Goal: Task Accomplishment & Management: Use online tool/utility

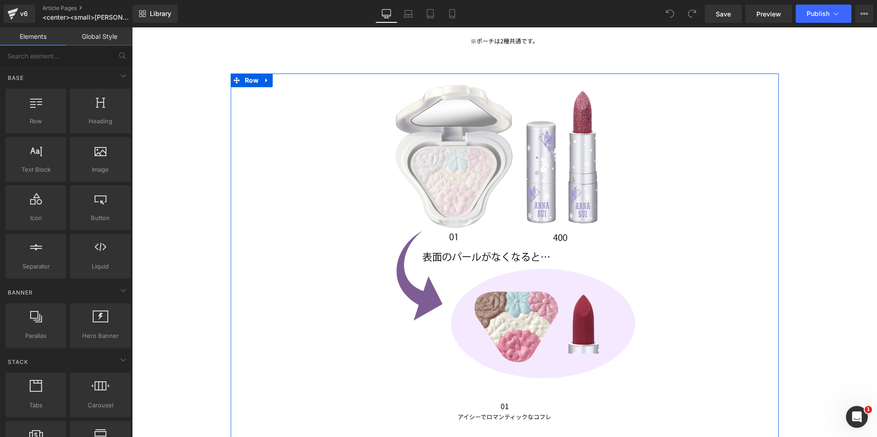
scroll to position [1096, 0]
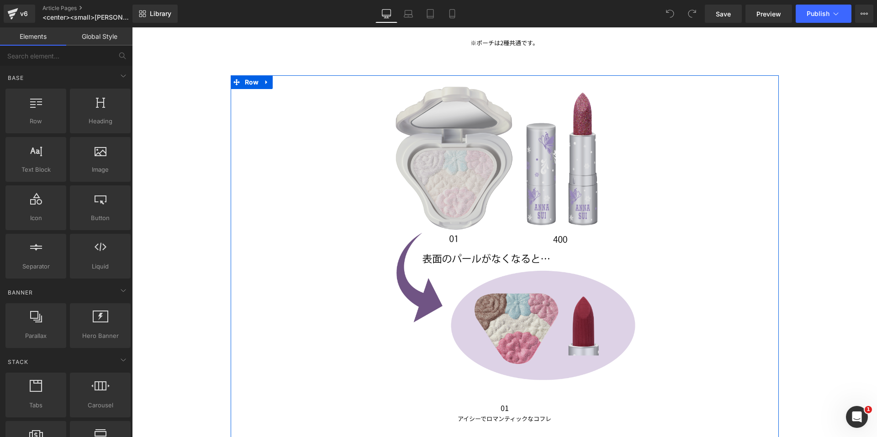
drag, startPoint x: 132, startPoint y: 27, endPoint x: 440, endPoint y: 221, distance: 363.7
click at [440, 221] on img at bounding box center [504, 231] width 313 height 313
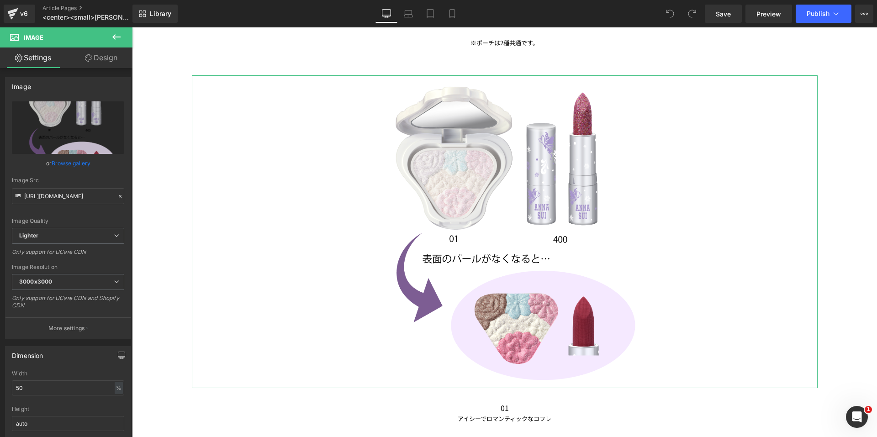
drag, startPoint x: 110, startPoint y: 52, endPoint x: 58, endPoint y: 107, distance: 75.6
click at [110, 52] on link "Design" at bounding box center [101, 57] width 66 height 21
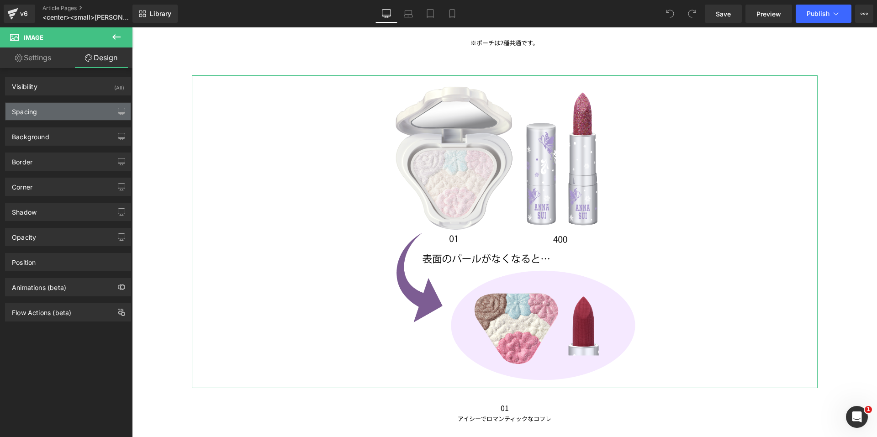
type input "0"
type input "-100"
type input "0"
type input "-100"
type input "0"
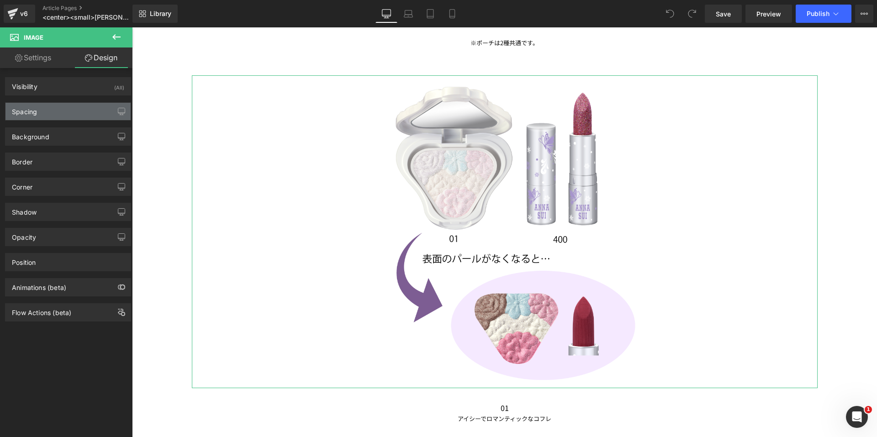
type input "0"
click at [58, 109] on div "Spacing" at bounding box center [67, 111] width 125 height 17
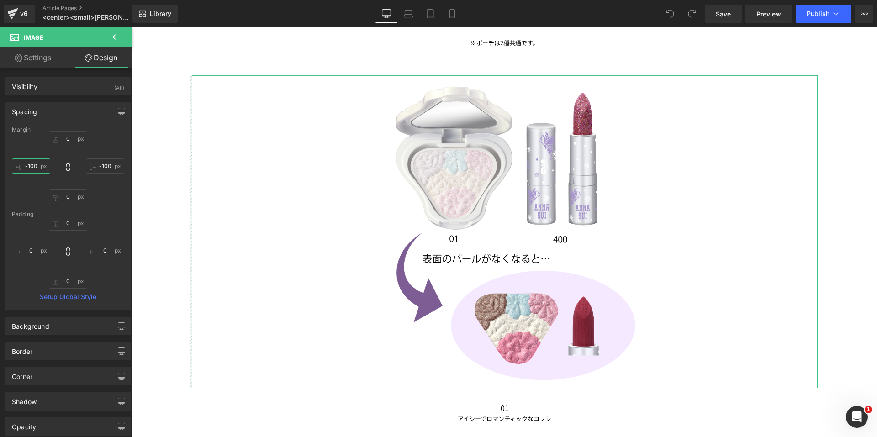
click at [36, 164] on input "-100" at bounding box center [31, 165] width 38 height 15
type input "０"
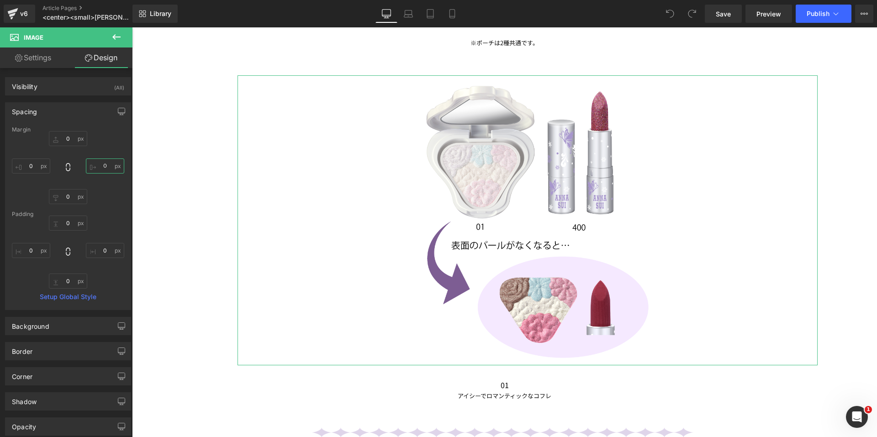
click at [102, 168] on input "０" at bounding box center [105, 165] width 38 height 15
type input "０0"
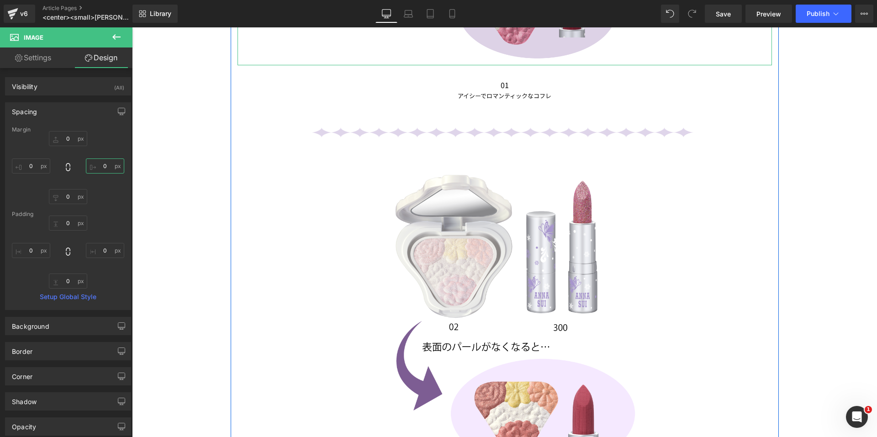
scroll to position [1461, 0]
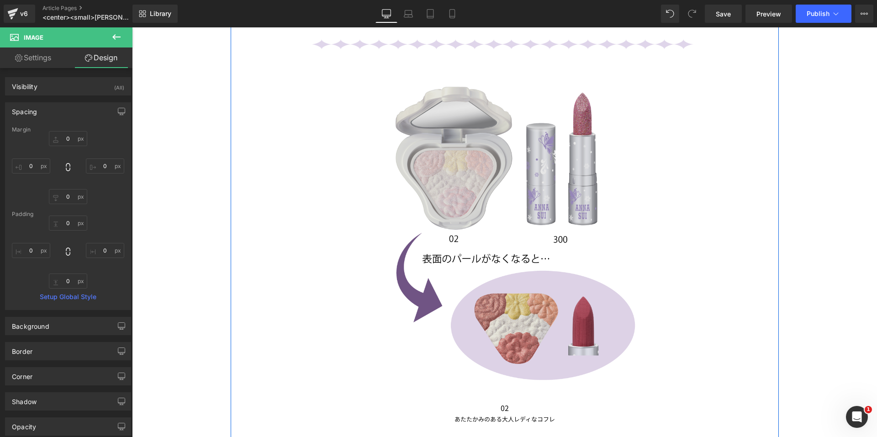
click at [465, 241] on img at bounding box center [504, 231] width 313 height 313
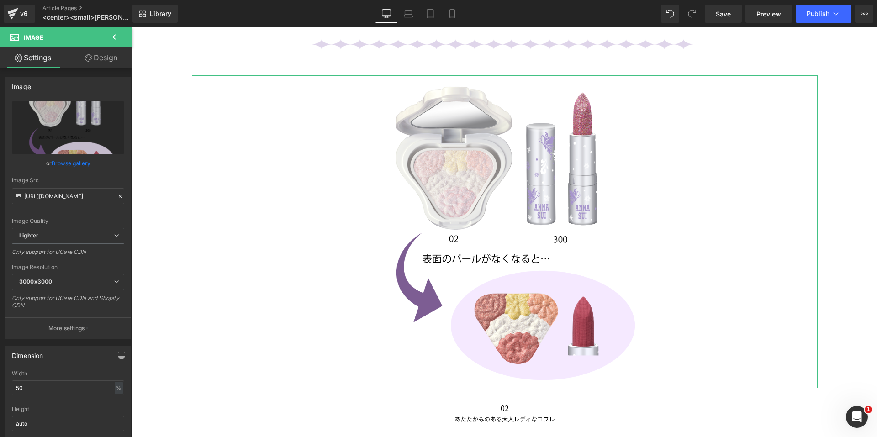
drag, startPoint x: 99, startPoint y: 64, endPoint x: 41, endPoint y: 119, distance: 80.1
click at [99, 64] on link "Design" at bounding box center [101, 57] width 66 height 21
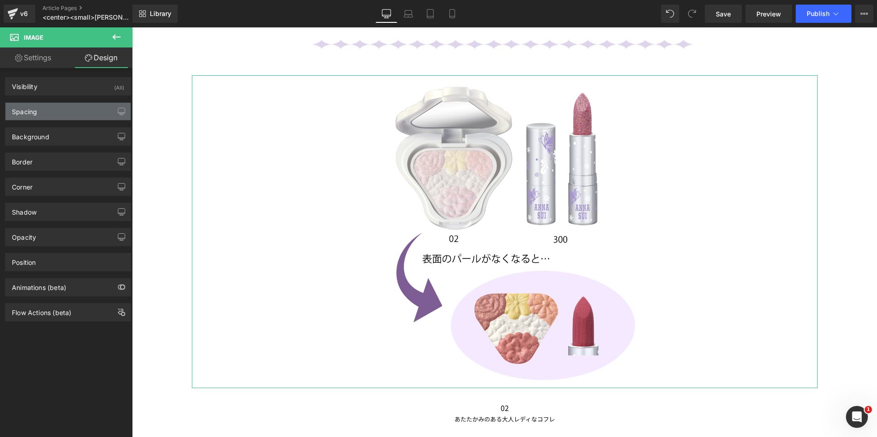
click at [41, 119] on div "Spacing" at bounding box center [67, 111] width 125 height 17
type input "30"
type input "-100"
type input "0"
type input "-100"
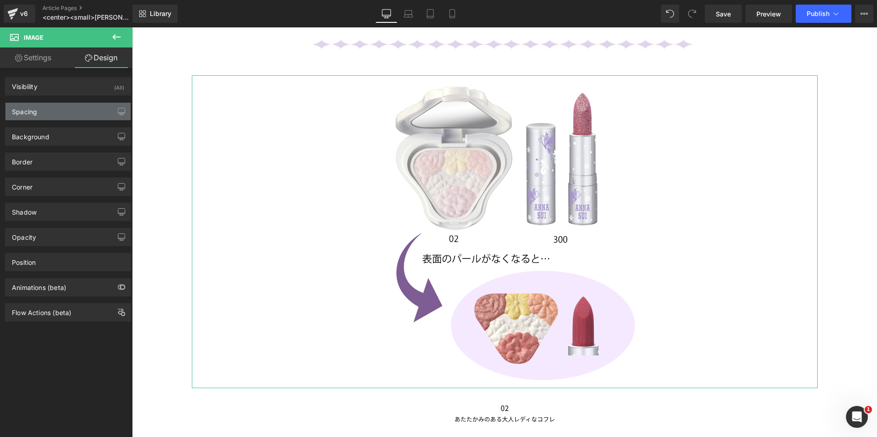
type input "0"
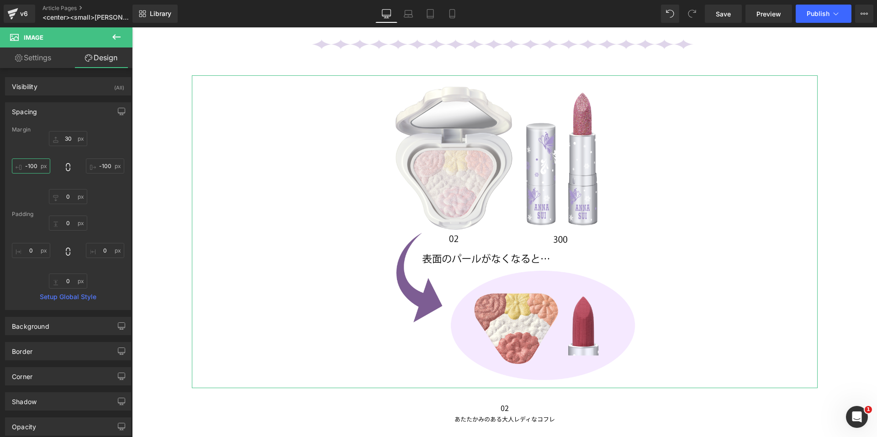
click at [31, 173] on input "-100" at bounding box center [31, 165] width 38 height 15
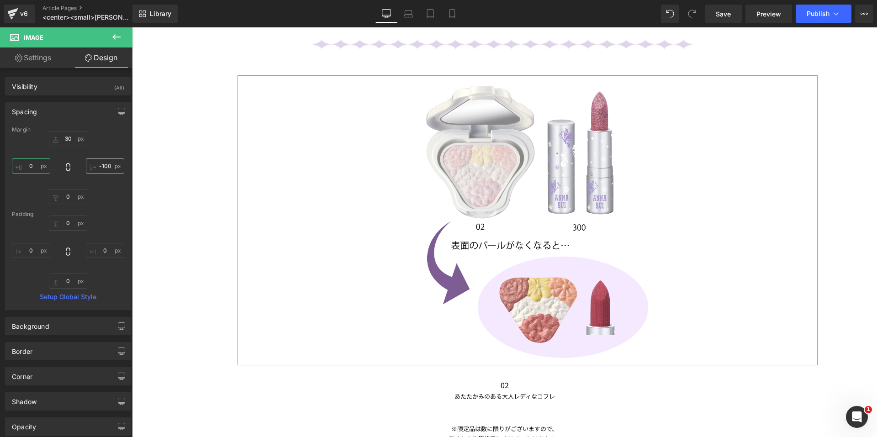
type input "0"
click at [98, 167] on input "-100" at bounding box center [105, 165] width 38 height 15
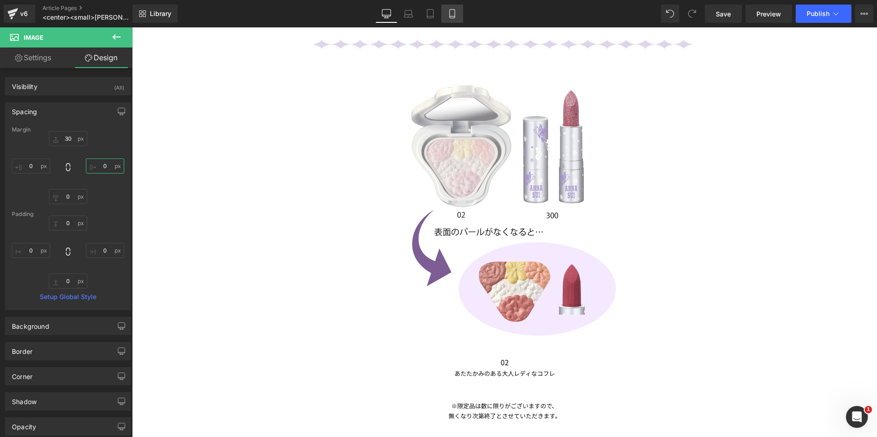
type input "0"
click at [451, 14] on icon at bounding box center [451, 13] width 9 height 9
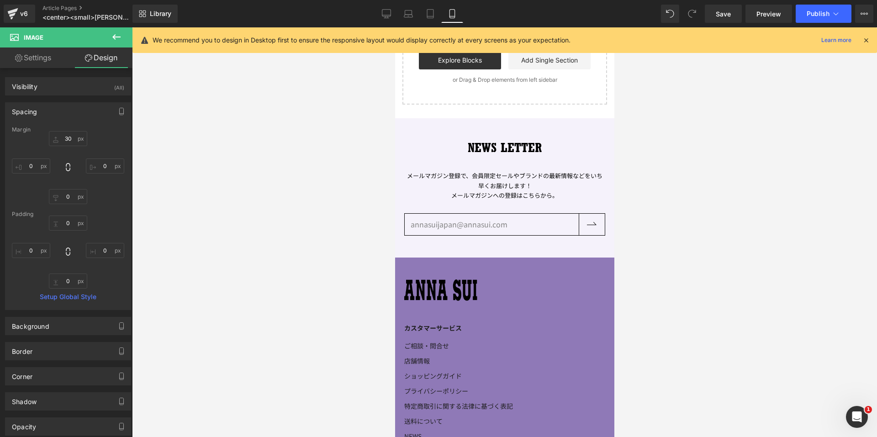
type input "30"
type input "-150"
type input "0"
type input "-150"
type input "0"
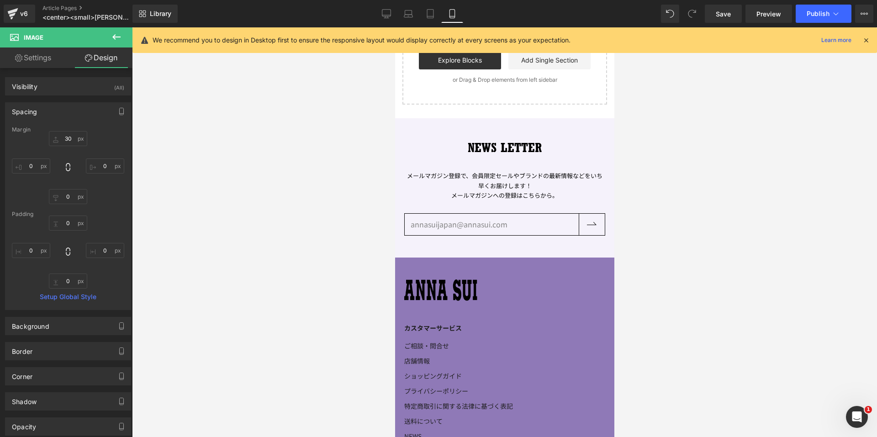
type input "0"
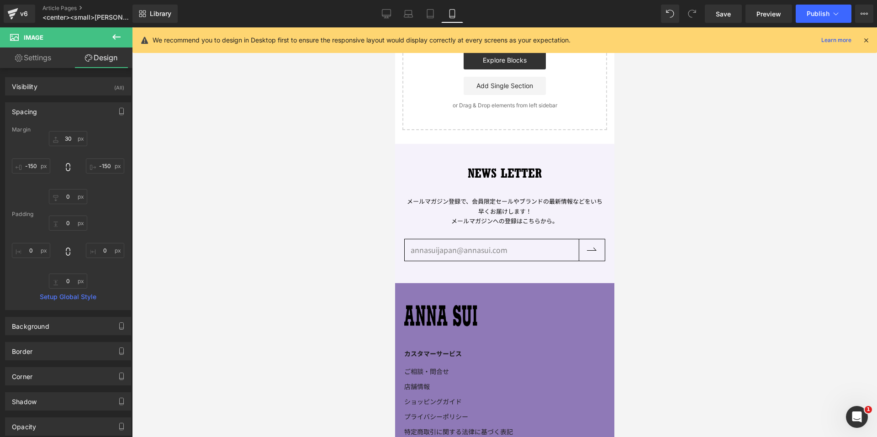
scroll to position [875, 0]
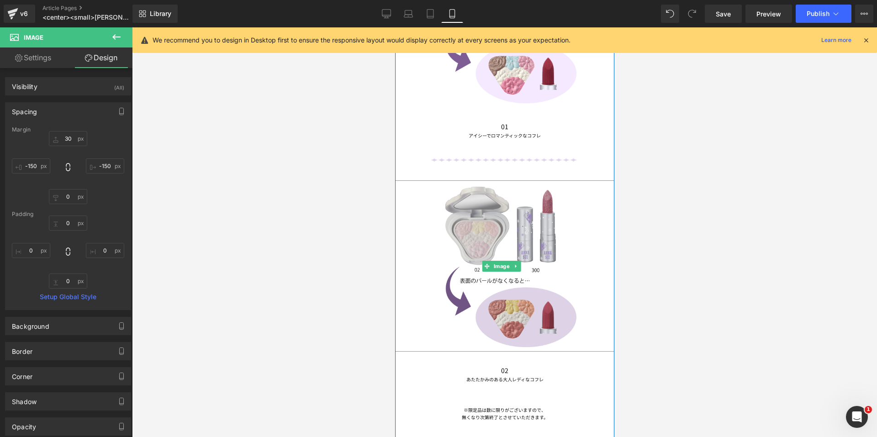
click at [500, 209] on img at bounding box center [504, 265] width 171 height 171
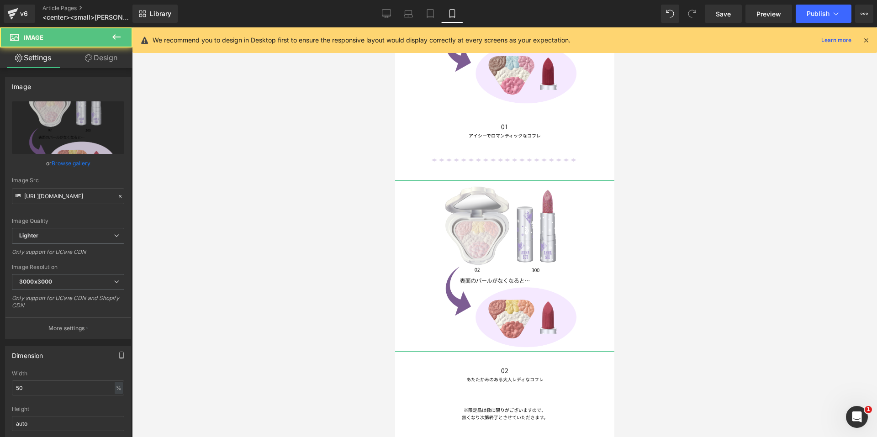
click at [108, 59] on link "Design" at bounding box center [101, 57] width 66 height 21
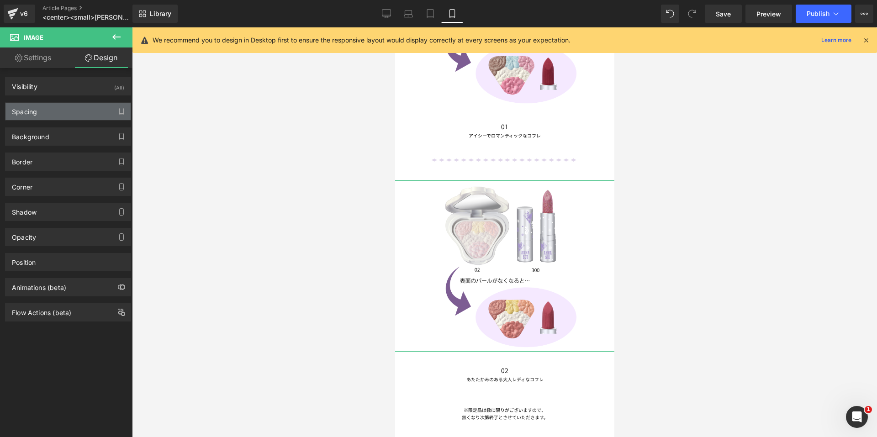
click at [56, 111] on div "Spacing" at bounding box center [67, 111] width 125 height 17
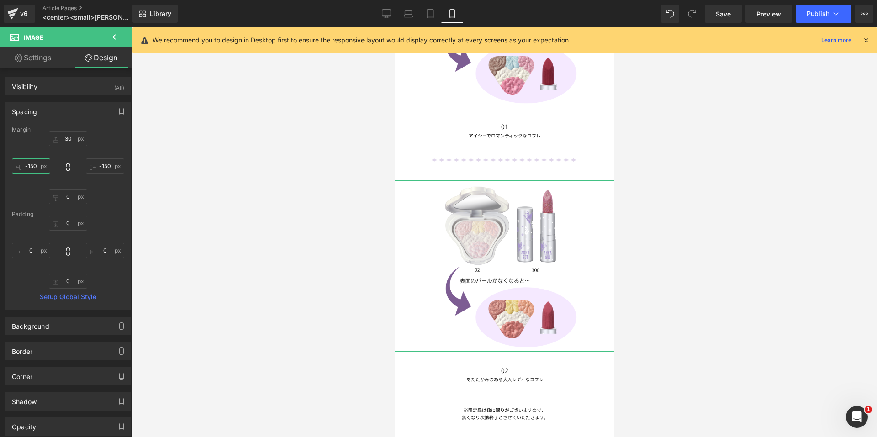
click at [31, 165] on input "-150" at bounding box center [31, 165] width 38 height 15
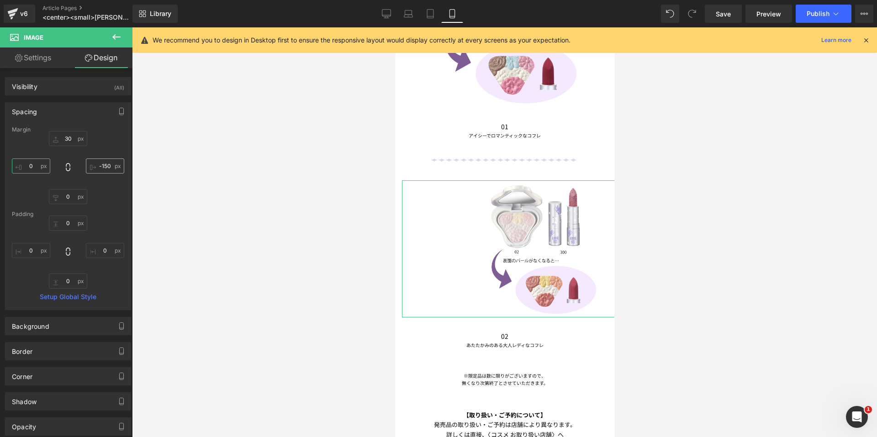
type input "0"
click at [91, 169] on input "-150" at bounding box center [105, 165] width 38 height 15
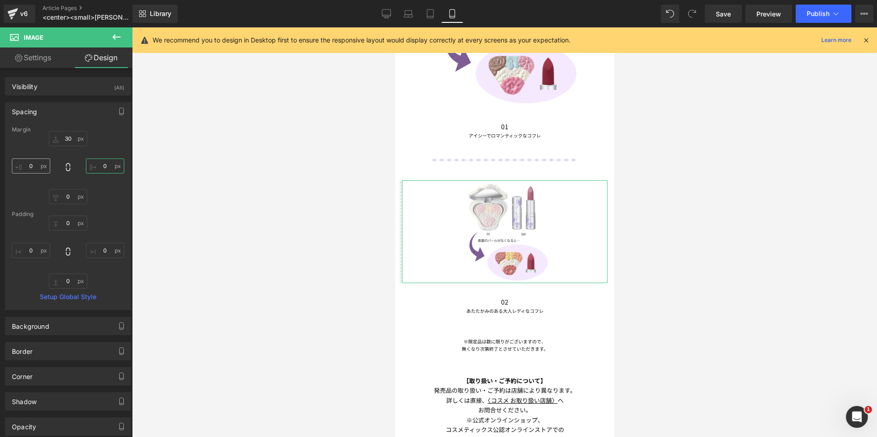
type input "0"
click at [25, 167] on input "0" at bounding box center [31, 165] width 38 height 15
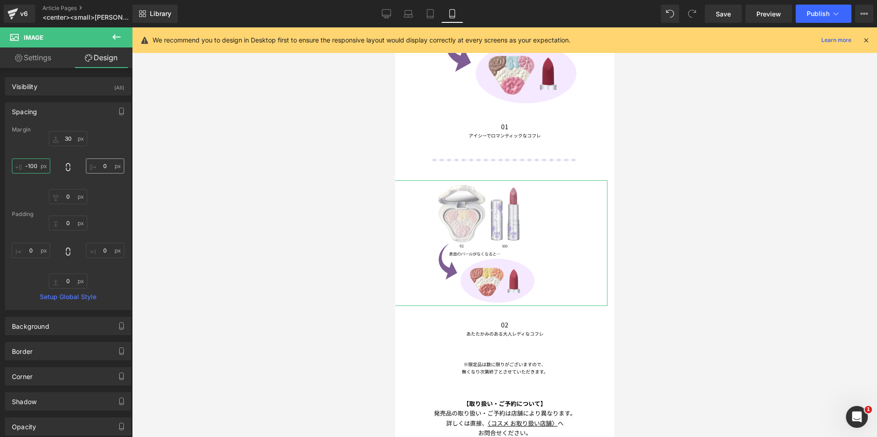
type input "-100"
click at [90, 164] on input "0" at bounding box center [105, 165] width 38 height 15
type input "-100"
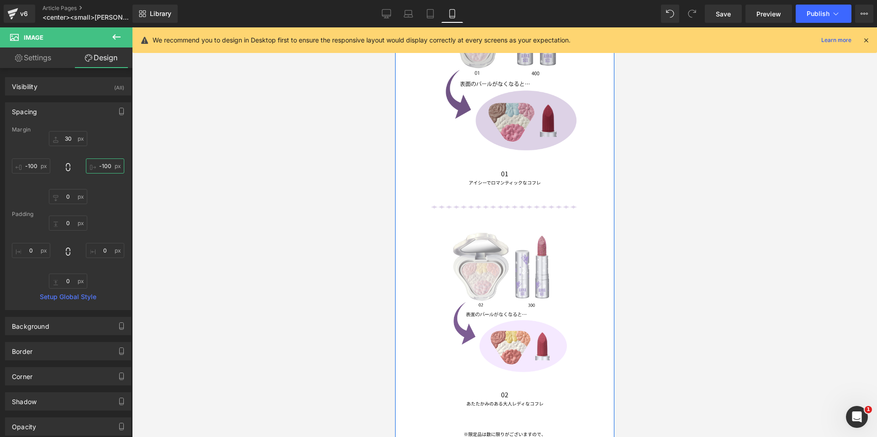
scroll to position [784, 0]
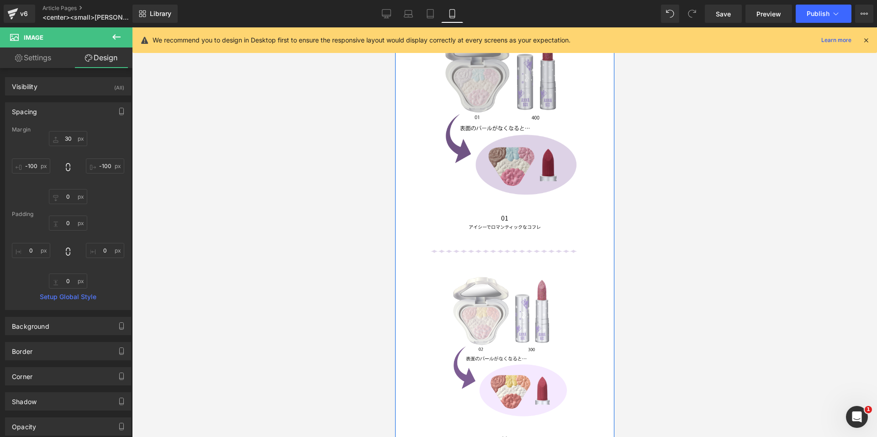
click at [493, 150] on img at bounding box center [504, 113] width 171 height 171
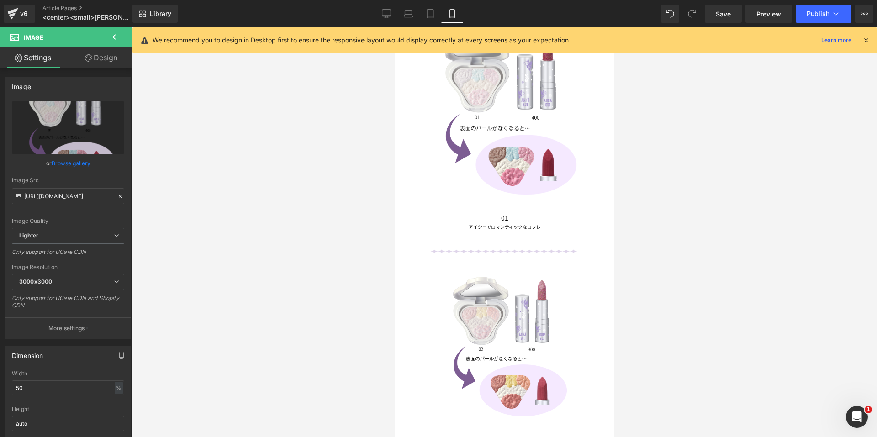
click at [105, 53] on link "Design" at bounding box center [101, 57] width 66 height 21
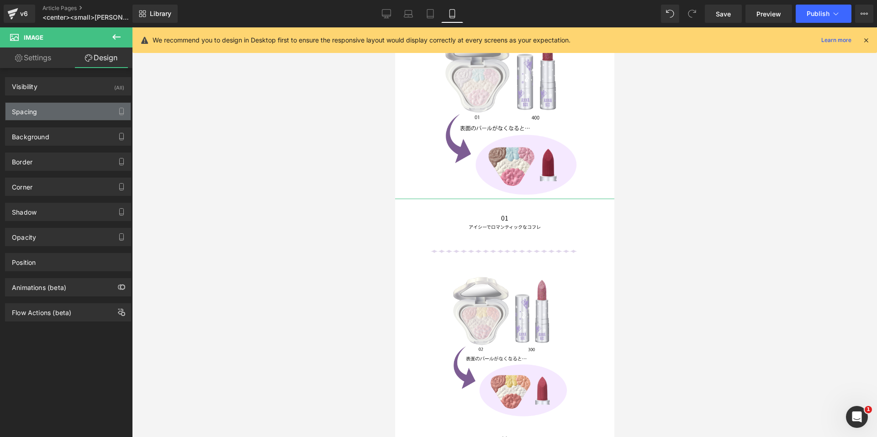
click at [71, 103] on div "Spacing" at bounding box center [67, 111] width 125 height 17
type input "0"
type input "-150"
type input "0"
type input "-150"
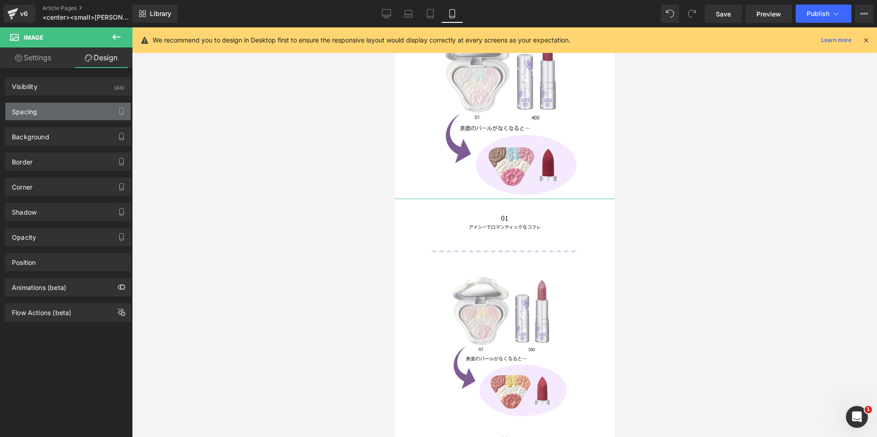
type input "0"
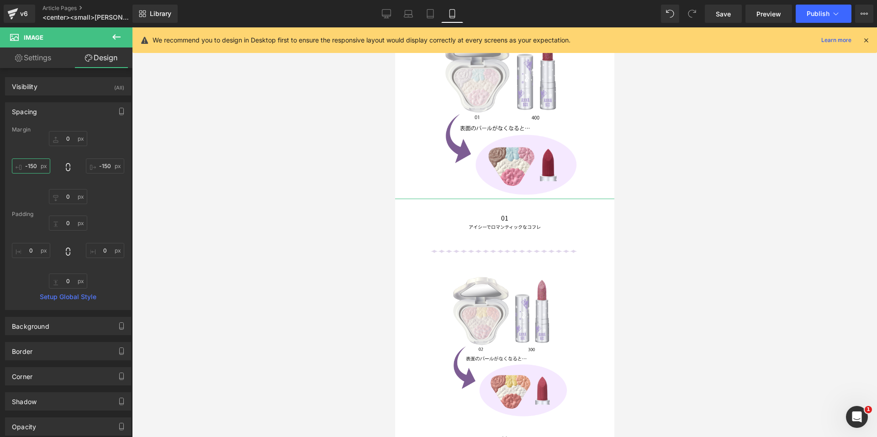
click at [13, 163] on input "-150" at bounding box center [31, 165] width 38 height 15
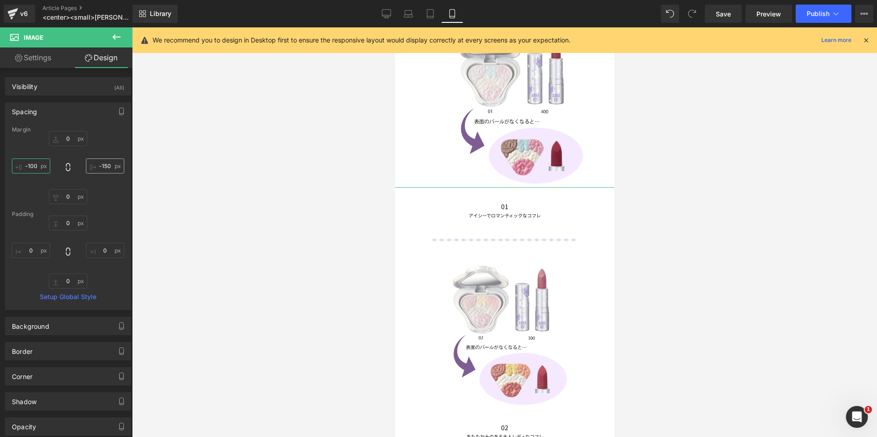
type input "-100"
click at [109, 162] on input "-150" at bounding box center [105, 165] width 38 height 15
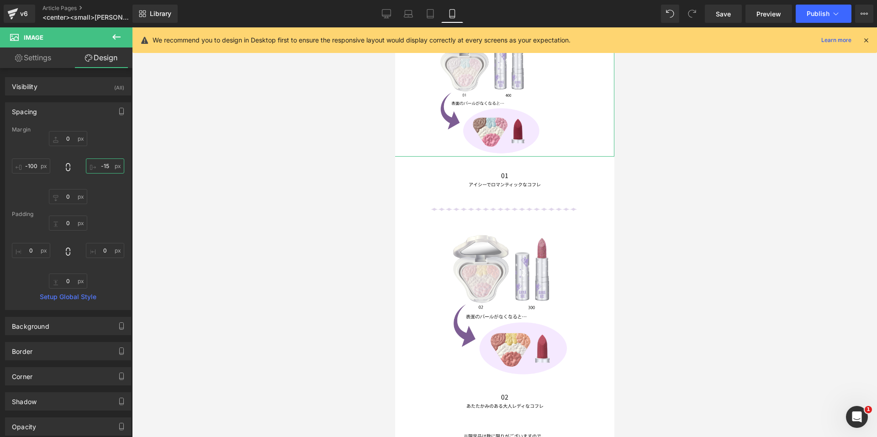
type input "-150"
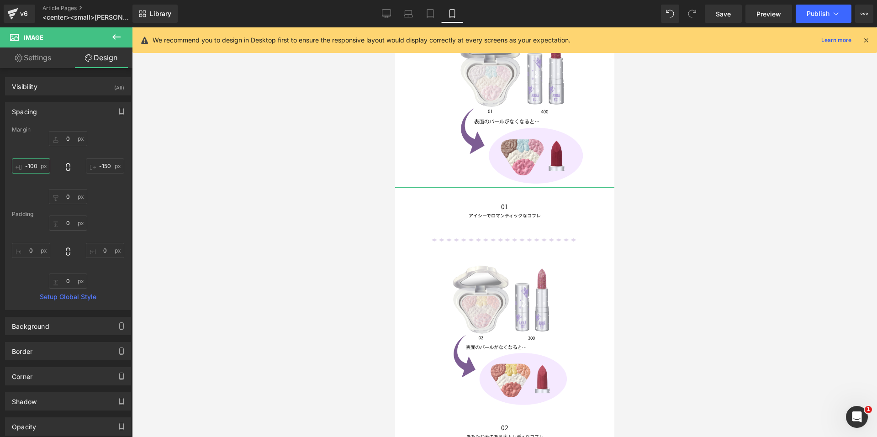
click at [31, 165] on input "-100" at bounding box center [31, 165] width 38 height 15
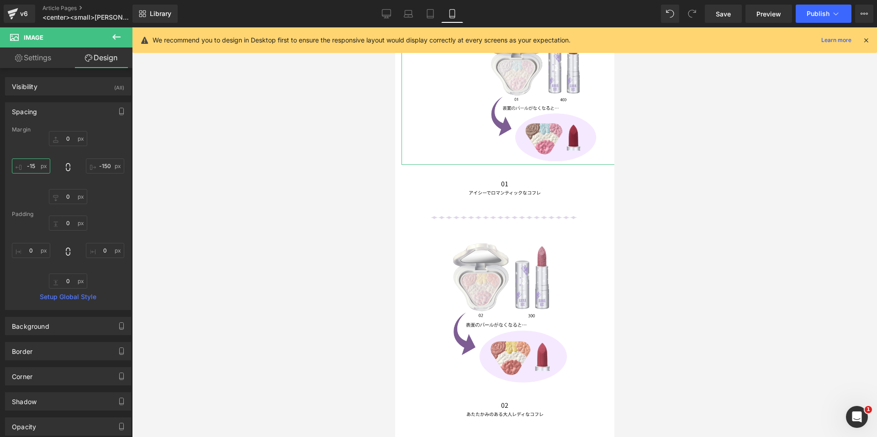
type input "-150"
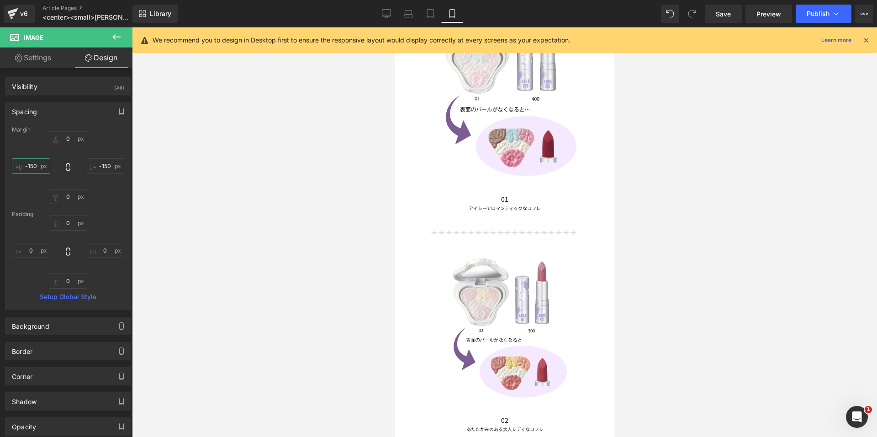
scroll to position [829, 0]
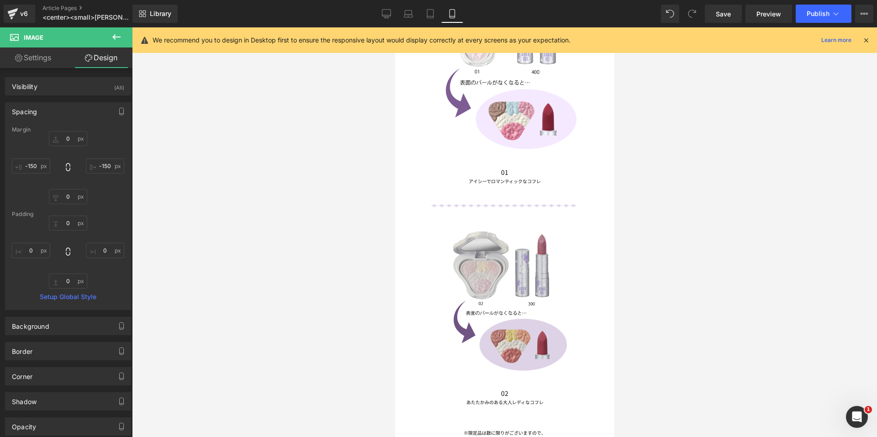
click at [457, 272] on img at bounding box center [504, 300] width 148 height 148
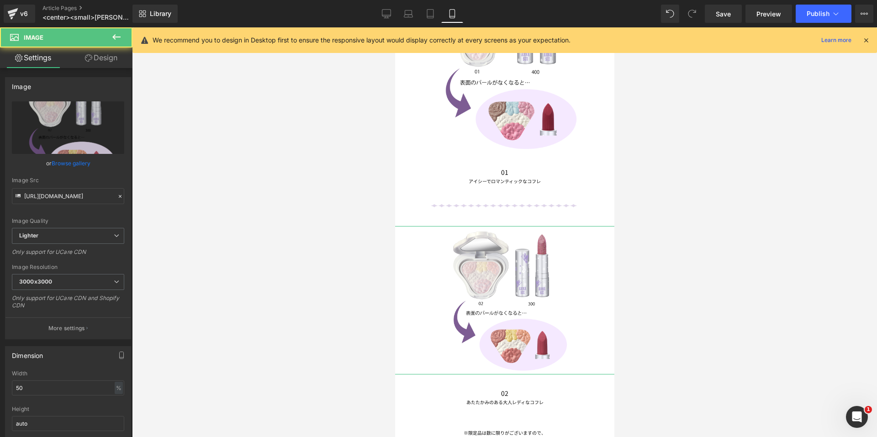
drag, startPoint x: 102, startPoint y: 57, endPoint x: 58, endPoint y: 104, distance: 64.3
click at [102, 57] on link "Design" at bounding box center [101, 57] width 66 height 21
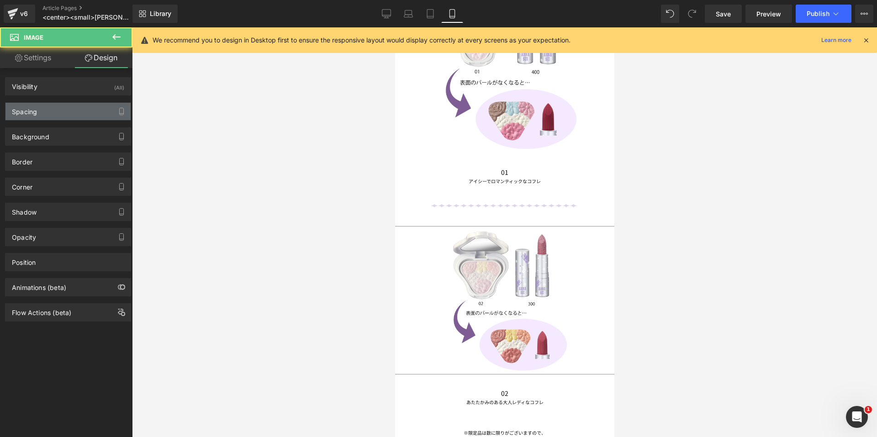
type input "30"
type input "-100"
type input "0"
type input "-100"
type input "0"
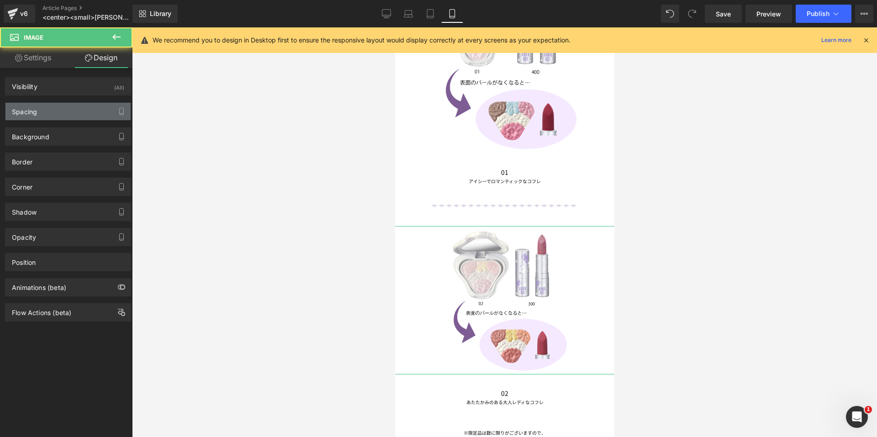
type input "0"
click at [58, 107] on div "Spacing" at bounding box center [67, 111] width 125 height 17
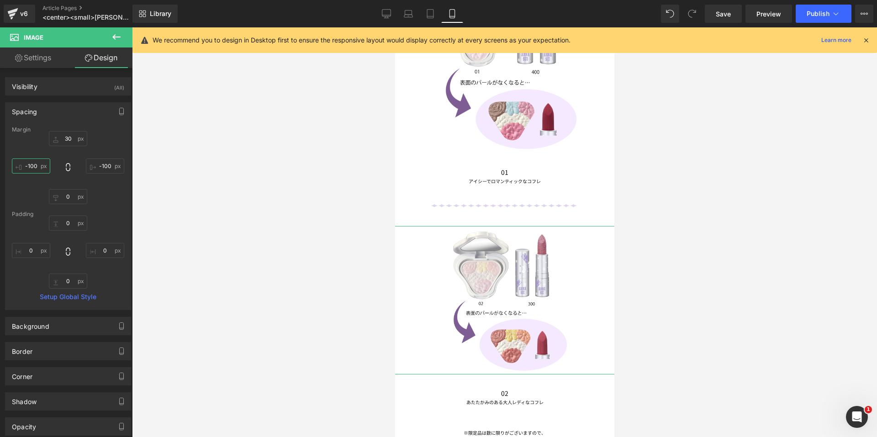
click at [26, 165] on input "-100" at bounding box center [31, 165] width 38 height 15
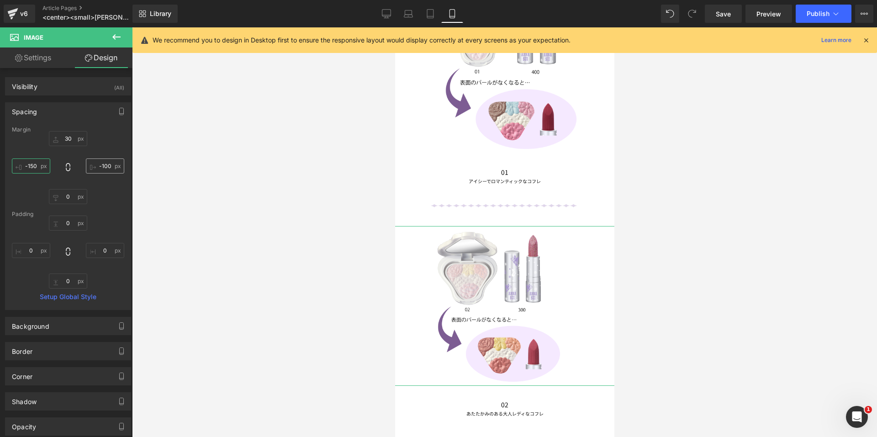
type input "-150"
click at [98, 168] on input "-100" at bounding box center [105, 165] width 38 height 15
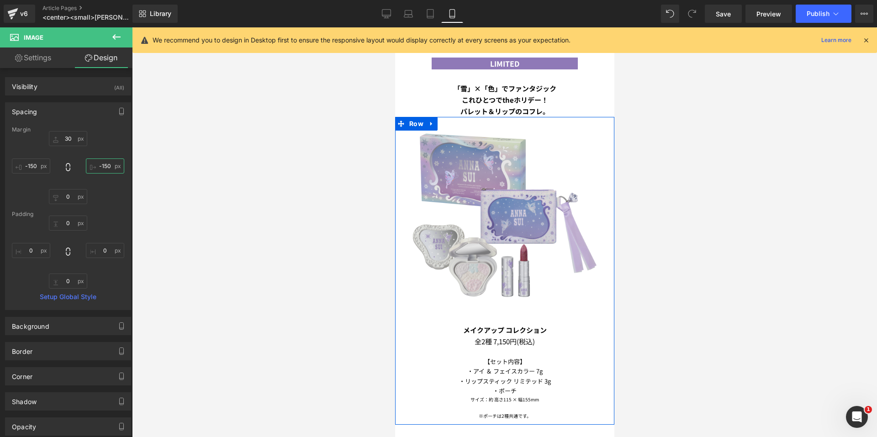
scroll to position [327, 0]
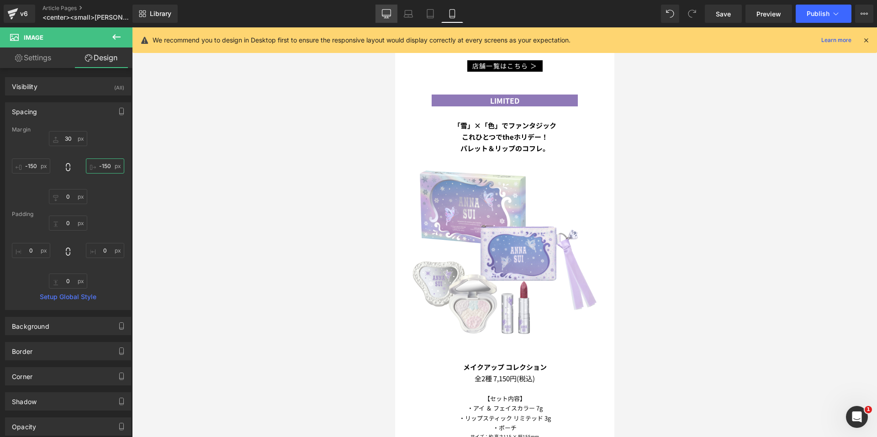
type input "-150"
click at [385, 9] on link "Desktop" at bounding box center [386, 14] width 22 height 18
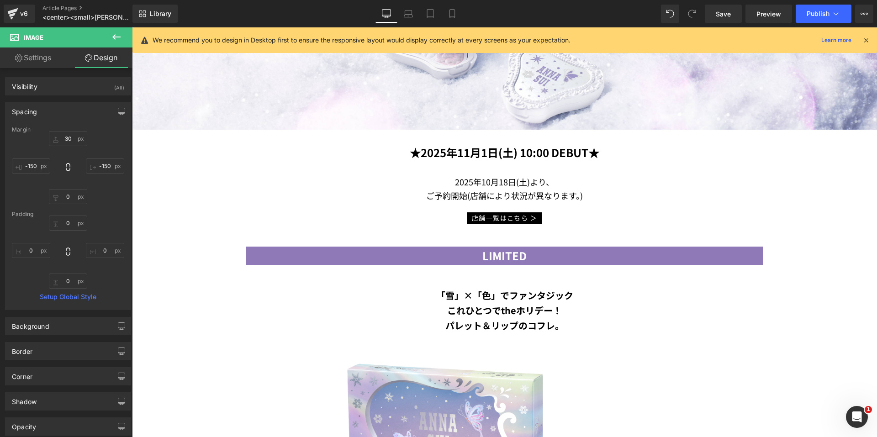
type input "30"
type input "0"
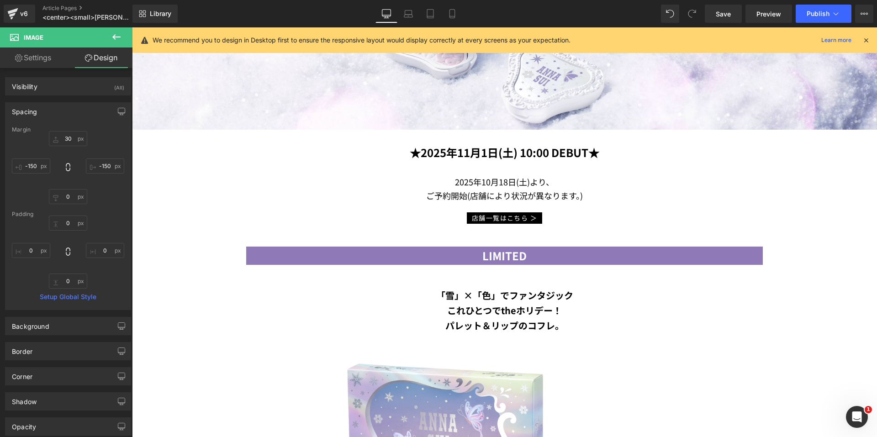
type input "0"
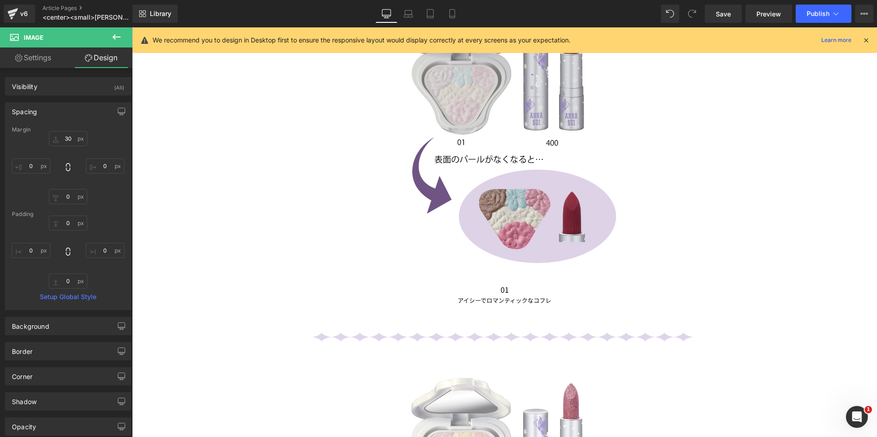
scroll to position [1184, 0]
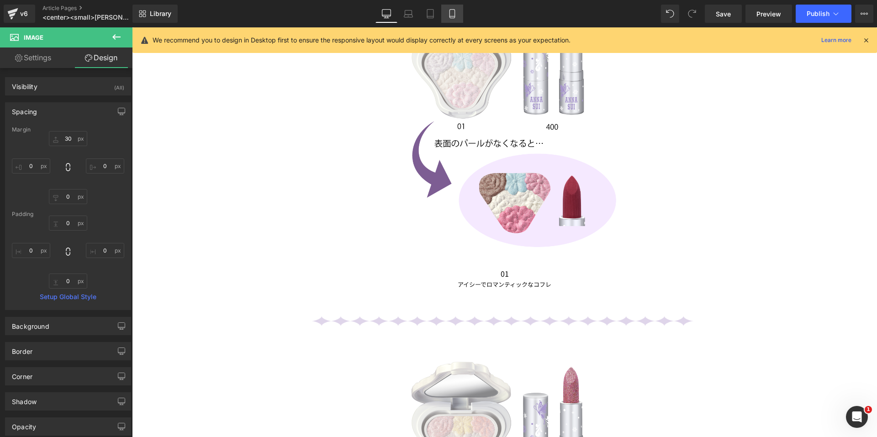
click at [459, 19] on link "Mobile" at bounding box center [452, 14] width 22 height 18
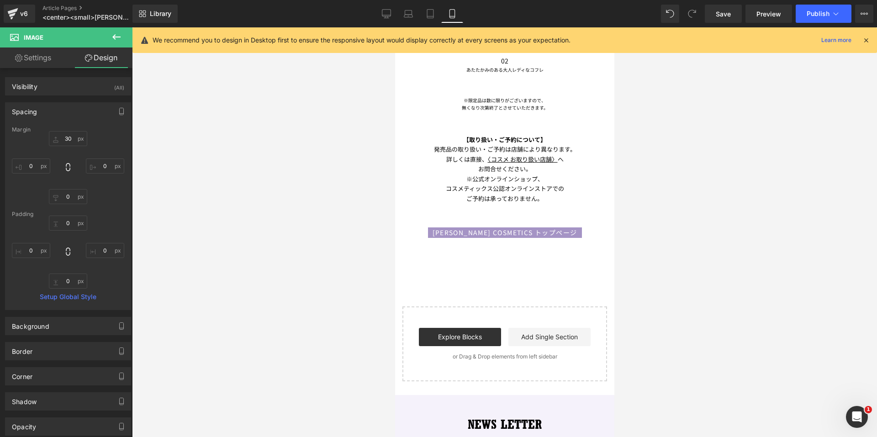
type input "30"
type input "-150"
type input "0"
type input "-150"
type input "0"
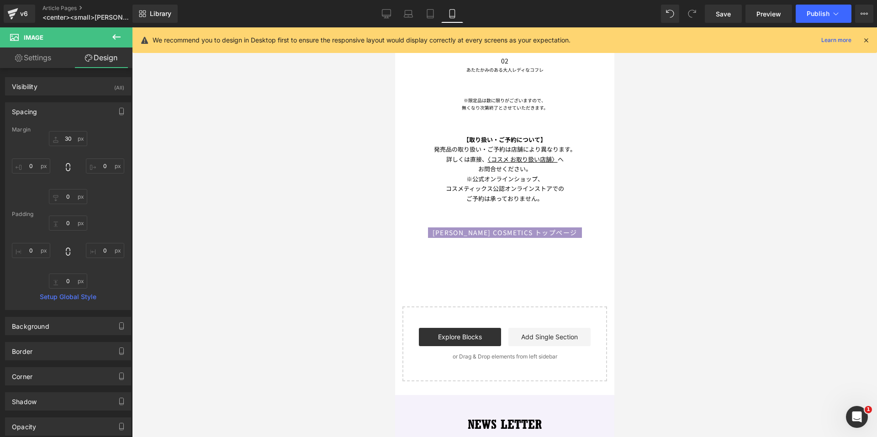
type input "0"
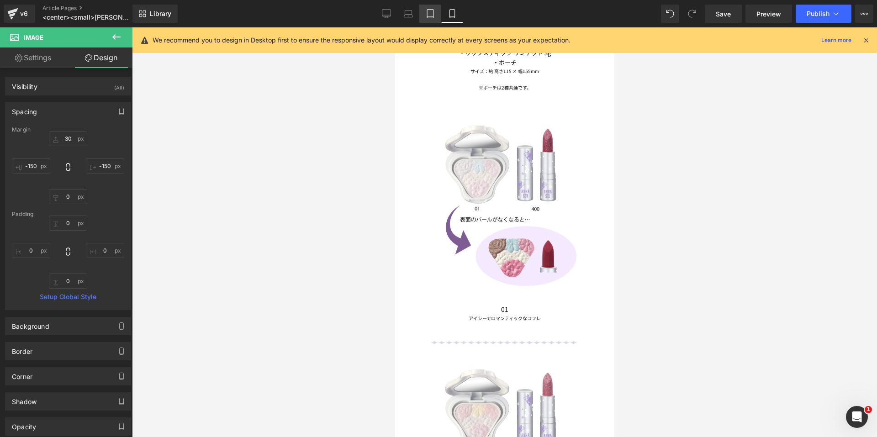
click at [433, 21] on link "Tablet" at bounding box center [430, 14] width 22 height 18
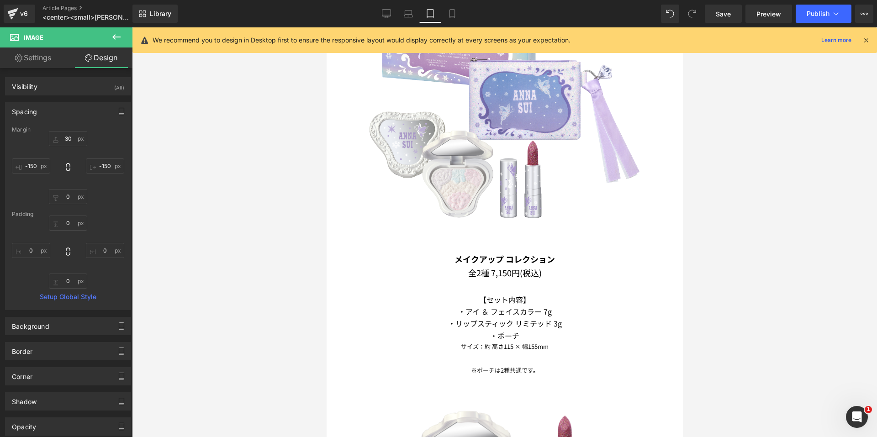
scroll to position [1057, 0]
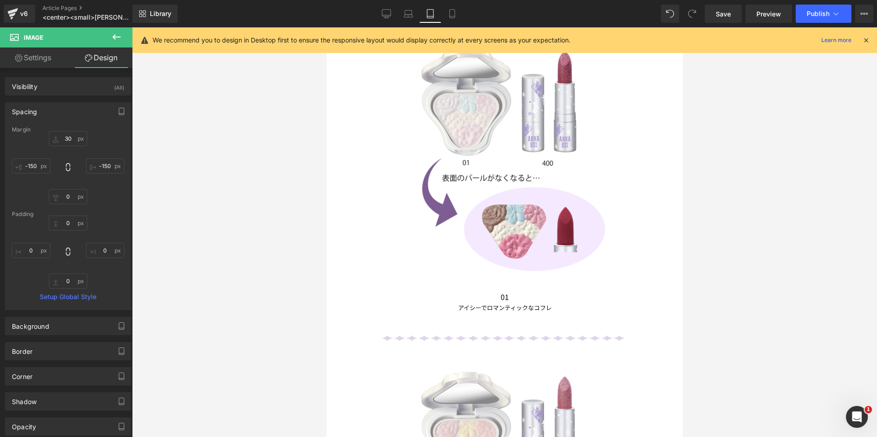
type input "30"
type input "-150"
type input "0"
type input "-150"
type input "0"
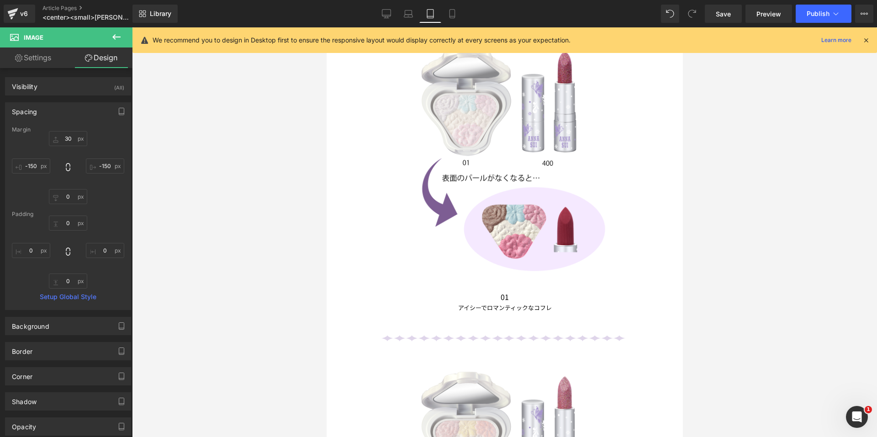
type input "0"
click at [381, 17] on link "Desktop" at bounding box center [386, 14] width 22 height 18
type input "30"
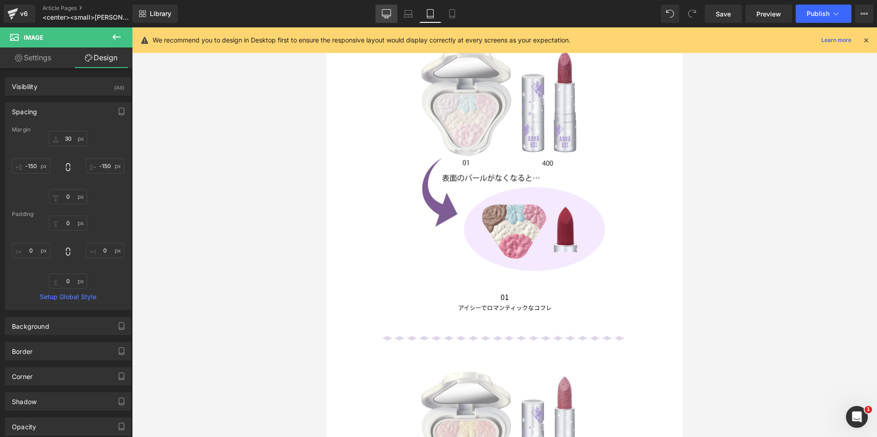
type input "0"
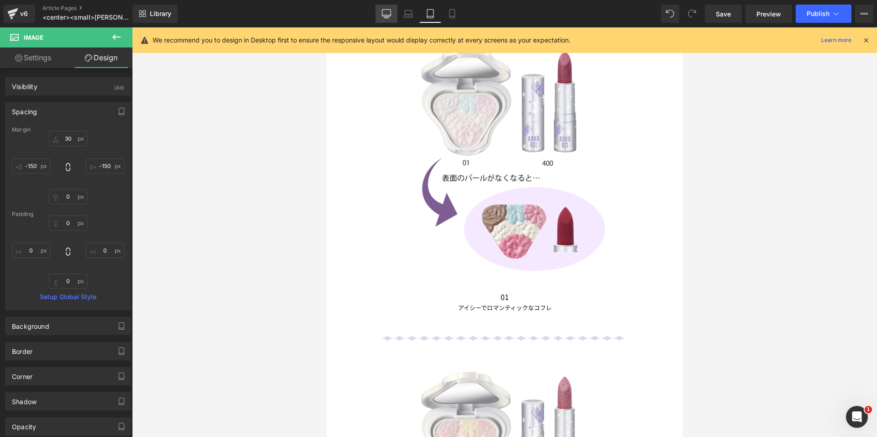
type input "0"
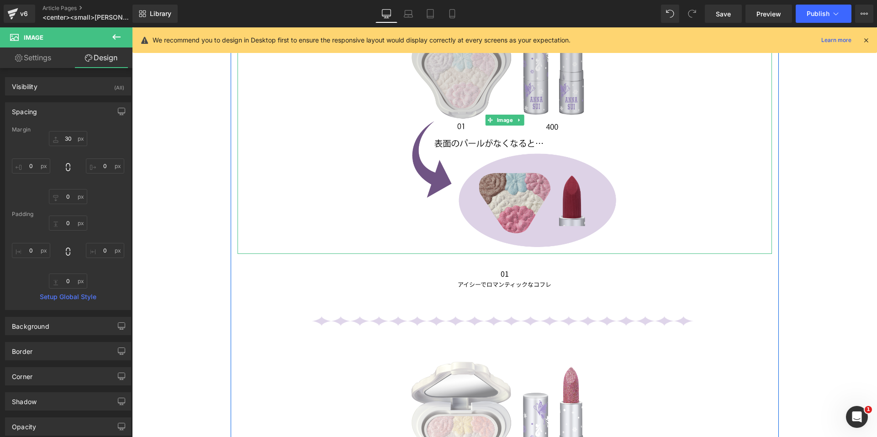
scroll to position [1276, 0]
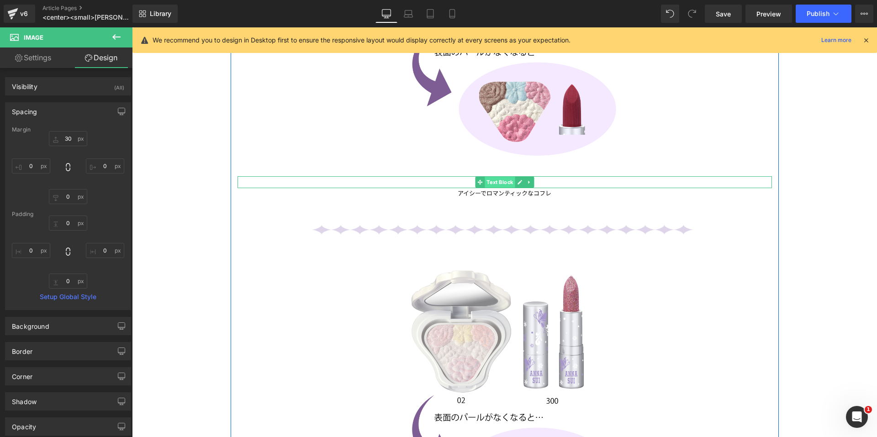
click at [502, 178] on span "Text Block" at bounding box center [499, 182] width 30 height 11
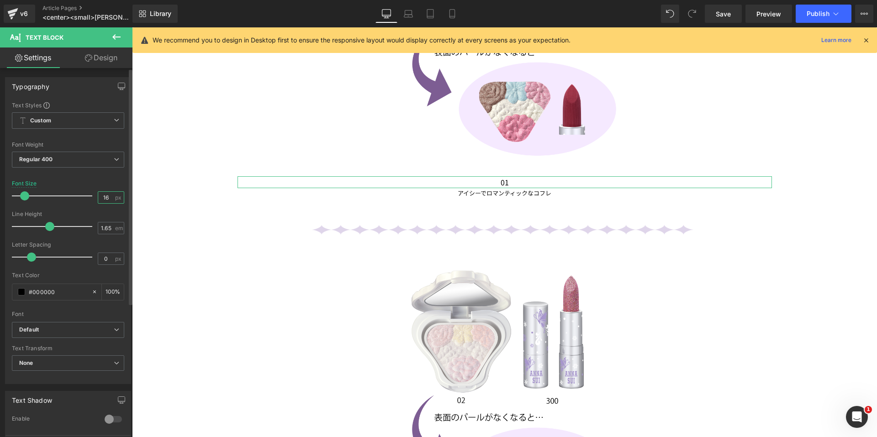
click at [107, 196] on input "16" at bounding box center [106, 197] width 16 height 11
type input "17"
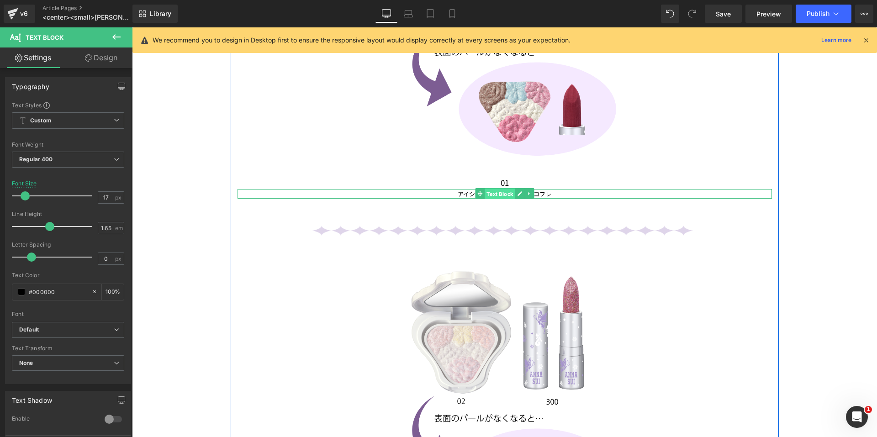
click at [499, 190] on span "Text Block" at bounding box center [499, 194] width 30 height 11
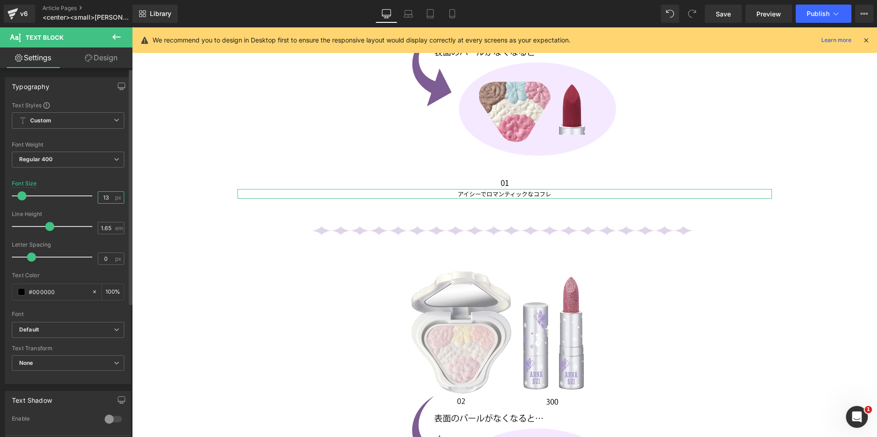
click at [106, 196] on input "13" at bounding box center [106, 197] width 16 height 11
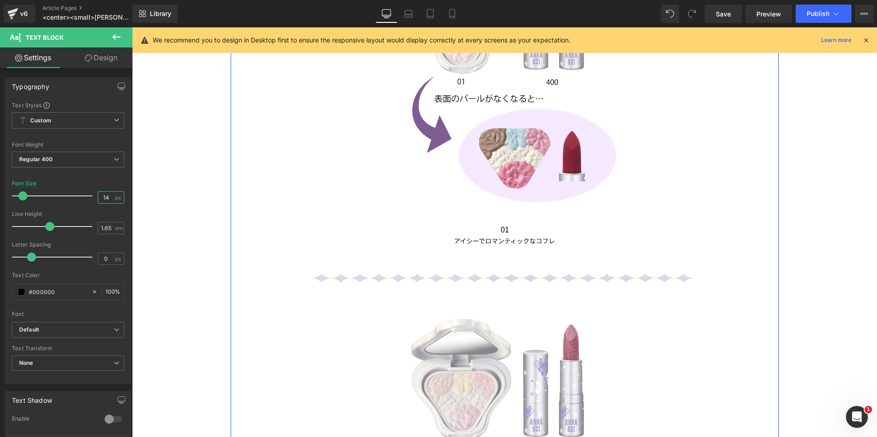
scroll to position [1230, 0]
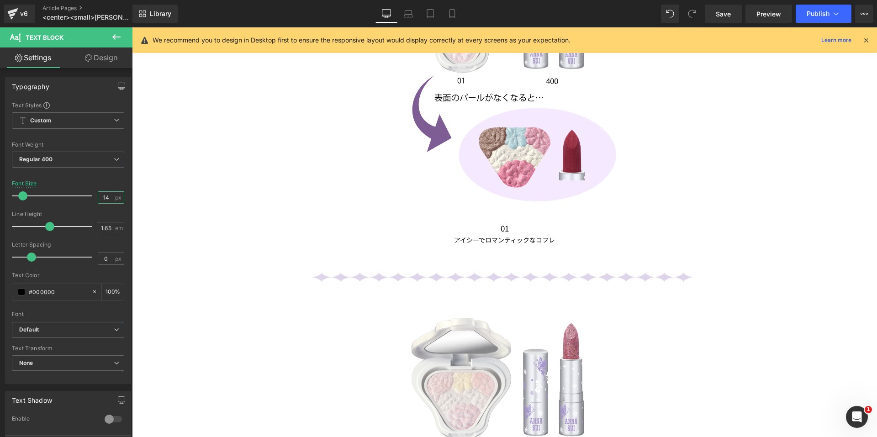
type input "14"
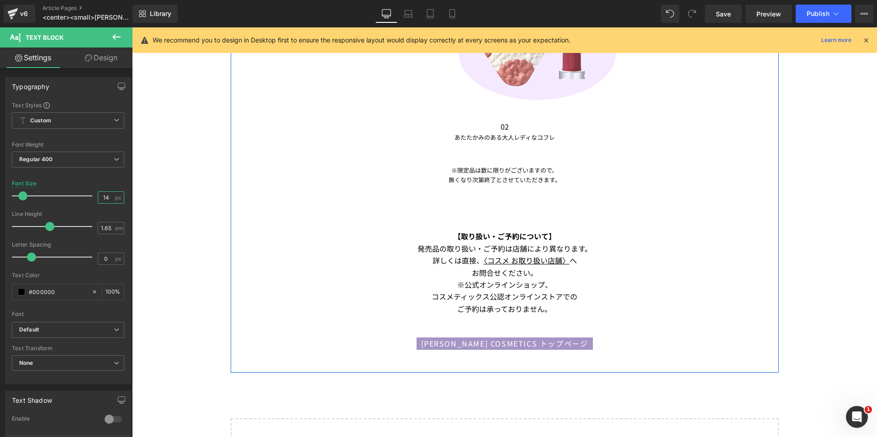
scroll to position [1732, 0]
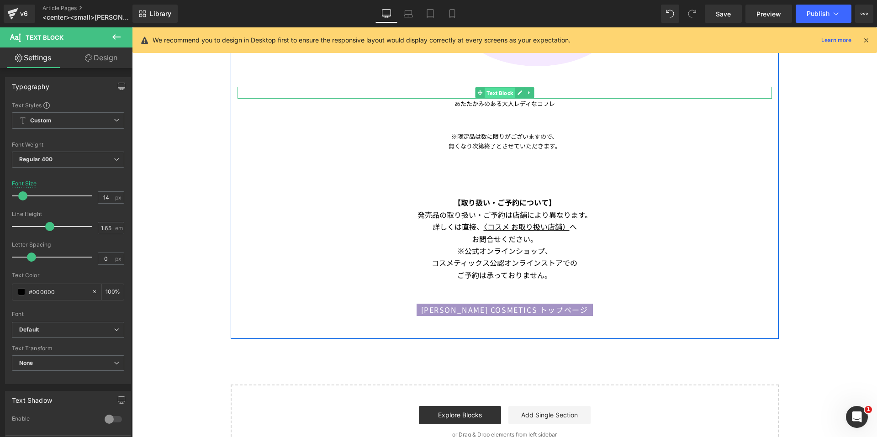
click at [502, 88] on span "Text Block" at bounding box center [499, 93] width 30 height 11
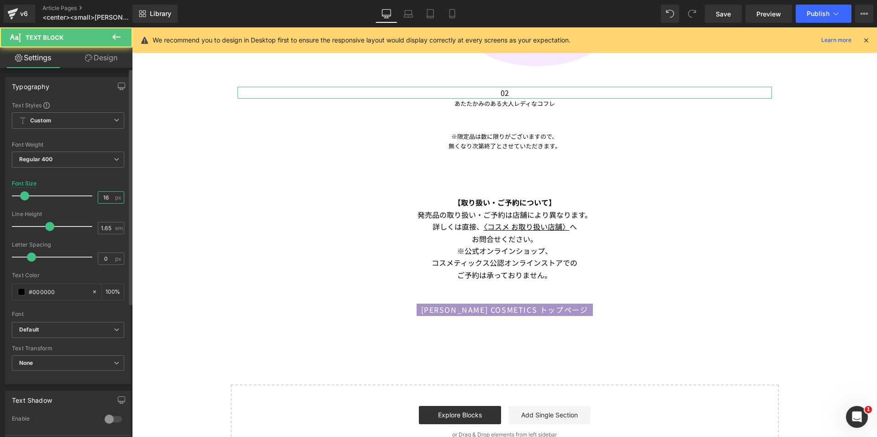
click at [109, 195] on input "16" at bounding box center [106, 197] width 16 height 11
type input "17"
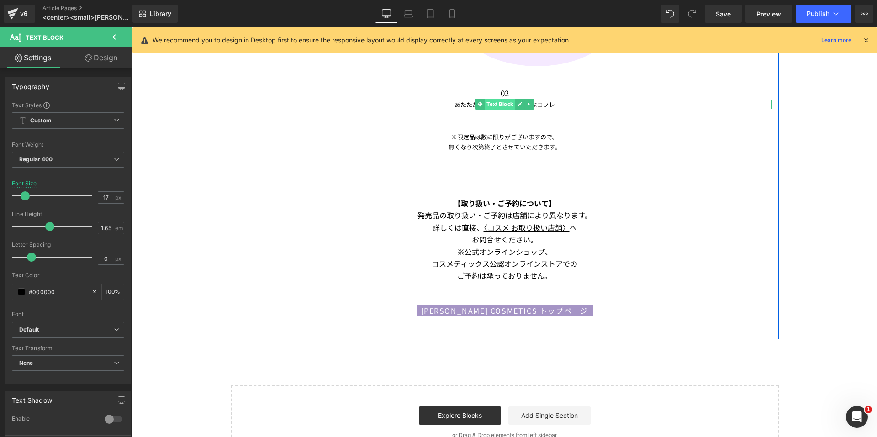
click at [501, 103] on span "Text Block" at bounding box center [499, 104] width 30 height 11
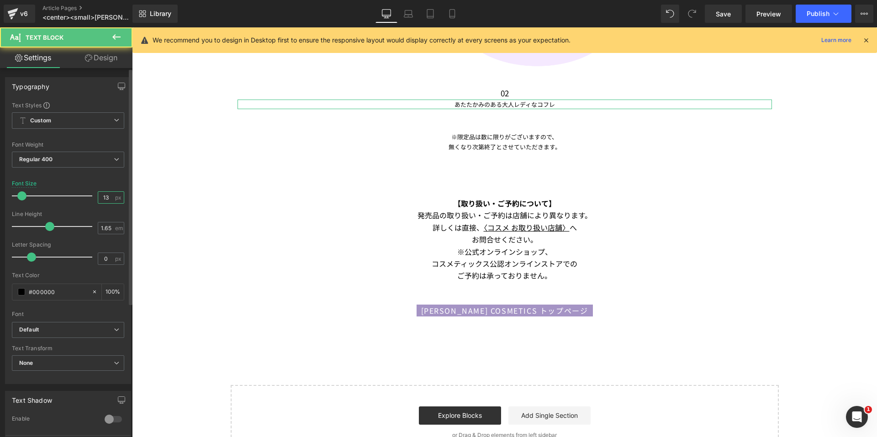
click at [107, 200] on input "13" at bounding box center [106, 197] width 16 height 11
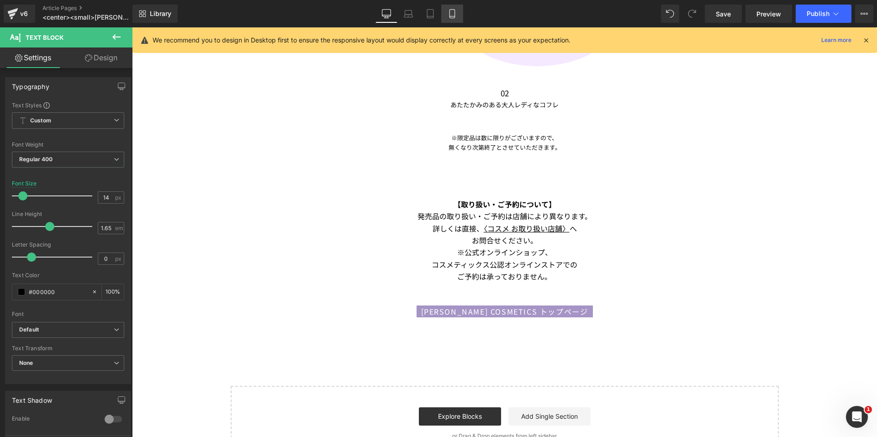
click at [457, 15] on icon at bounding box center [451, 13] width 9 height 9
type input "10"
type input "100"
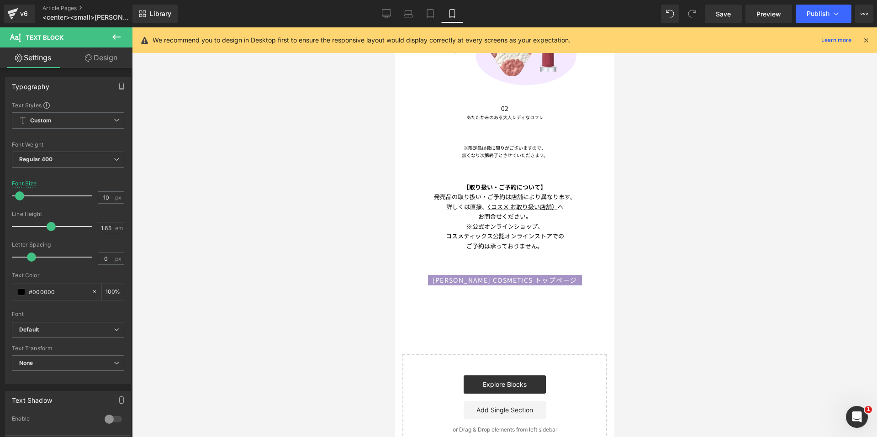
scroll to position [1046, 0]
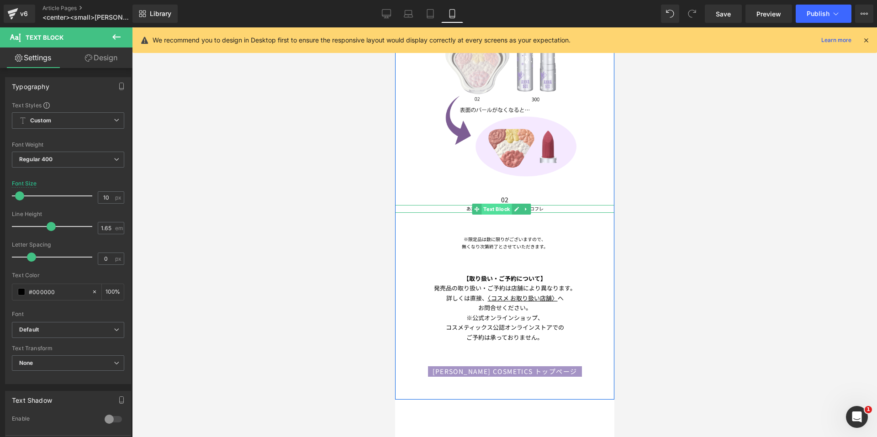
click at [498, 204] on span "Text Block" at bounding box center [496, 209] width 30 height 11
click at [496, 195] on span "Text Block" at bounding box center [496, 200] width 30 height 11
click at [501, 204] on span "Text Block" at bounding box center [496, 209] width 30 height 11
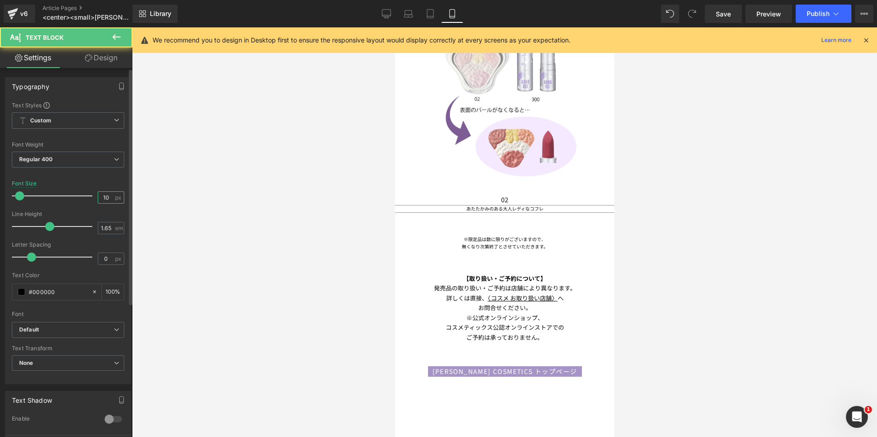
click at [108, 195] on input "10" at bounding box center [106, 197] width 16 height 11
type input "12"
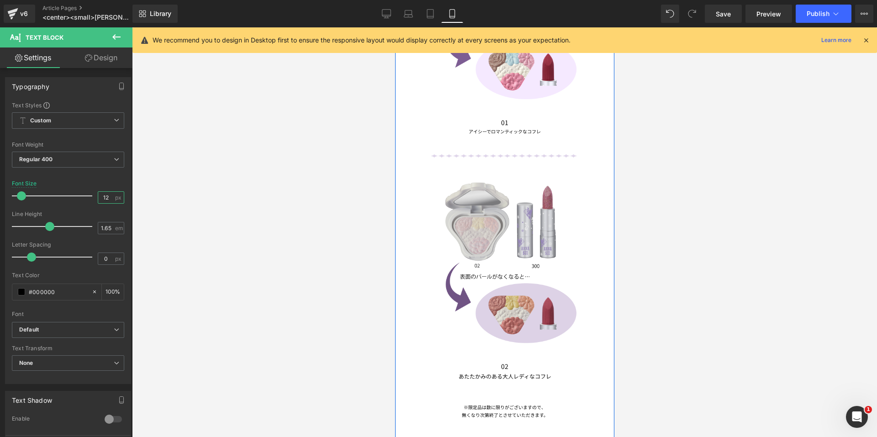
scroll to position [863, 0]
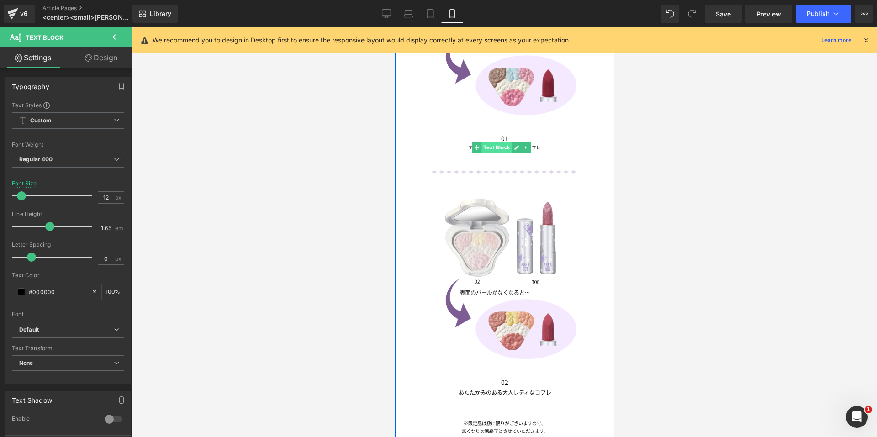
click at [494, 142] on span "Text Block" at bounding box center [496, 147] width 30 height 11
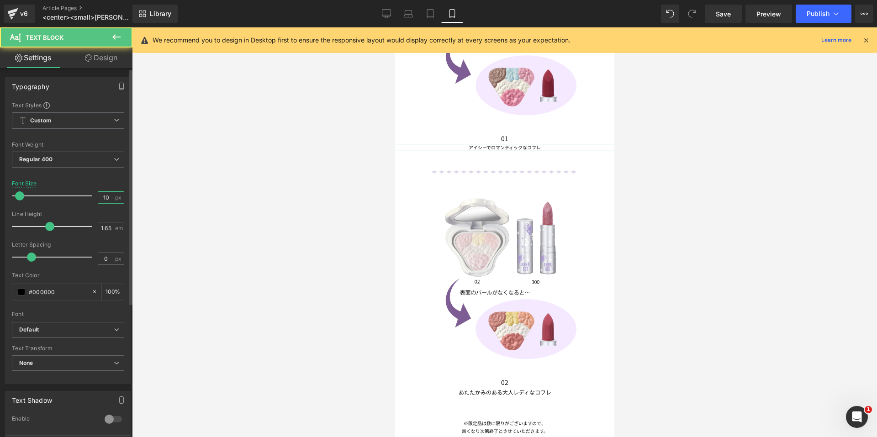
click at [110, 197] on input "10" at bounding box center [106, 197] width 16 height 11
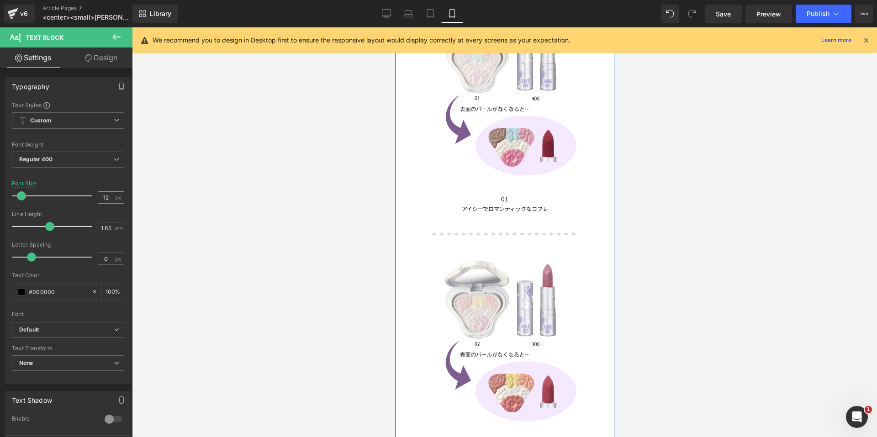
scroll to position [635, 0]
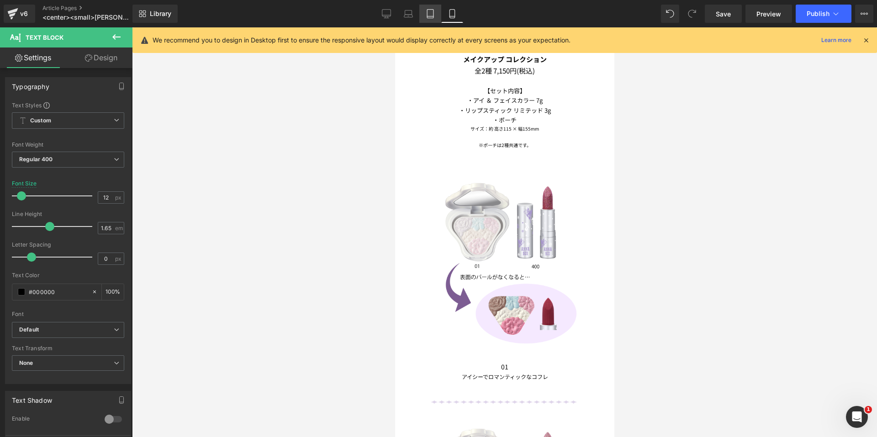
click at [432, 13] on icon at bounding box center [430, 13] width 9 height 9
type input "13"
type input "100"
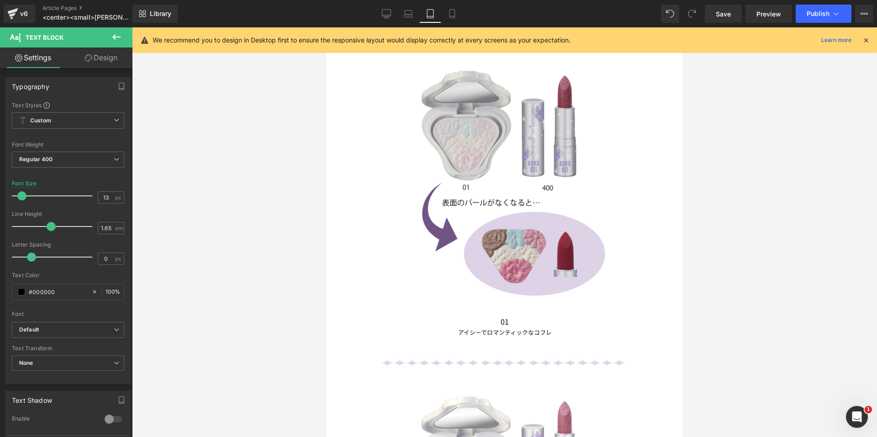
scroll to position [1125, 0]
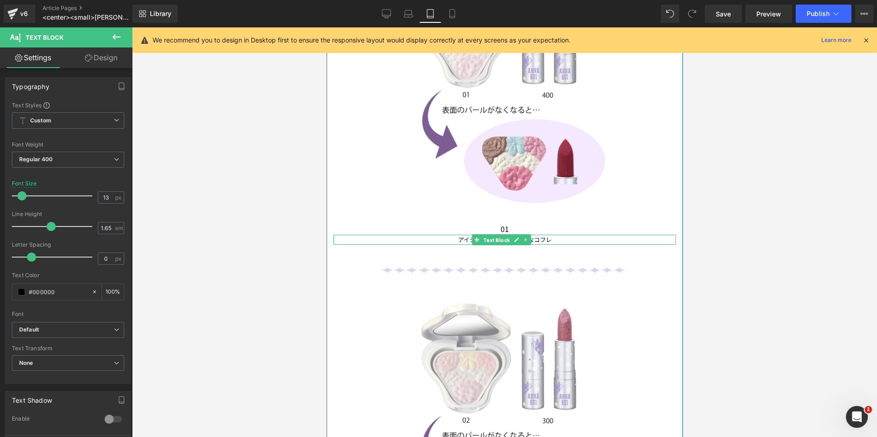
click at [504, 235] on span "Text Block" at bounding box center [496, 240] width 30 height 11
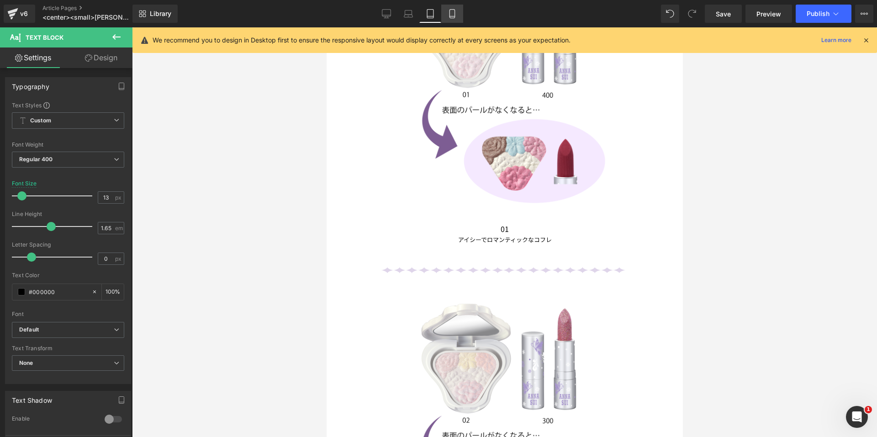
click at [452, 13] on icon at bounding box center [451, 13] width 9 height 9
type input "12"
type input "100"
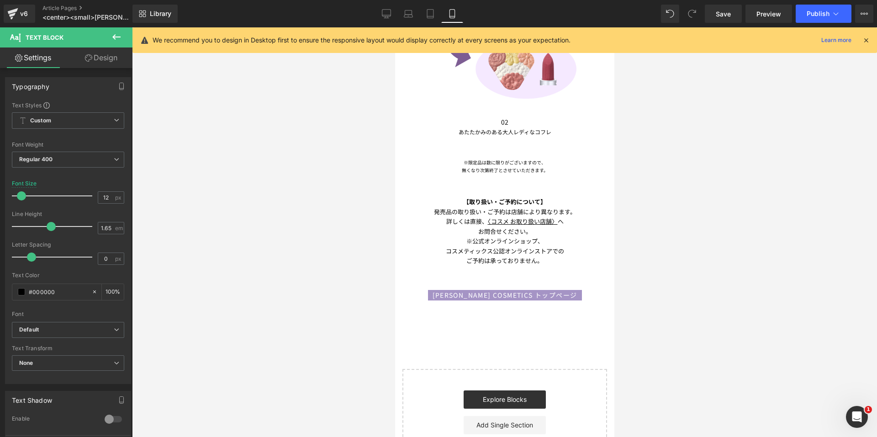
scroll to position [772, 0]
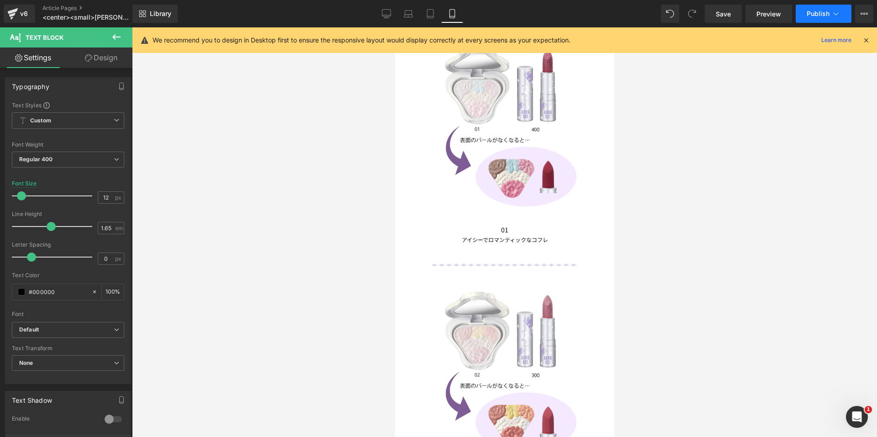
click at [808, 12] on span "Publish" at bounding box center [817, 13] width 23 height 7
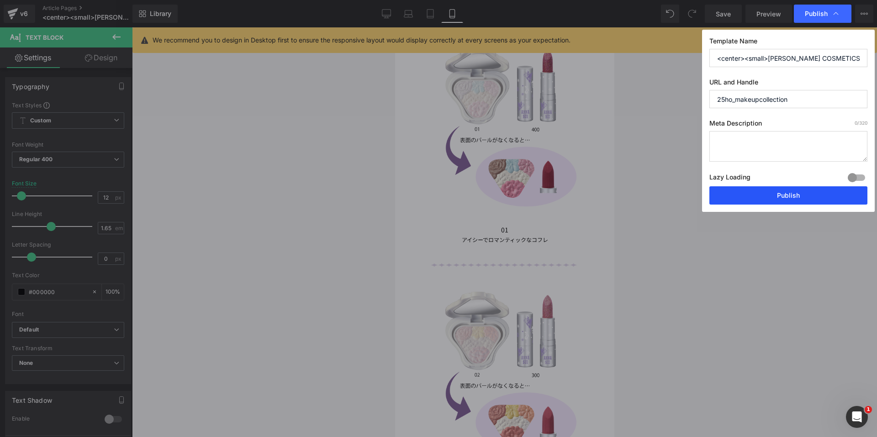
click at [791, 195] on button "Publish" at bounding box center [788, 195] width 158 height 18
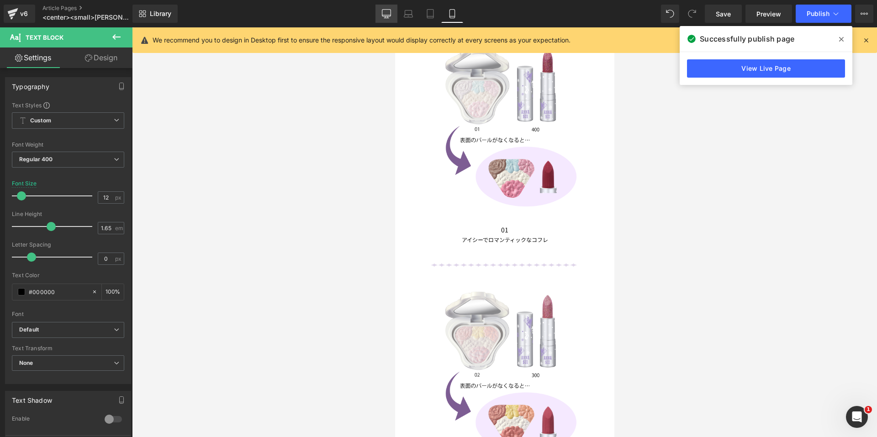
click at [391, 12] on icon at bounding box center [386, 13] width 9 height 7
type input "14"
type input "100"
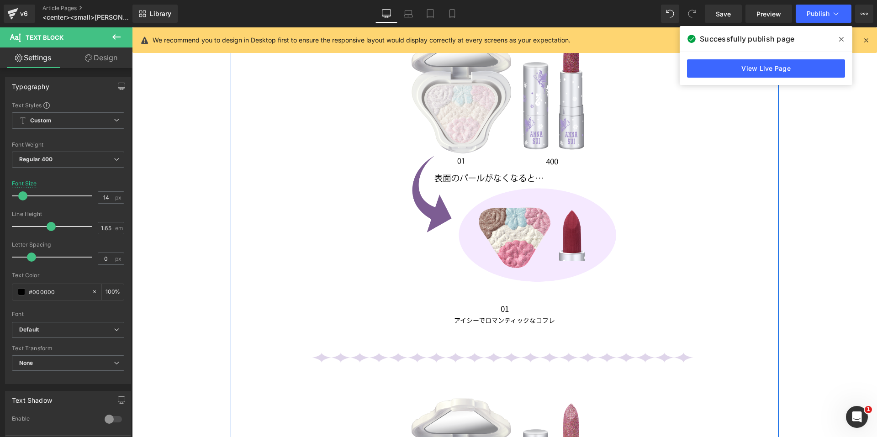
scroll to position [1149, 0]
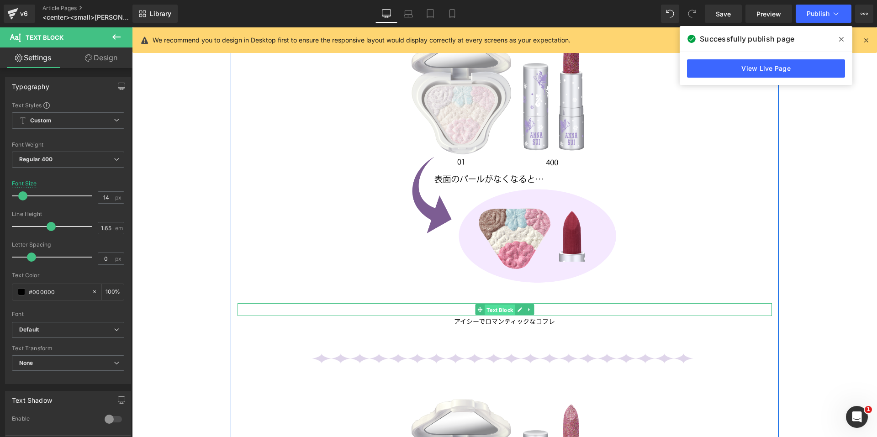
click at [501, 305] on span "Text Block" at bounding box center [499, 309] width 30 height 11
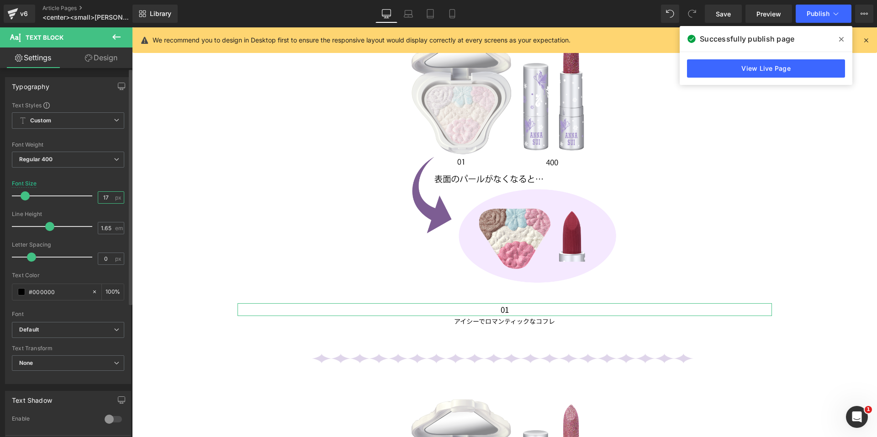
click at [108, 194] on input "17" at bounding box center [106, 197] width 16 height 11
type input "1"
type input "20"
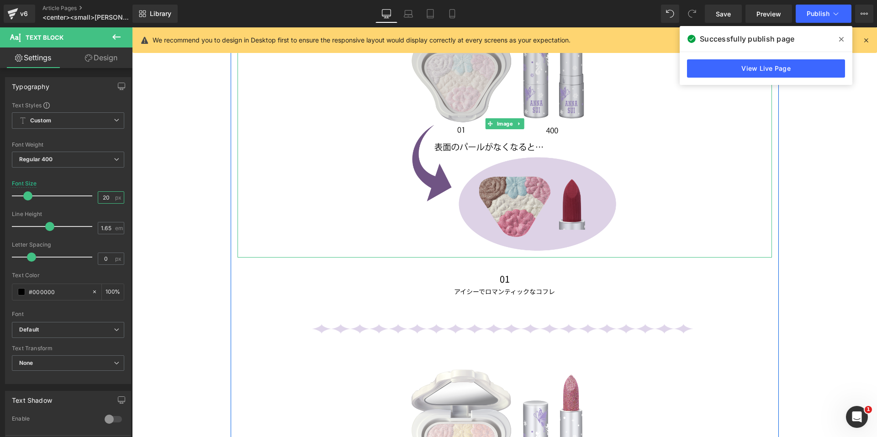
scroll to position [1195, 0]
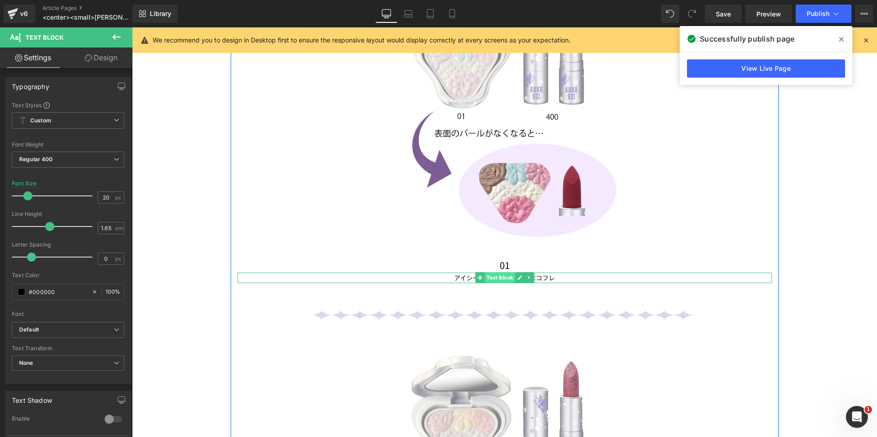
click at [493, 275] on span "Text Block" at bounding box center [499, 277] width 30 height 11
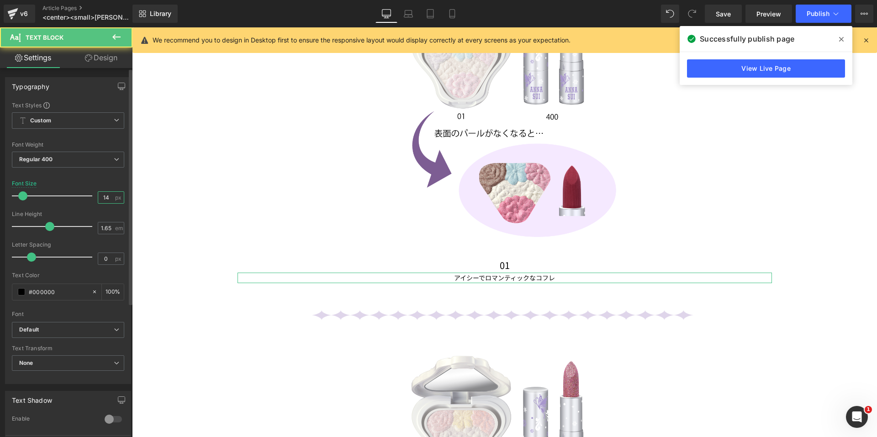
click at [107, 195] on input "14" at bounding box center [106, 197] width 16 height 11
type input "17"
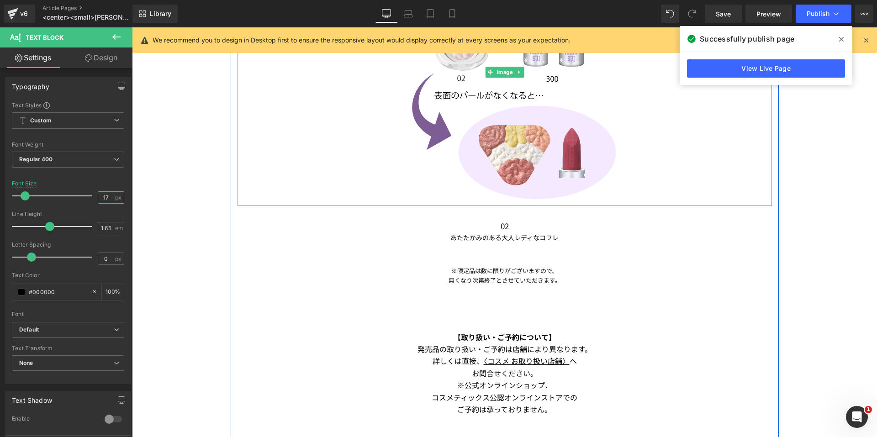
scroll to position [1605, 0]
click at [500, 221] on div "02 Text Block" at bounding box center [504, 224] width 534 height 13
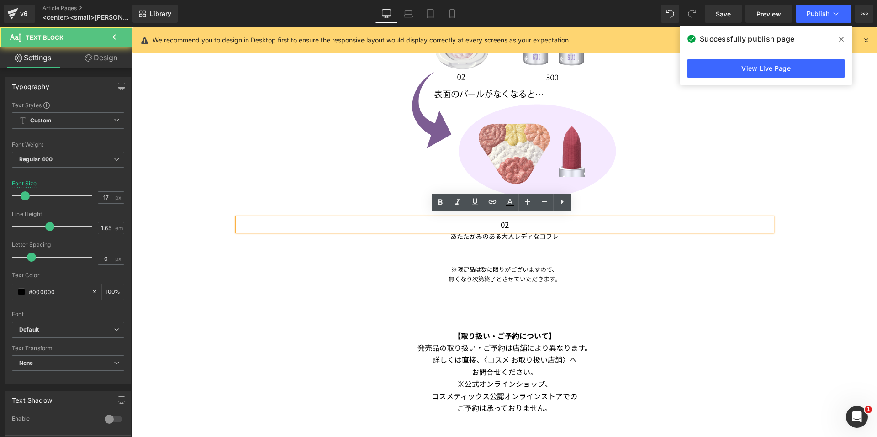
click at [494, 221] on p "02" at bounding box center [504, 224] width 534 height 13
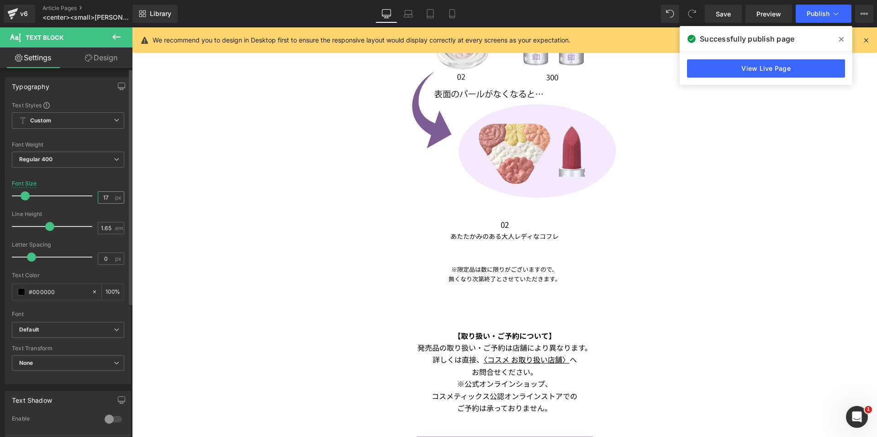
drag, startPoint x: 110, startPoint y: 197, endPoint x: 100, endPoint y: 197, distance: 10.5
click at [100, 197] on input "17" at bounding box center [106, 197] width 16 height 11
type input "20"
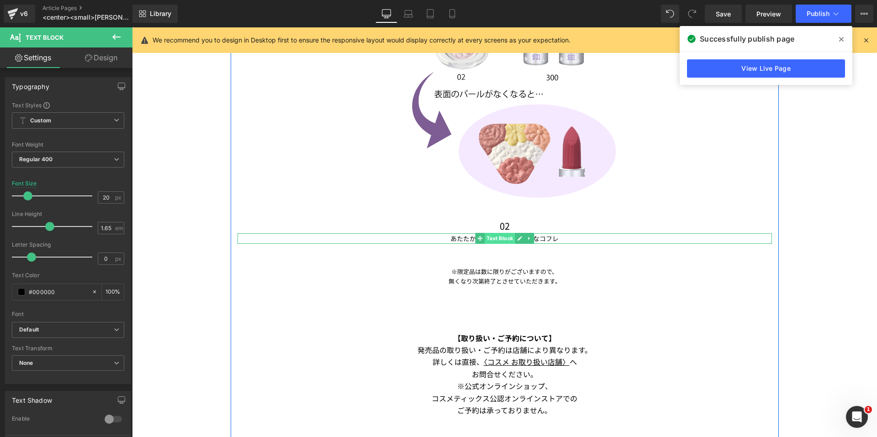
click at [498, 233] on span "Text Block" at bounding box center [499, 238] width 30 height 11
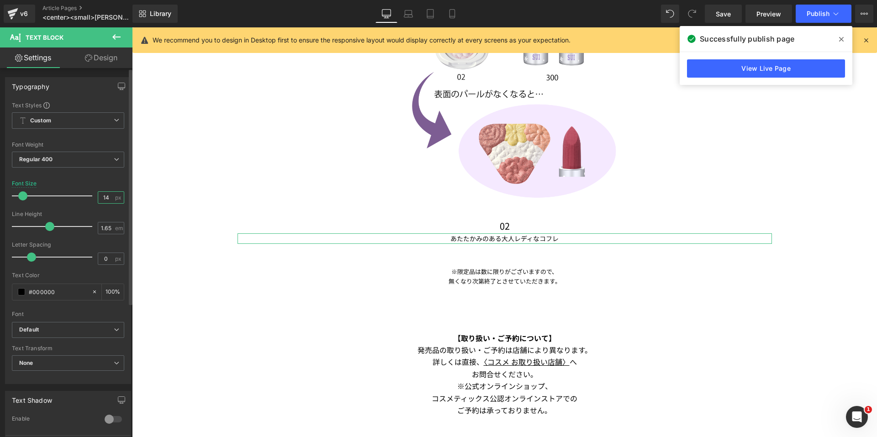
click at [110, 197] on input "14" at bounding box center [106, 197] width 16 height 11
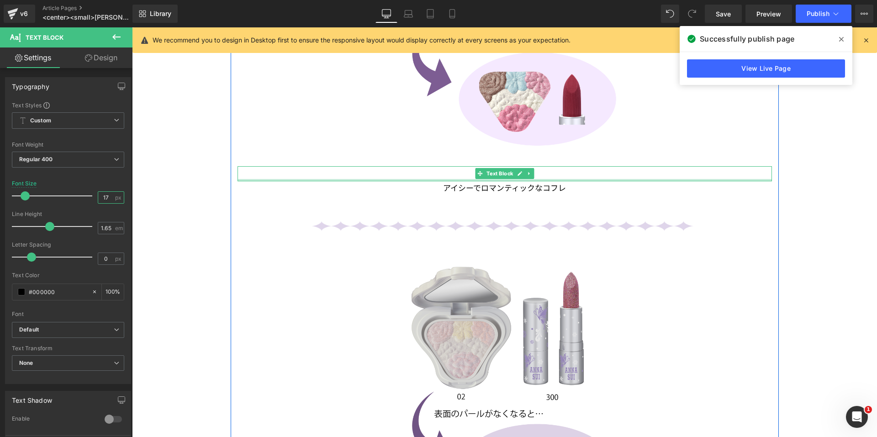
scroll to position [1423, 0]
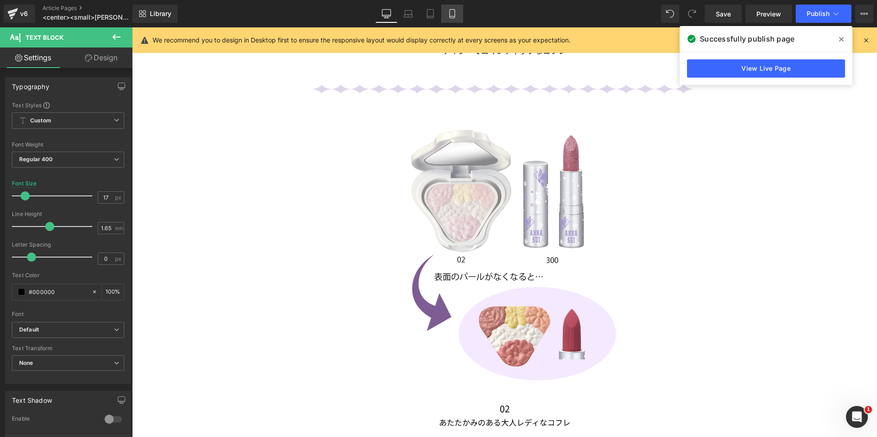
click at [454, 16] on icon at bounding box center [451, 16] width 5 height 0
type input "12"
type input "100"
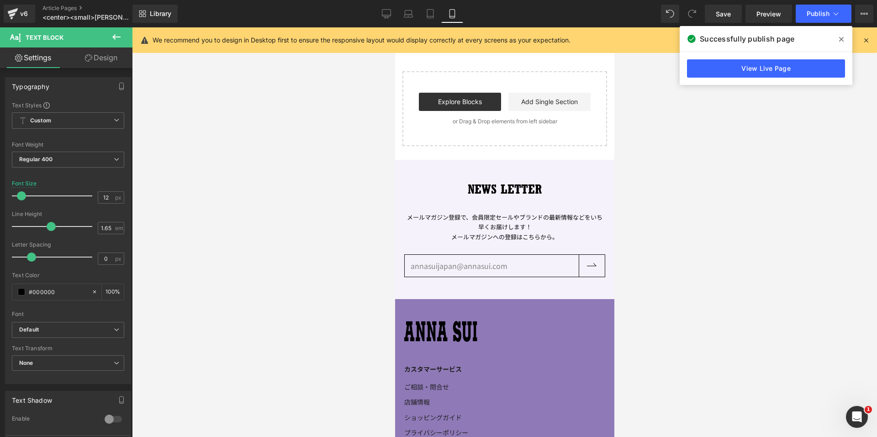
scroll to position [822, 0]
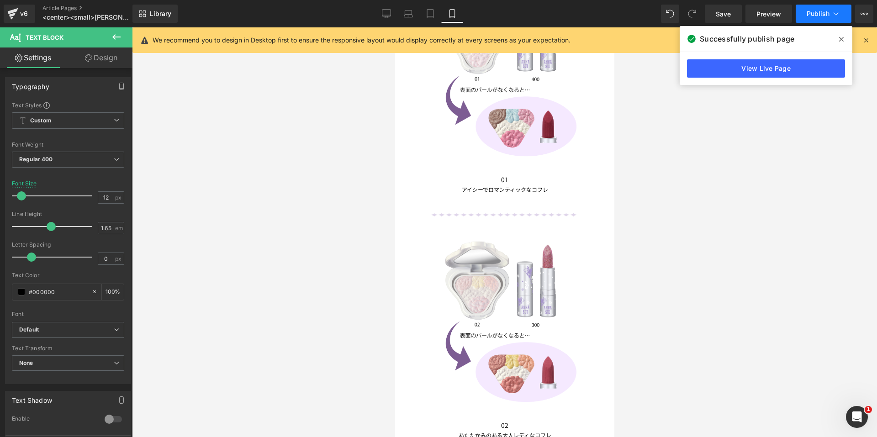
click at [814, 9] on button "Publish" at bounding box center [823, 14] width 56 height 18
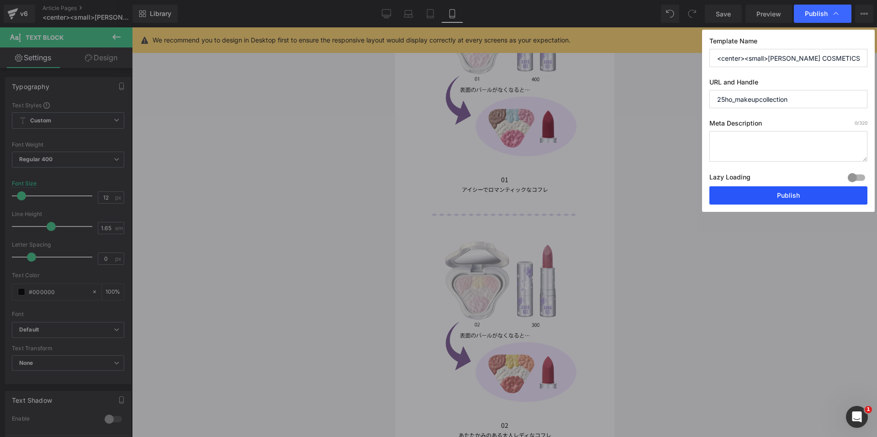
click at [768, 195] on button "Publish" at bounding box center [788, 195] width 158 height 18
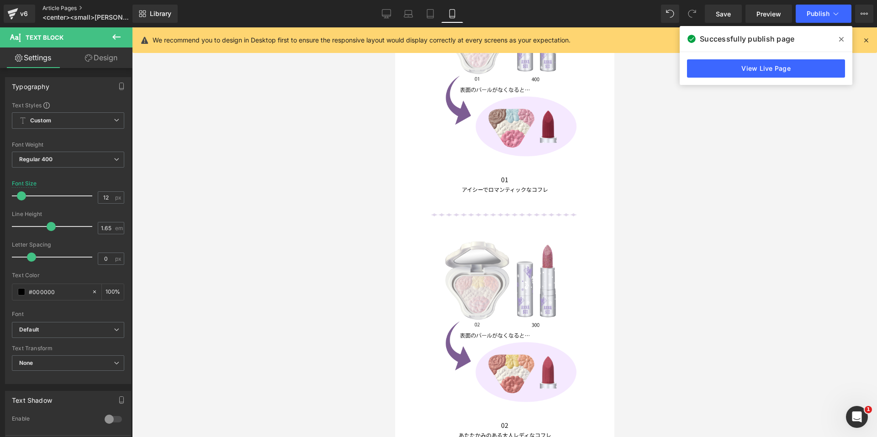
click at [61, 10] on link "Article Pages" at bounding box center [94, 8] width 105 height 7
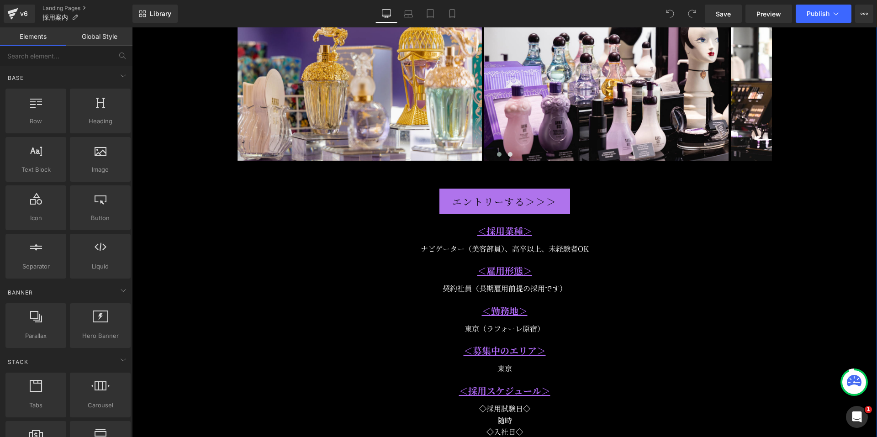
scroll to position [1142, 0]
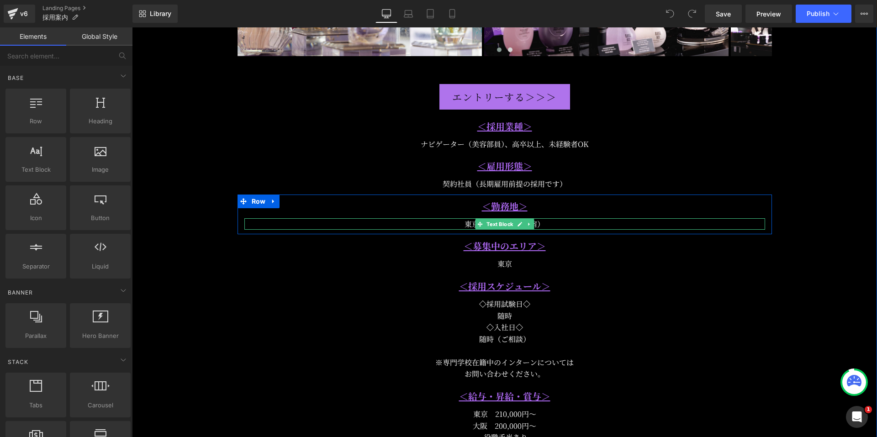
click at [519, 222] on link at bounding box center [520, 224] width 10 height 11
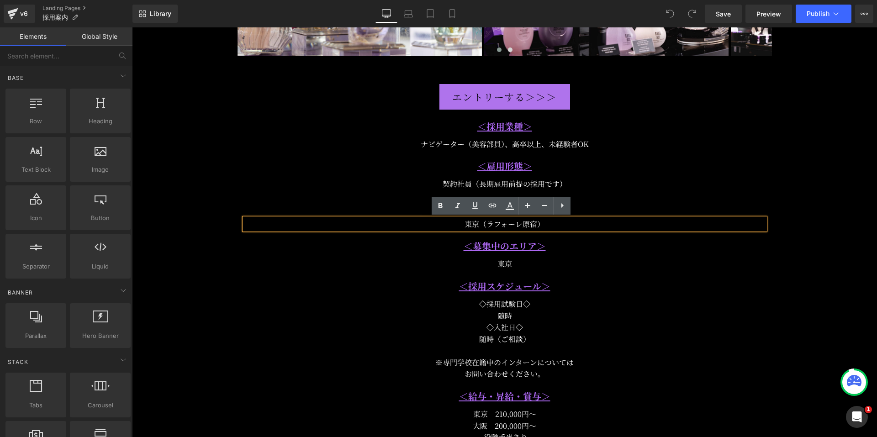
click at [474, 222] on span "東京（ラフォーレ原宿）" at bounding box center [504, 224] width 80 height 11
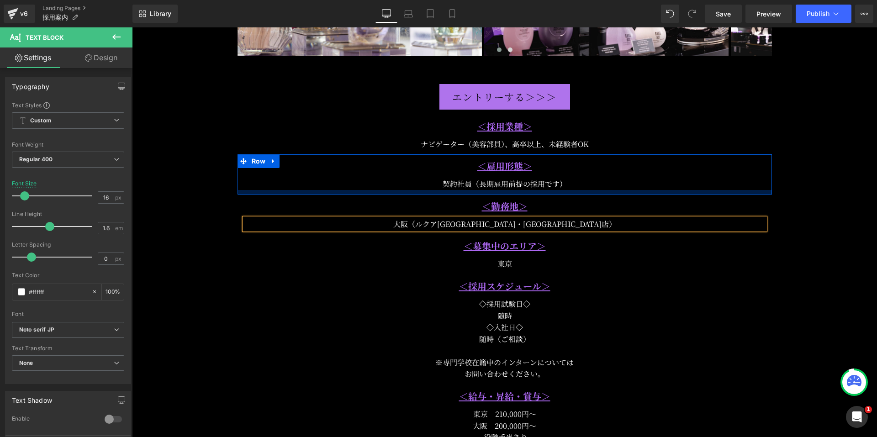
click at [644, 192] on div at bounding box center [504, 192] width 534 height 5
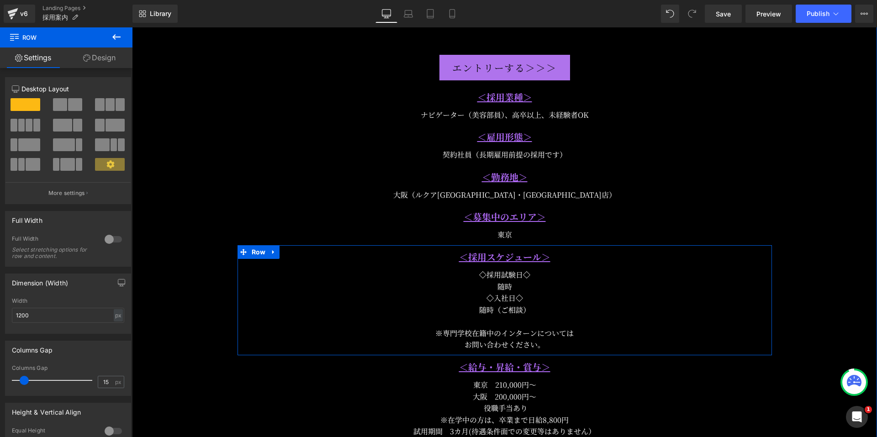
scroll to position [1187, 0]
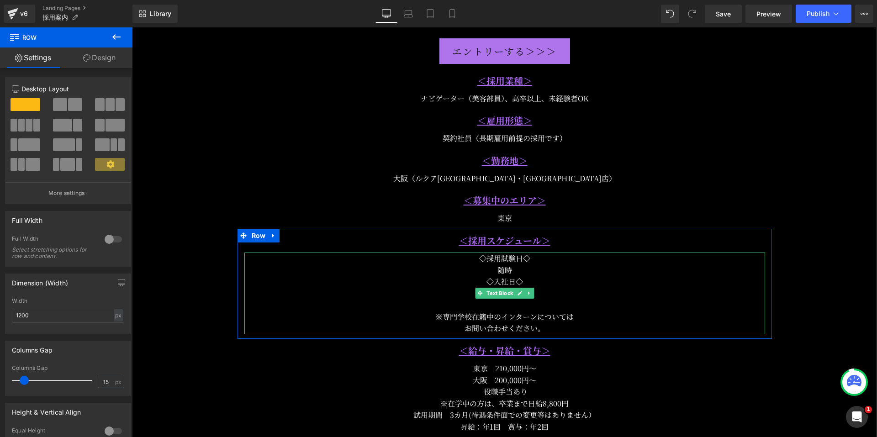
click at [566, 300] on div at bounding box center [504, 305] width 521 height 12
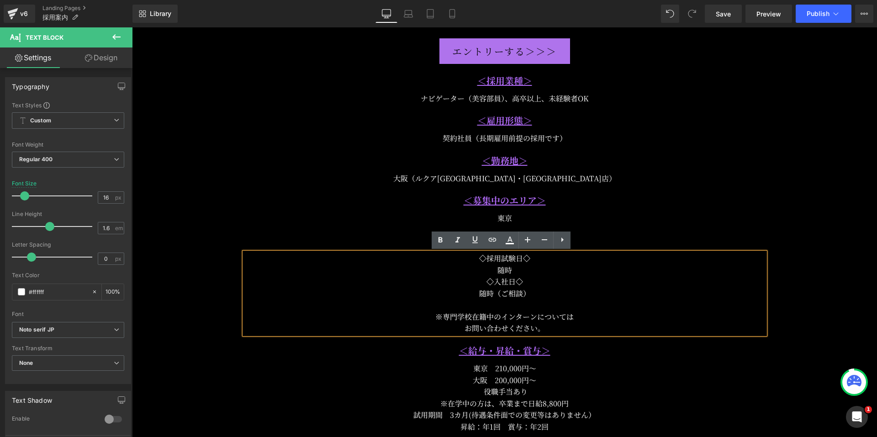
click at [500, 292] on div "随時（ご相談）" at bounding box center [504, 294] width 521 height 12
click at [529, 293] on div "随時（ご相談）" at bounding box center [504, 294] width 521 height 12
click at [454, 14] on icon at bounding box center [451, 14] width 5 height 9
type input "14"
type input "100"
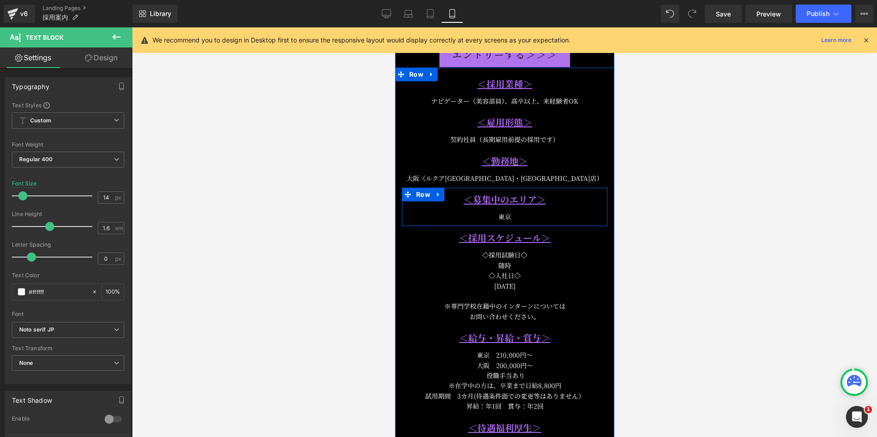
scroll to position [1431, 0]
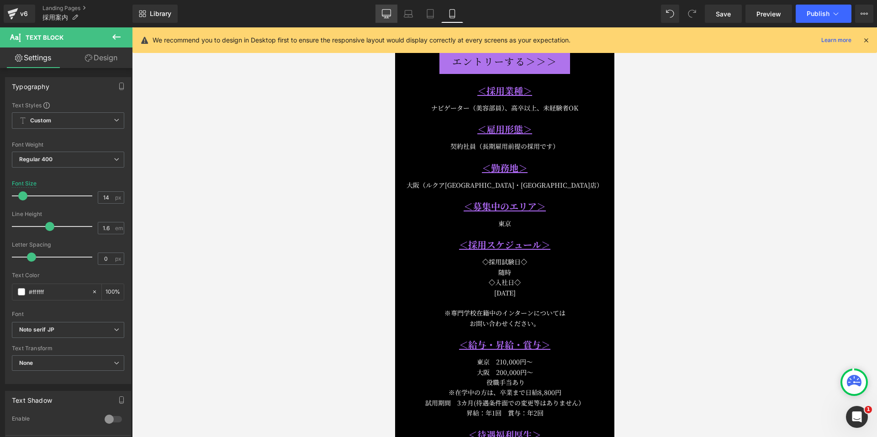
click at [383, 17] on icon at bounding box center [386, 13] width 9 height 9
type input "16"
type input "100"
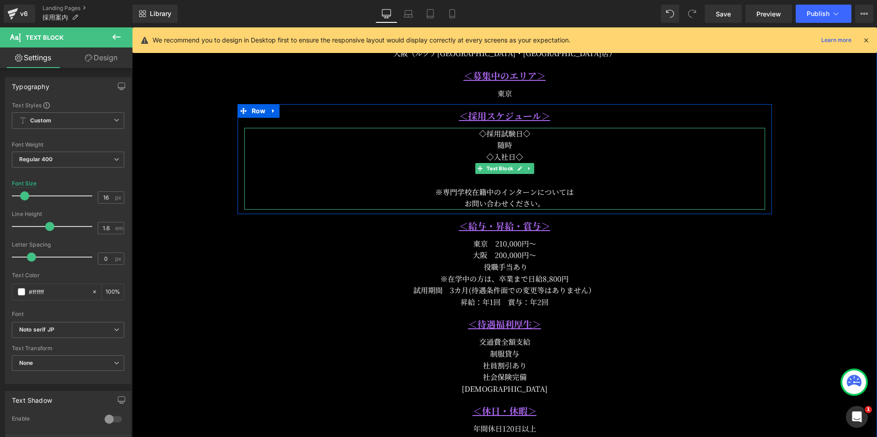
scroll to position [1321, 0]
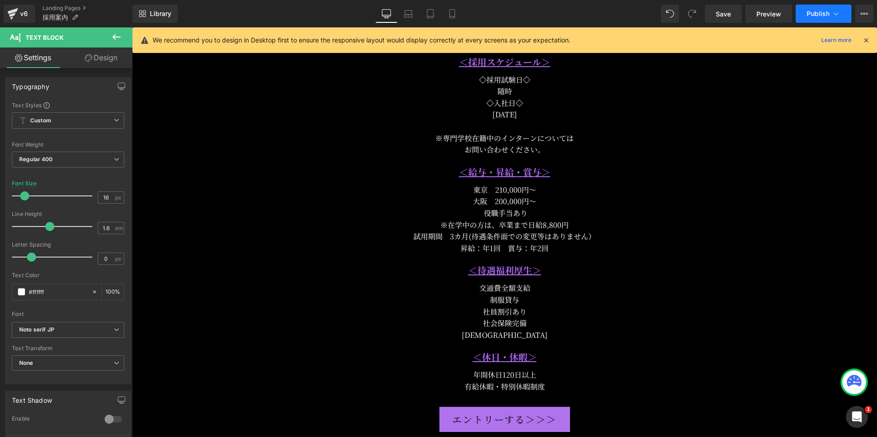
click at [816, 13] on span "Publish" at bounding box center [817, 13] width 23 height 7
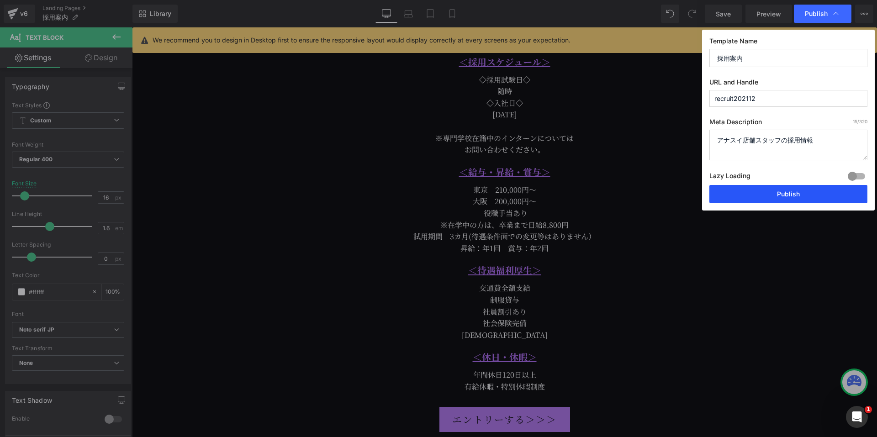
click at [745, 192] on button "Publish" at bounding box center [788, 194] width 158 height 18
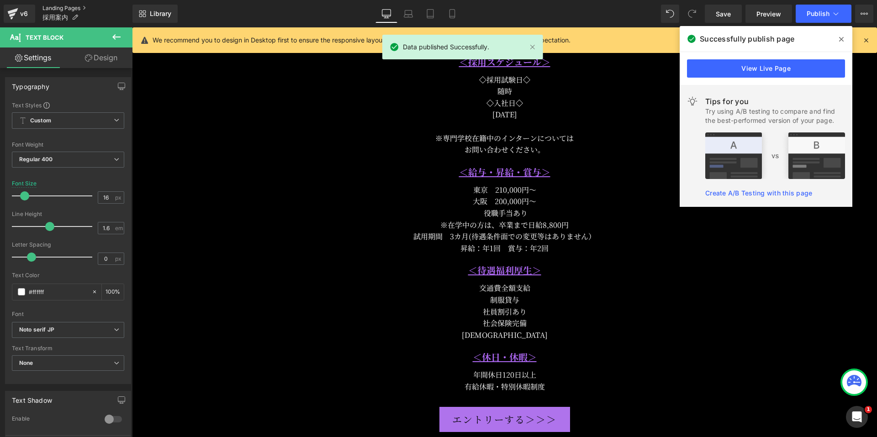
click at [61, 7] on link "Landing Pages" at bounding box center [87, 8] width 90 height 7
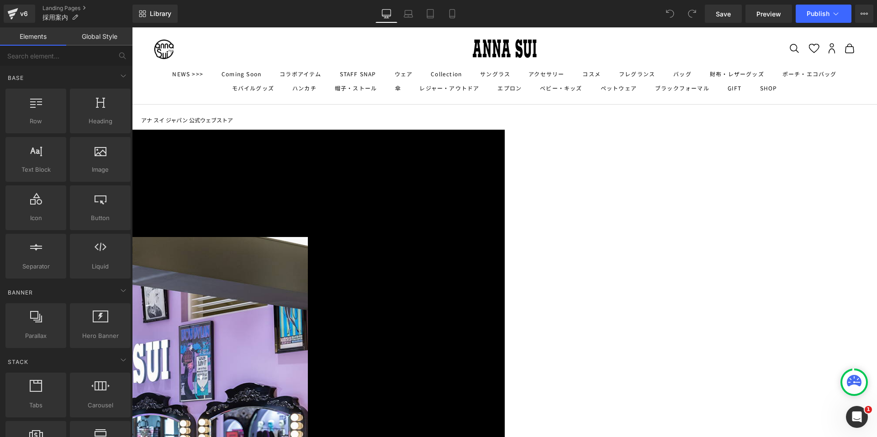
click at [505, 202] on div "たとえそれが、常識はずれなものだとしても。" at bounding box center [132, 195] width 745 height 13
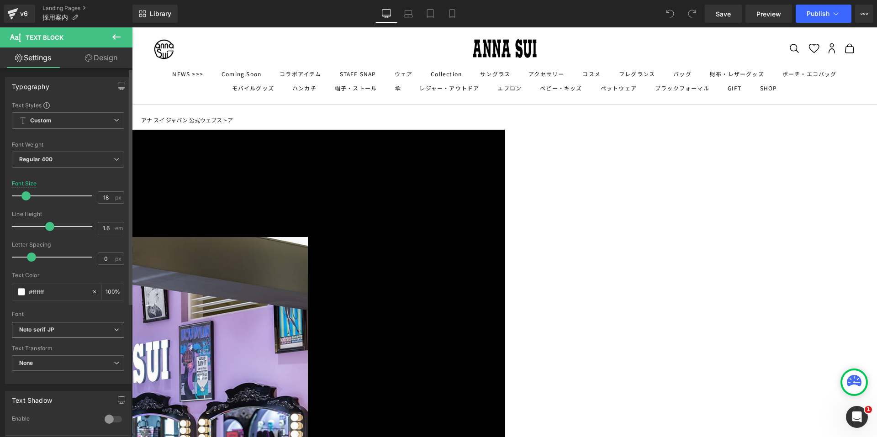
click at [55, 329] on b "Noto serif JP" at bounding box center [66, 330] width 95 height 8
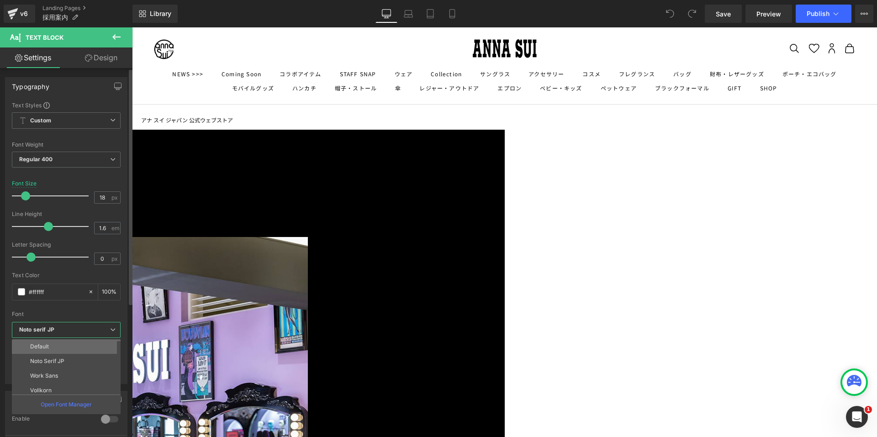
click at [52, 346] on li "Default" at bounding box center [68, 346] width 113 height 15
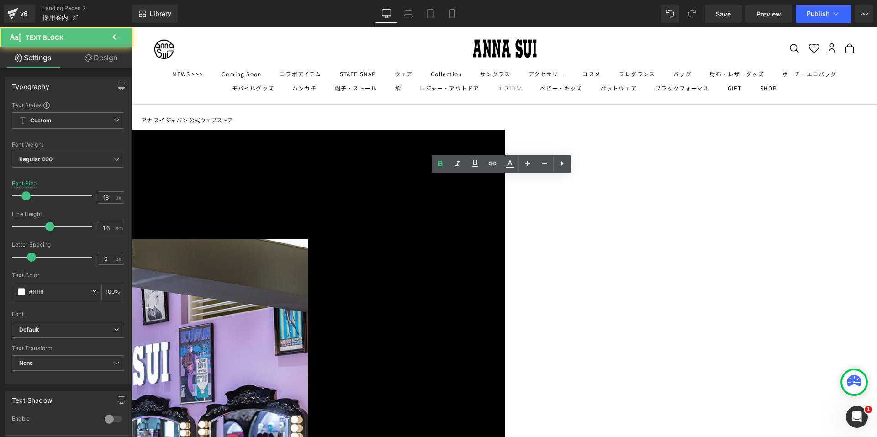
click at [505, 239] on div at bounding box center [132, 238] width 745 height 2
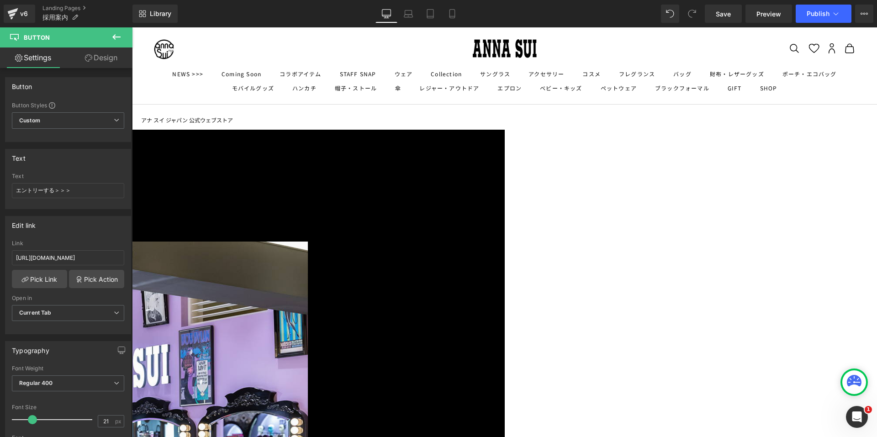
click at [132, 27] on span "Button" at bounding box center [132, 27] width 0 height 0
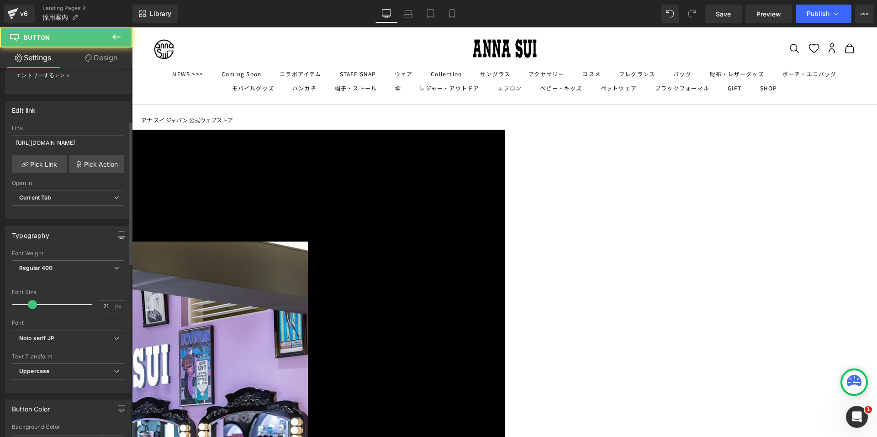
scroll to position [137, 0]
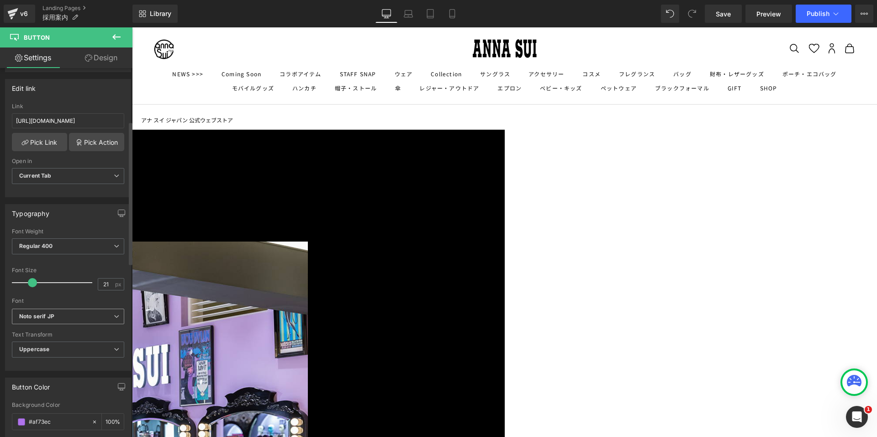
click at [69, 322] on span "Noto serif JP" at bounding box center [68, 317] width 112 height 16
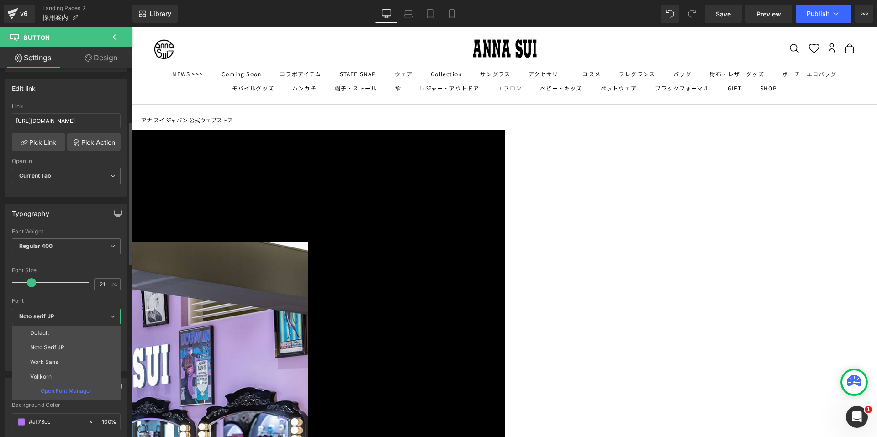
click at [71, 322] on span "Noto serif JP" at bounding box center [66, 317] width 109 height 16
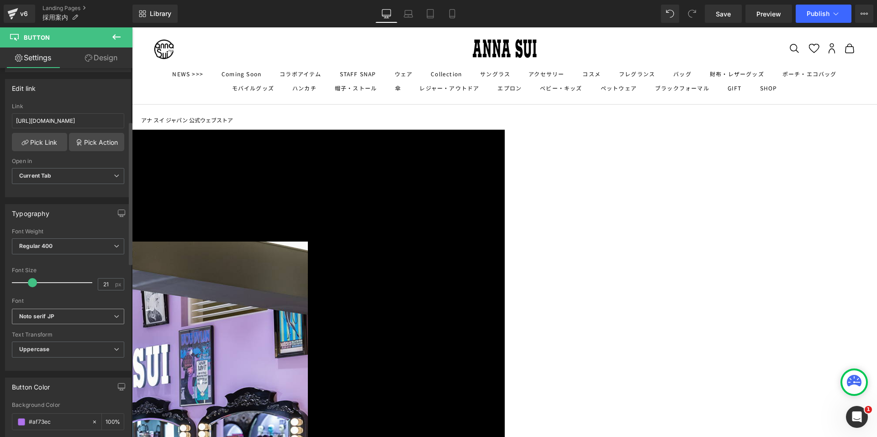
click at [66, 320] on b "Noto serif JP" at bounding box center [66, 317] width 95 height 8
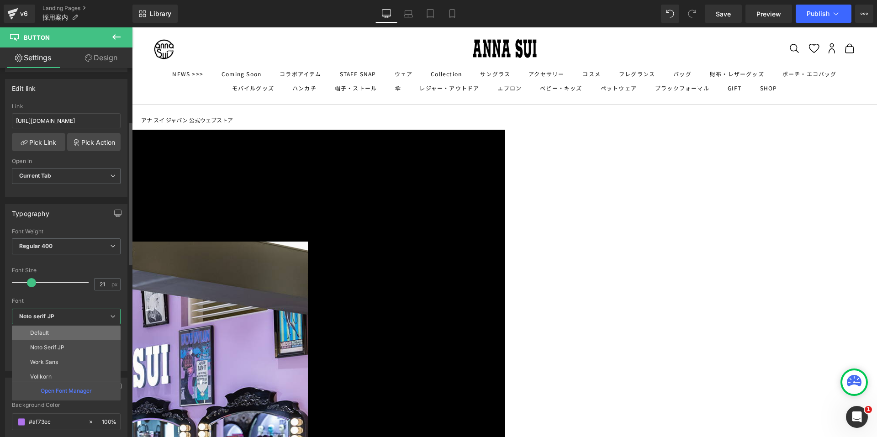
click at [62, 334] on li "Default" at bounding box center [68, 333] width 113 height 15
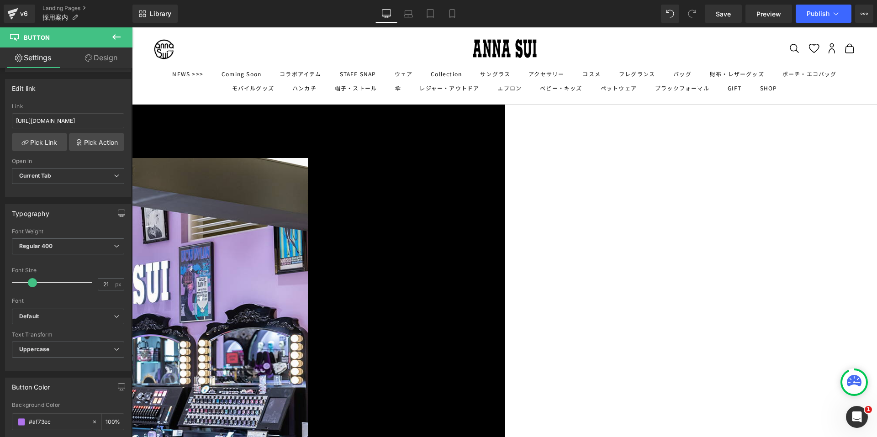
scroll to position [183, 0]
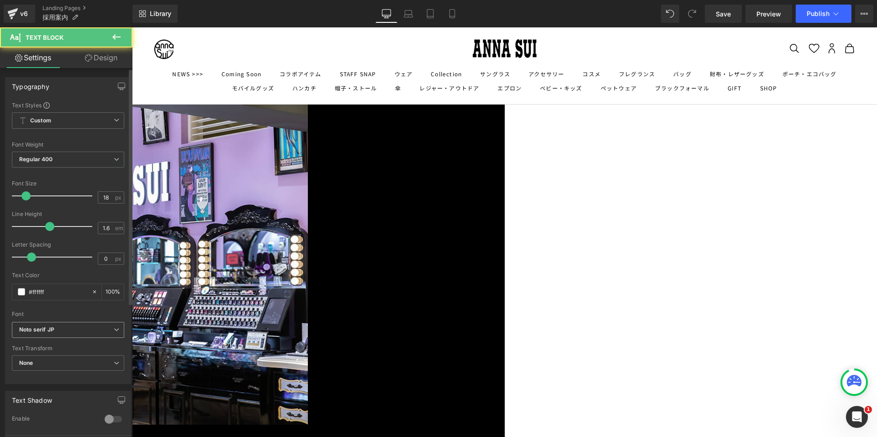
click at [69, 330] on b "Noto serif JP" at bounding box center [66, 330] width 95 height 8
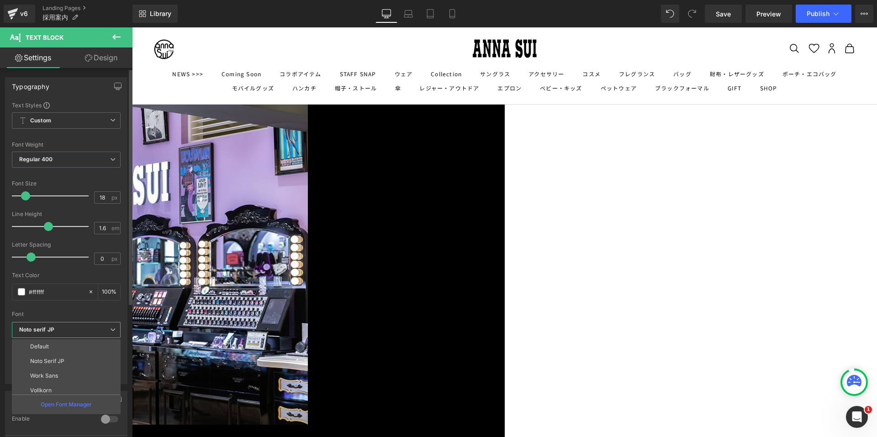
click at [62, 345] on li "Default" at bounding box center [68, 346] width 113 height 15
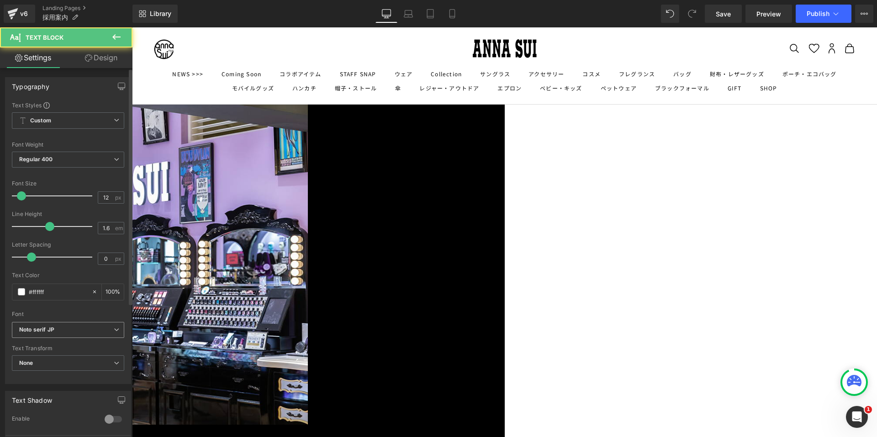
click at [90, 331] on b "Noto serif JP" at bounding box center [66, 330] width 95 height 8
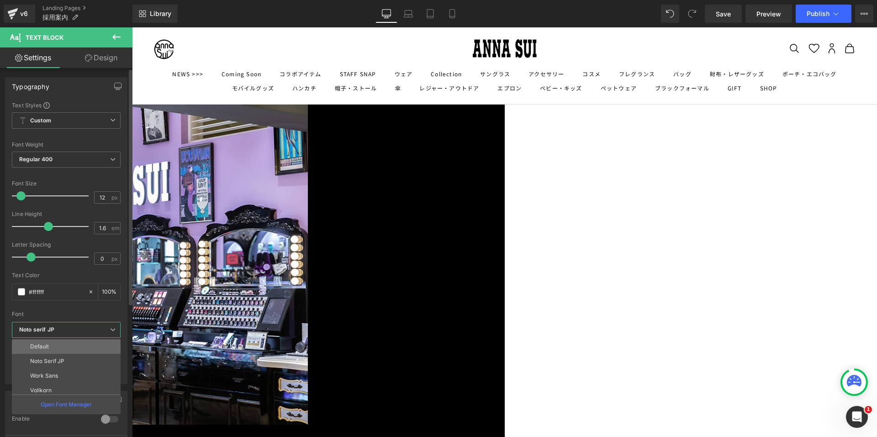
click at [75, 343] on li "Default" at bounding box center [68, 346] width 113 height 15
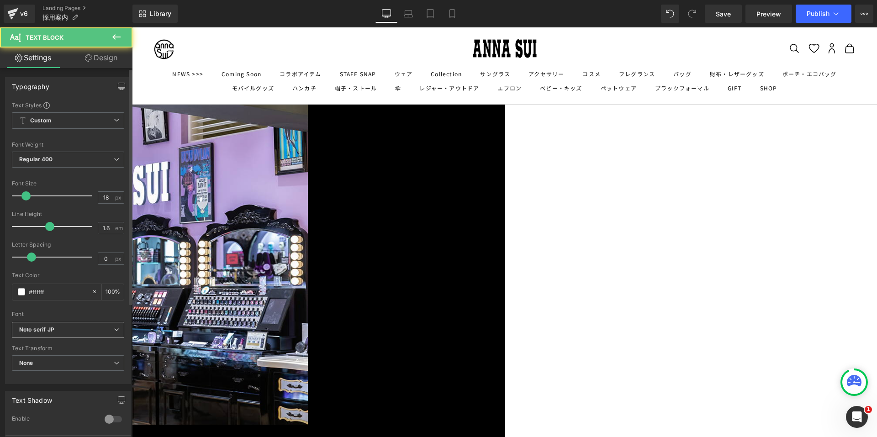
click at [88, 333] on b "Noto serif JP" at bounding box center [66, 330] width 95 height 8
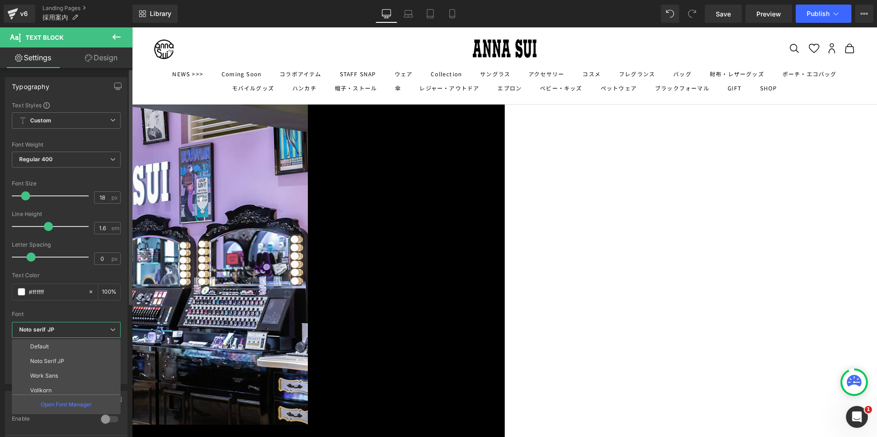
click at [67, 346] on li "Default" at bounding box center [68, 346] width 113 height 15
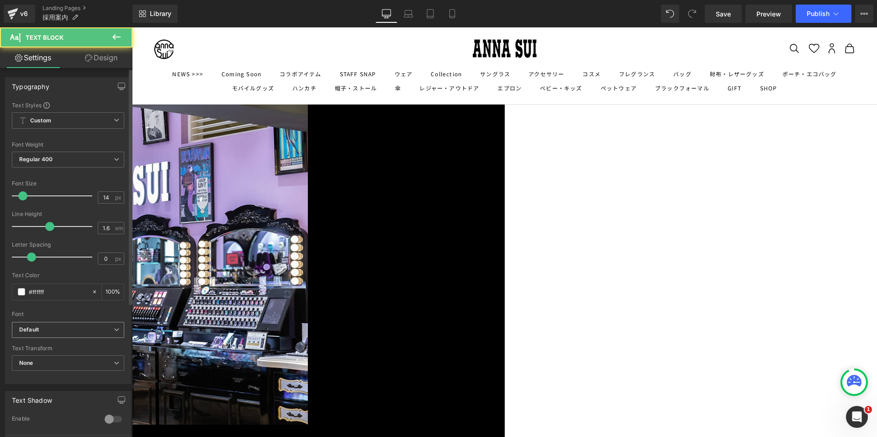
click at [105, 331] on b "Default" at bounding box center [66, 330] width 95 height 8
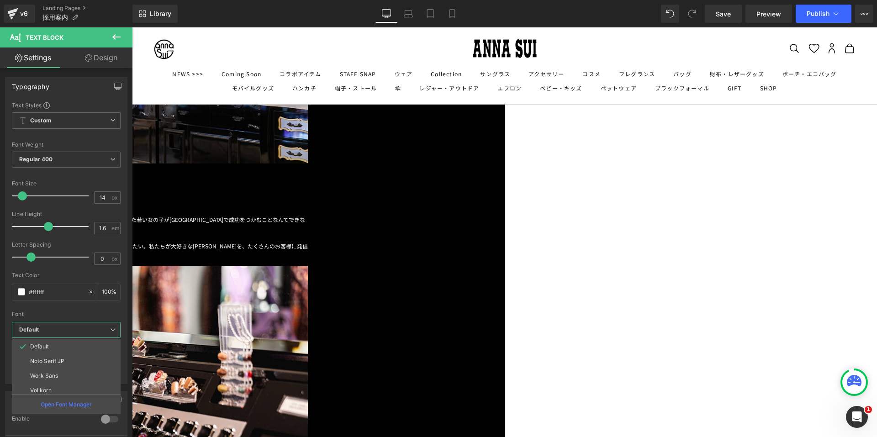
scroll to position [502, 0]
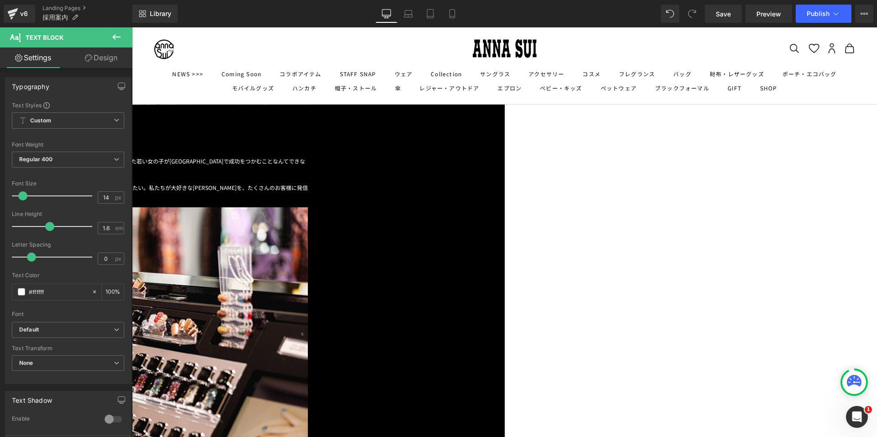
click at [59, 326] on b "Noto serif JP" at bounding box center [66, 330] width 95 height 8
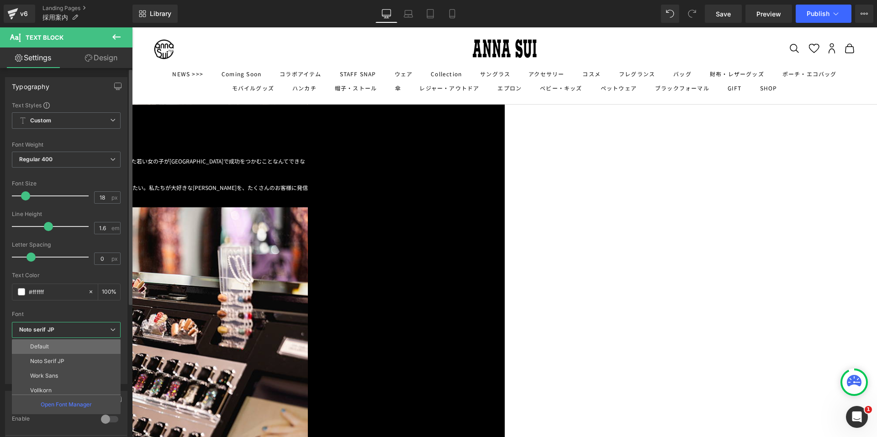
click at [62, 343] on li "Default" at bounding box center [68, 346] width 113 height 15
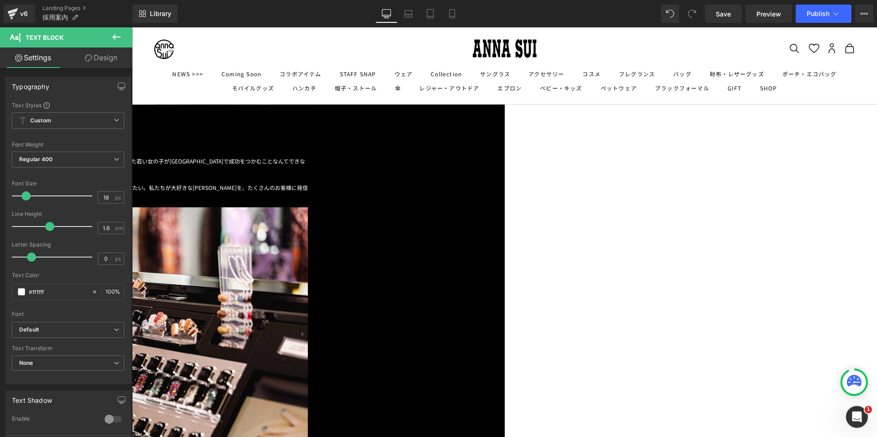
drag, startPoint x: 585, startPoint y: 206, endPoint x: 570, endPoint y: 215, distance: 17.6
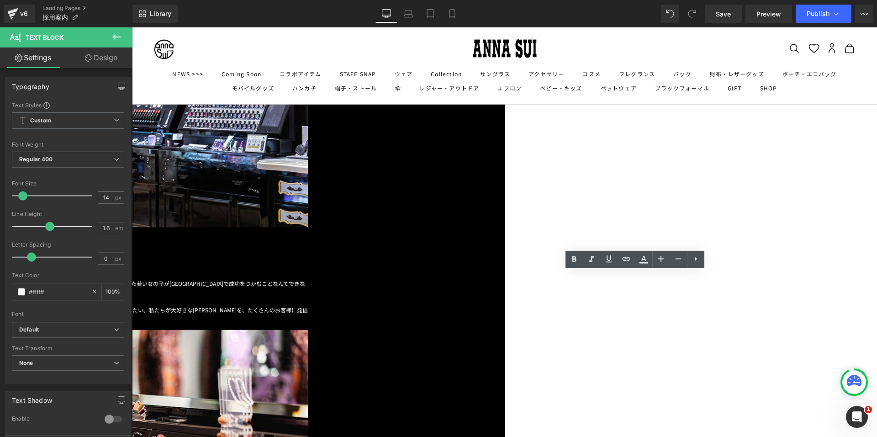
scroll to position [365, 0]
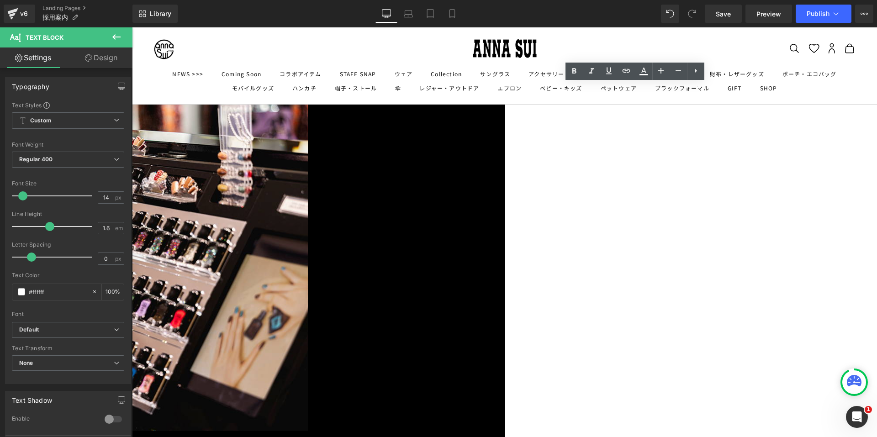
scroll to position [685, 0]
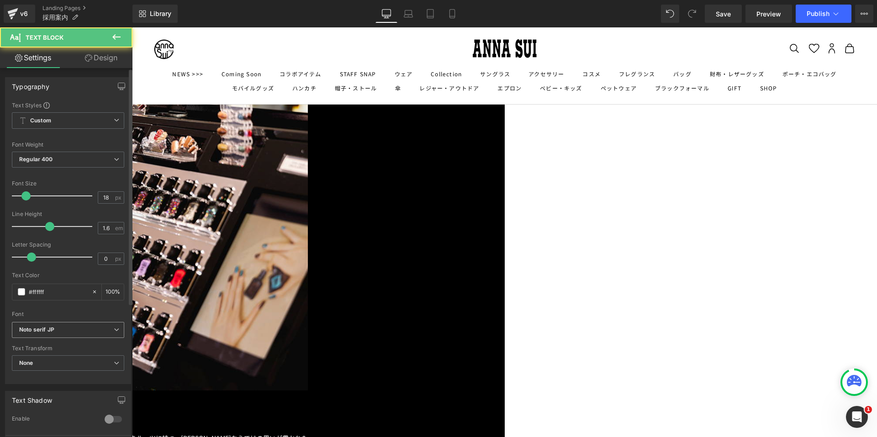
click at [96, 333] on b "Noto serif JP" at bounding box center [66, 330] width 95 height 8
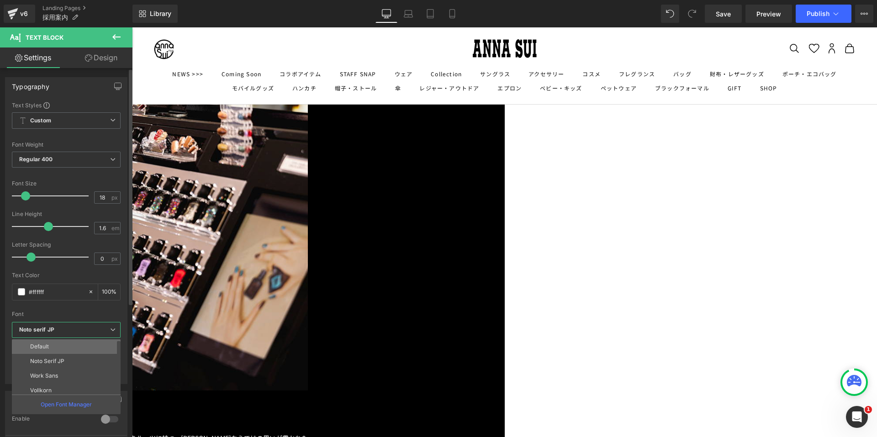
click at [84, 349] on li "Default" at bounding box center [68, 346] width 113 height 15
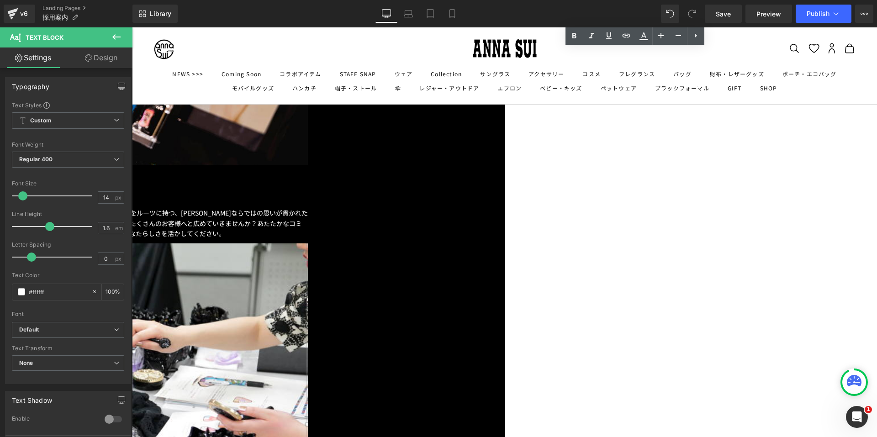
scroll to position [1005, 0]
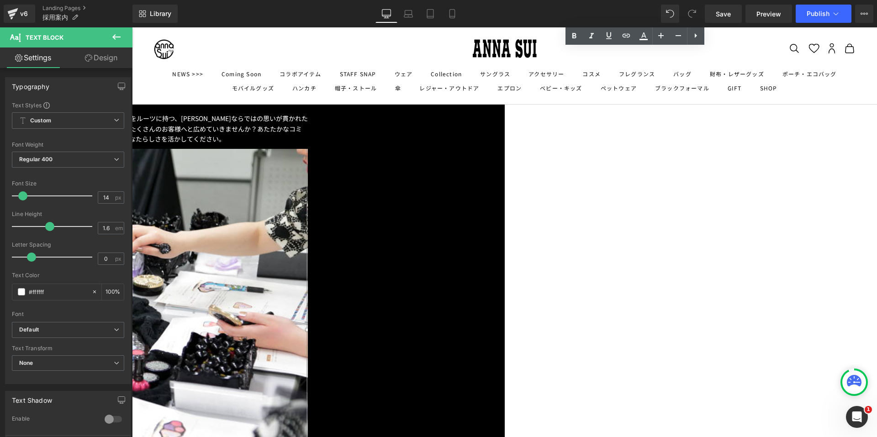
click at [132, 27] on span "Button" at bounding box center [132, 27] width 0 height 0
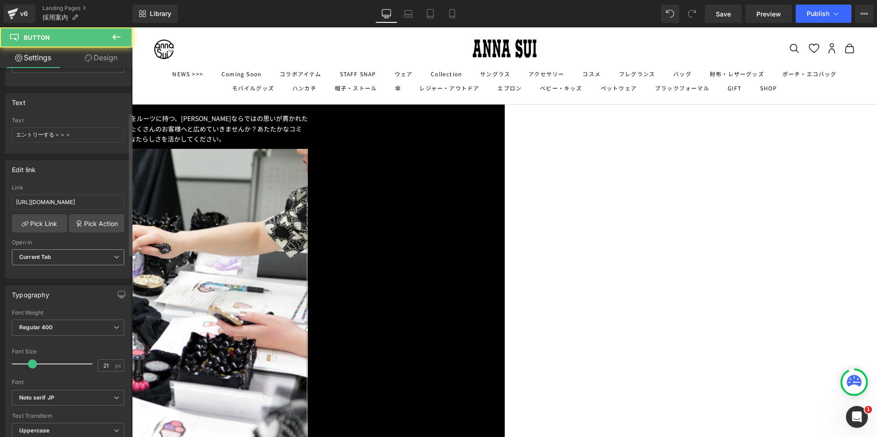
scroll to position [137, 0]
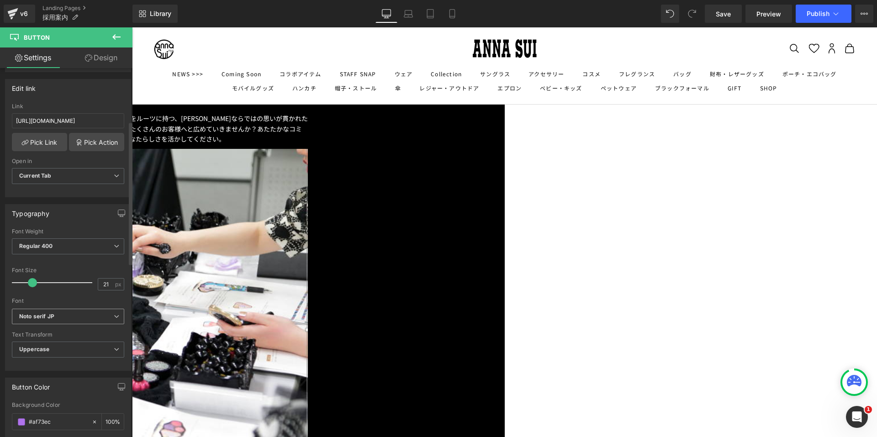
click at [71, 316] on b "Noto serif JP" at bounding box center [66, 317] width 95 height 8
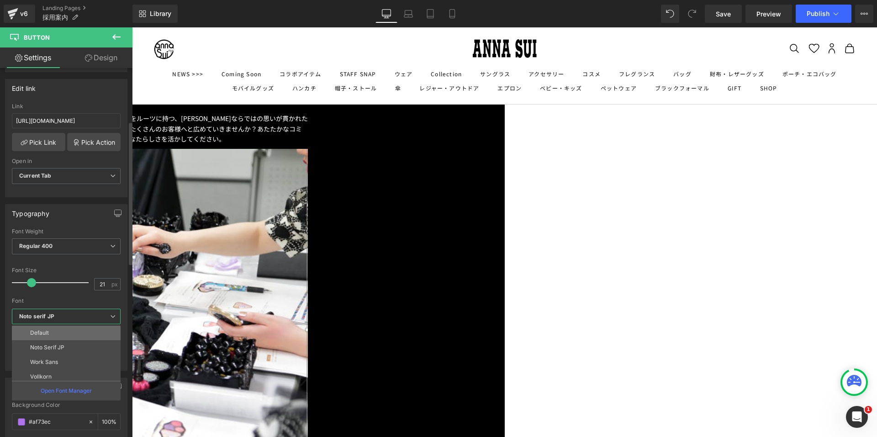
click at [67, 333] on li "Default" at bounding box center [68, 333] width 113 height 15
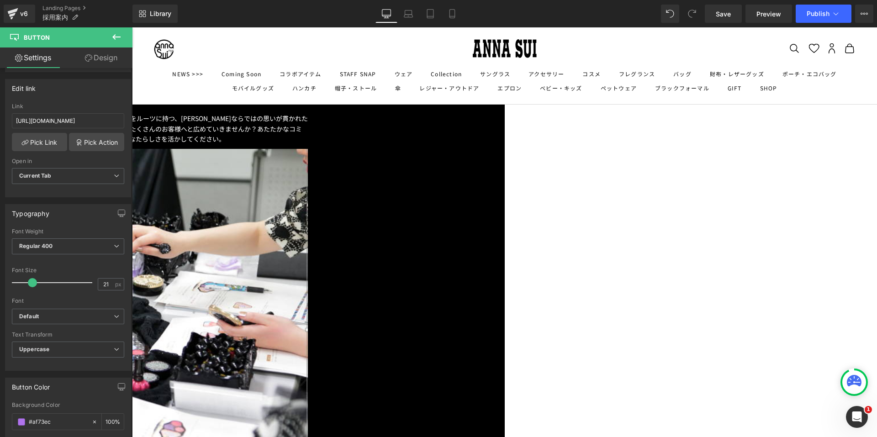
click at [132, 27] on span "Text Block" at bounding box center [132, 27] width 0 height 0
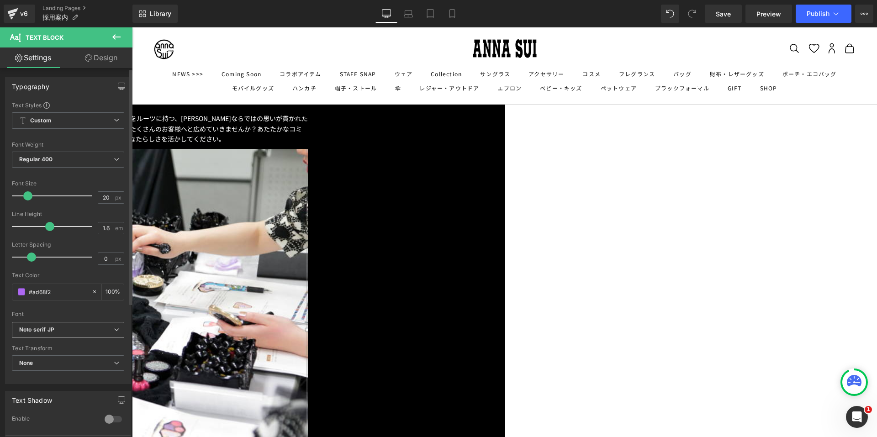
click at [71, 327] on b "Noto serif JP" at bounding box center [66, 330] width 95 height 8
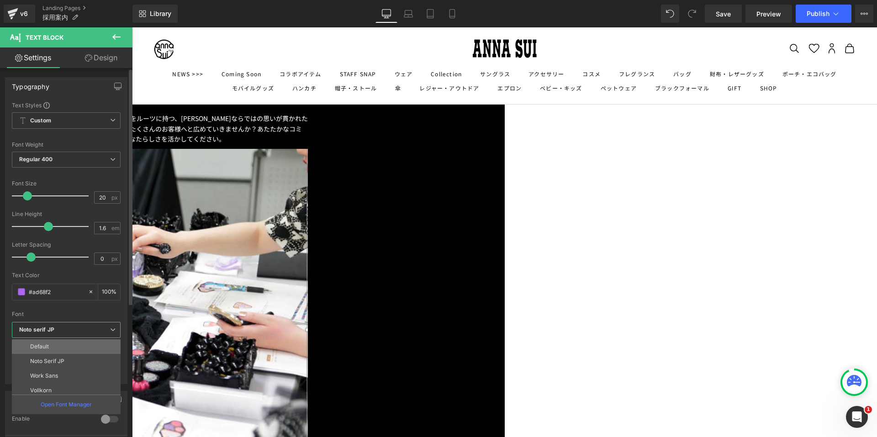
click at [63, 349] on li "Default" at bounding box center [68, 346] width 113 height 15
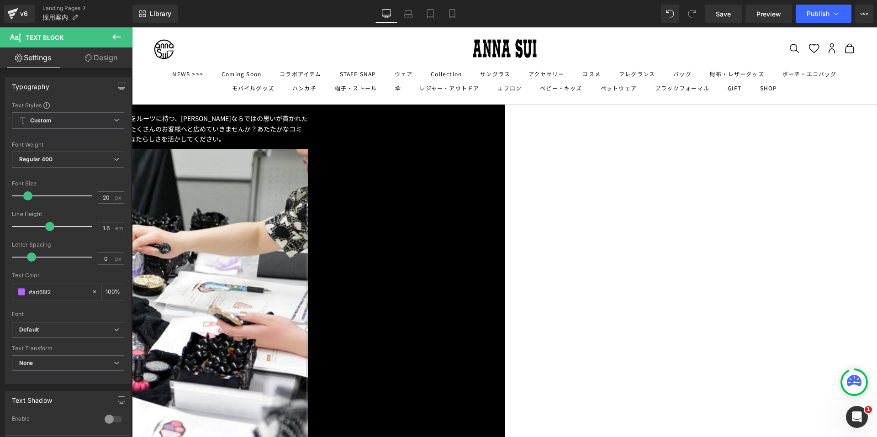
click at [132, 27] on span "Text Block" at bounding box center [132, 27] width 0 height 0
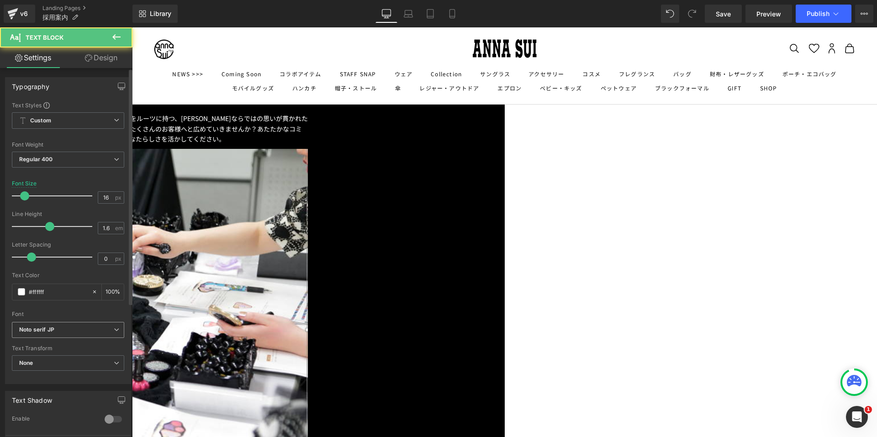
click at [99, 332] on b "Noto serif JP" at bounding box center [66, 330] width 95 height 8
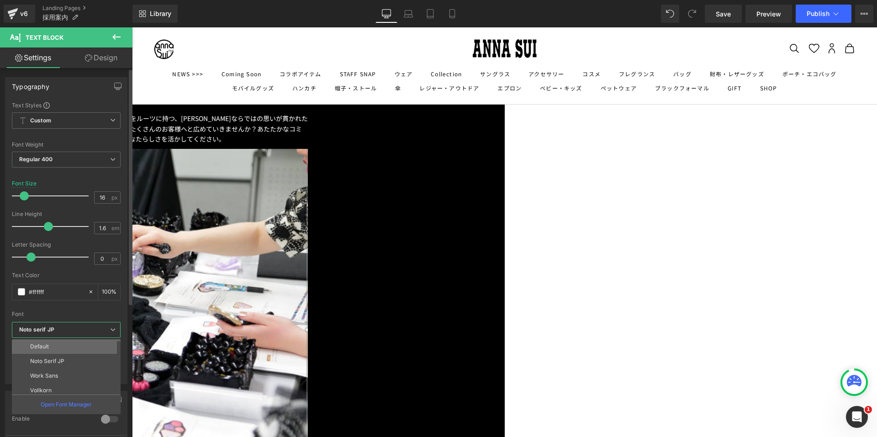
click at [84, 351] on li "Default" at bounding box center [68, 346] width 113 height 15
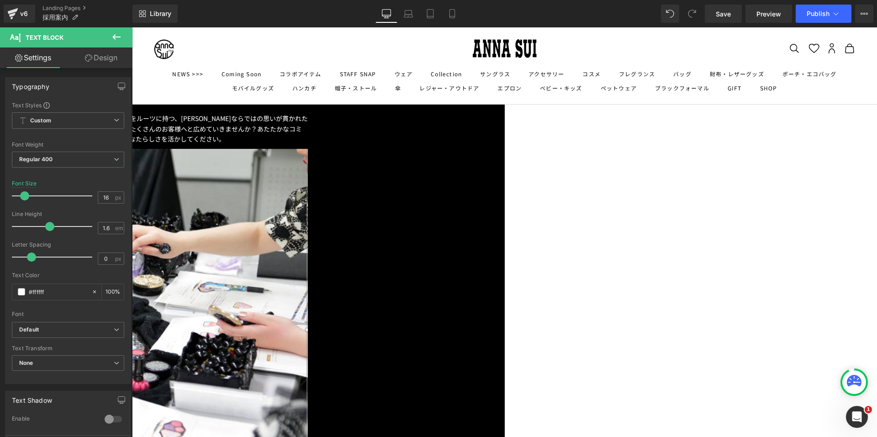
click at [132, 27] on span "Text Block" at bounding box center [132, 27] width 0 height 0
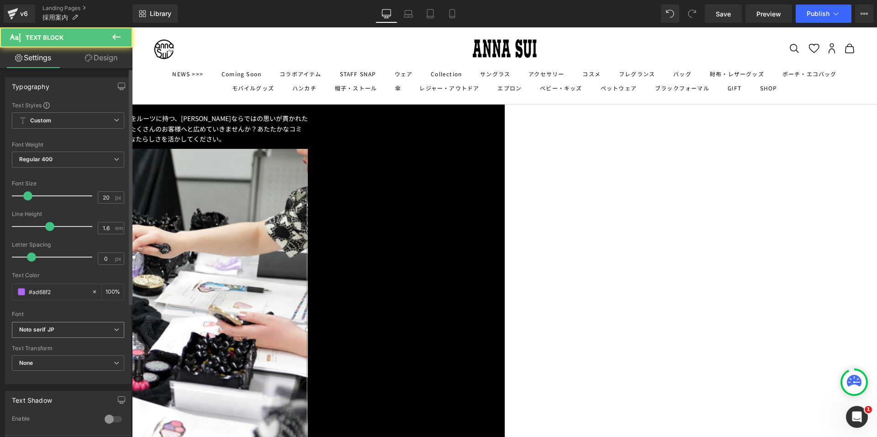
click at [114, 329] on icon at bounding box center [116, 329] width 5 height 5
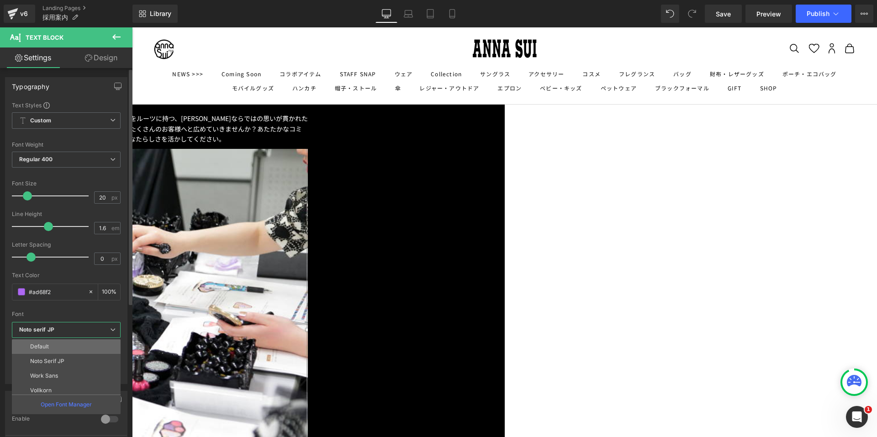
click at [101, 348] on li "Default" at bounding box center [68, 346] width 113 height 15
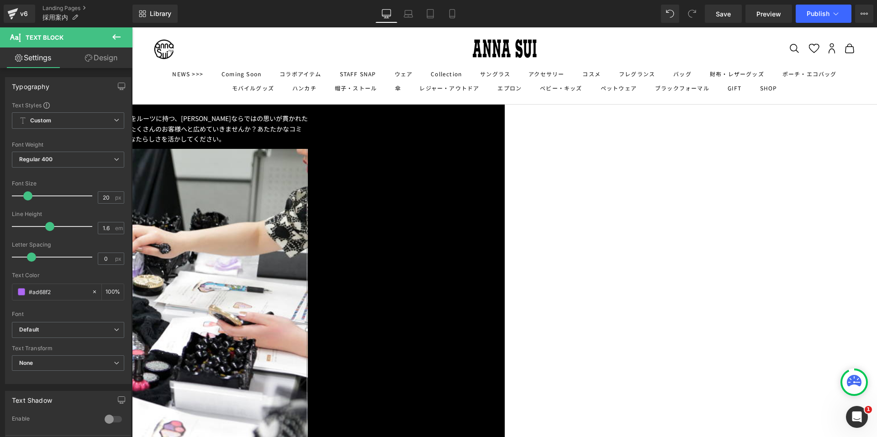
click at [132, 27] on span "Text Block" at bounding box center [132, 27] width 0 height 0
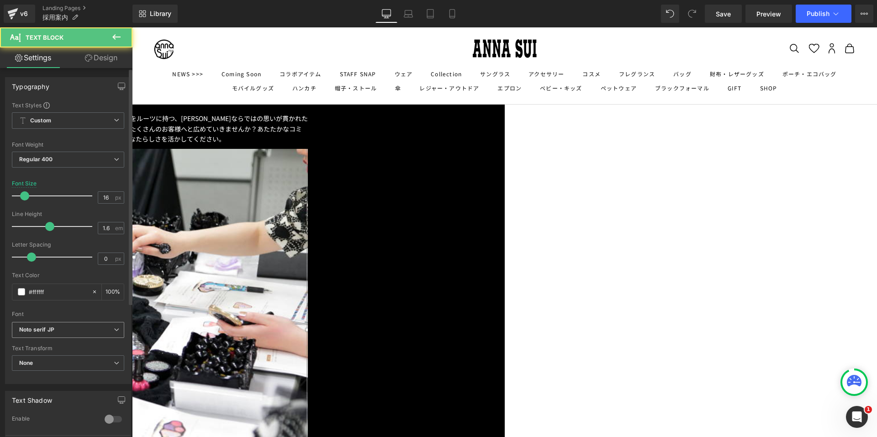
click at [101, 328] on b "Noto serif JP" at bounding box center [66, 330] width 95 height 8
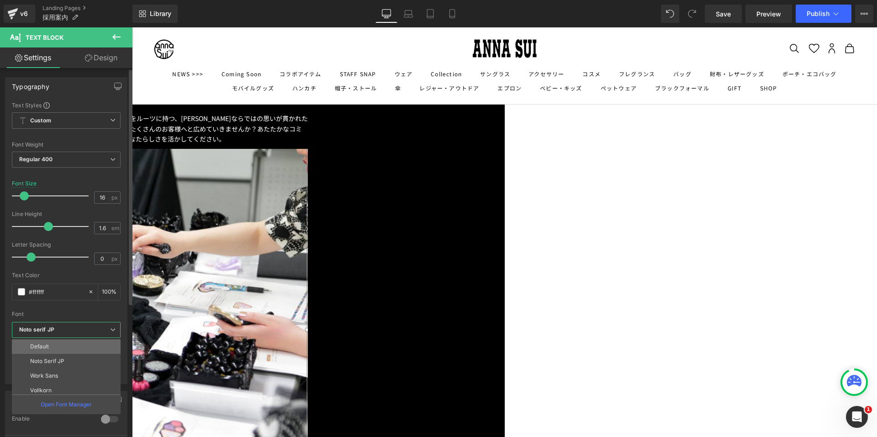
click at [87, 344] on li "Default" at bounding box center [68, 346] width 113 height 15
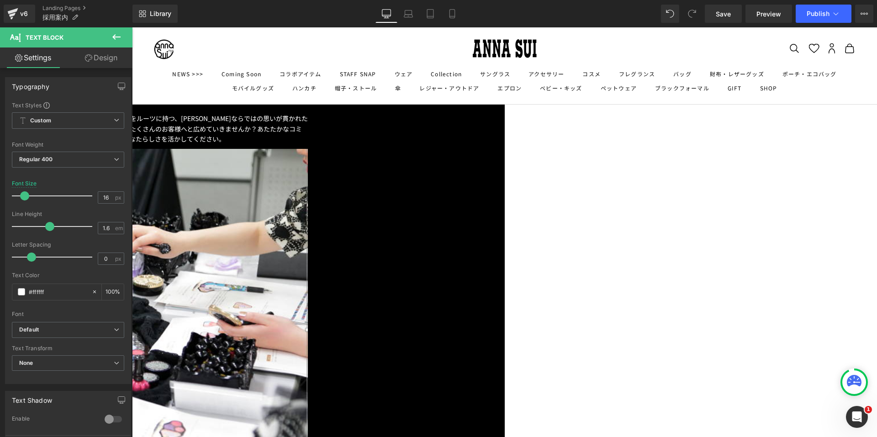
click at [132, 27] on span "Text Block" at bounding box center [132, 27] width 0 height 0
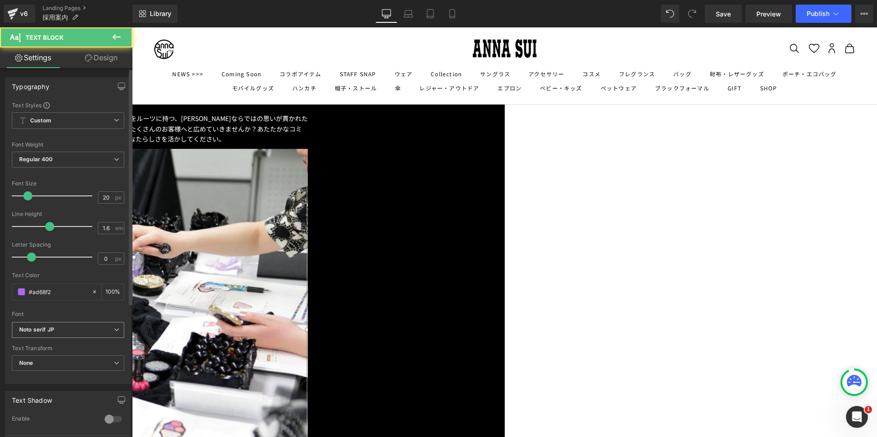
click at [98, 335] on span "Noto serif JP" at bounding box center [68, 330] width 112 height 16
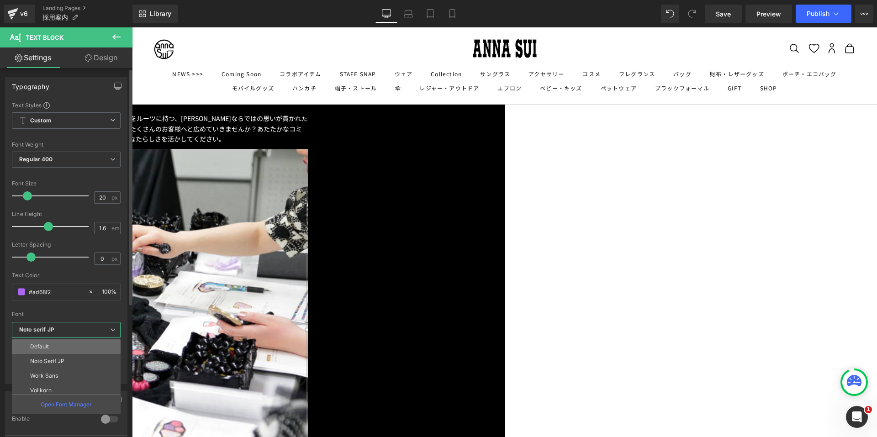
click at [93, 350] on li "Default" at bounding box center [68, 346] width 113 height 15
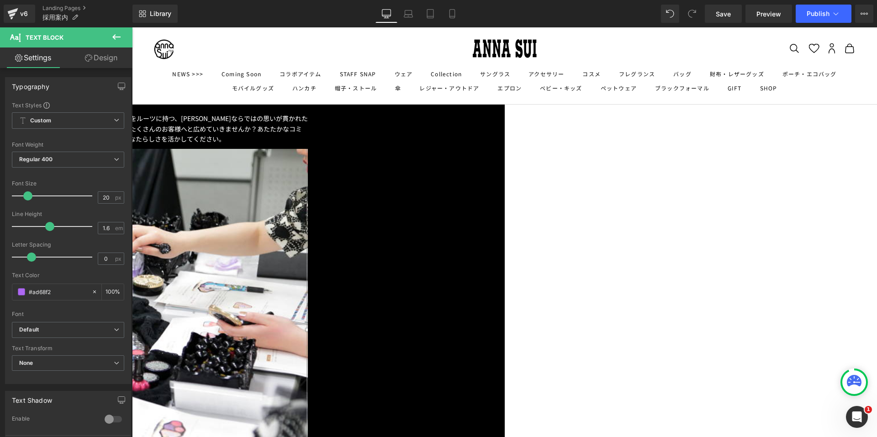
click at [132, 27] on span "Text Block" at bounding box center [132, 27] width 0 height 0
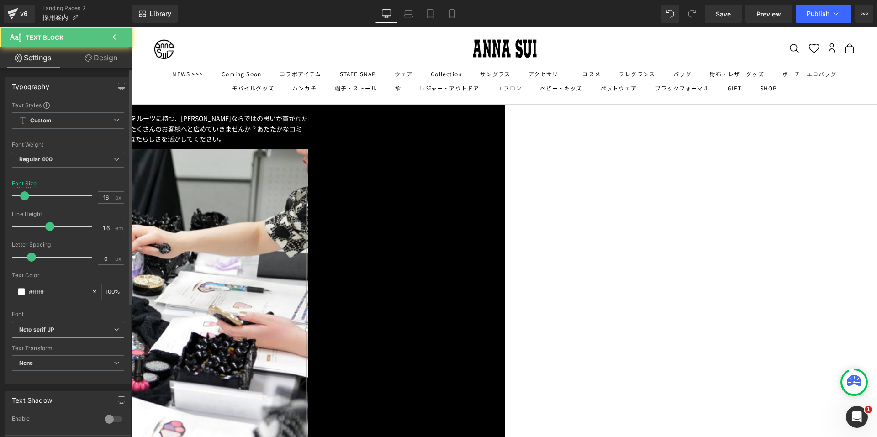
click at [107, 333] on b "Noto serif JP" at bounding box center [66, 330] width 95 height 8
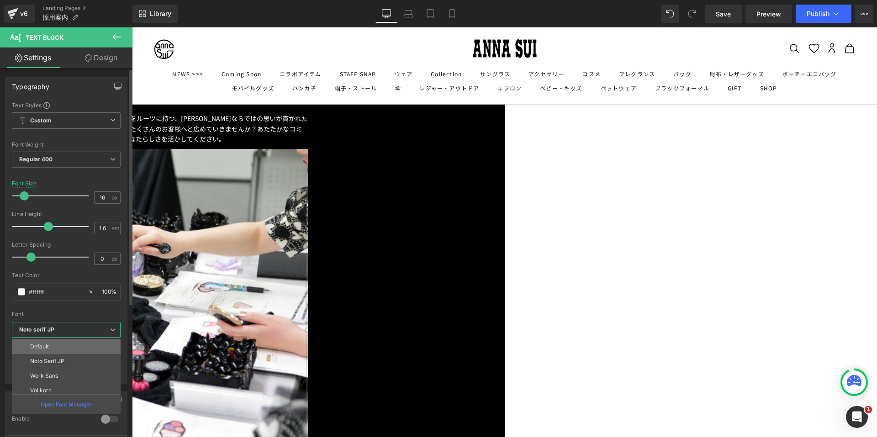
click at [99, 344] on li "Default" at bounding box center [68, 346] width 113 height 15
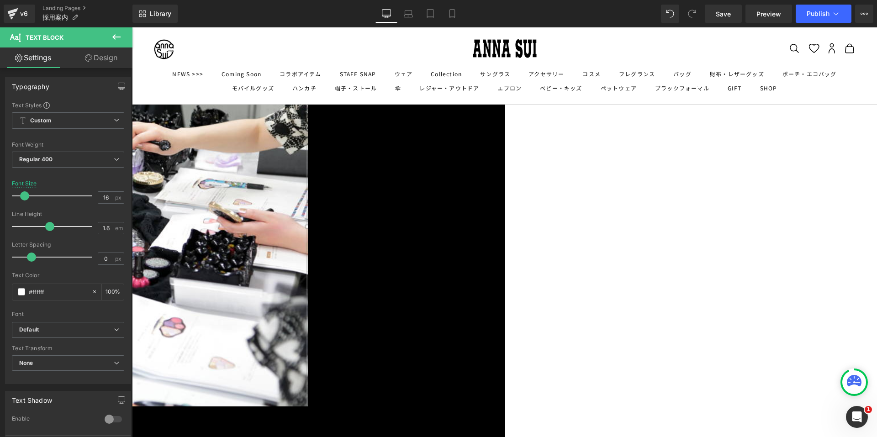
scroll to position [1142, 0]
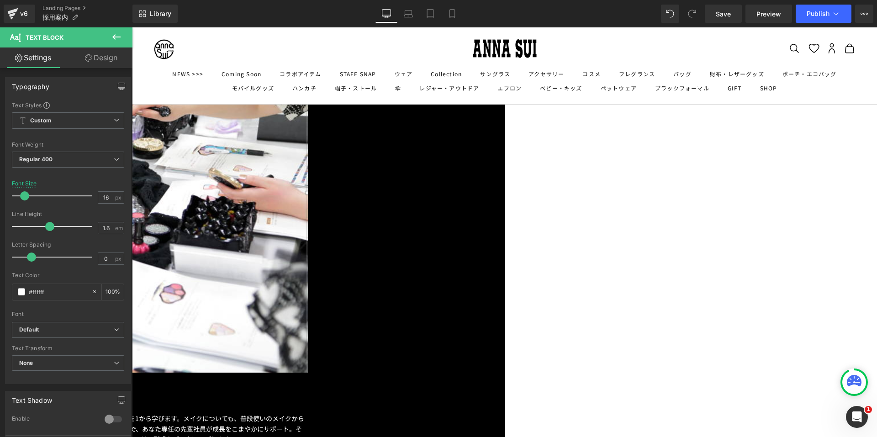
click at [132, 27] on span "Text Block" at bounding box center [132, 27] width 0 height 0
click at [54, 328] on icon "Noto serif JP" at bounding box center [36, 330] width 35 height 8
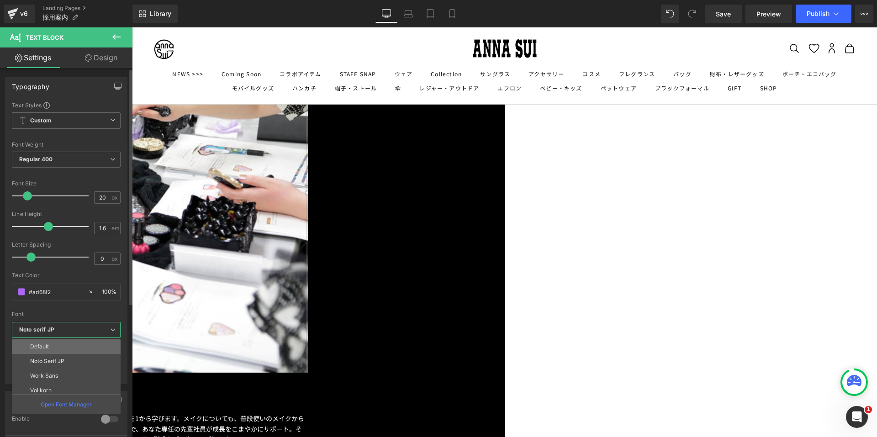
click at [55, 347] on li "Default" at bounding box center [68, 346] width 113 height 15
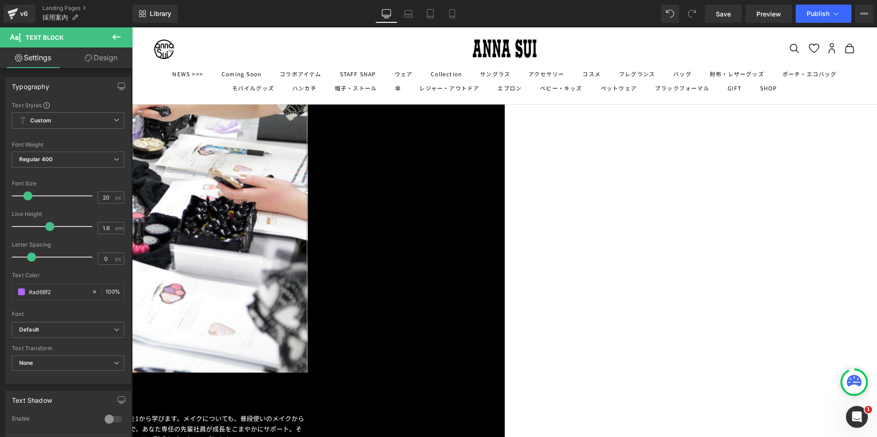
click at [132, 27] on span "Text Block" at bounding box center [132, 27] width 0 height 0
click at [132, 27] on link at bounding box center [132, 27] width 0 height 0
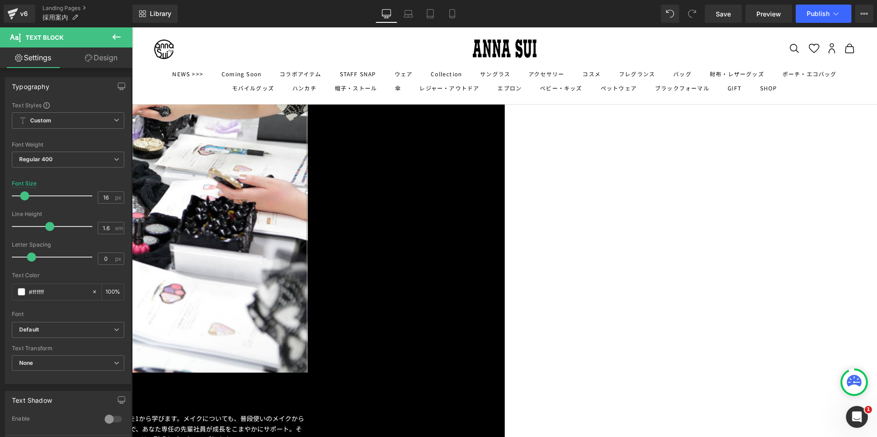
click at [132, 27] on span "Text Block" at bounding box center [132, 27] width 0 height 0
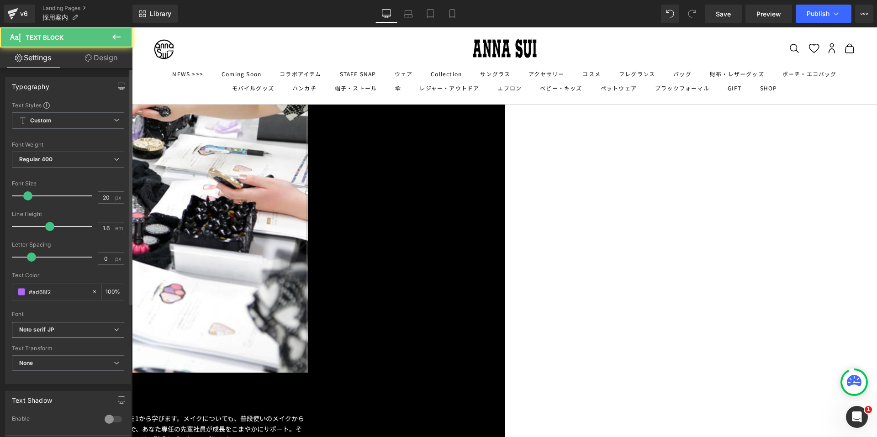
click at [49, 331] on icon "Noto serif JP" at bounding box center [36, 330] width 35 height 8
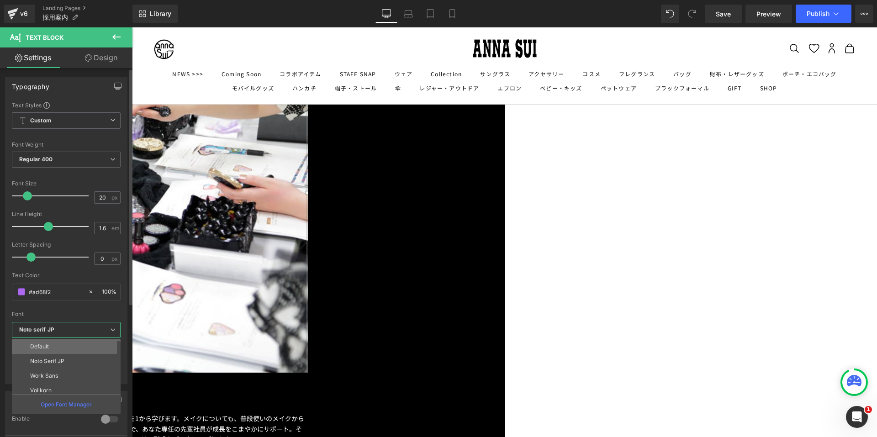
click at [47, 350] on li "Default" at bounding box center [68, 346] width 113 height 15
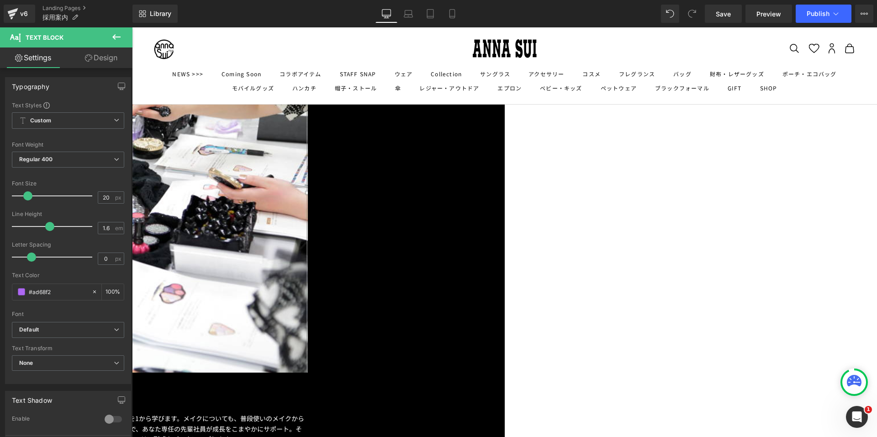
click at [132, 27] on span "Text Block" at bounding box center [132, 27] width 0 height 0
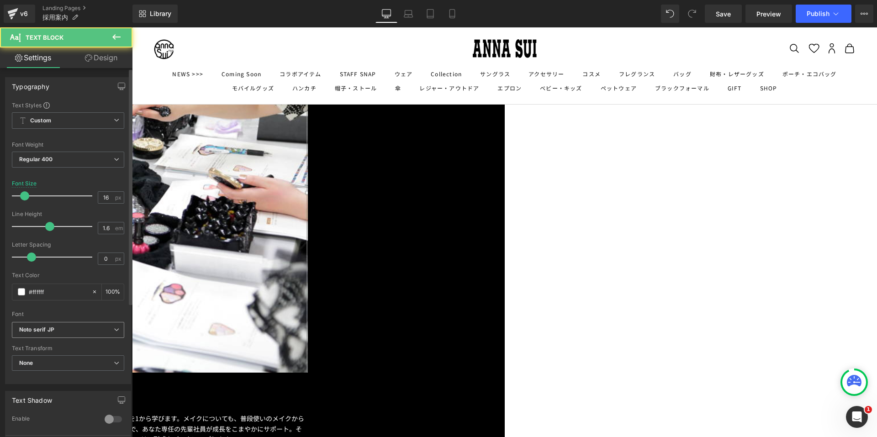
drag, startPoint x: 89, startPoint y: 329, endPoint x: 86, endPoint y: 335, distance: 7.1
click at [89, 329] on b "Noto serif JP" at bounding box center [66, 330] width 95 height 8
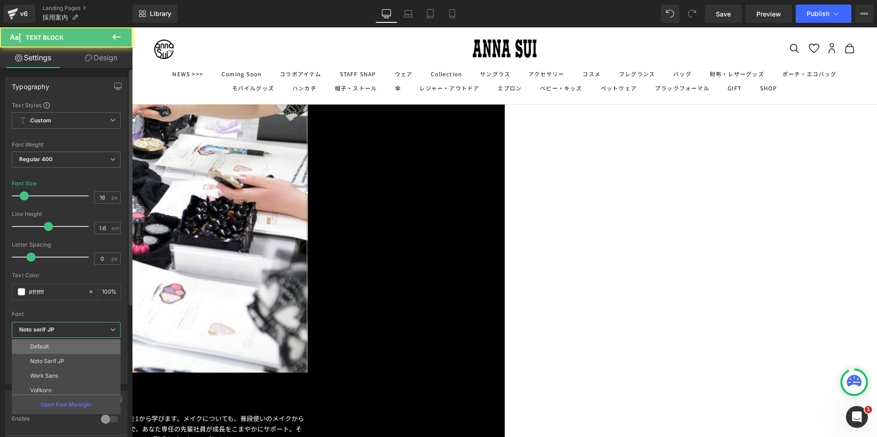
click at [78, 343] on li "Default" at bounding box center [68, 346] width 113 height 15
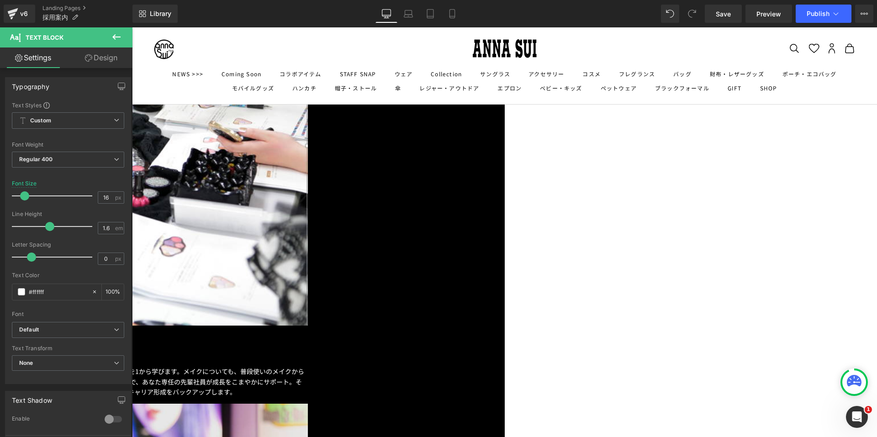
scroll to position [1233, 0]
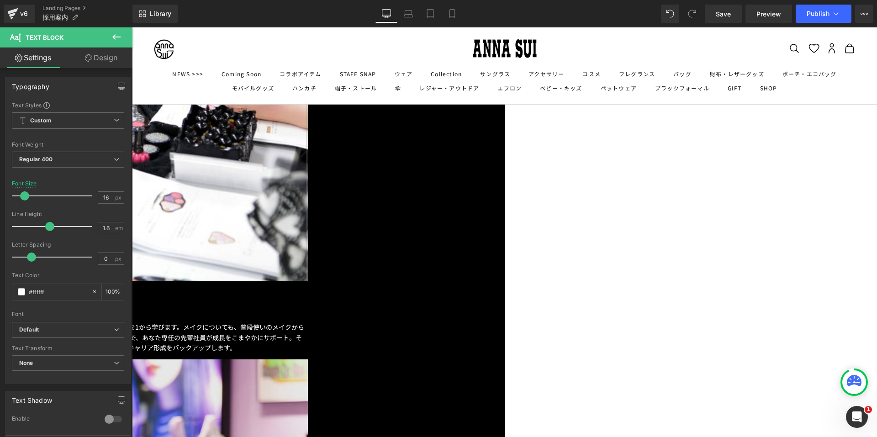
click at [132, 27] on span "Text Block" at bounding box center [132, 27] width 0 height 0
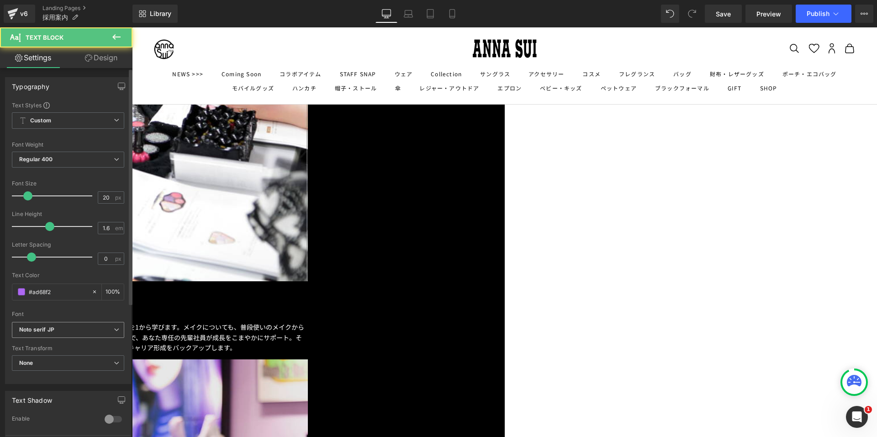
click at [101, 330] on b "Noto serif JP" at bounding box center [66, 330] width 95 height 8
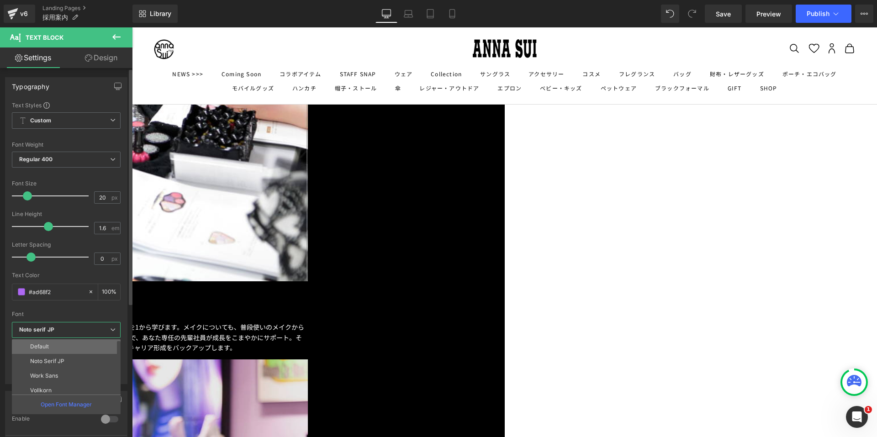
click at [86, 344] on li "Default" at bounding box center [68, 346] width 113 height 15
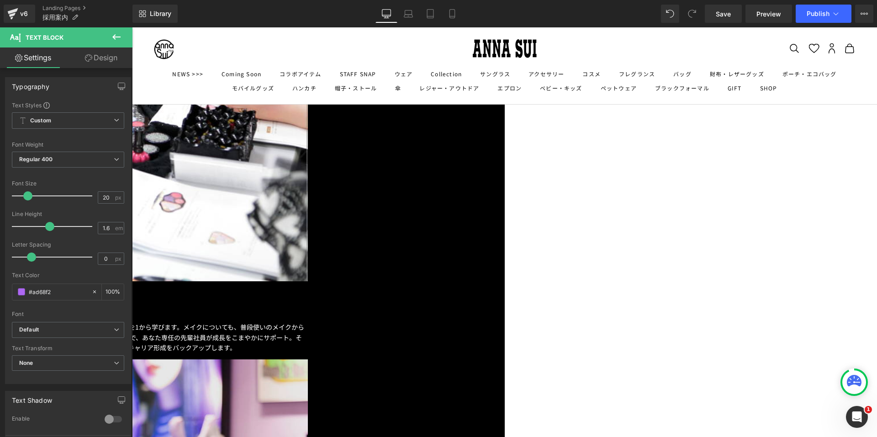
click at [132, 27] on span "Text Block" at bounding box center [132, 27] width 0 height 0
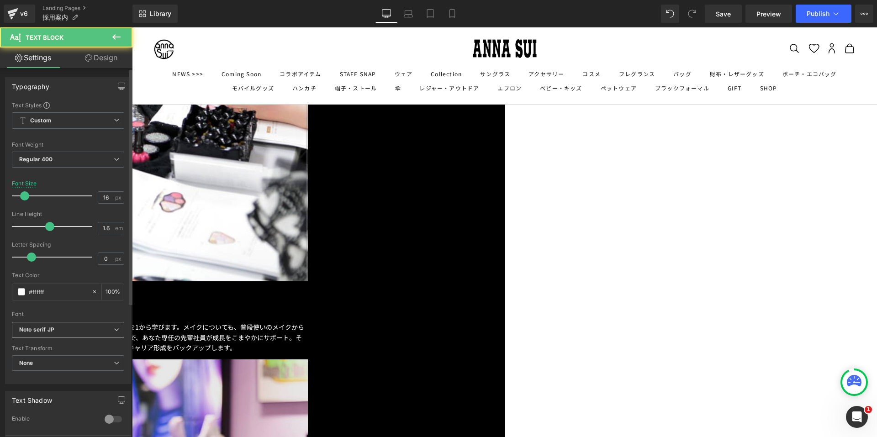
click at [109, 332] on b "Noto serif JP" at bounding box center [66, 330] width 95 height 8
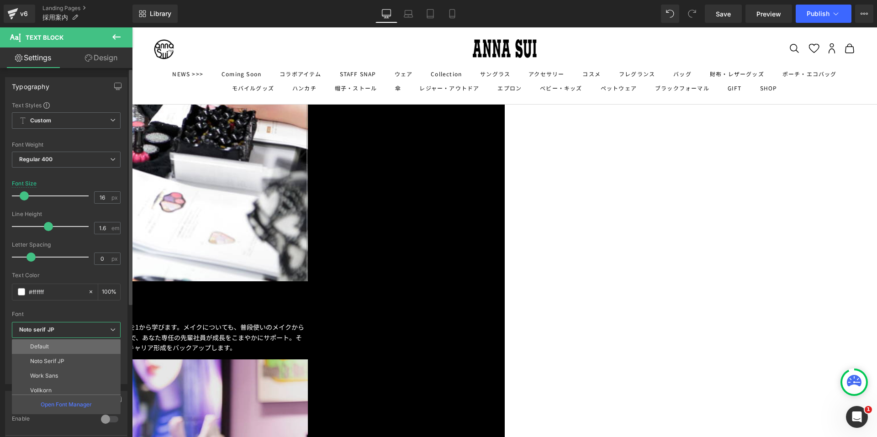
click at [95, 349] on li "Default" at bounding box center [68, 346] width 113 height 15
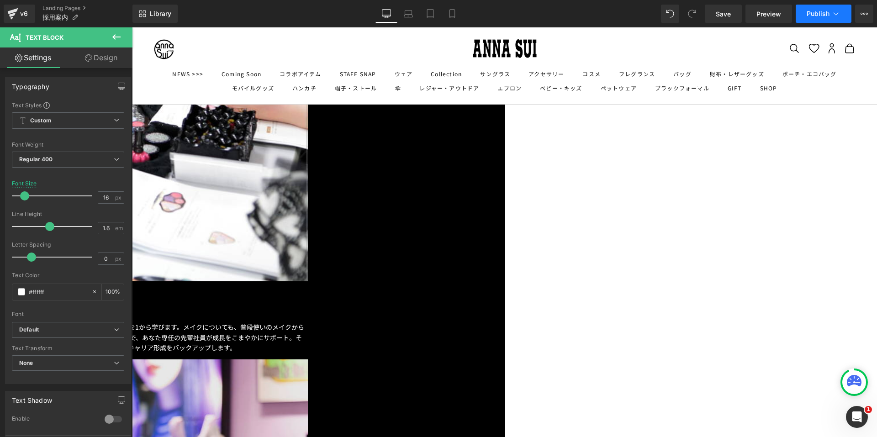
click at [807, 15] on span "Publish" at bounding box center [817, 13] width 23 height 7
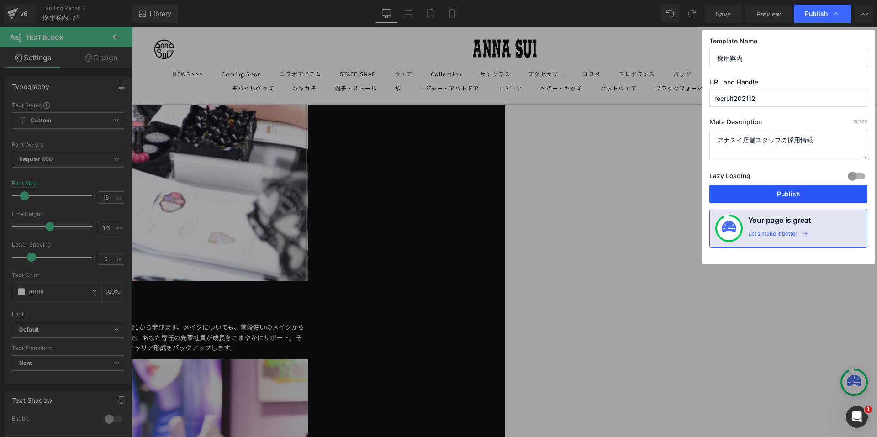
click at [737, 188] on button "Publish" at bounding box center [788, 194] width 158 height 18
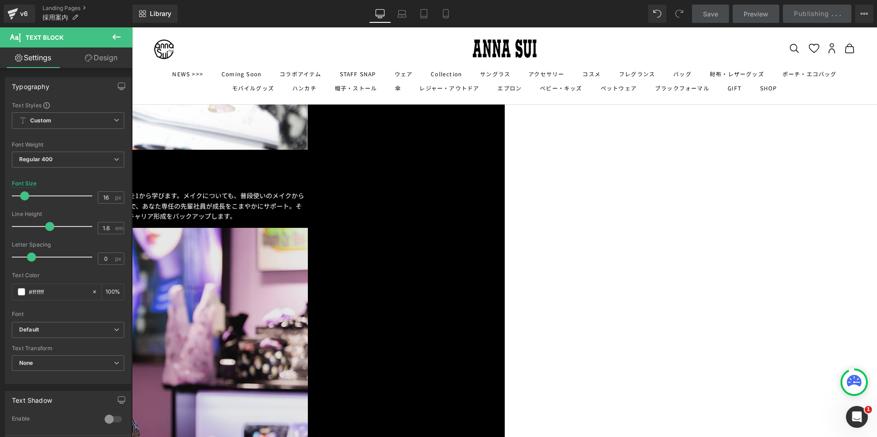
scroll to position [1370, 0]
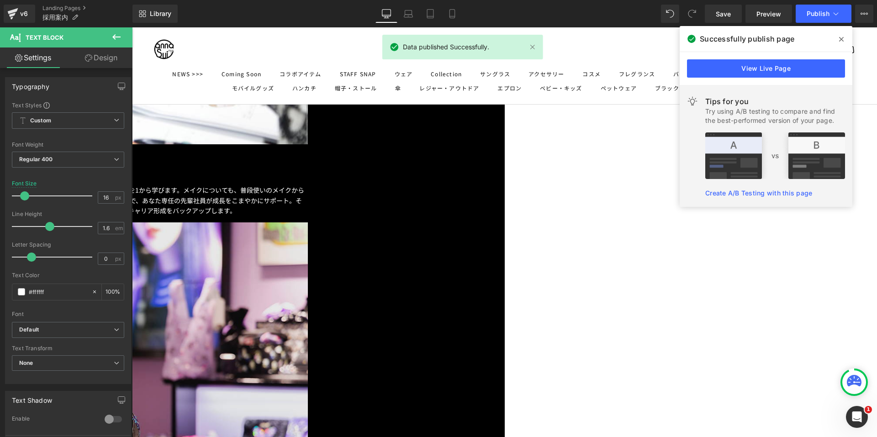
click at [132, 27] on span "Text Block" at bounding box center [132, 27] width 0 height 0
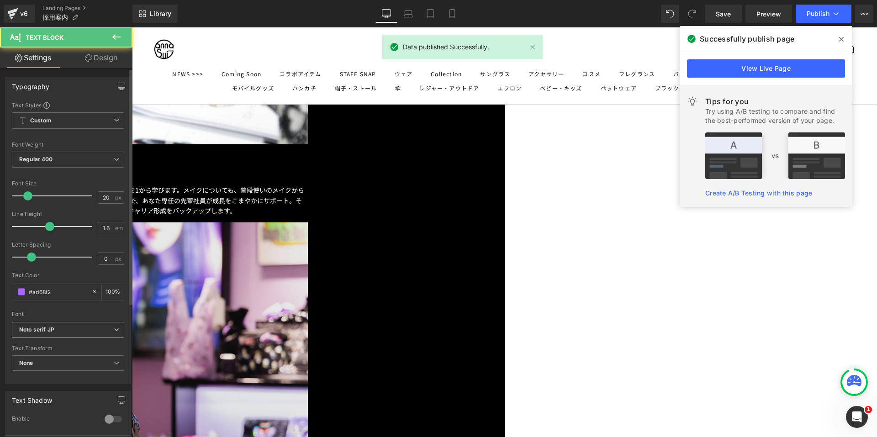
click at [58, 326] on b "Noto serif JP" at bounding box center [66, 330] width 95 height 8
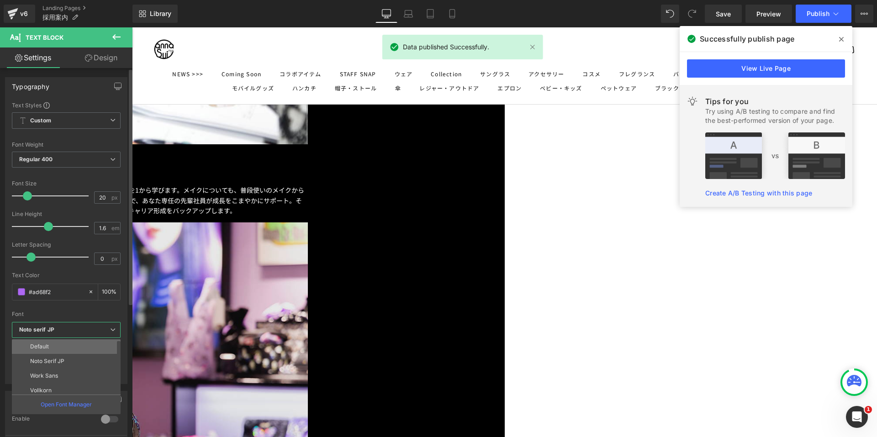
click at [51, 345] on li "Default" at bounding box center [68, 346] width 113 height 15
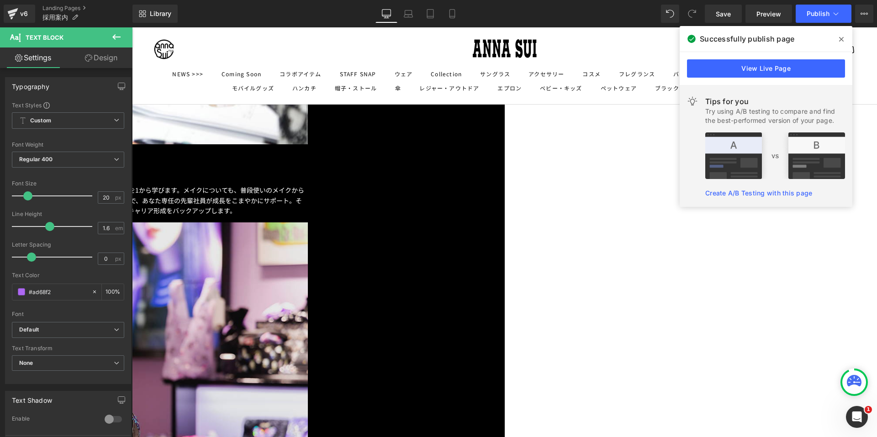
click at [132, 27] on span "Text Block" at bounding box center [132, 27] width 0 height 0
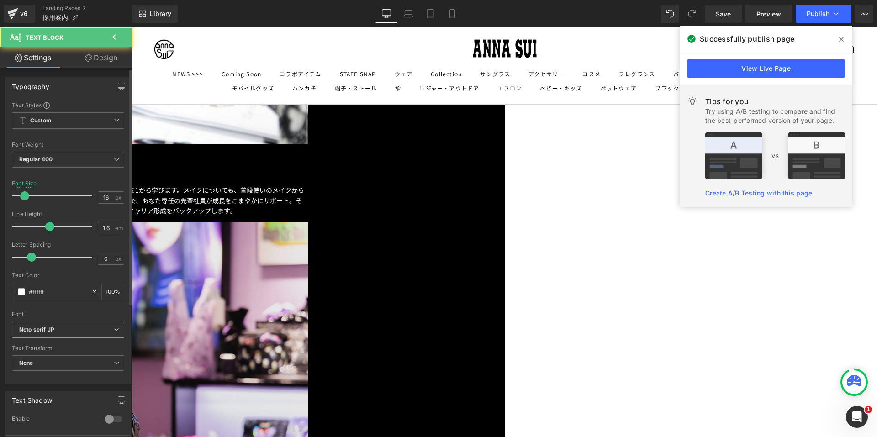
click at [109, 332] on b "Noto serif JP" at bounding box center [66, 330] width 95 height 8
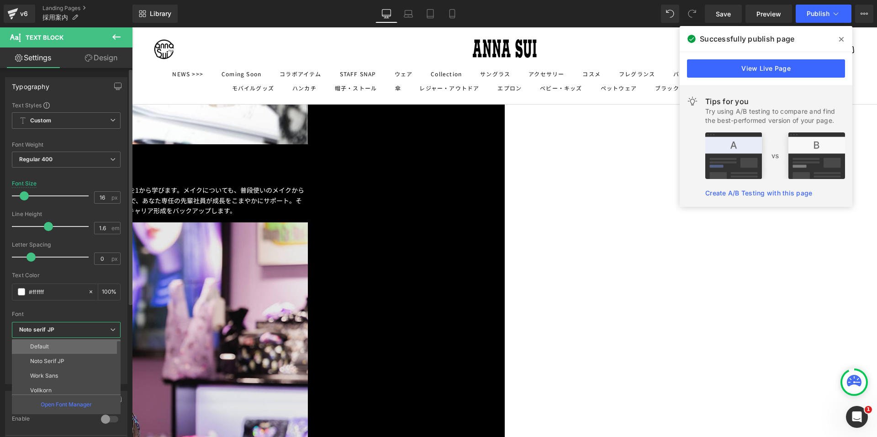
click at [99, 345] on li "Default" at bounding box center [68, 346] width 113 height 15
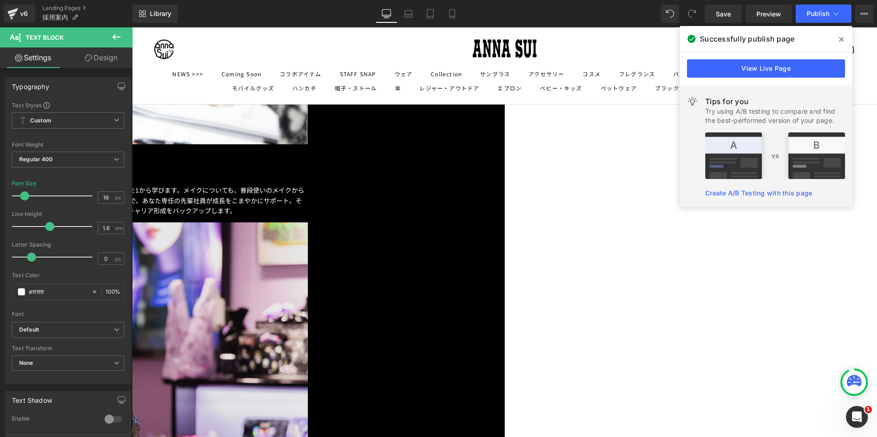
click at [132, 27] on span "Text Block" at bounding box center [132, 27] width 0 height 0
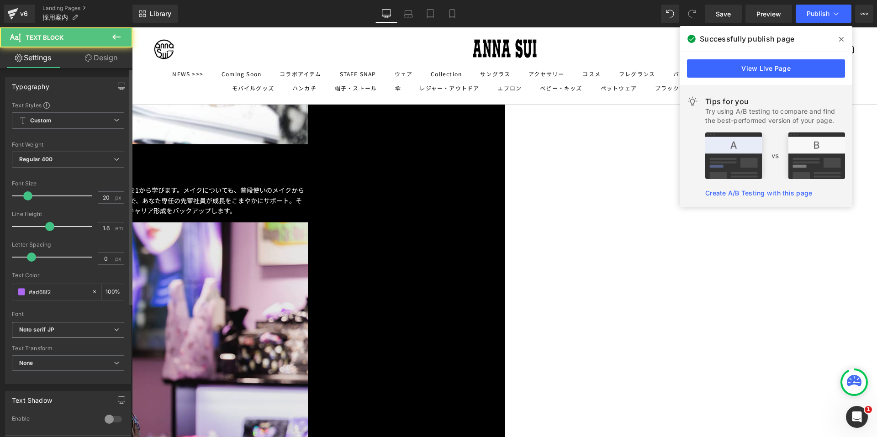
click at [84, 329] on b "Noto serif JP" at bounding box center [66, 330] width 95 height 8
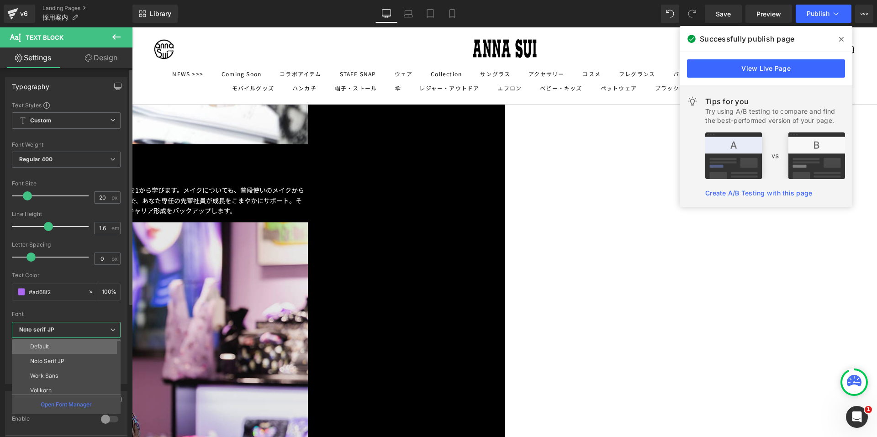
click at [68, 347] on li "Default" at bounding box center [68, 346] width 113 height 15
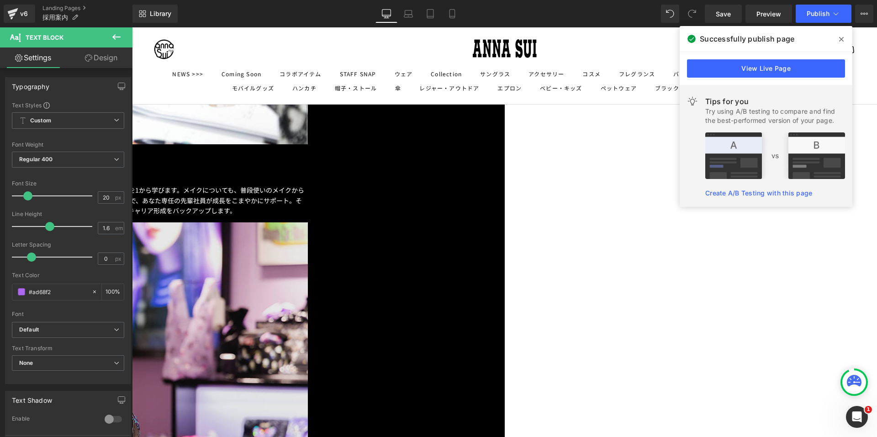
click at [132, 27] on span "Text Block" at bounding box center [132, 27] width 0 height 0
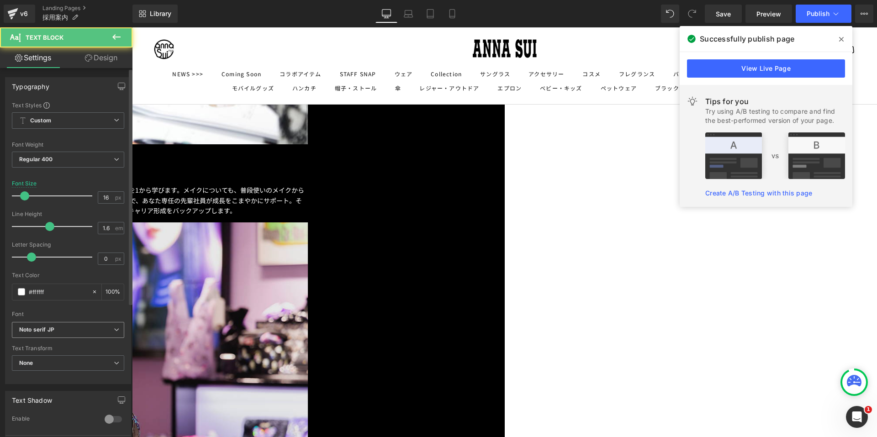
click at [92, 327] on b "Noto serif JP" at bounding box center [66, 330] width 95 height 8
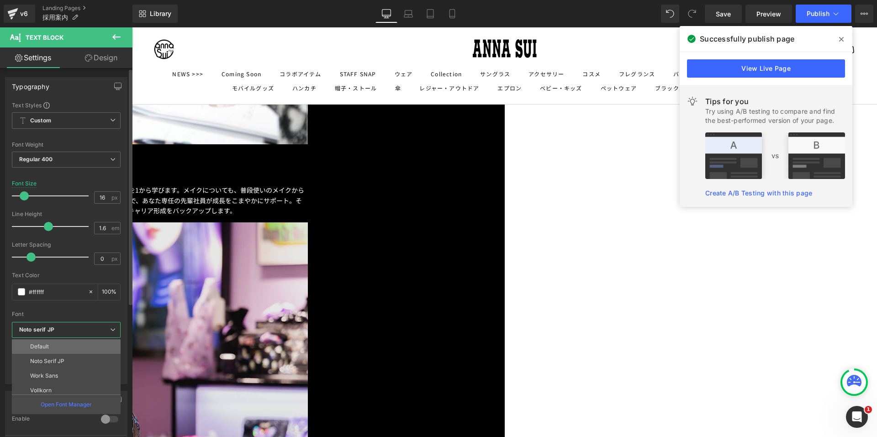
click at [84, 345] on li "Default" at bounding box center [68, 346] width 113 height 15
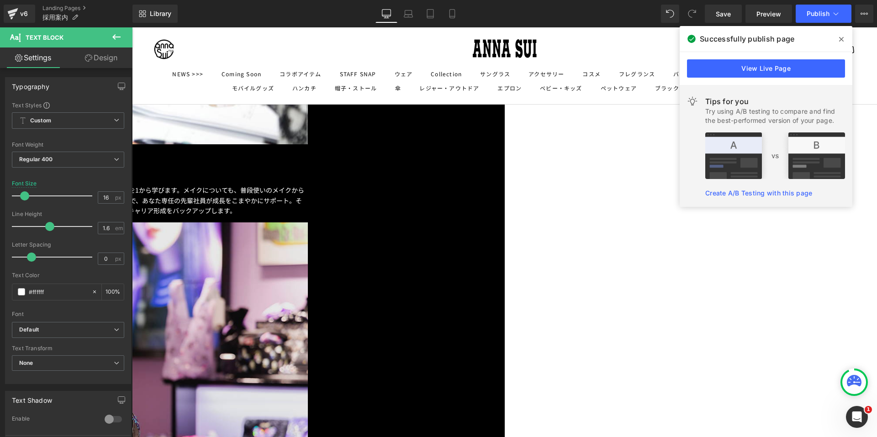
drag, startPoint x: 497, startPoint y: 414, endPoint x: 176, endPoint y: 337, distance: 330.0
click at [132, 27] on span "Button" at bounding box center [132, 27] width 0 height 0
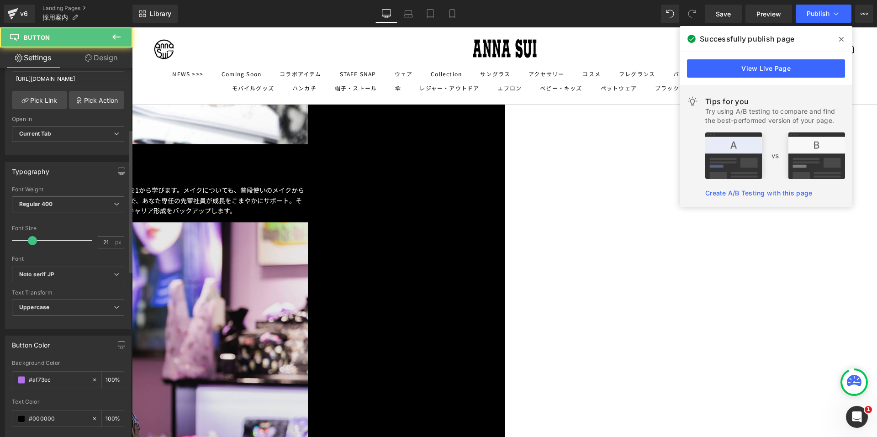
scroll to position [183, 0]
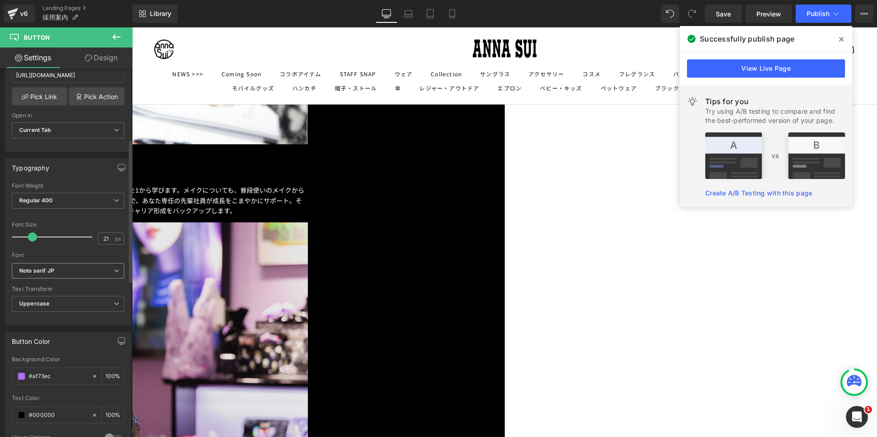
click at [69, 269] on b "Noto serif JP" at bounding box center [66, 271] width 95 height 8
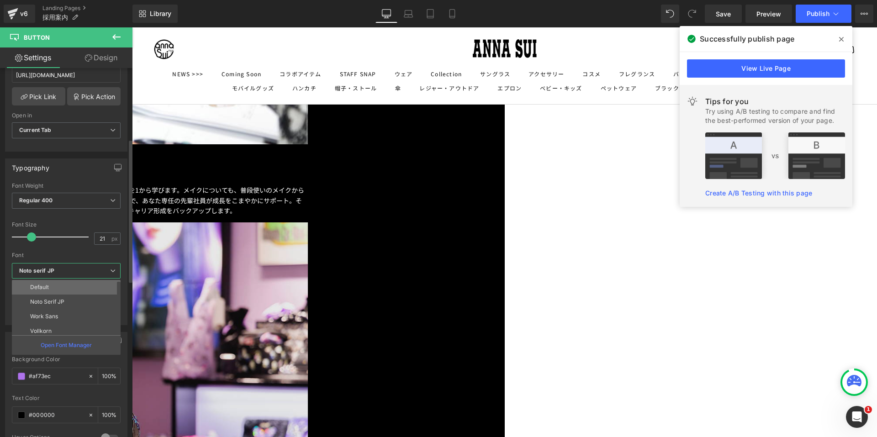
click at [60, 288] on li "Default" at bounding box center [68, 287] width 113 height 15
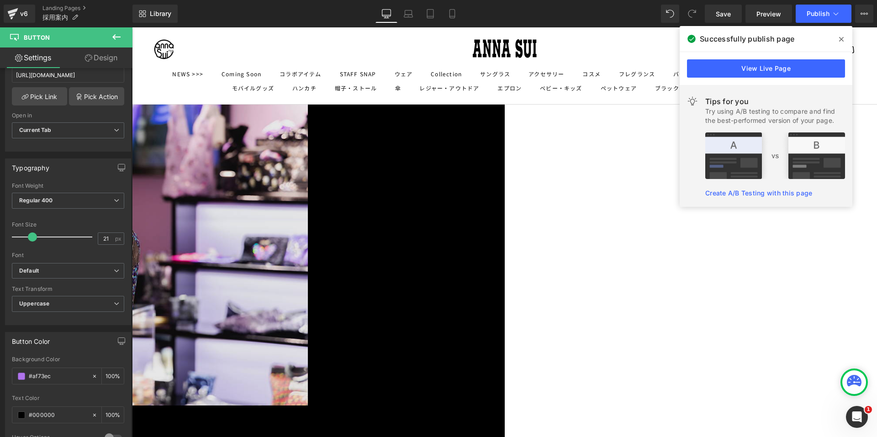
scroll to position [1507, 0]
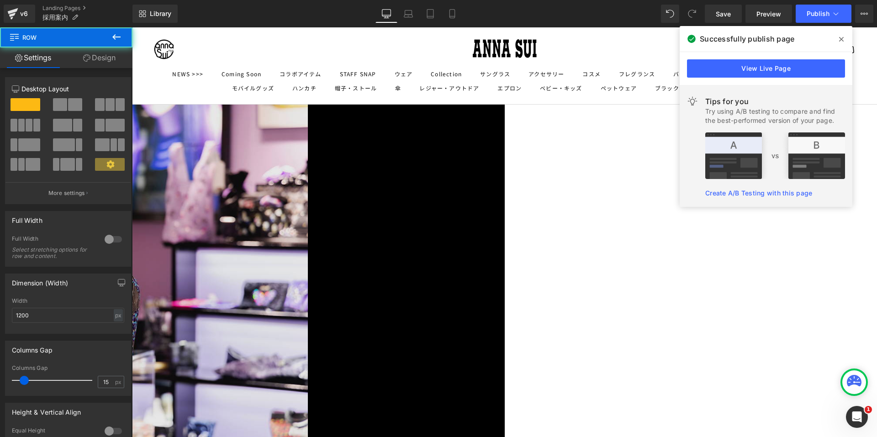
click at [98, 57] on link "Design" at bounding box center [99, 57] width 66 height 21
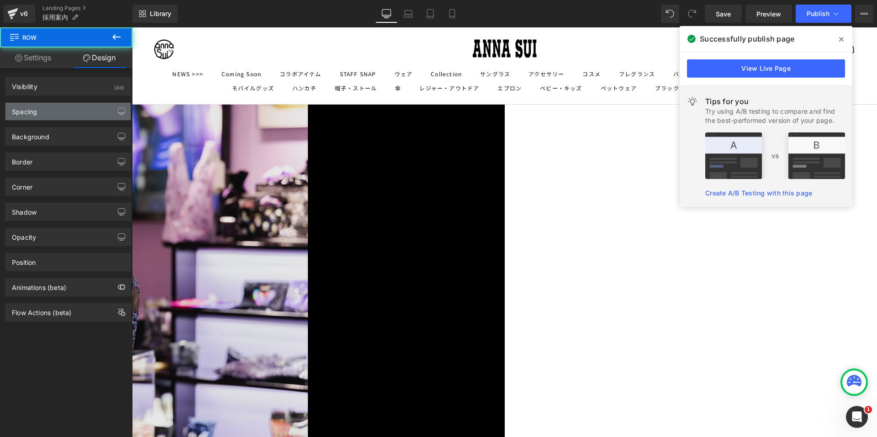
type input "0"
type input "10"
type input "0"
type input "10"
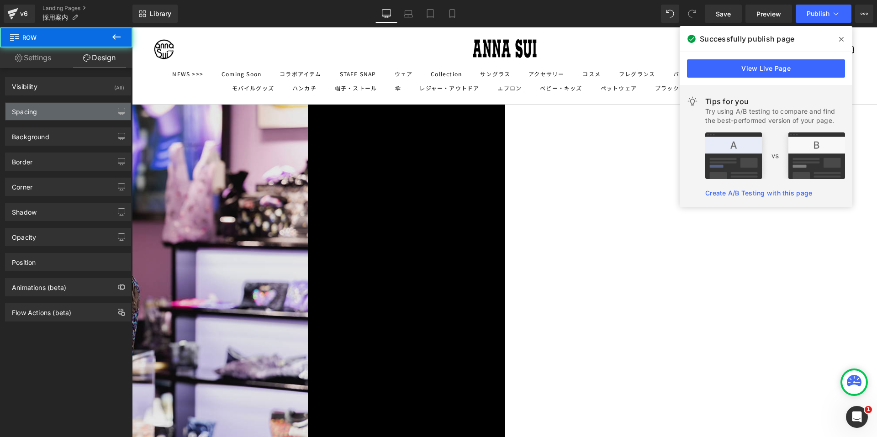
type input "0"
click at [64, 111] on div "Spacing" at bounding box center [67, 111] width 125 height 17
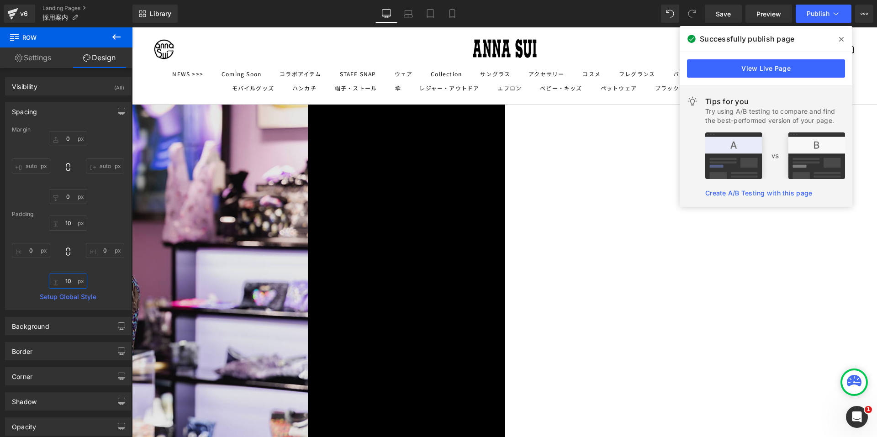
click at [58, 280] on input "10" at bounding box center [68, 281] width 38 height 15
type input "５"
type input "５０"
type input "５"
type input "50"
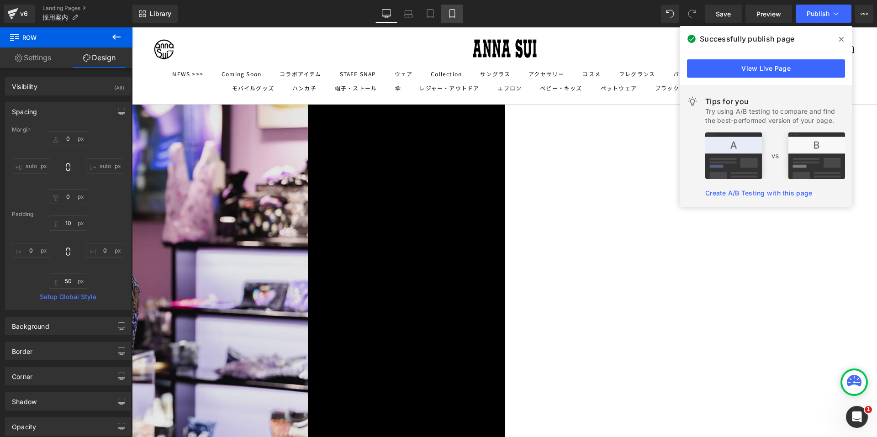
click at [460, 11] on link "Mobile" at bounding box center [452, 14] width 22 height 18
type input "0"
type input "10"
type input "0"
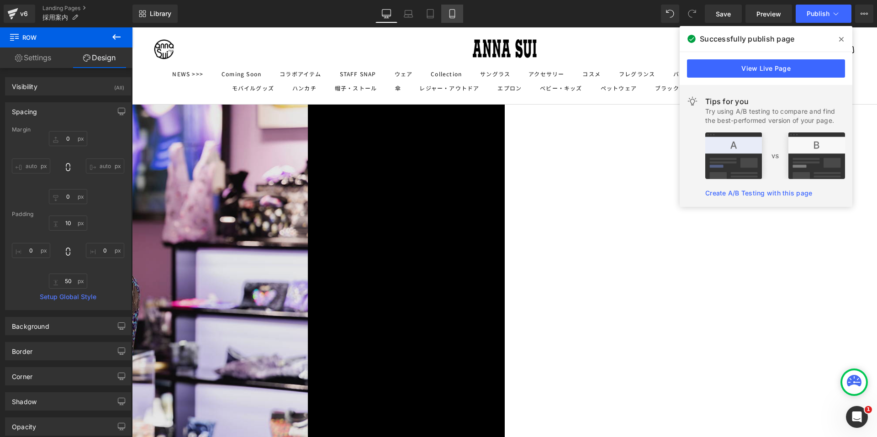
type input "50"
type input "0"
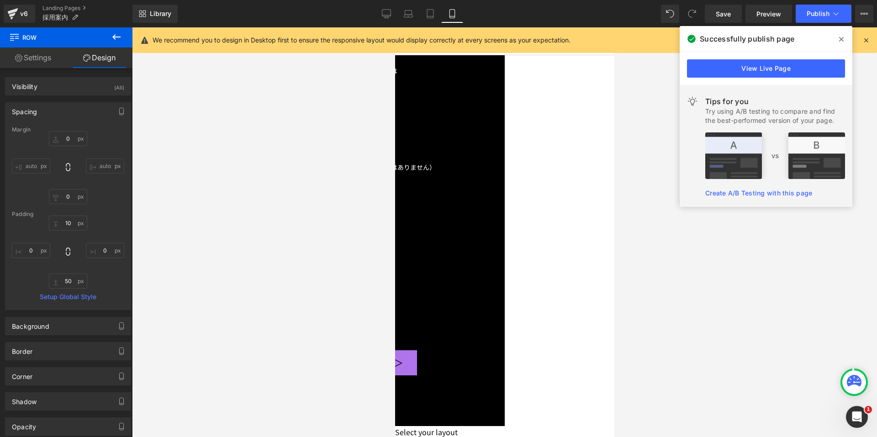
scroll to position [1685, 0]
click at [819, 21] on button "Publish" at bounding box center [823, 14] width 56 height 18
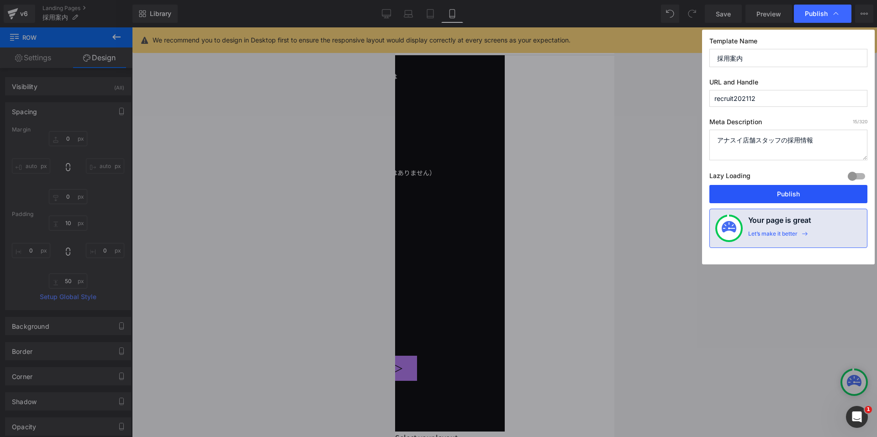
click at [756, 192] on button "Publish" at bounding box center [788, 194] width 158 height 18
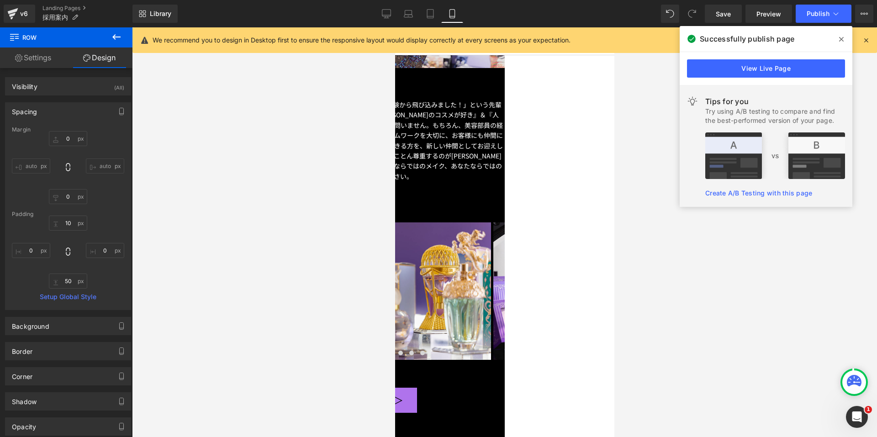
scroll to position [1137, 0]
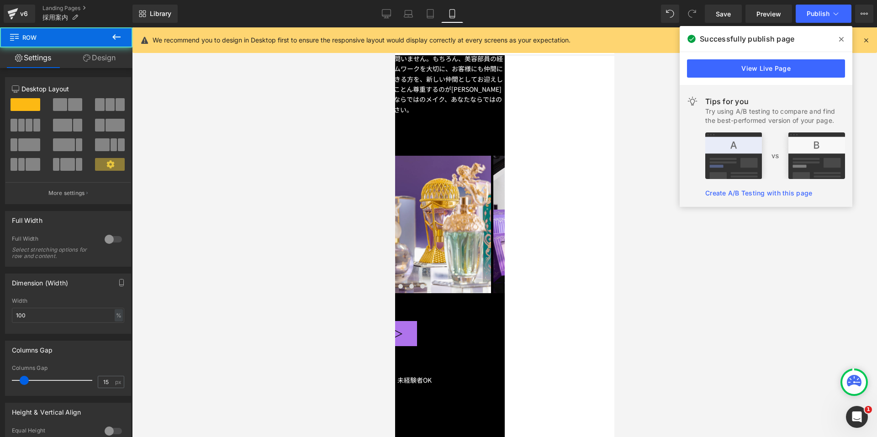
click at [436, 115] on div at bounding box center [394, 115] width 219 height 0
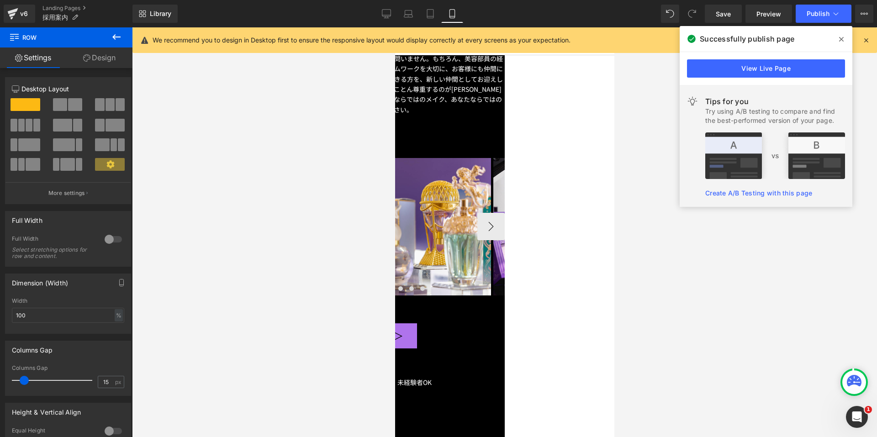
click at [430, 183] on img at bounding box center [387, 226] width 205 height 137
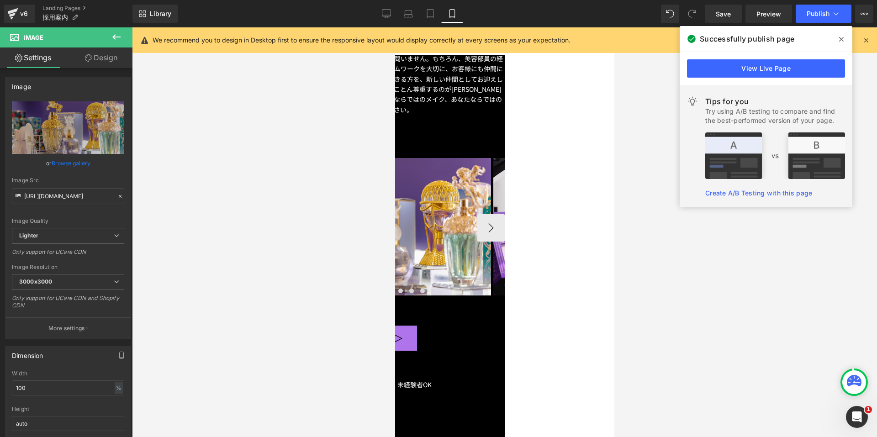
click at [395, 27] on span "Carousel" at bounding box center [395, 27] width 0 height 0
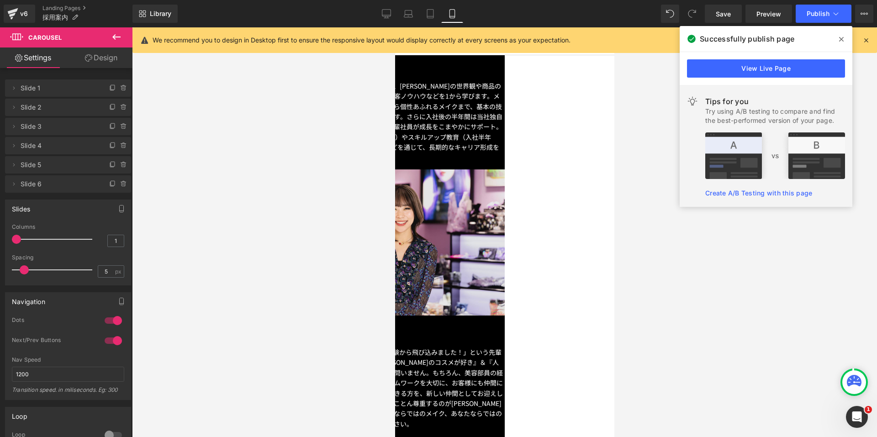
scroll to position [817, 0]
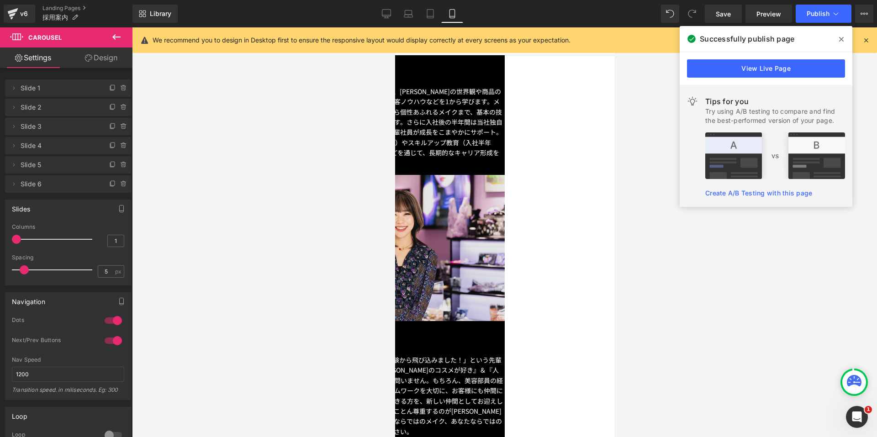
click at [395, 27] on span "Row" at bounding box center [395, 27] width 0 height 0
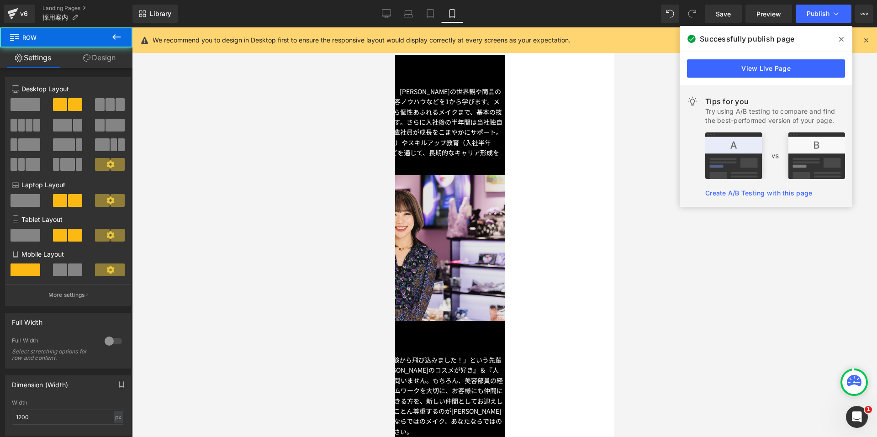
click at [94, 55] on link "Design" at bounding box center [99, 57] width 66 height 21
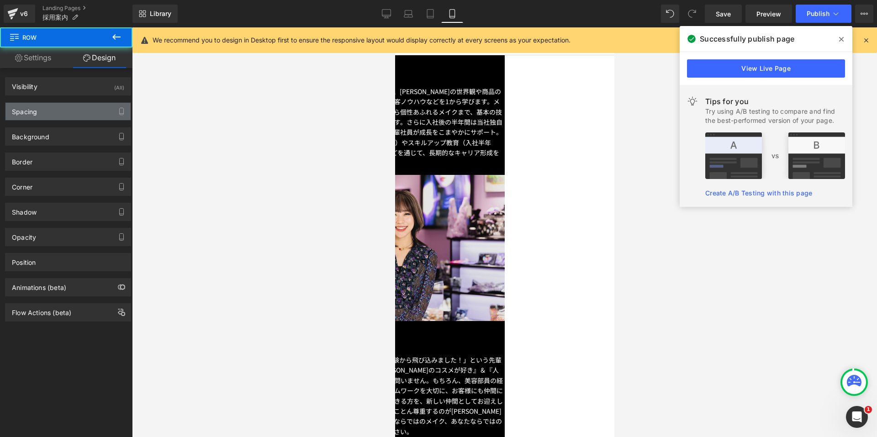
click at [54, 110] on div "Spacing" at bounding box center [67, 111] width 125 height 17
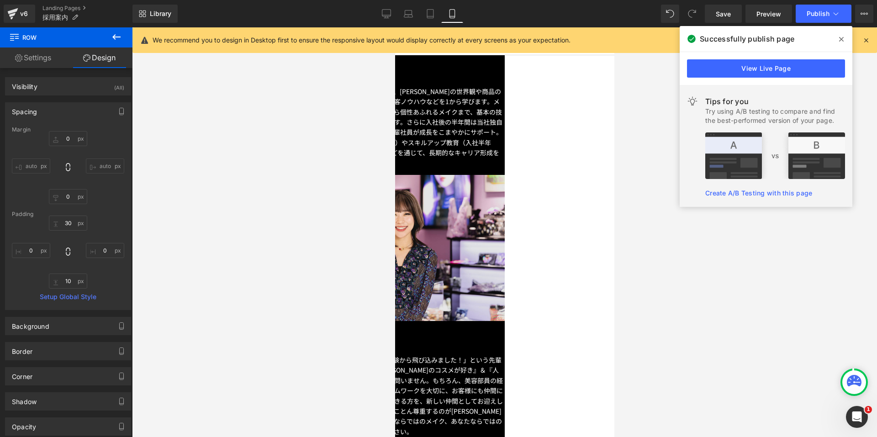
click at [238, 148] on div at bounding box center [504, 232] width 745 height 410
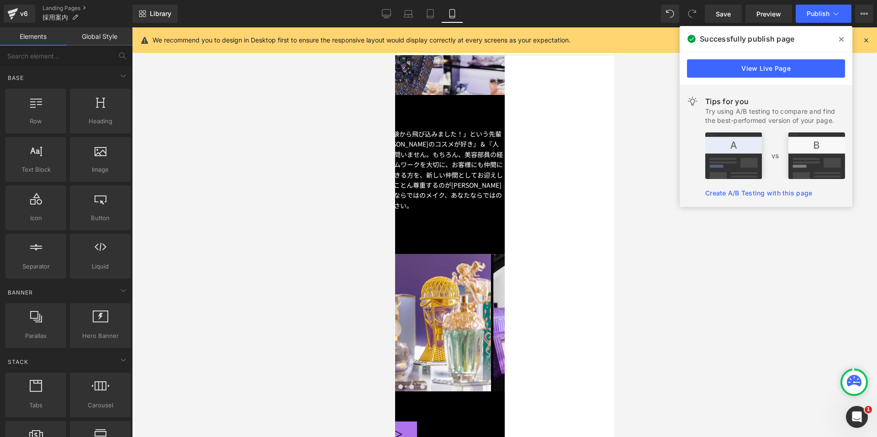
scroll to position [1046, 0]
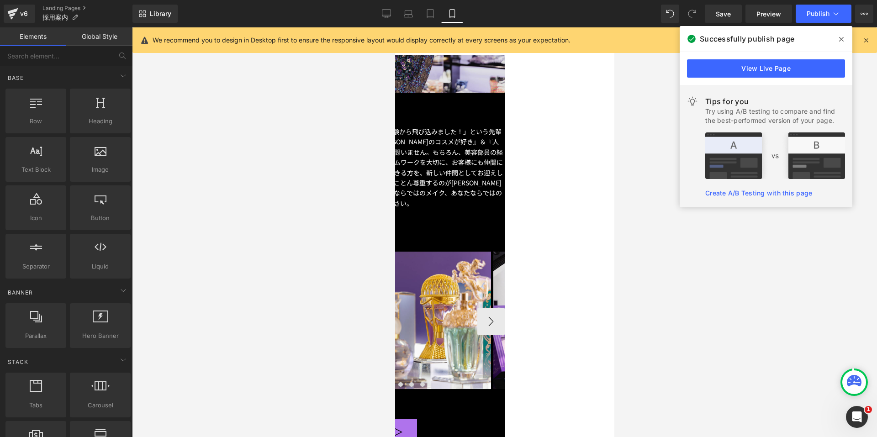
click at [395, 27] on span "Carousel" at bounding box center [395, 27] width 0 height 0
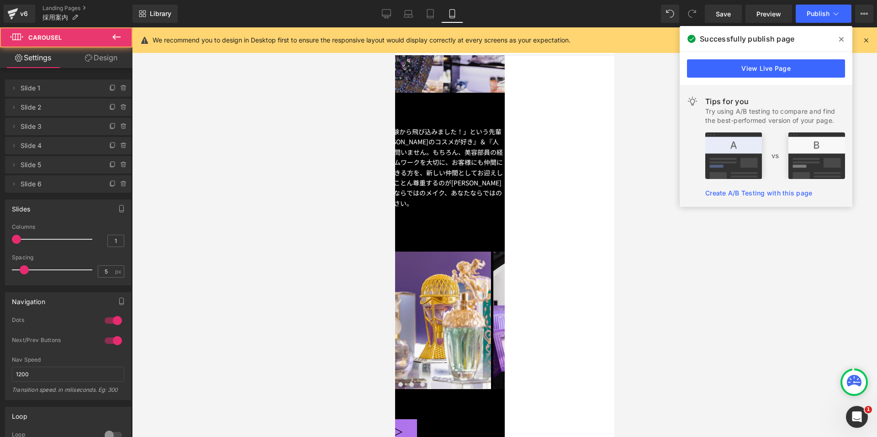
click at [100, 62] on link "Design" at bounding box center [101, 57] width 66 height 21
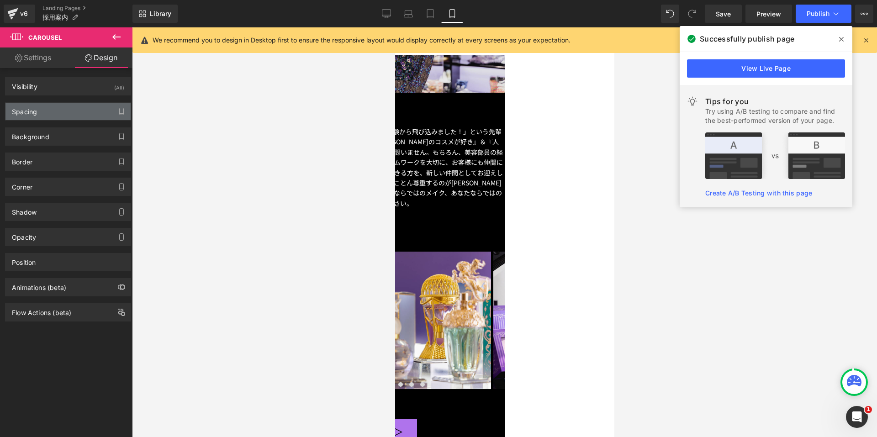
click at [68, 110] on div "Spacing" at bounding box center [67, 111] width 125 height 17
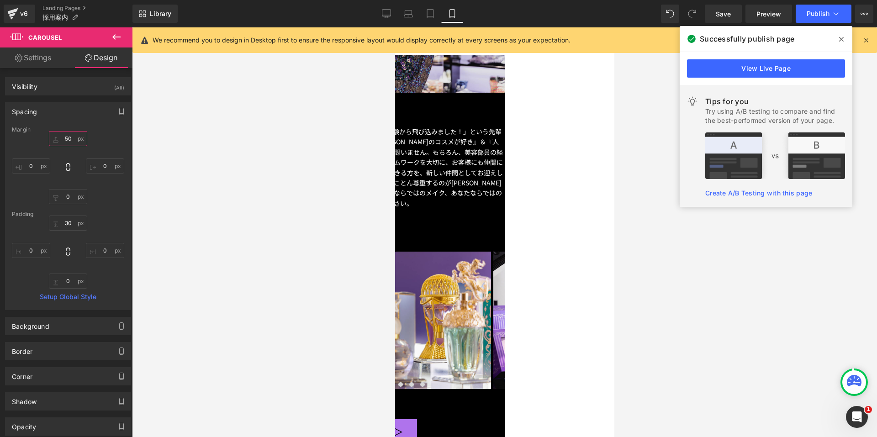
click at [67, 140] on input "50" at bounding box center [68, 138] width 38 height 15
type input "0"
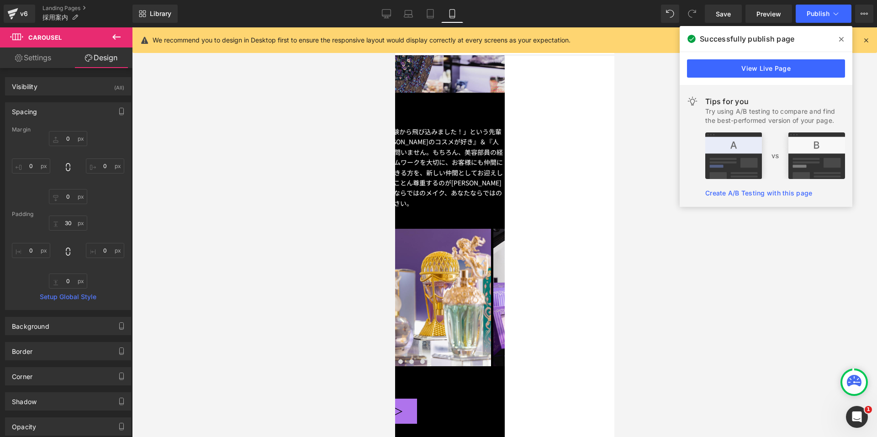
click at [198, 147] on div at bounding box center [504, 232] width 745 height 410
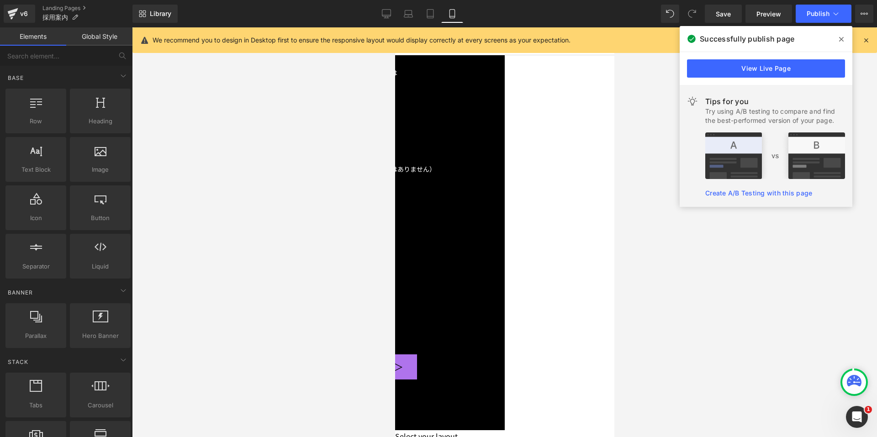
scroll to position [1781, 0]
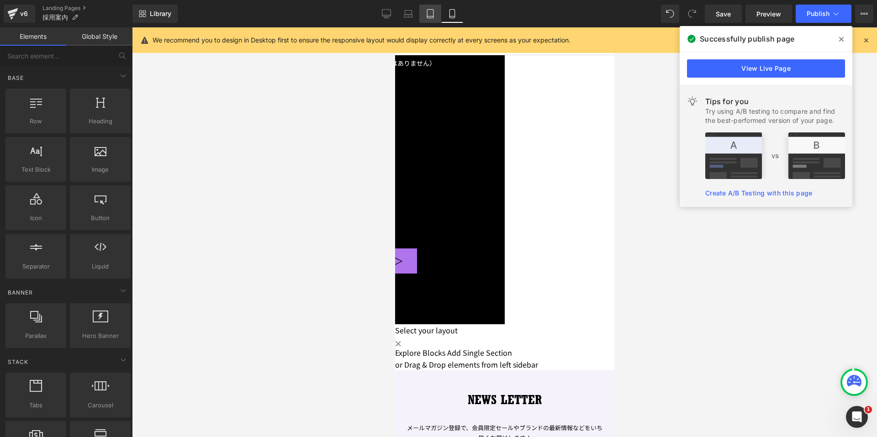
click at [423, 12] on link "Tablet" at bounding box center [430, 14] width 22 height 18
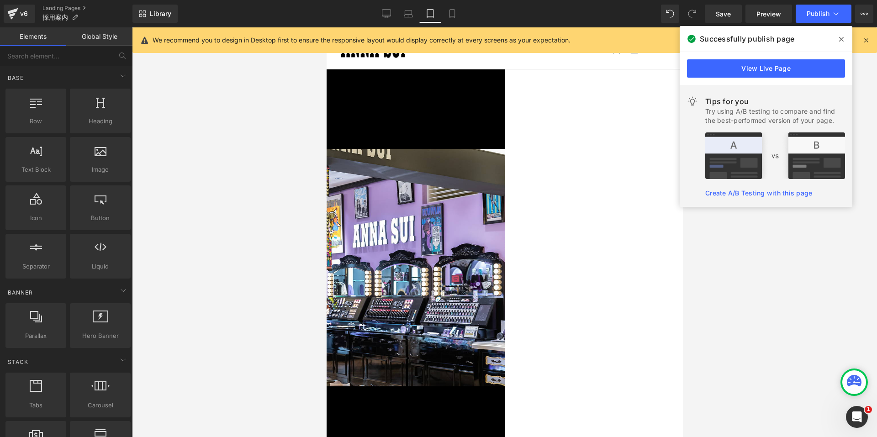
scroll to position [47, 0]
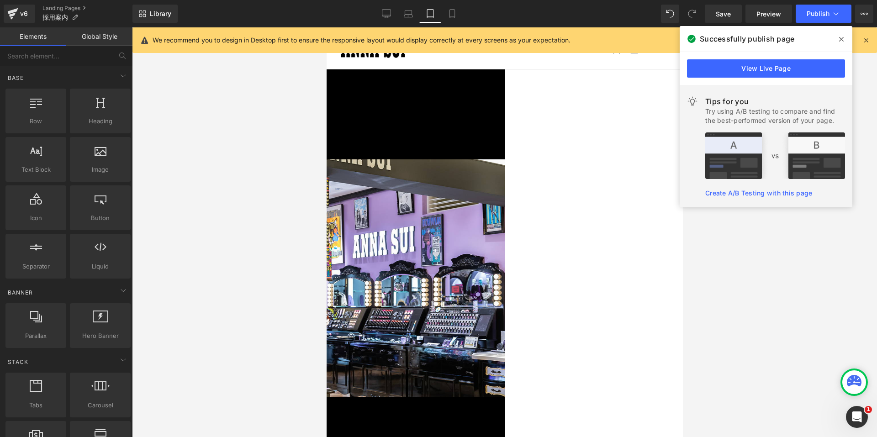
drag, startPoint x: 554, startPoint y: 246, endPoint x: 538, endPoint y: 246, distance: 16.4
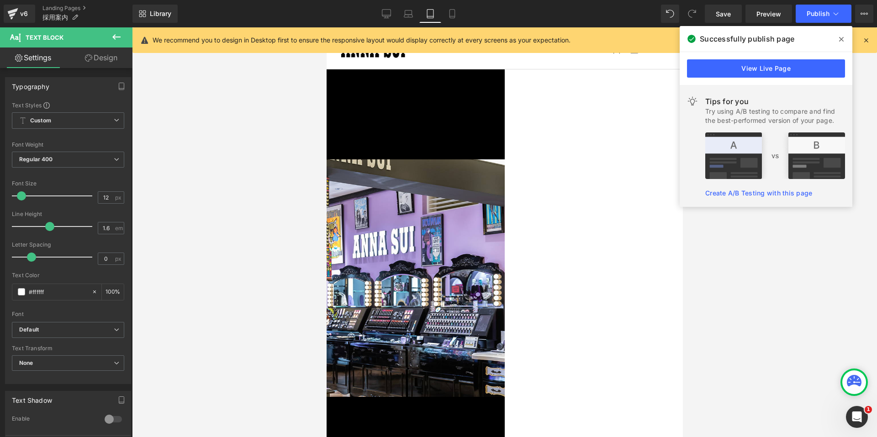
click at [91, 64] on link "Design" at bounding box center [101, 57] width 66 height 21
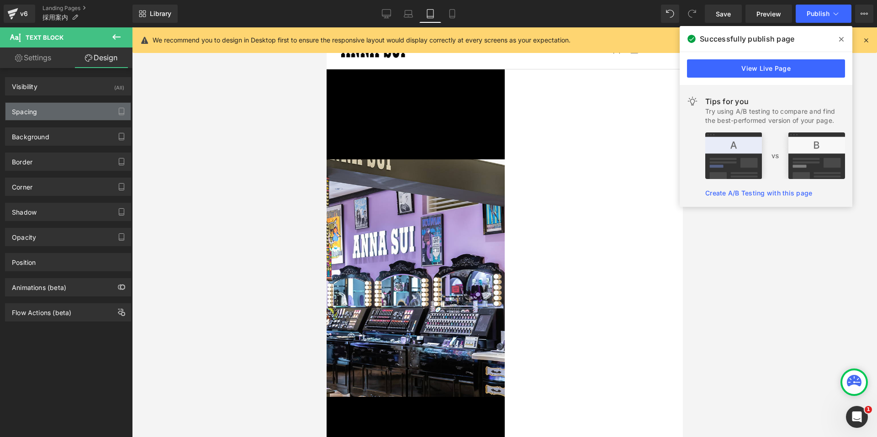
click at [49, 111] on div "Spacing" at bounding box center [67, 111] width 125 height 17
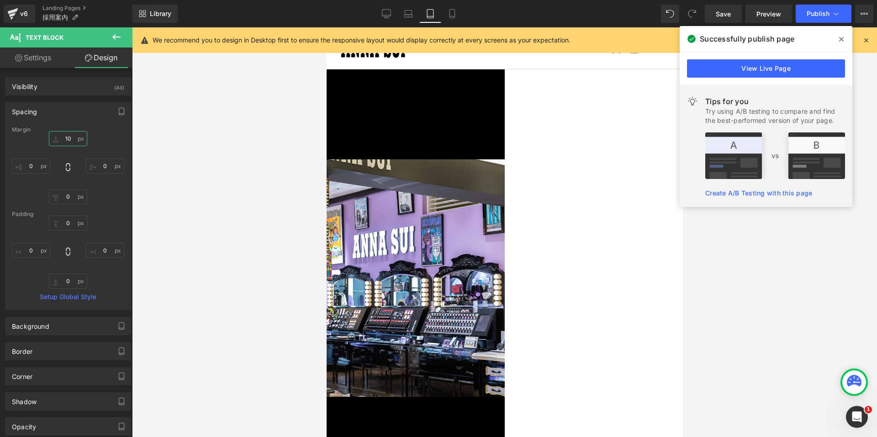
click at [63, 139] on input "text" at bounding box center [68, 138] width 38 height 15
type input "10"
click at [247, 420] on strong "この世界観を、体現する。" at bounding box center [197, 426] width 99 height 12
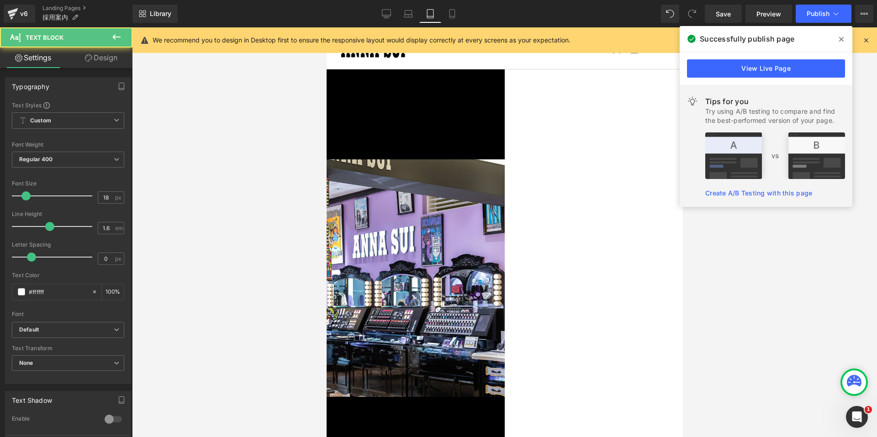
click at [106, 60] on link "Design" at bounding box center [101, 57] width 66 height 21
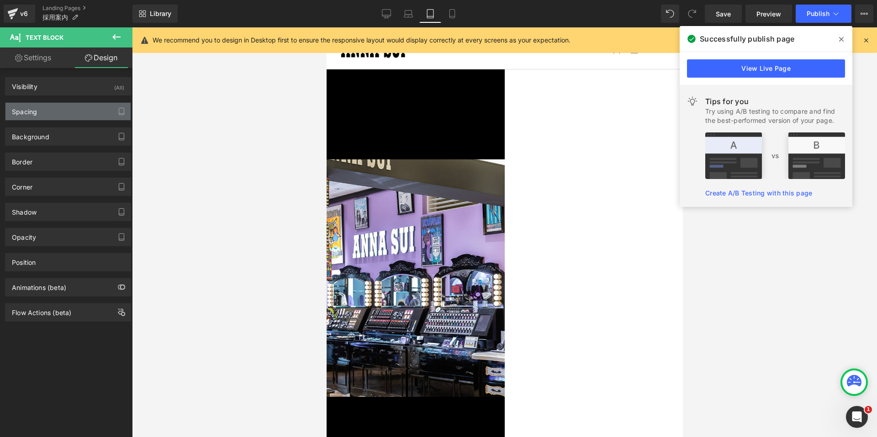
click at [42, 109] on div "Spacing" at bounding box center [67, 111] width 125 height 17
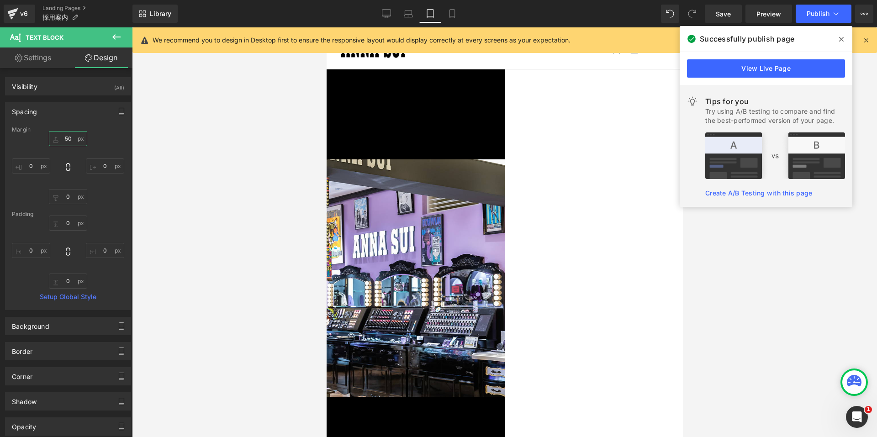
click at [61, 139] on input "50" at bounding box center [68, 138] width 38 height 15
type input "0"
click at [326, 27] on span "Row" at bounding box center [326, 27] width 0 height 0
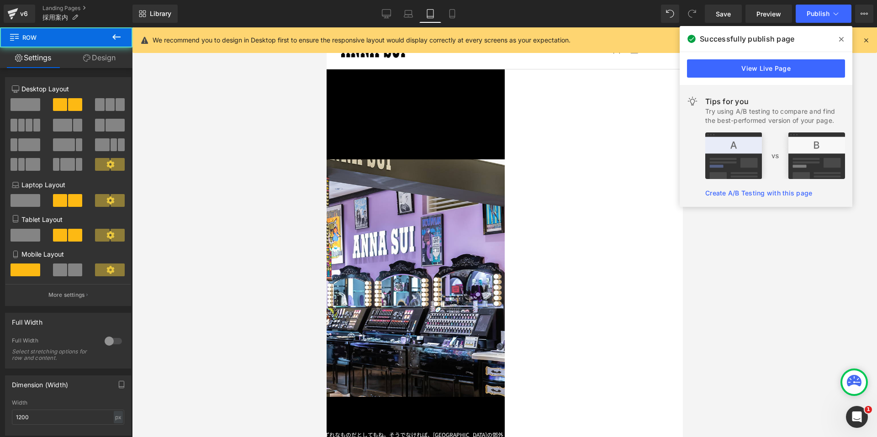
click at [100, 63] on link "Design" at bounding box center [99, 57] width 66 height 21
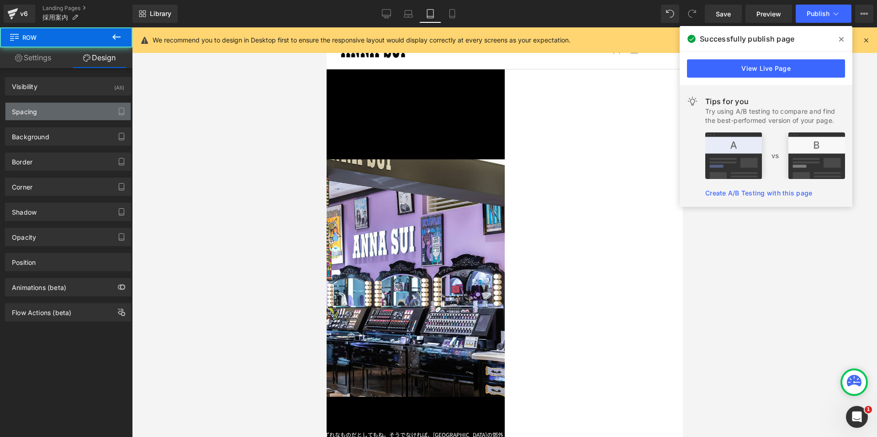
click at [64, 111] on div "Spacing" at bounding box center [67, 111] width 125 height 17
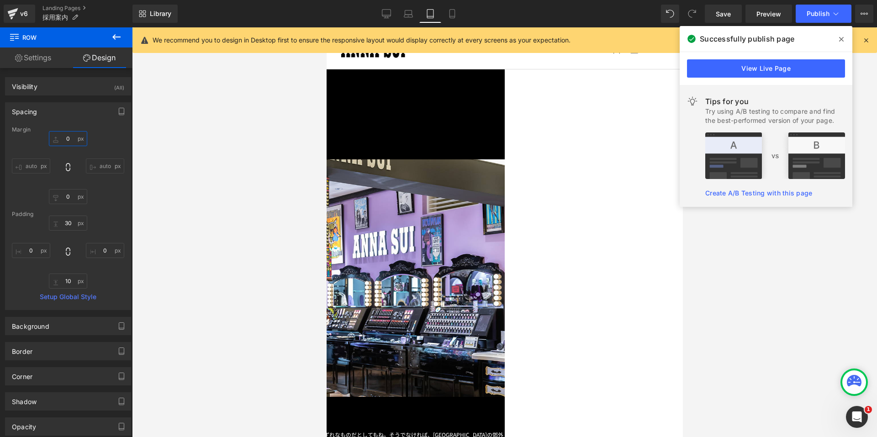
click at [58, 137] on input "0" at bounding box center [68, 138] width 38 height 15
type input "30"
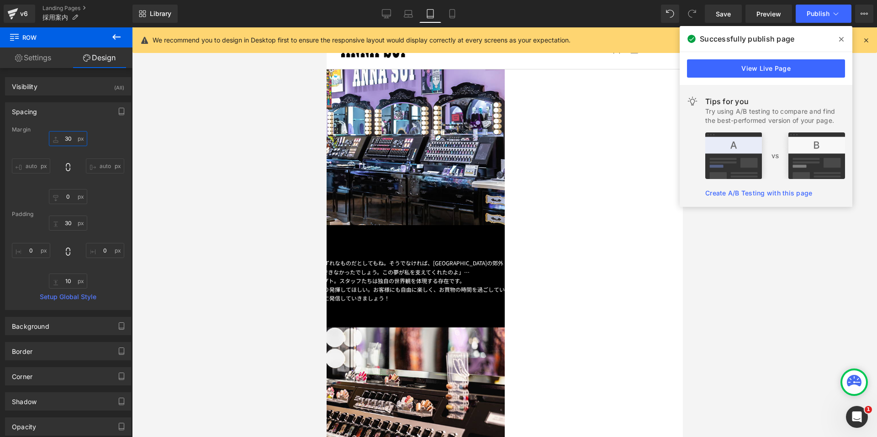
scroll to position [183, 0]
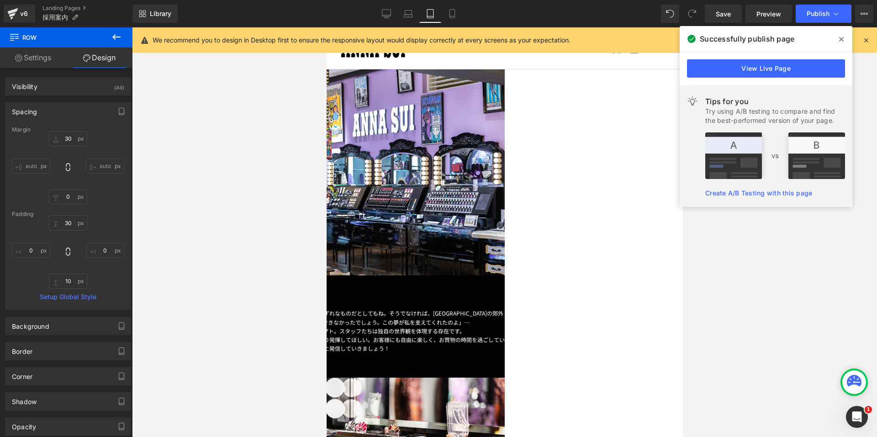
click at [326, 27] on span "Row" at bounding box center [326, 27] width 0 height 0
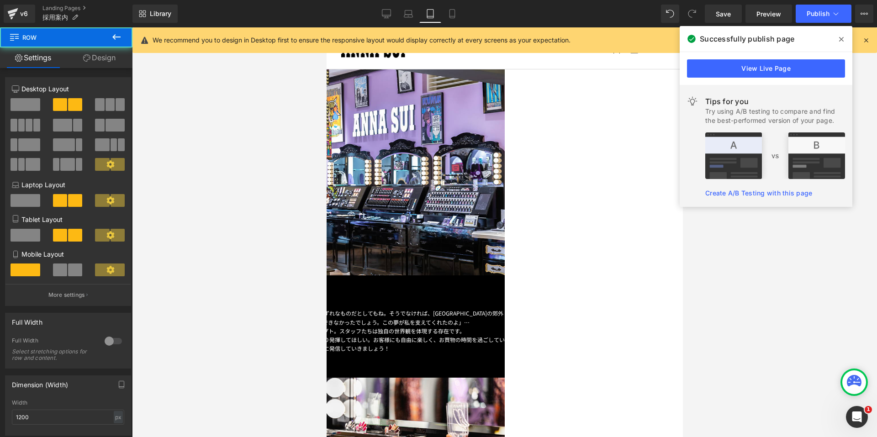
click at [97, 57] on link "Design" at bounding box center [99, 57] width 66 height 21
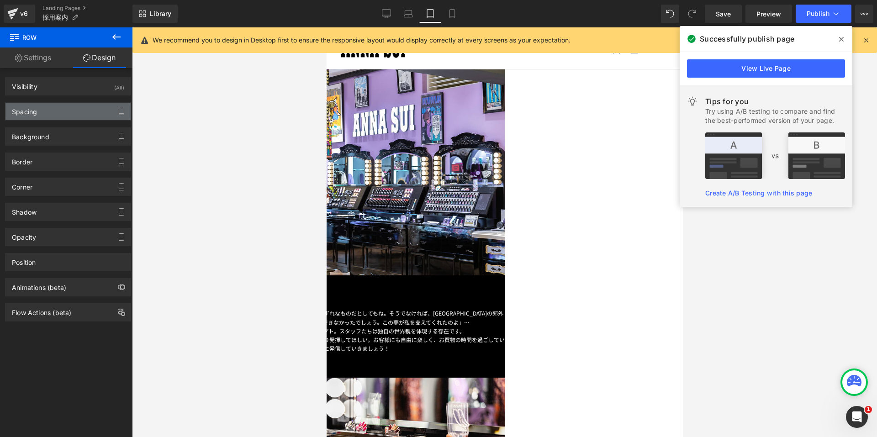
click at [53, 110] on div "Spacing" at bounding box center [67, 111] width 125 height 17
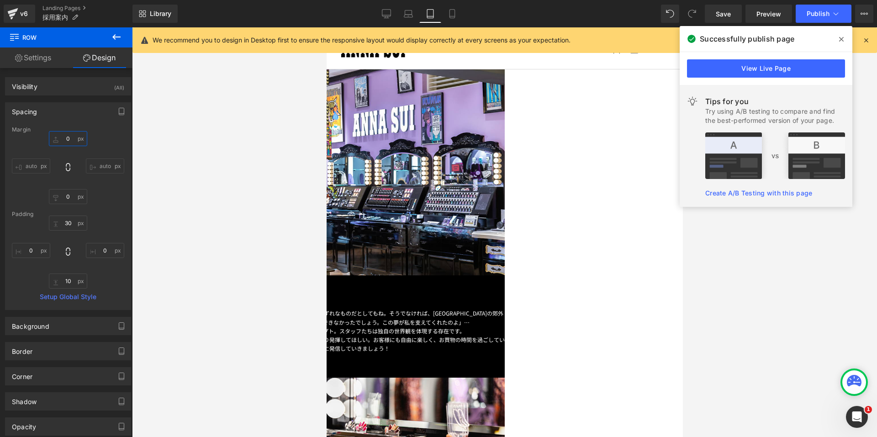
click at [57, 139] on input "text" at bounding box center [68, 138] width 38 height 15
type input "30"
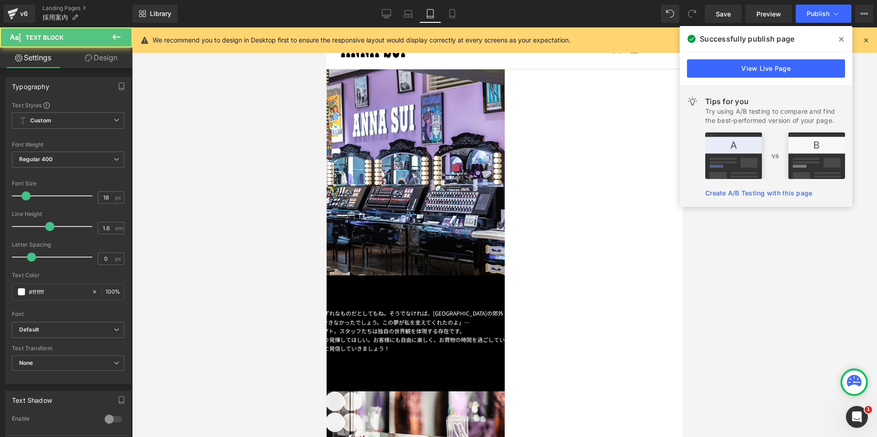
click at [97, 58] on link "Design" at bounding box center [101, 57] width 66 height 21
click at [0, 0] on div "Spacing" at bounding box center [0, 0] width 0 height 0
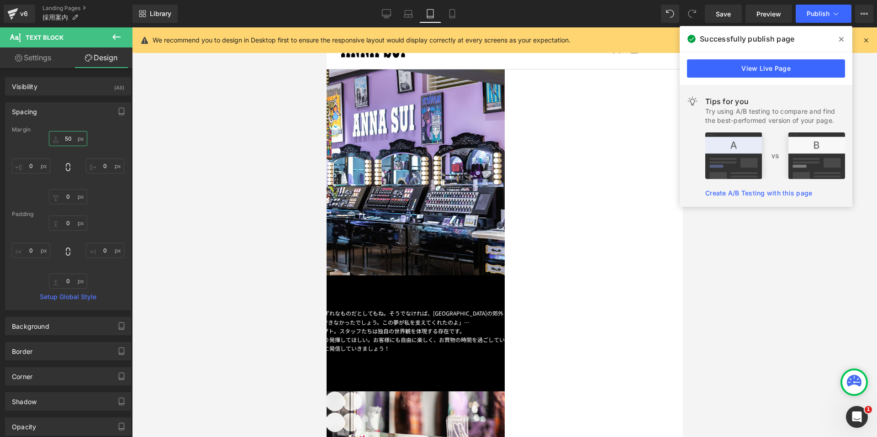
click at [60, 133] on input "50" at bounding box center [68, 138] width 38 height 15
type input "0"
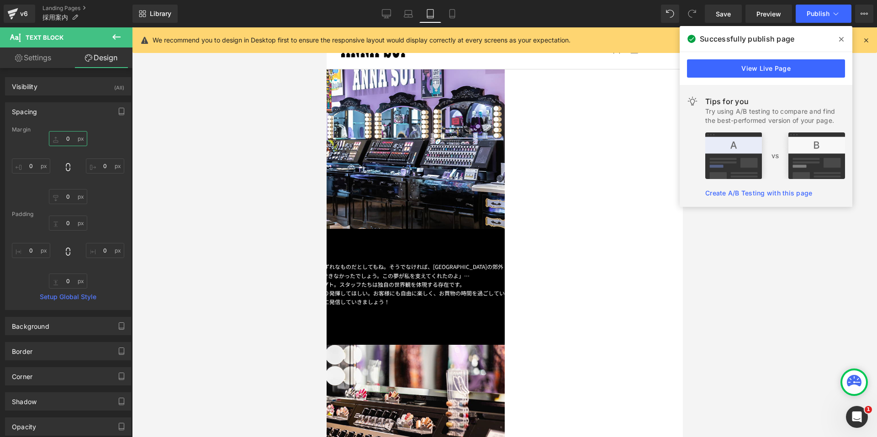
scroll to position [274, 0]
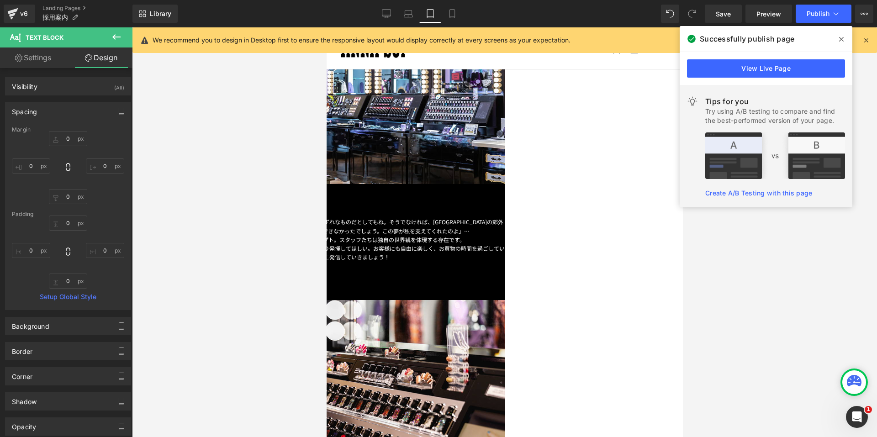
click at [326, 27] on span "Row" at bounding box center [326, 27] width 0 height 0
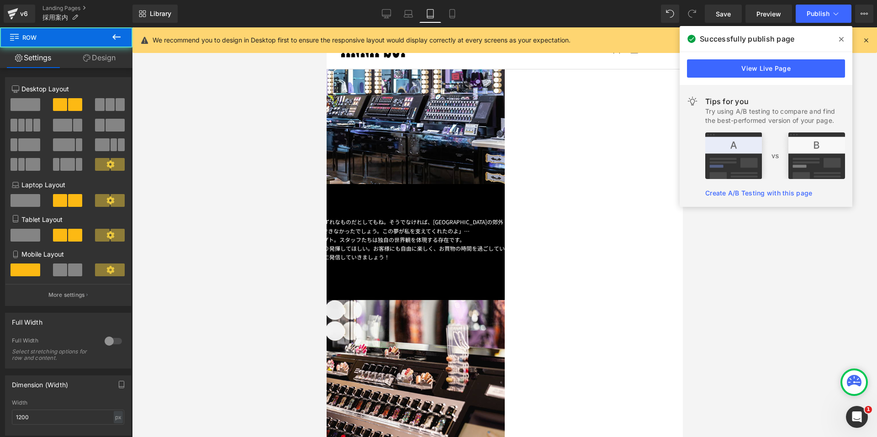
click at [95, 53] on link "Design" at bounding box center [99, 57] width 66 height 21
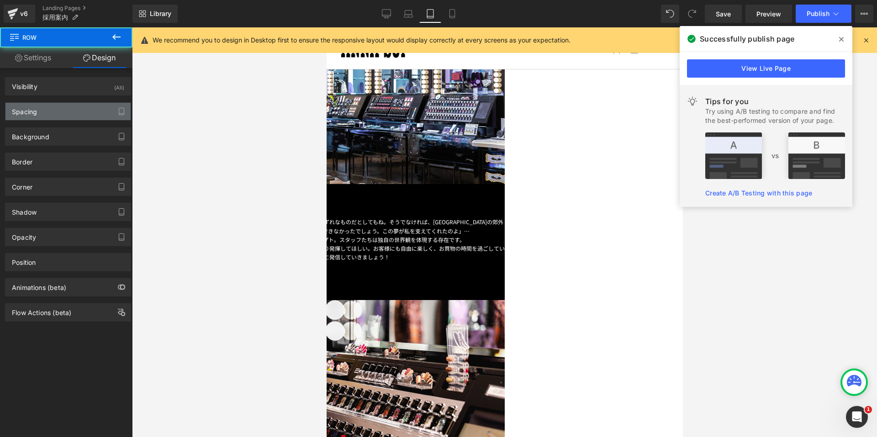
click at [50, 114] on div "Spacing" at bounding box center [67, 111] width 125 height 17
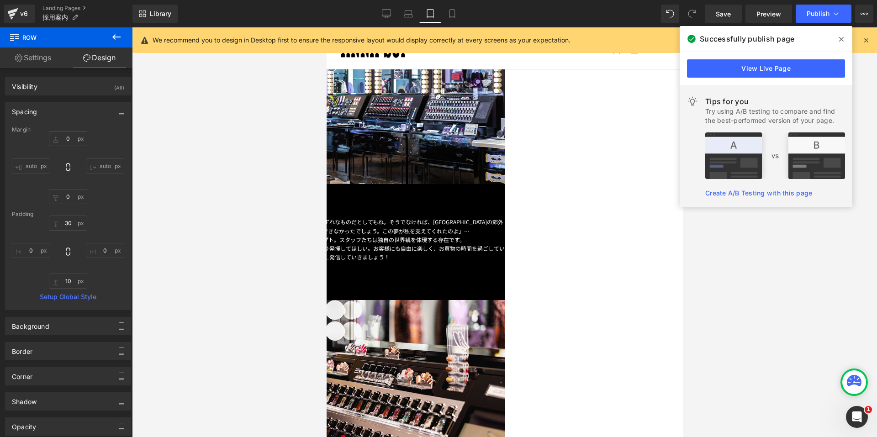
click at [66, 144] on input "text" at bounding box center [68, 138] width 38 height 15
type input "30"
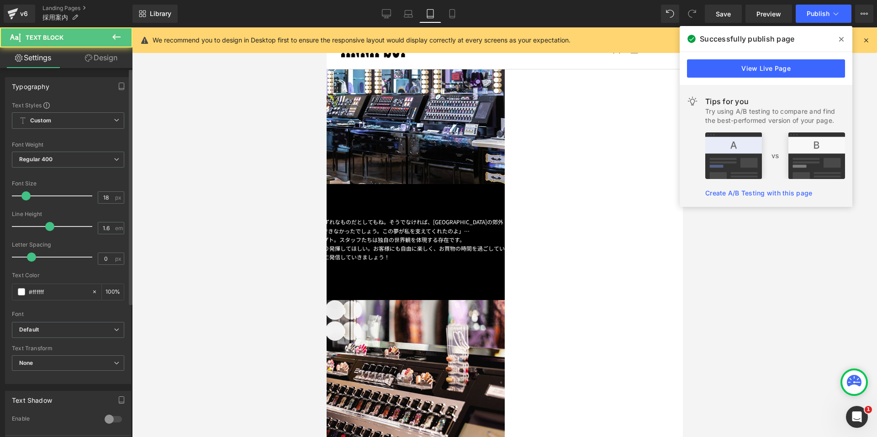
click at [89, 68] on div "Typography Text Styles Custom Custom Setup Global Style Custom Setup Global Sty…" at bounding box center [68, 344] width 137 height 552
click at [96, 62] on link "Design" at bounding box center [101, 57] width 66 height 21
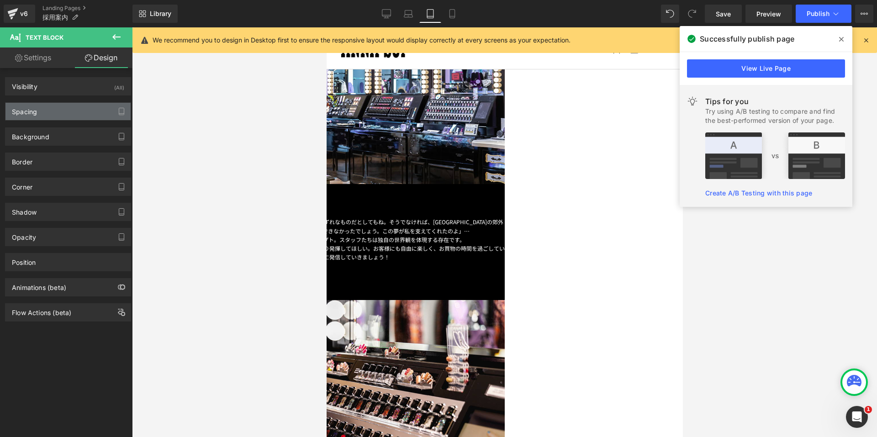
click at [57, 109] on div "Spacing" at bounding box center [67, 111] width 125 height 17
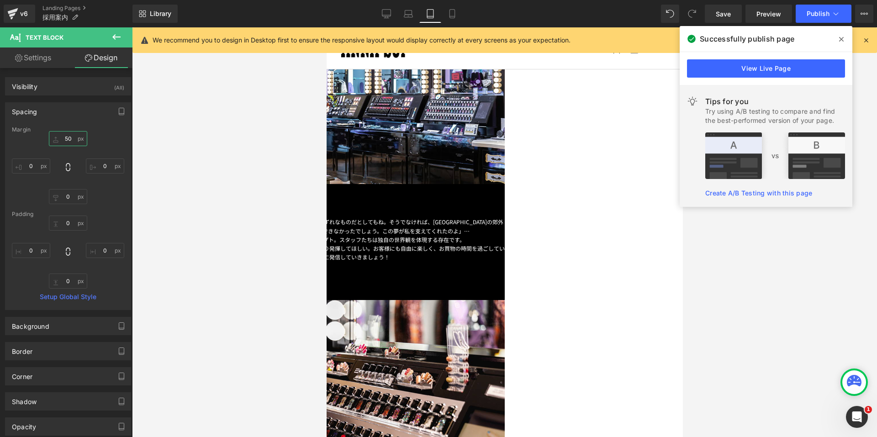
click at [59, 137] on input "text" at bounding box center [68, 138] width 38 height 15
type input "0"
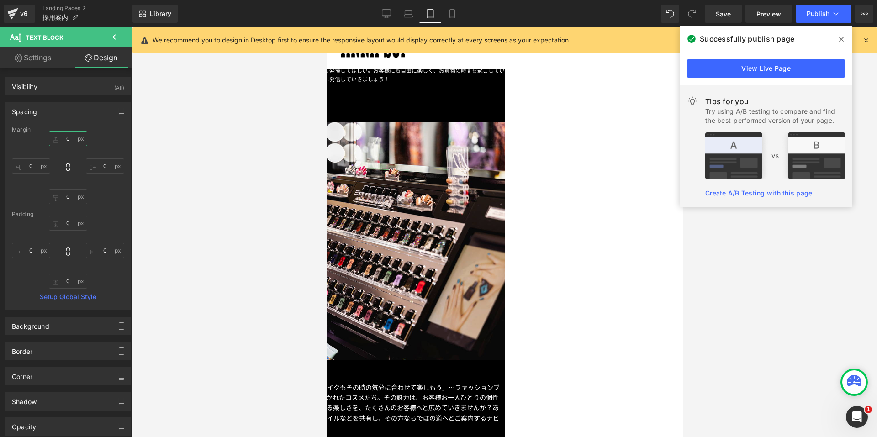
scroll to position [457, 0]
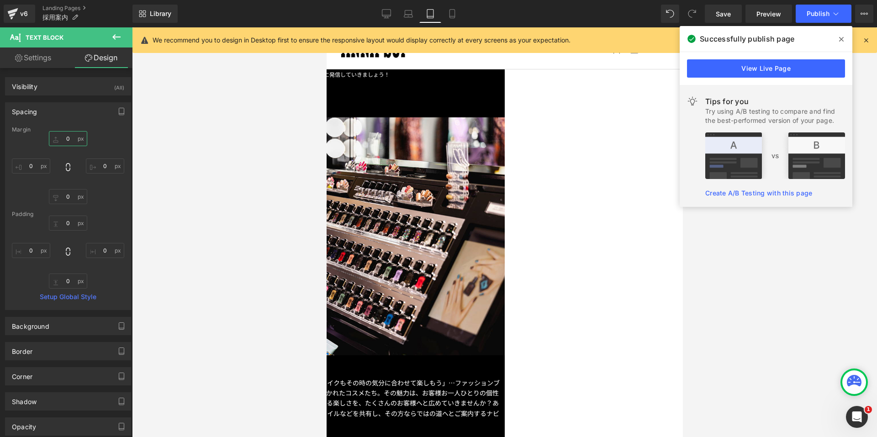
drag, startPoint x: 344, startPoint y: 246, endPoint x: 558, endPoint y: 199, distance: 218.7
click at [326, 27] on span "Row" at bounding box center [326, 27] width 0 height 0
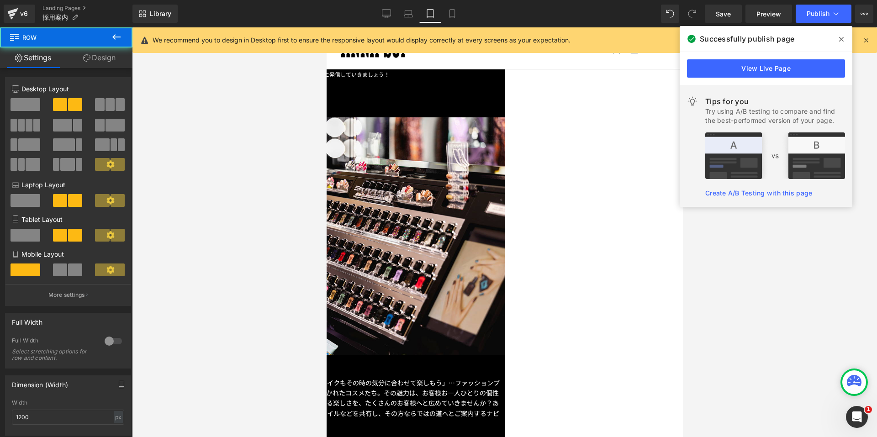
click at [111, 59] on link "Design" at bounding box center [99, 57] width 66 height 21
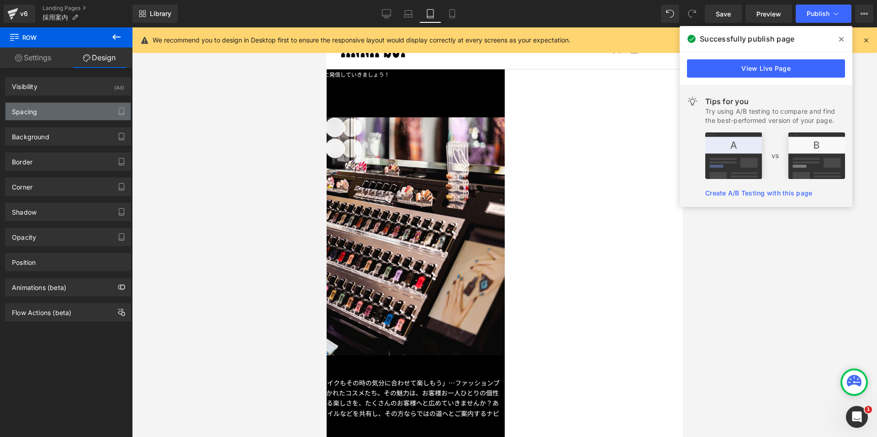
click at [70, 106] on div "Spacing" at bounding box center [67, 111] width 125 height 17
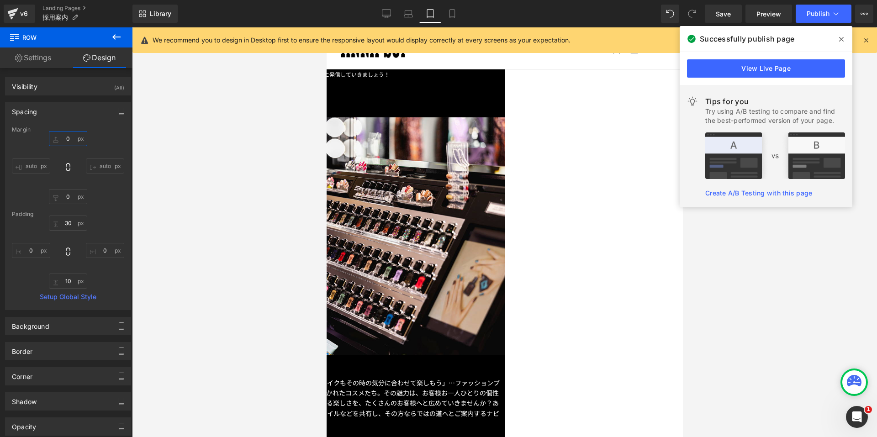
click at [61, 140] on input "0" at bounding box center [68, 138] width 38 height 15
type input "30"
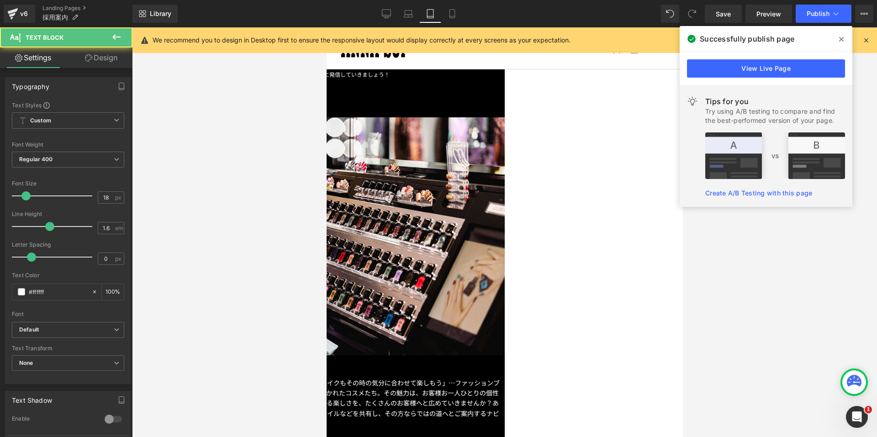
click at [100, 64] on link "Design" at bounding box center [101, 57] width 66 height 21
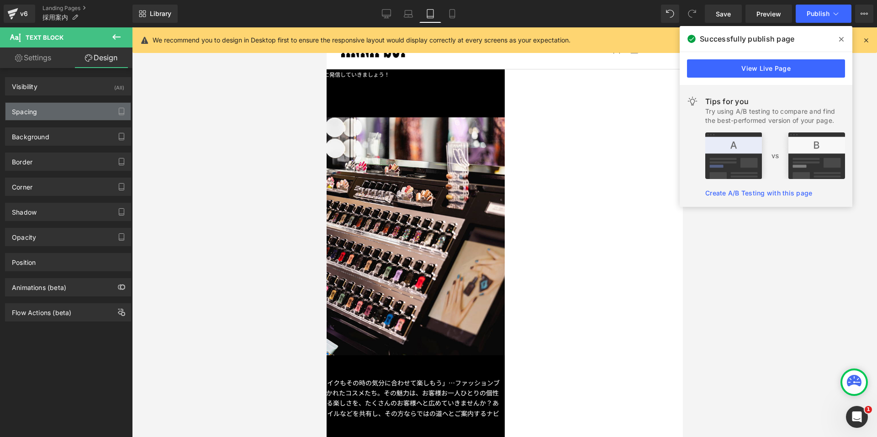
click at [66, 113] on div "Spacing" at bounding box center [67, 111] width 125 height 17
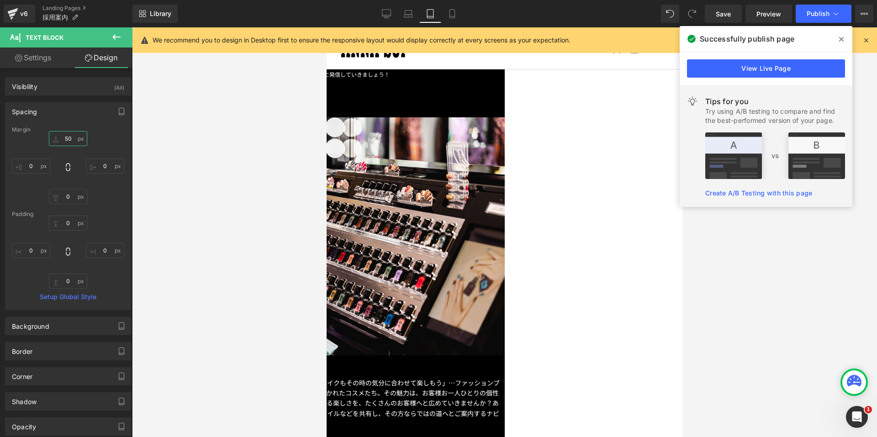
click at [58, 134] on input "50" at bounding box center [68, 138] width 38 height 15
type input "0"
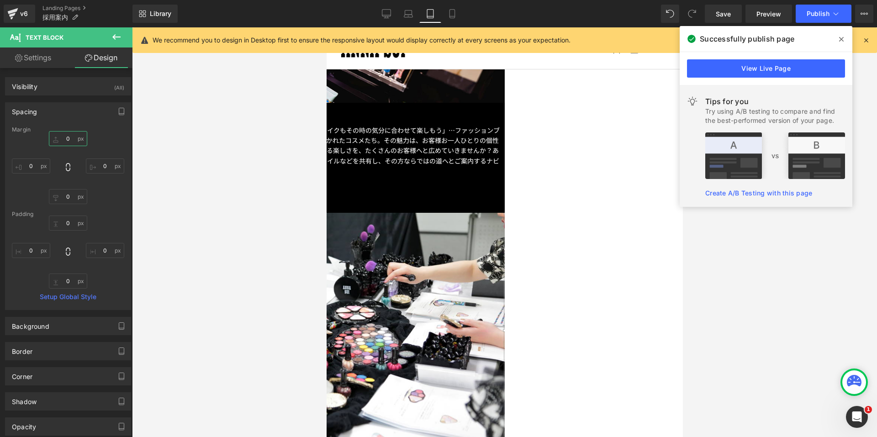
scroll to position [731, 0]
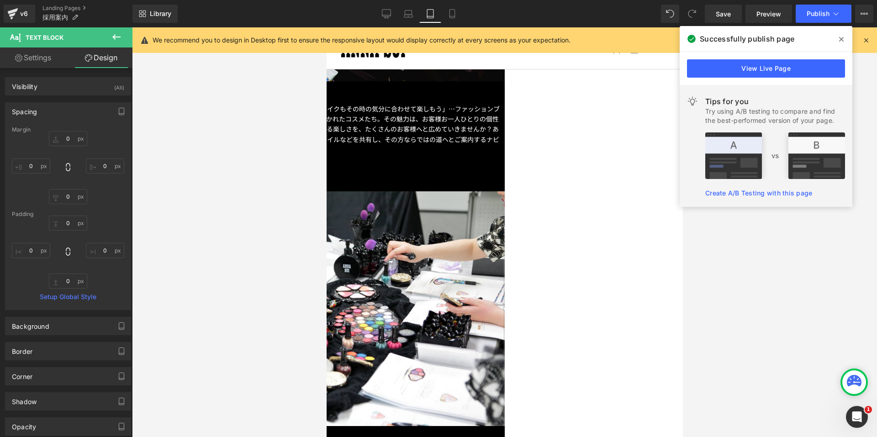
click at [326, 27] on span "Carousel" at bounding box center [326, 27] width 0 height 0
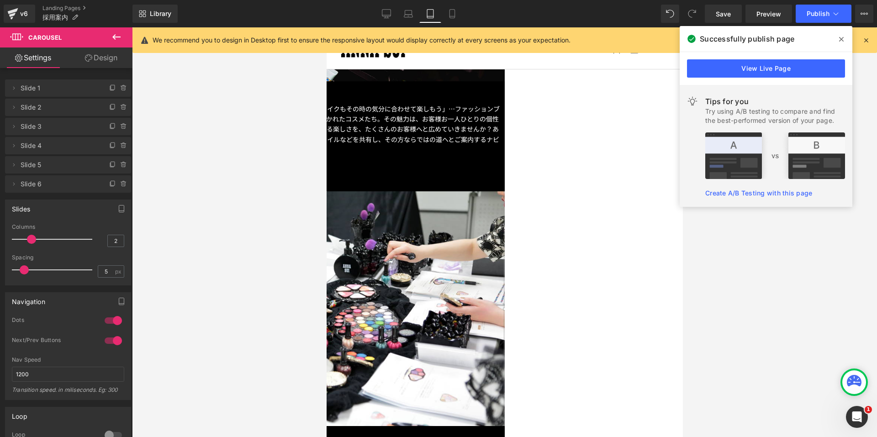
click at [99, 58] on link "Design" at bounding box center [101, 57] width 66 height 21
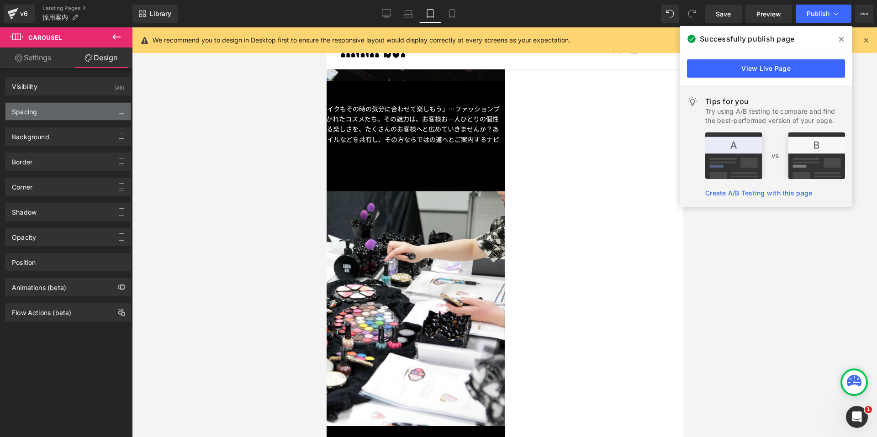
click at [49, 114] on div "Spacing" at bounding box center [67, 111] width 125 height 17
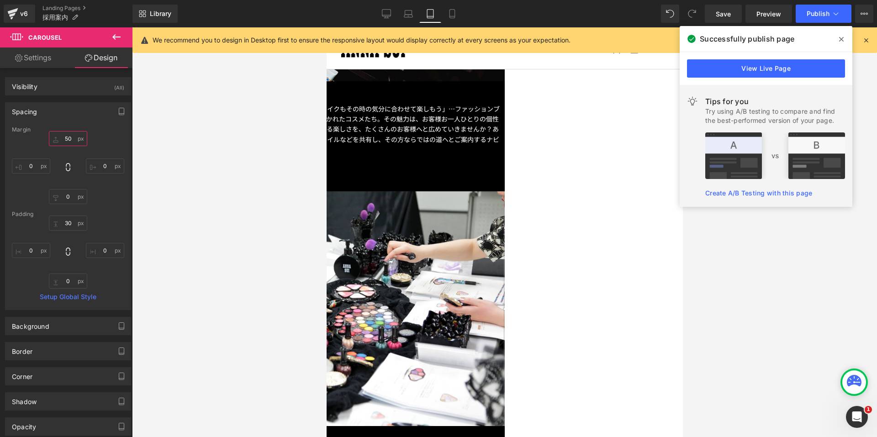
click at [60, 141] on input "50" at bounding box center [68, 138] width 38 height 15
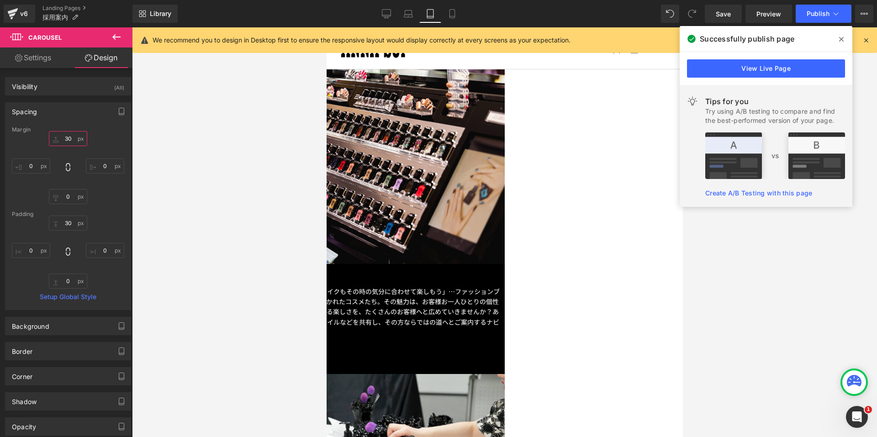
scroll to position [274, 0]
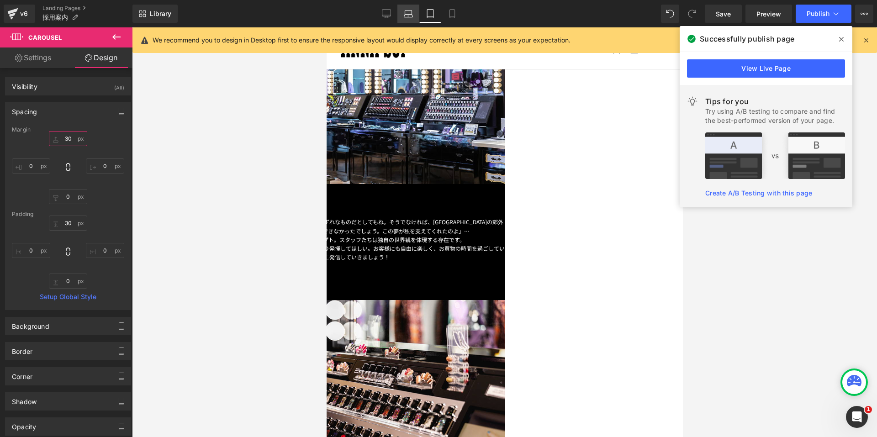
type input "30"
click at [414, 12] on link "Laptop" at bounding box center [408, 14] width 22 height 18
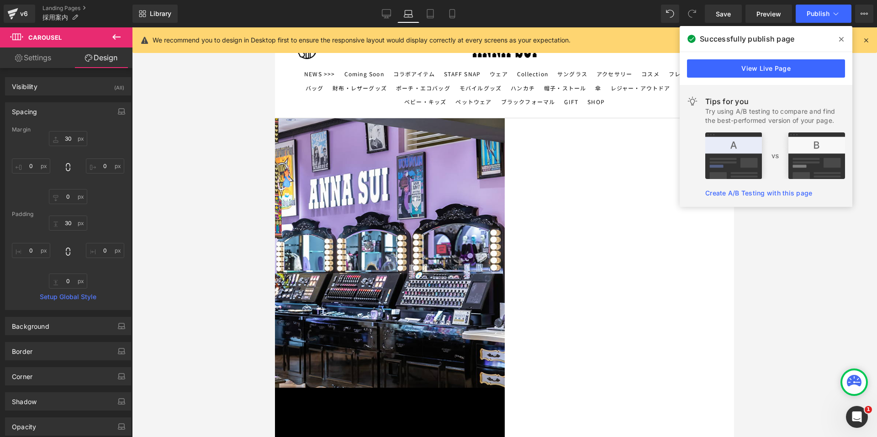
scroll to position [173, 0]
click at [144, 414] on strong "この世界観を、体現する。" at bounding box center [95, 420] width 99 height 12
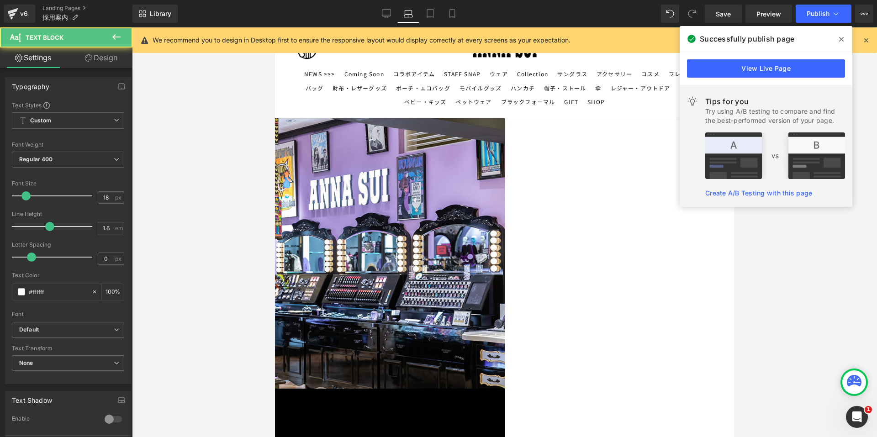
drag, startPoint x: 92, startPoint y: 53, endPoint x: 69, endPoint y: 79, distance: 34.6
click at [92, 53] on link "Design" at bounding box center [101, 57] width 66 height 21
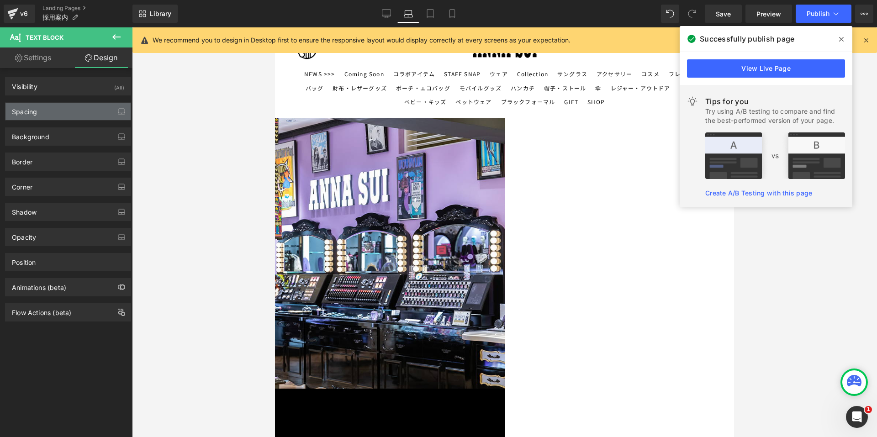
click at [54, 112] on div "Spacing" at bounding box center [67, 111] width 125 height 17
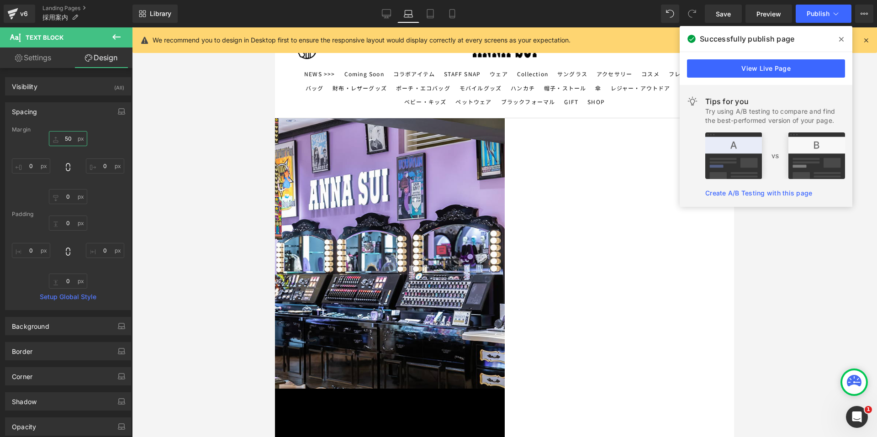
click at [58, 141] on input "50" at bounding box center [68, 138] width 38 height 15
type input "30"
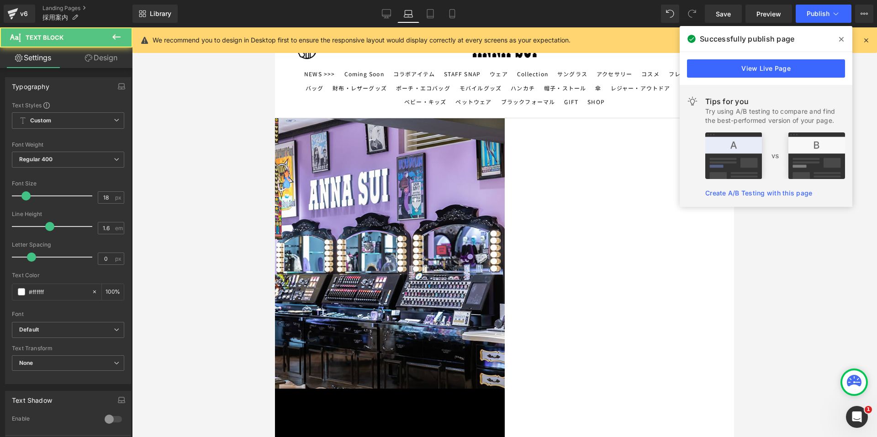
click at [94, 58] on link "Design" at bounding box center [101, 57] width 66 height 21
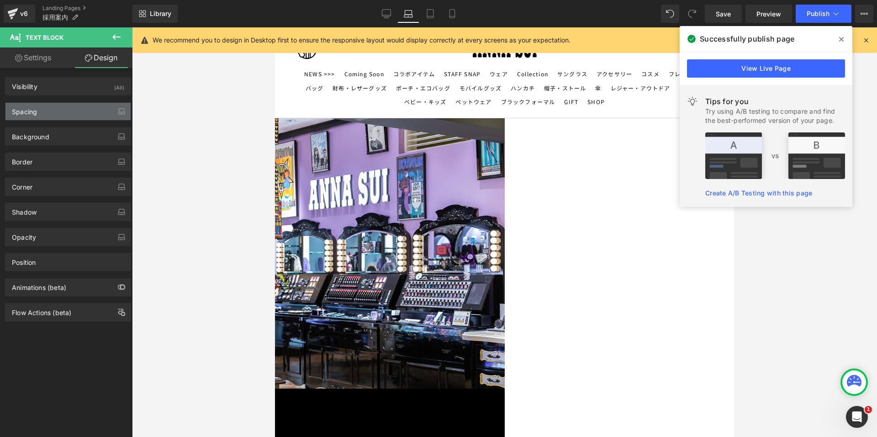
click at [56, 108] on div "Spacing" at bounding box center [67, 111] width 125 height 17
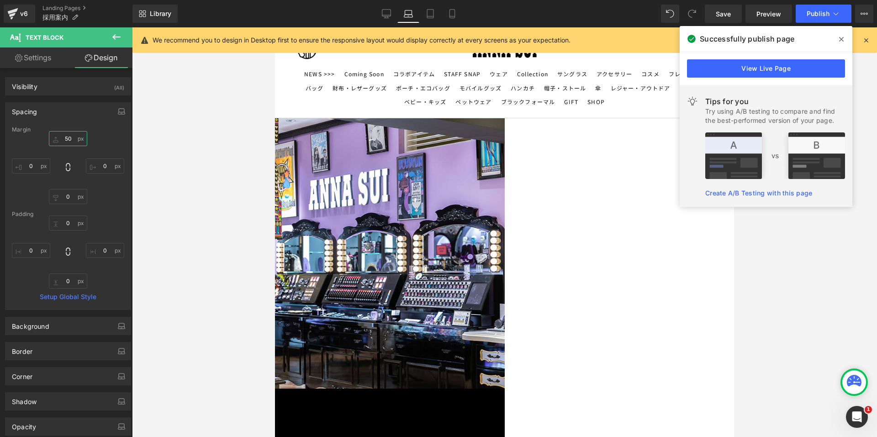
click at [67, 139] on input "50" at bounding box center [68, 138] width 38 height 15
type input "30"
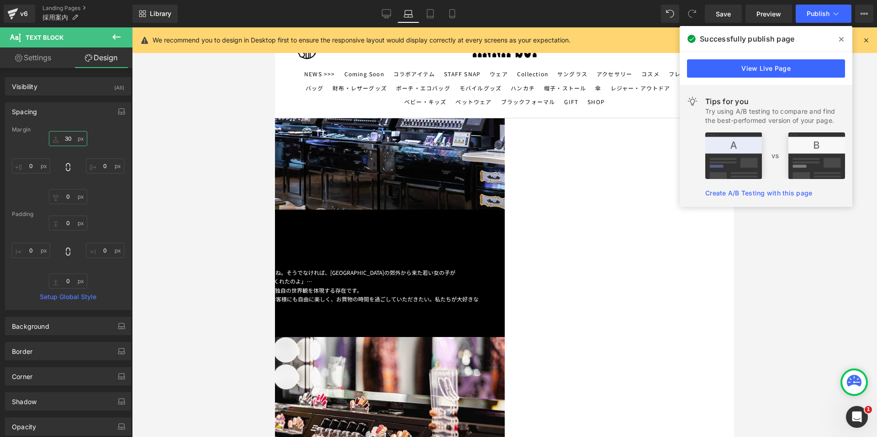
scroll to position [356, 0]
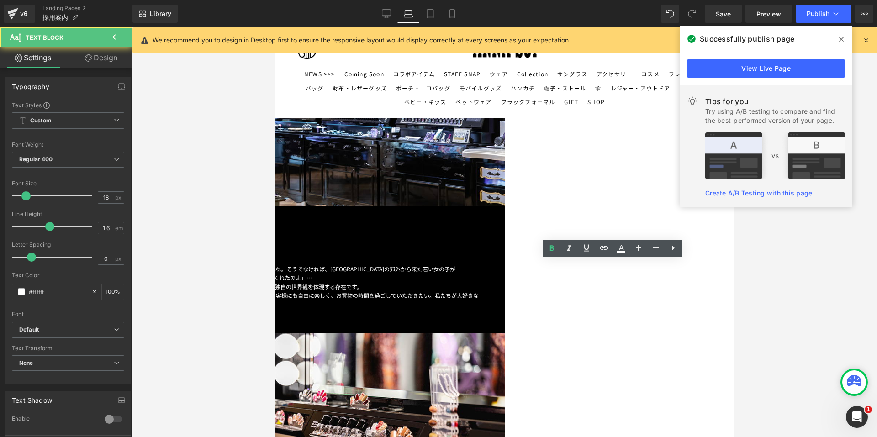
click at [112, 52] on link "Design" at bounding box center [101, 57] width 66 height 21
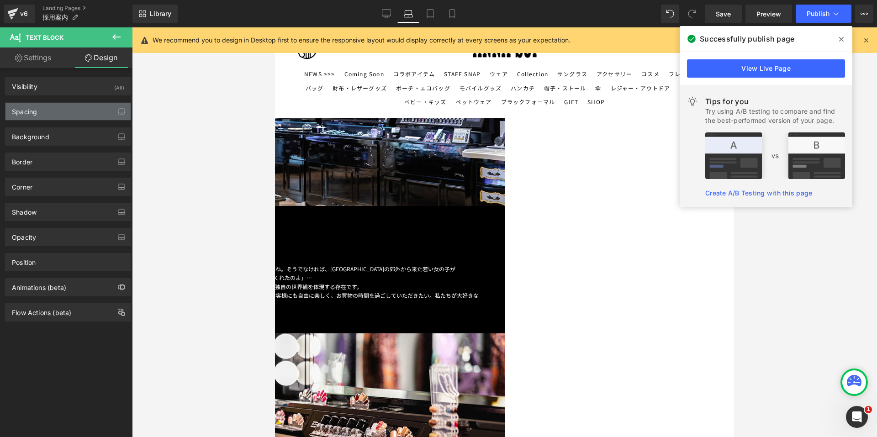
click at [48, 112] on div "Spacing" at bounding box center [67, 111] width 125 height 17
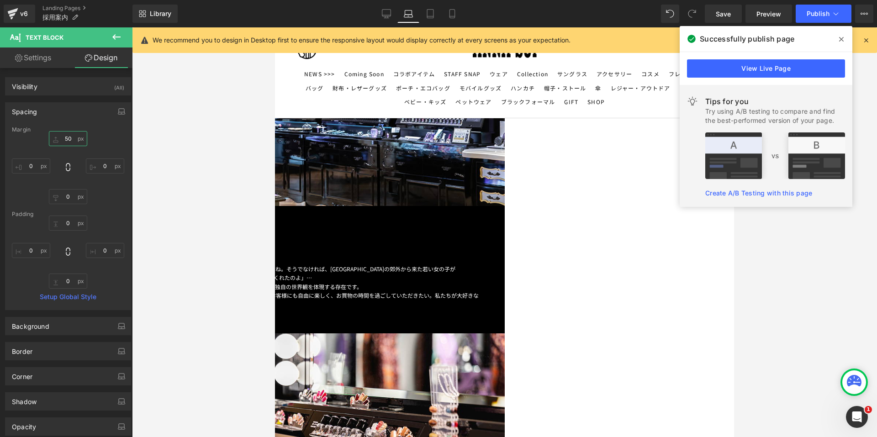
click at [63, 135] on input "50" at bounding box center [68, 138] width 38 height 15
type input "30"
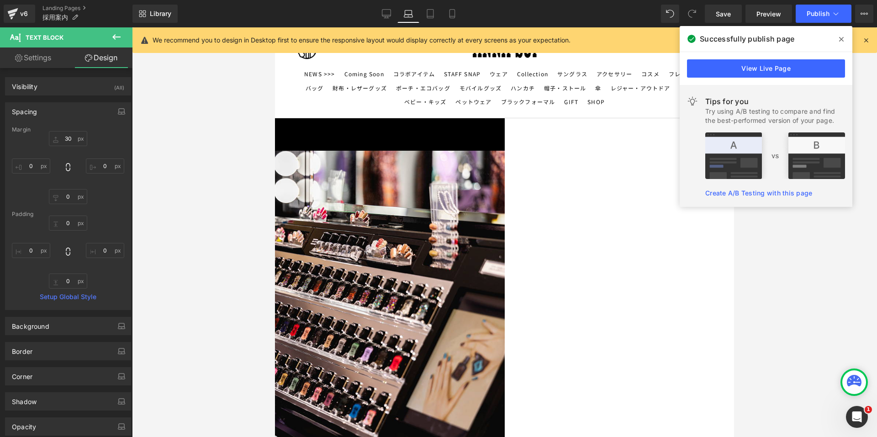
drag, startPoint x: 548, startPoint y: 242, endPoint x: 425, endPoint y: 221, distance: 125.6
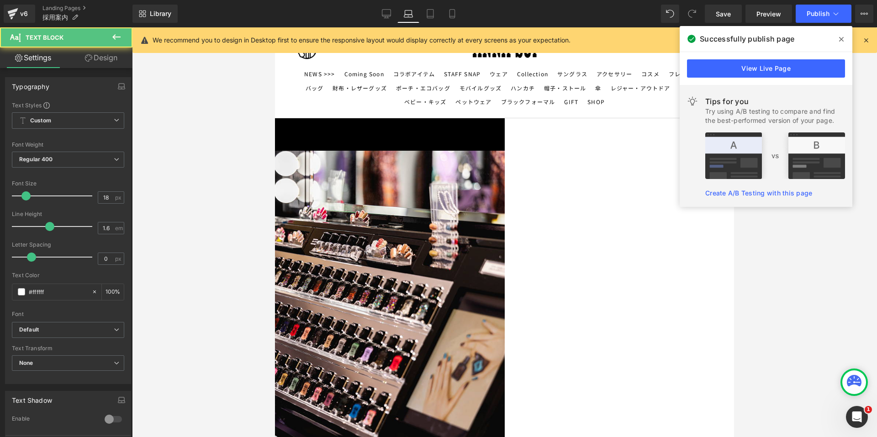
click at [103, 62] on link "Design" at bounding box center [101, 57] width 66 height 21
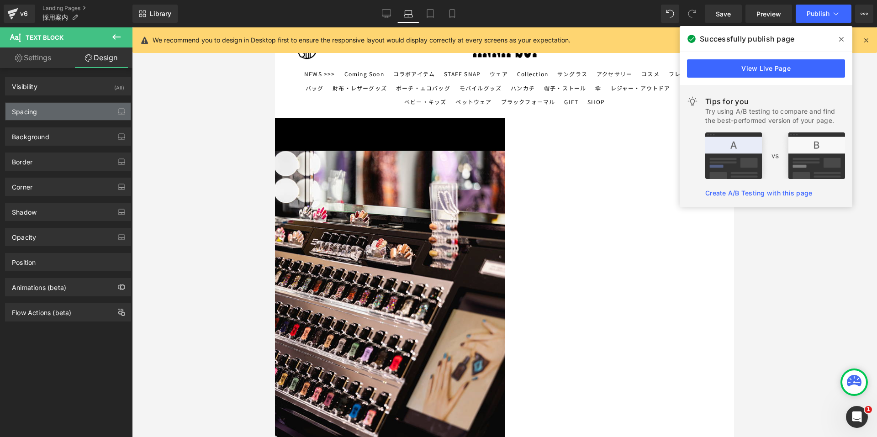
click at [50, 108] on div "Spacing" at bounding box center [67, 111] width 125 height 17
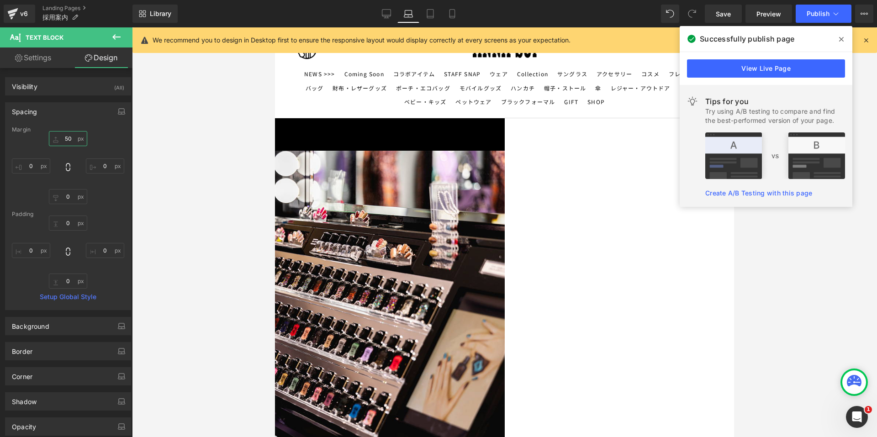
click at [60, 138] on input "50" at bounding box center [68, 138] width 38 height 15
type input "30"
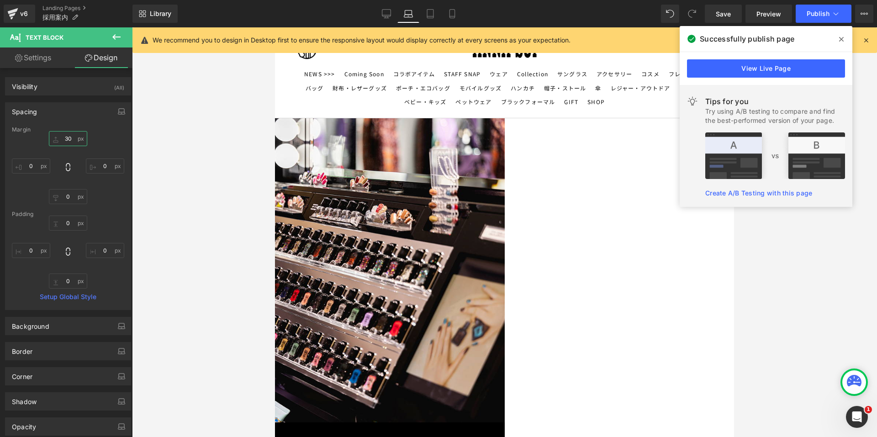
scroll to position [767, 0]
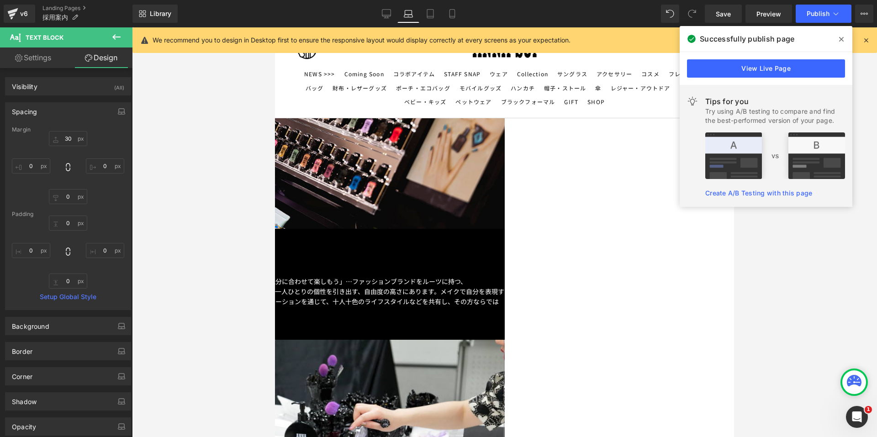
click at [275, 27] on span "Carousel" at bounding box center [275, 27] width 0 height 0
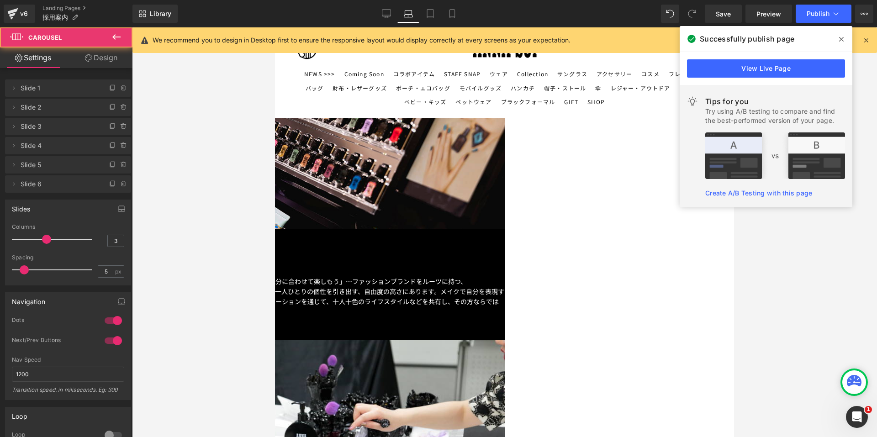
click at [88, 58] on icon at bounding box center [88, 57] width 7 height 7
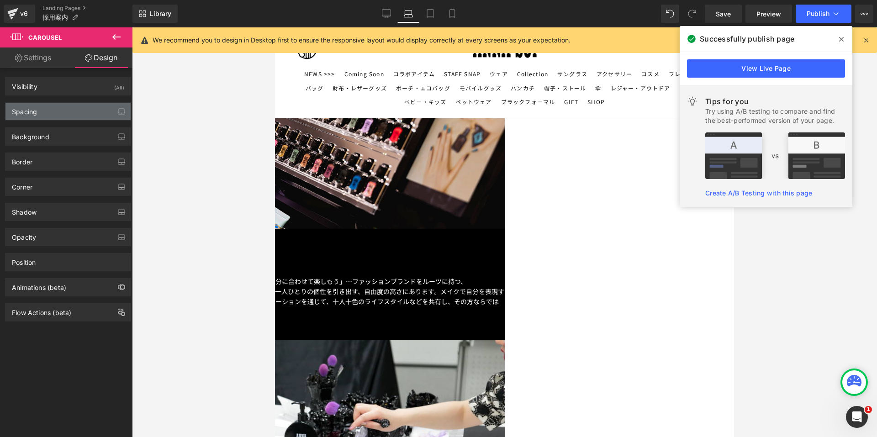
click at [53, 110] on div "Spacing" at bounding box center [67, 111] width 125 height 17
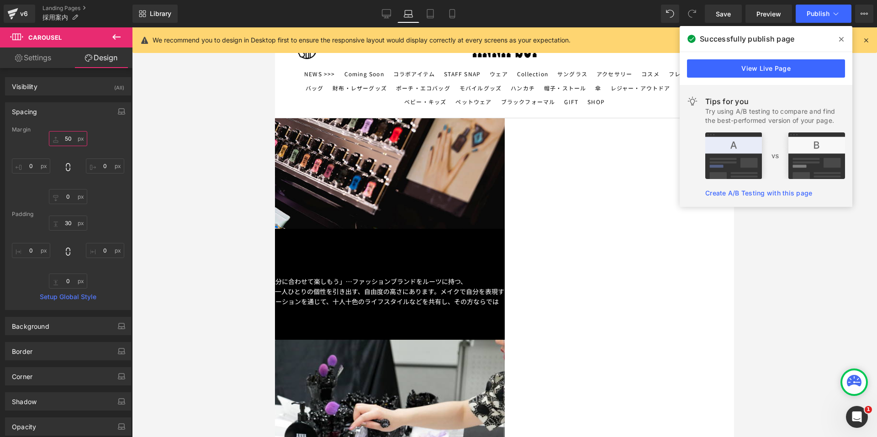
click at [56, 140] on input "50" at bounding box center [68, 138] width 38 height 15
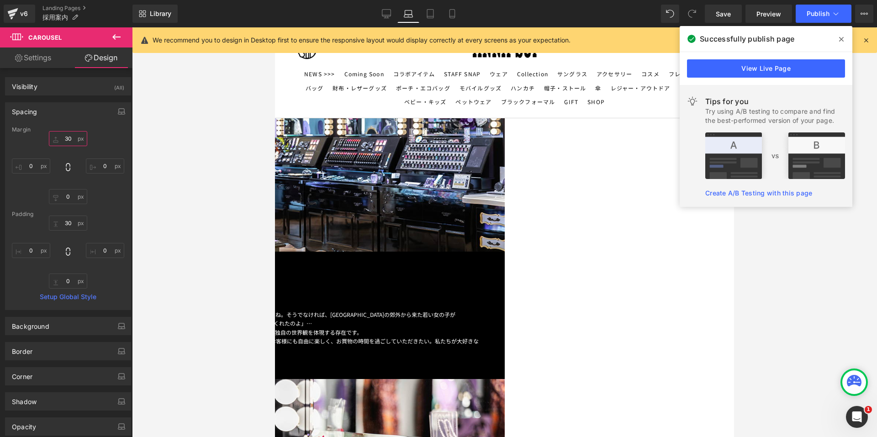
scroll to position [127, 0]
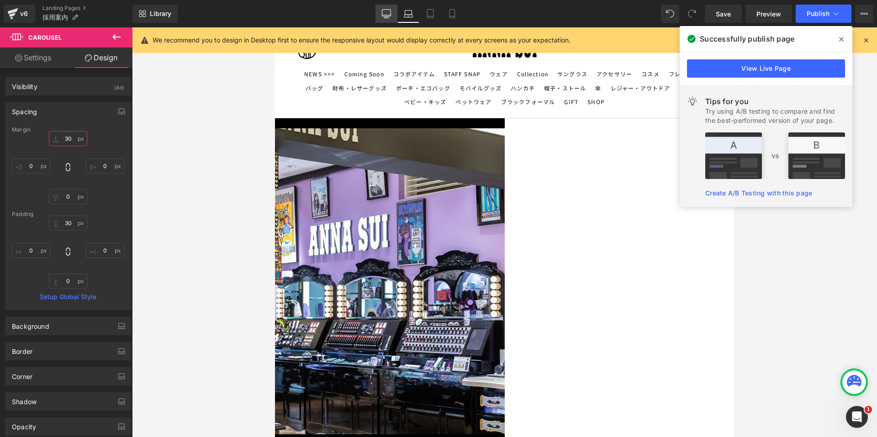
type input "30"
click at [390, 16] on icon at bounding box center [386, 13] width 9 height 7
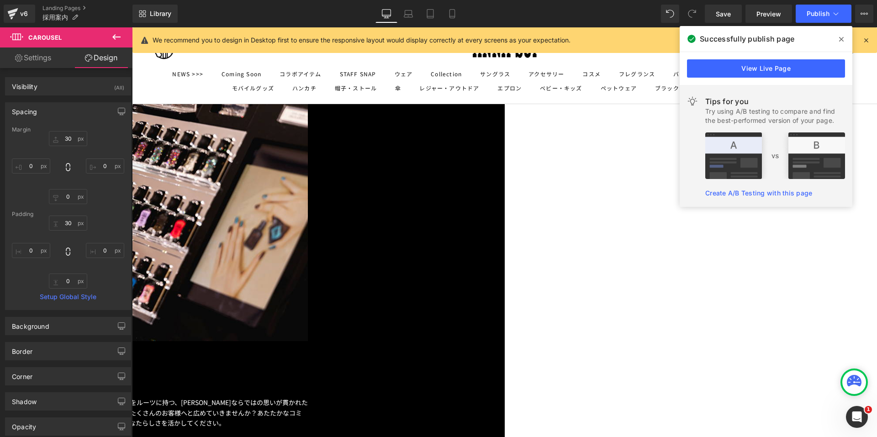
scroll to position [826, 0]
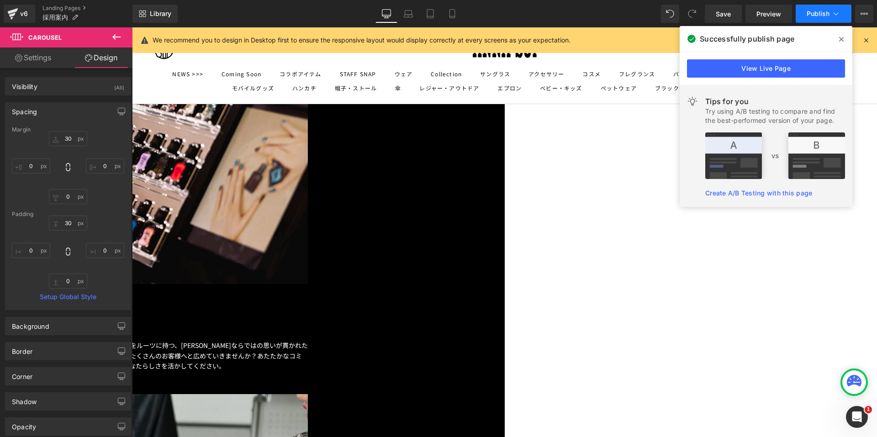
click at [820, 9] on button "Publish" at bounding box center [823, 14] width 56 height 18
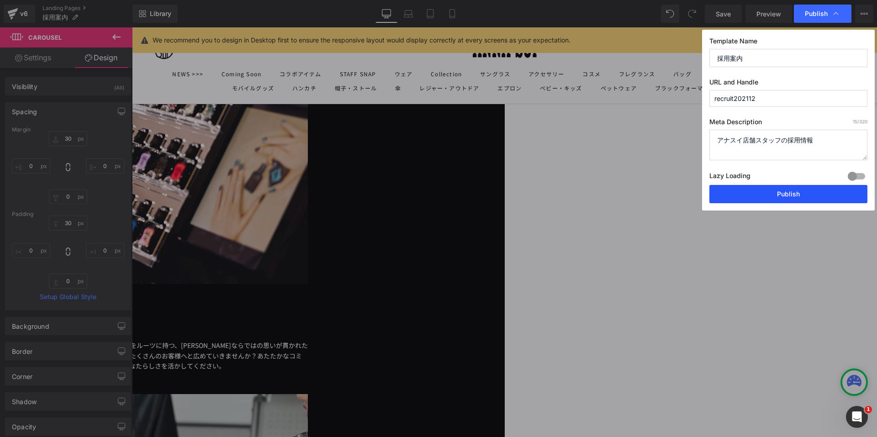
click at [761, 192] on button "Publish" at bounding box center [788, 194] width 158 height 18
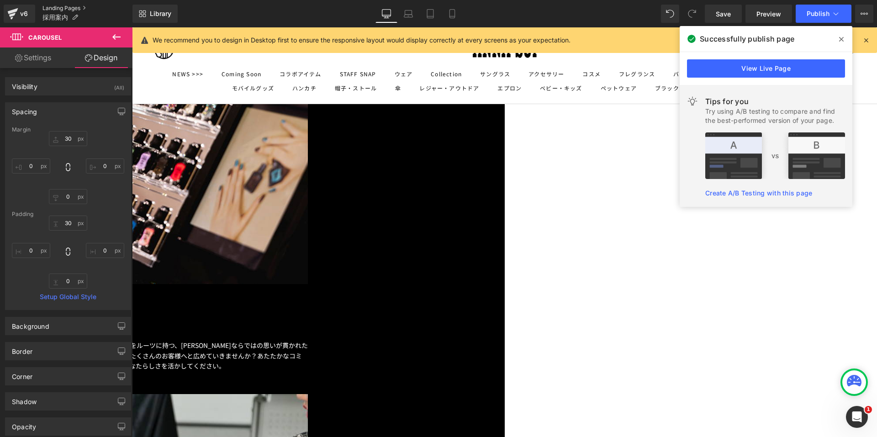
click at [61, 8] on link "Landing Pages" at bounding box center [87, 8] width 90 height 7
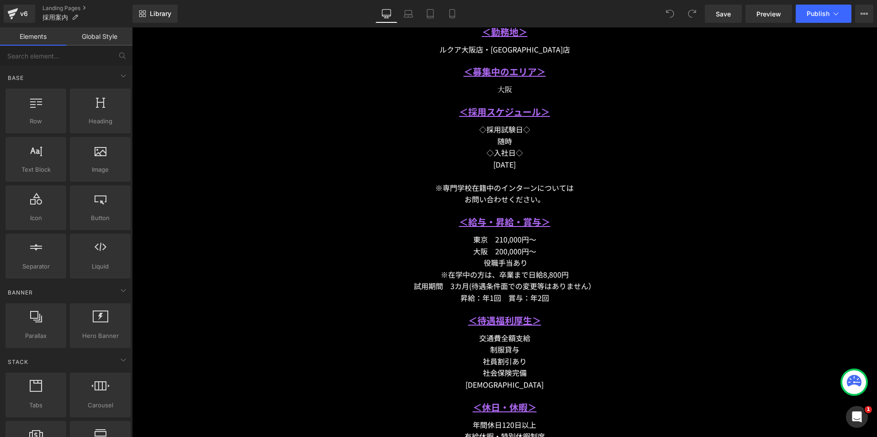
scroll to position [1370, 0]
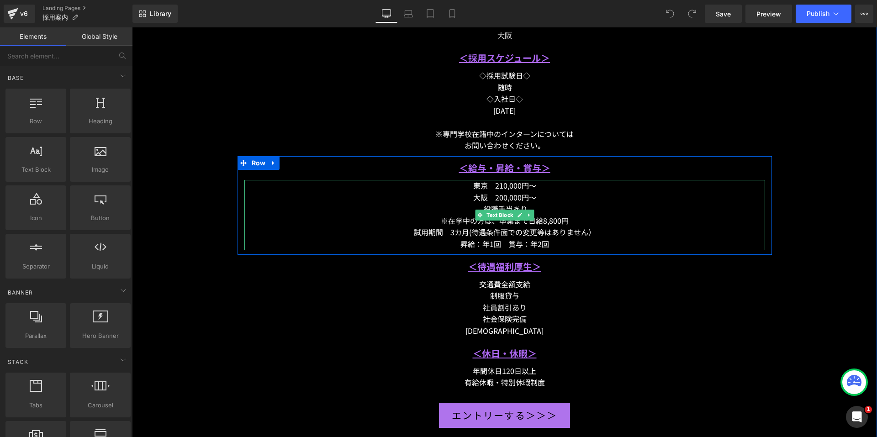
click at [554, 220] on div "※在学中の方は、卒業まで日給8,800円" at bounding box center [504, 221] width 521 height 12
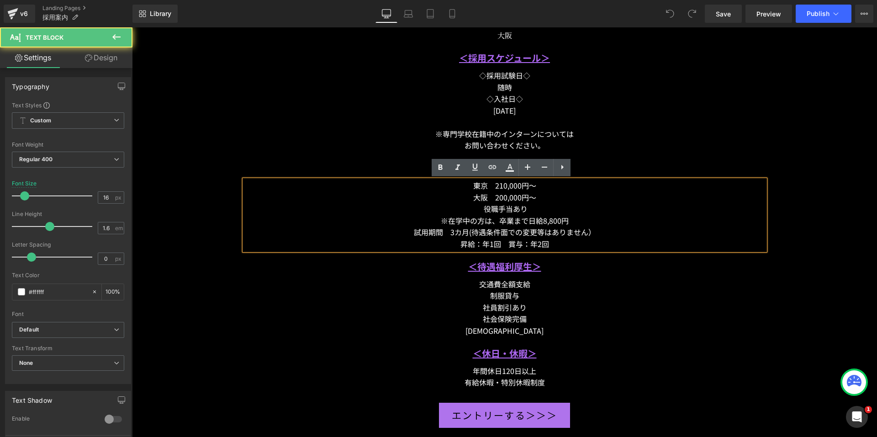
click at [551, 219] on div "※在学中の方は、卒業まで日給8,800円" at bounding box center [504, 221] width 521 height 12
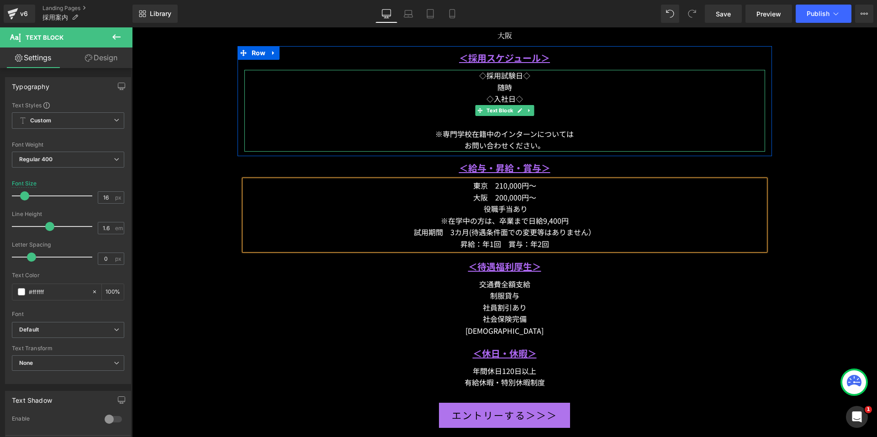
click at [585, 144] on div "お問い合わせください。" at bounding box center [504, 146] width 521 height 12
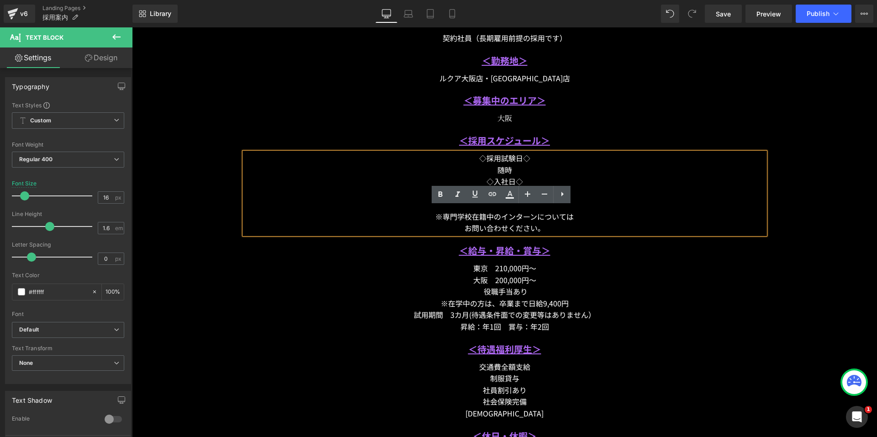
scroll to position [1233, 0]
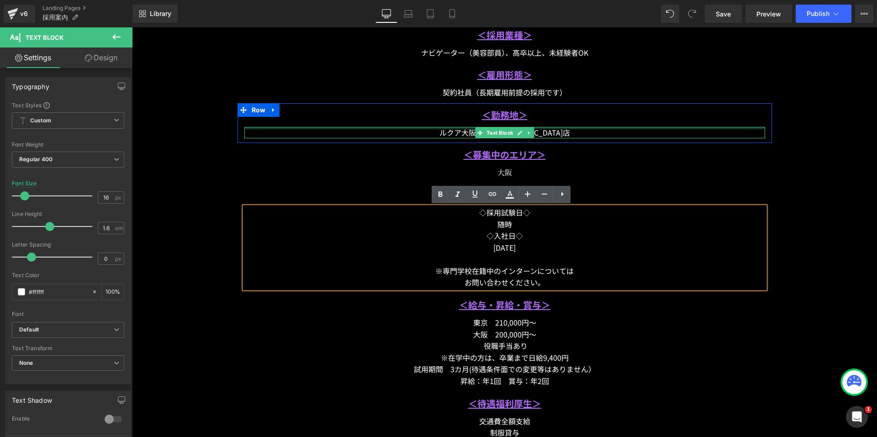
click at [452, 129] on div at bounding box center [504, 128] width 521 height 2
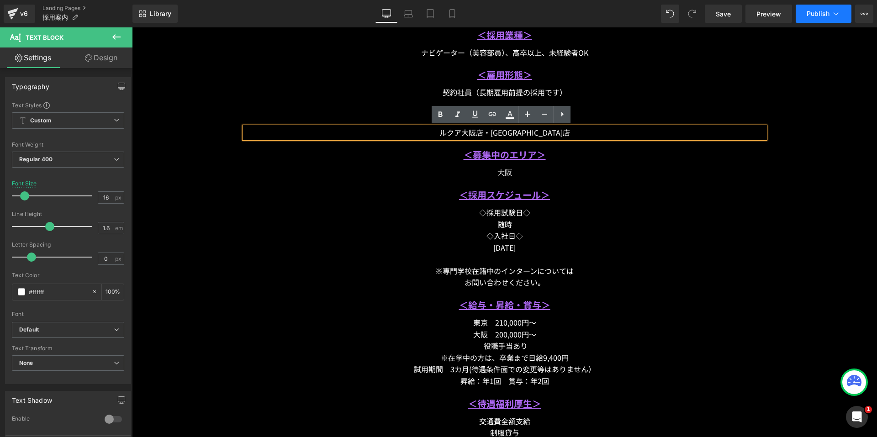
click at [821, 15] on span "Publish" at bounding box center [817, 13] width 23 height 7
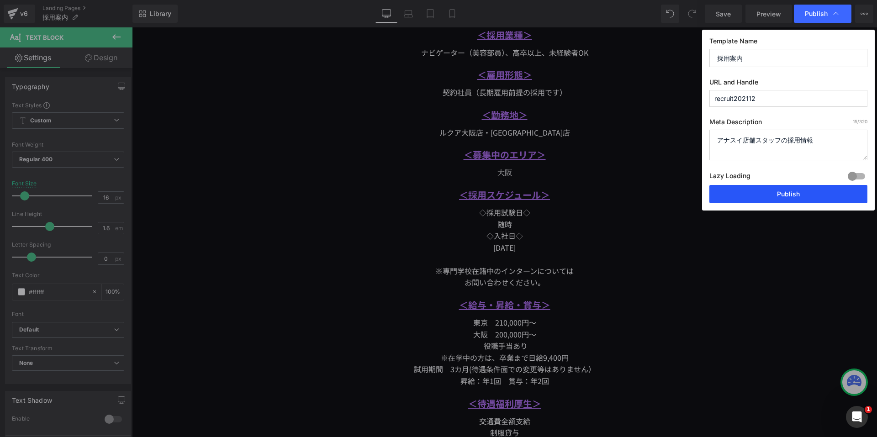
drag, startPoint x: 759, startPoint y: 196, endPoint x: 220, endPoint y: 107, distance: 546.2
click at [759, 196] on button "Publish" at bounding box center [788, 194] width 158 height 18
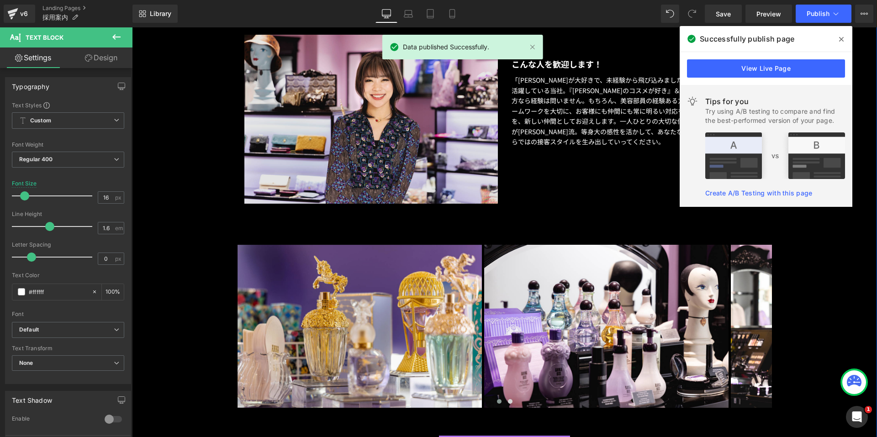
scroll to position [776, 0]
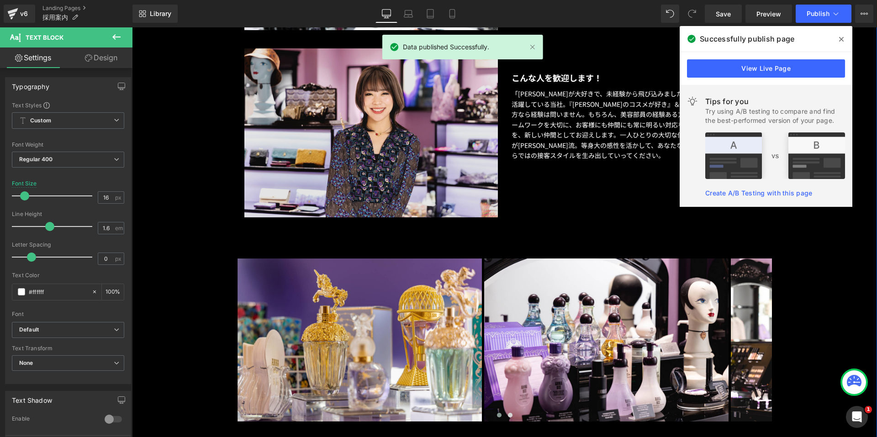
click at [576, 121] on p "「[PERSON_NAME]が大好きで、未経験から飛び込みました！」という先輩たちが大勢活躍している当社。『[PERSON_NAME]のコスメが好き』＆『人と…" at bounding box center [637, 125] width 253 height 72
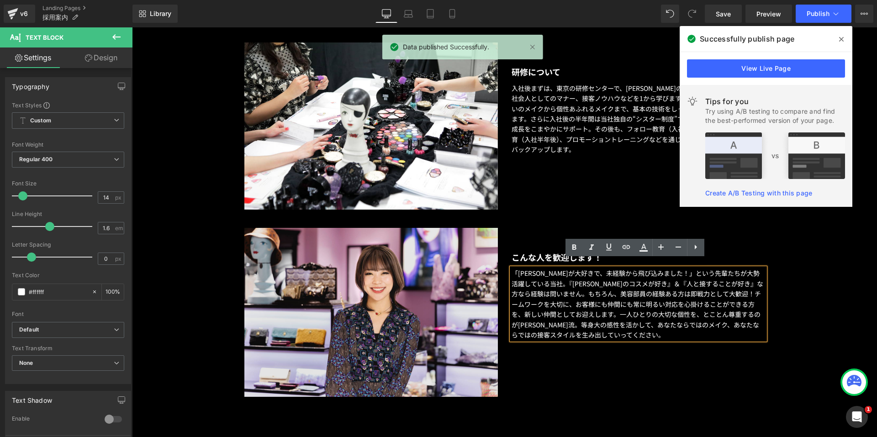
scroll to position [594, 0]
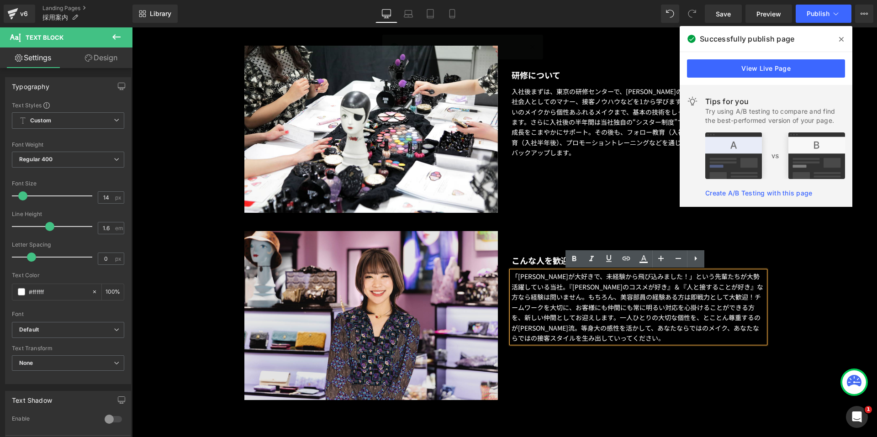
click at [576, 122] on p "入社後まずは、東京の研修センターで、[PERSON_NAME]の世界観や商品の基礎知識、社会人としてのマナー、接客ノウハウなどを1から学びます。メイクについて…" at bounding box center [637, 122] width 253 height 72
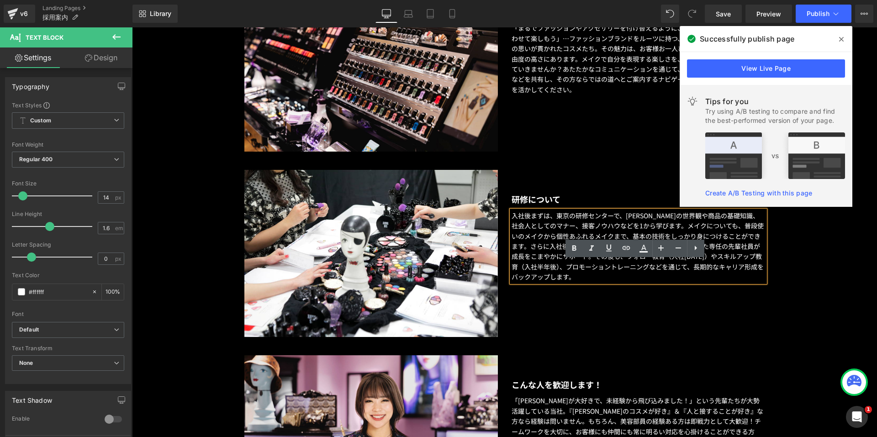
scroll to position [411, 0]
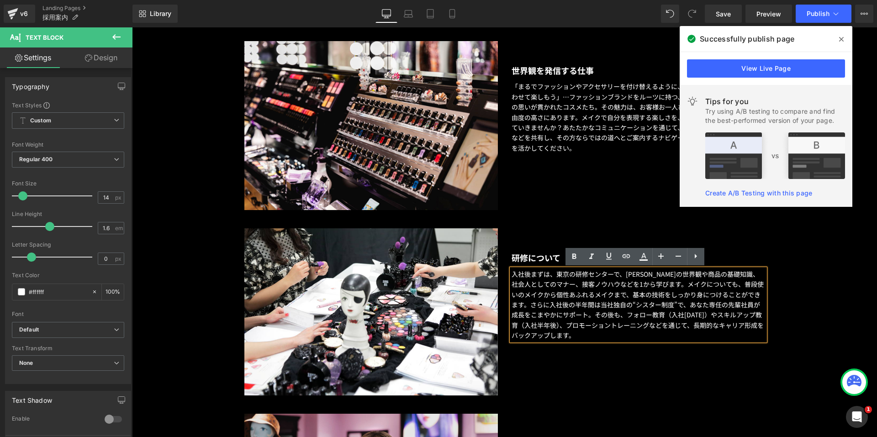
click at [580, 113] on p "「まるでファッションやアクセサリーを付け替えるように、メイクもその時の気分に合わせて楽しもう」…ファッションブランドをルーツに持つ、[PERSON_NAME]…" at bounding box center [637, 117] width 253 height 72
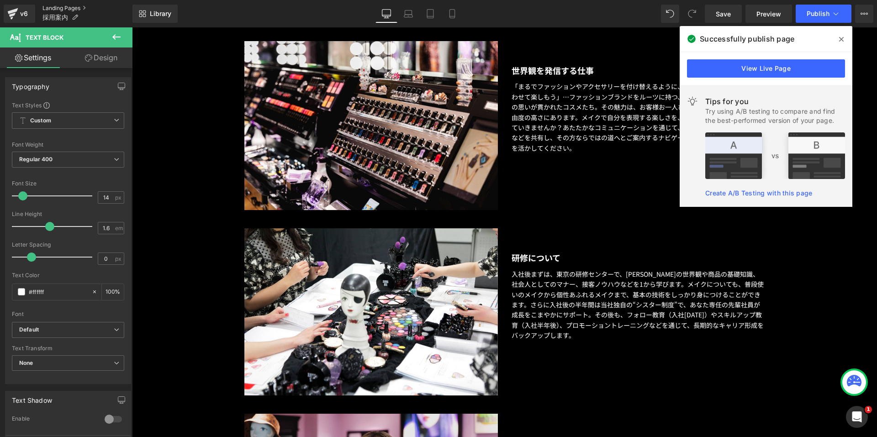
click at [63, 8] on link "Landing Pages" at bounding box center [87, 8] width 90 height 7
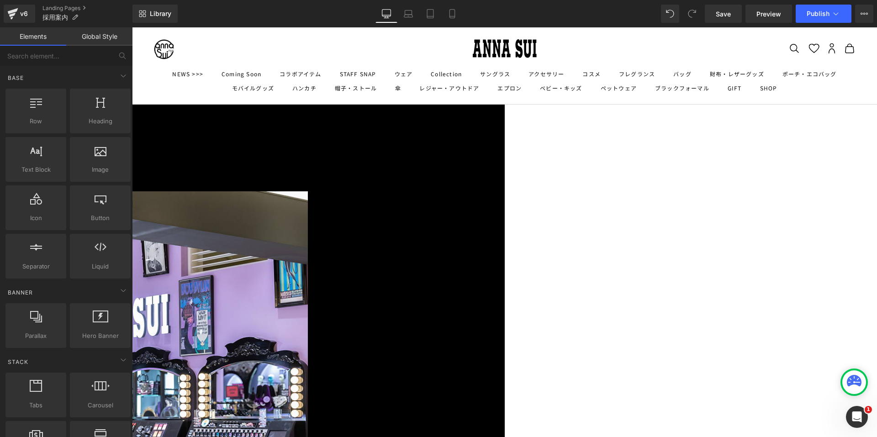
click at [132, 27] on span "Button" at bounding box center [132, 27] width 0 height 0
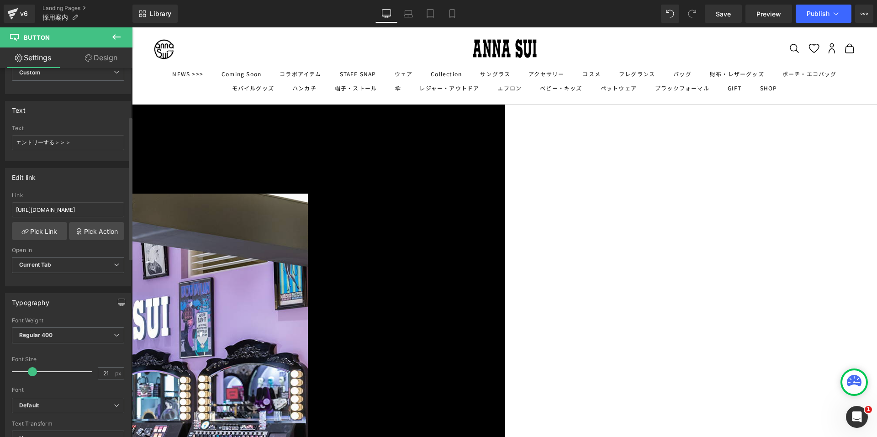
scroll to position [137, 0]
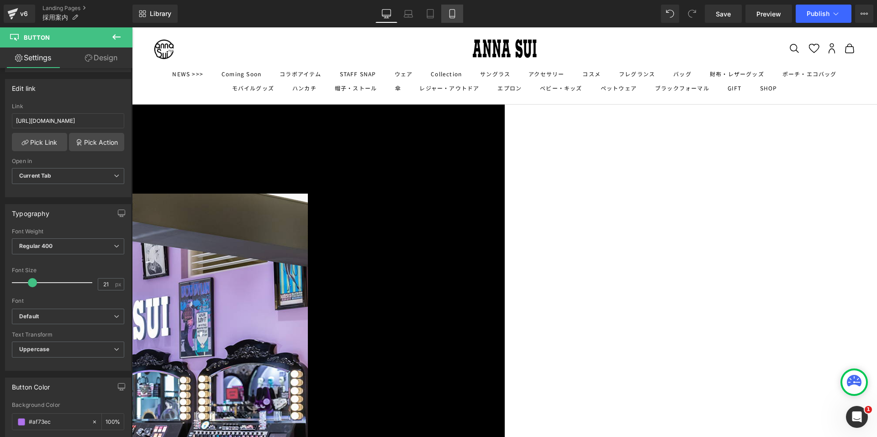
click at [447, 11] on link "Mobile" at bounding box center [452, 14] width 22 height 18
type input "100"
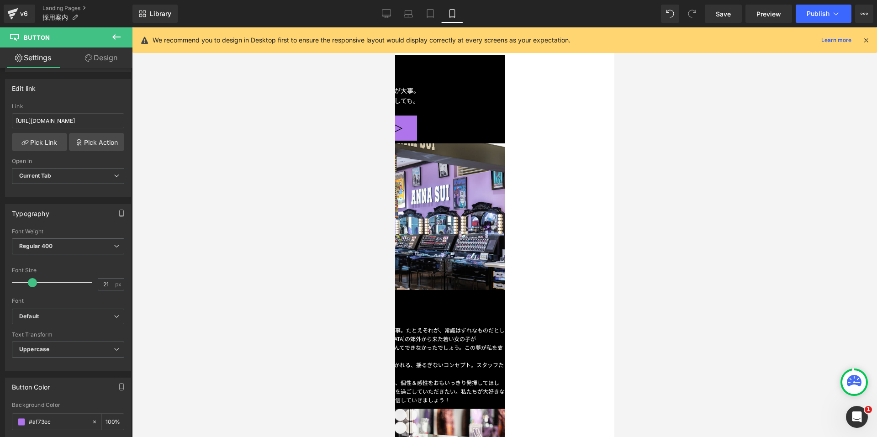
scroll to position [9, 0]
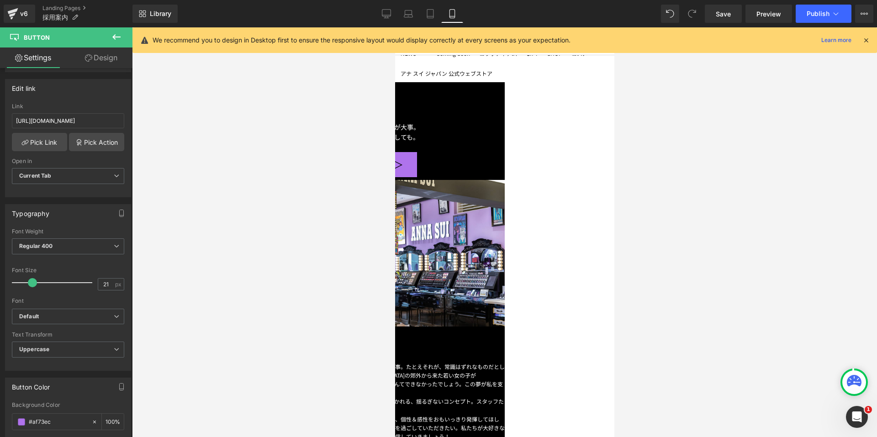
click at [395, 27] on span "Button" at bounding box center [395, 27] width 0 height 0
drag, startPoint x: 107, startPoint y: 286, endPoint x: 93, endPoint y: 284, distance: 14.7
click at [93, 284] on div "Font Size 21 px" at bounding box center [68, 282] width 112 height 31
type input "16"
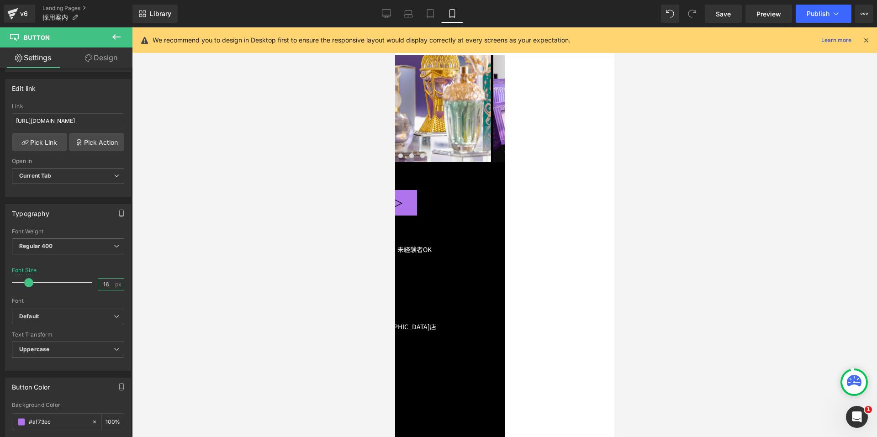
scroll to position [1242, 0]
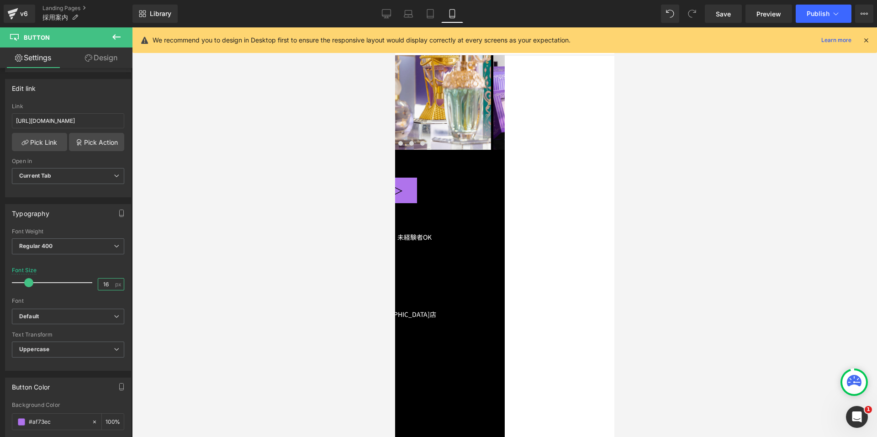
drag, startPoint x: 499, startPoint y: 224, endPoint x: 581, endPoint y: 308, distance: 117.9
click at [395, 27] on span "Button" at bounding box center [395, 27] width 0 height 0
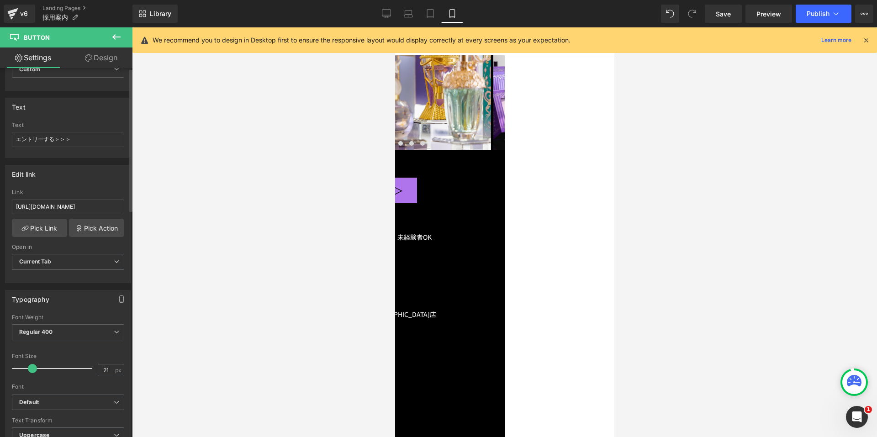
scroll to position [137, 0]
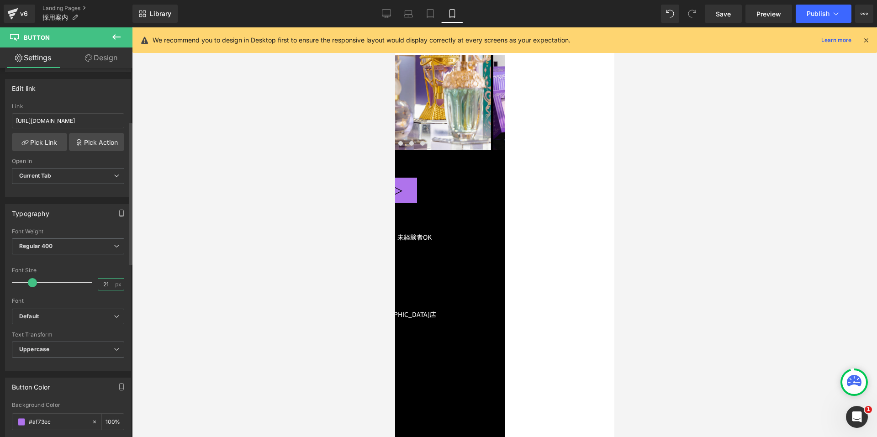
drag, startPoint x: 105, startPoint y: 286, endPoint x: 88, endPoint y: 282, distance: 18.3
click at [88, 282] on div "Font Size 21 px" at bounding box center [68, 282] width 112 height 31
type input "16"
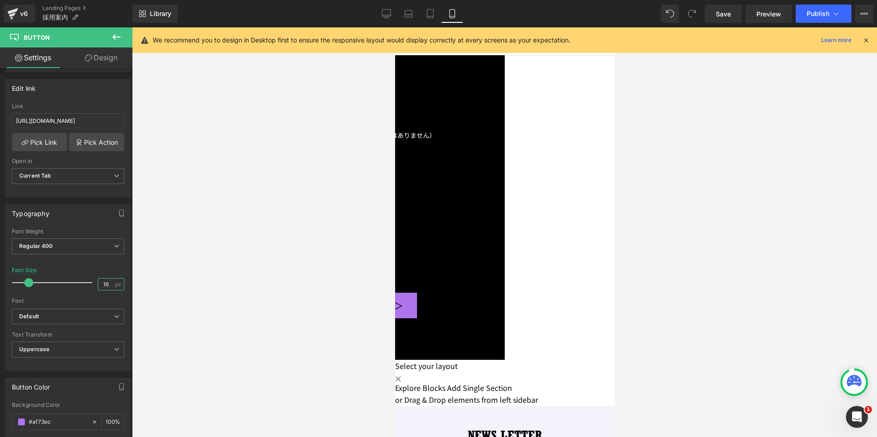
scroll to position [1699, 0]
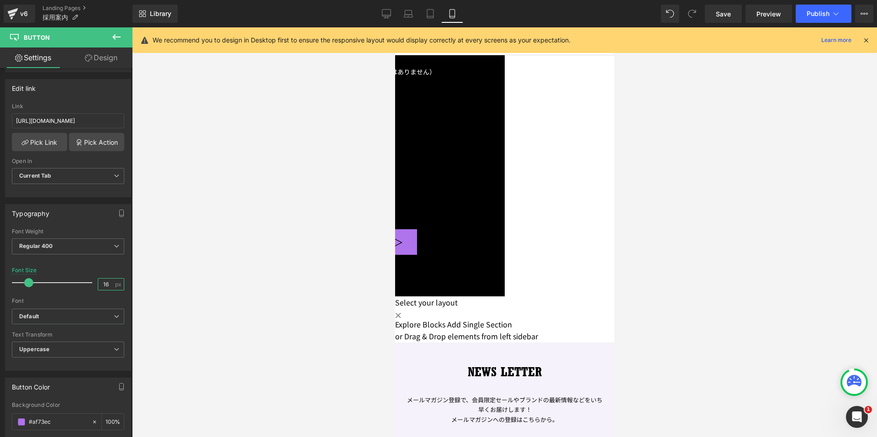
drag, startPoint x: 489, startPoint y: 275, endPoint x: 581, endPoint y: 305, distance: 96.6
click at [395, 27] on span at bounding box center [395, 27] width 0 height 0
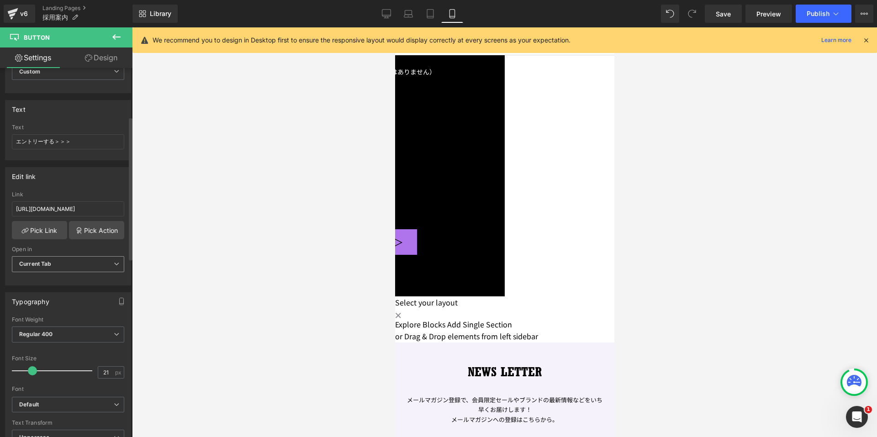
scroll to position [137, 0]
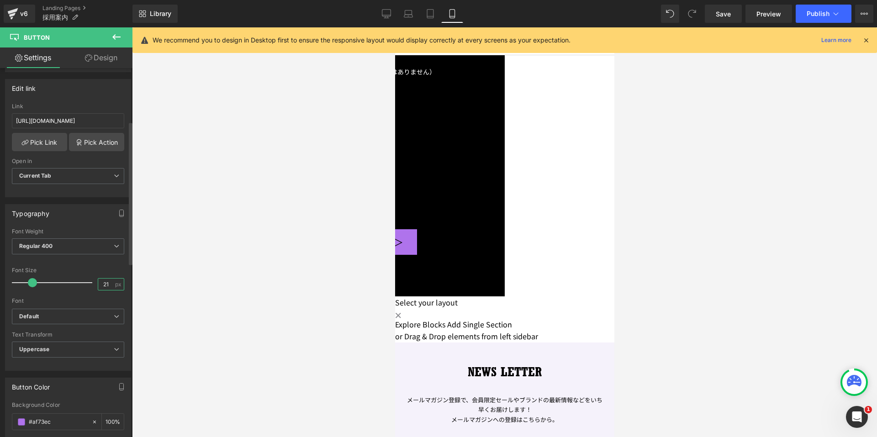
drag, startPoint x: 108, startPoint y: 284, endPoint x: 82, endPoint y: 284, distance: 25.6
click at [82, 284] on div "Font Size 21 px" at bounding box center [68, 282] width 112 height 31
type input "16"
click at [804, 11] on button "Publish" at bounding box center [823, 14] width 56 height 18
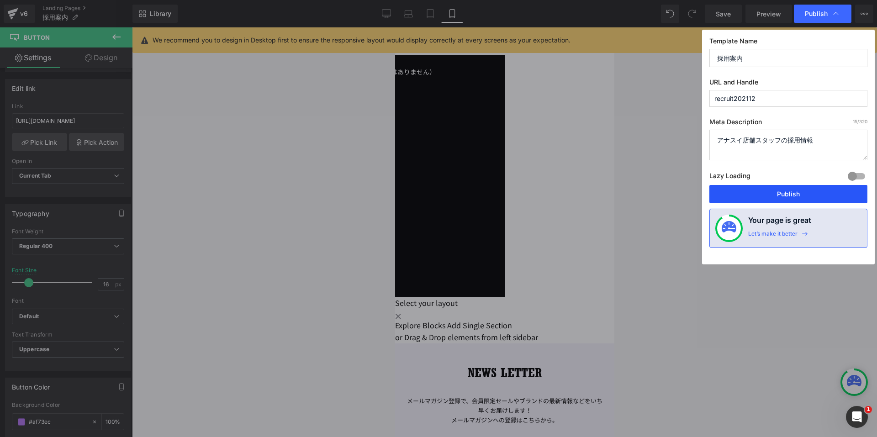
click at [755, 192] on button "Publish" at bounding box center [788, 194] width 158 height 18
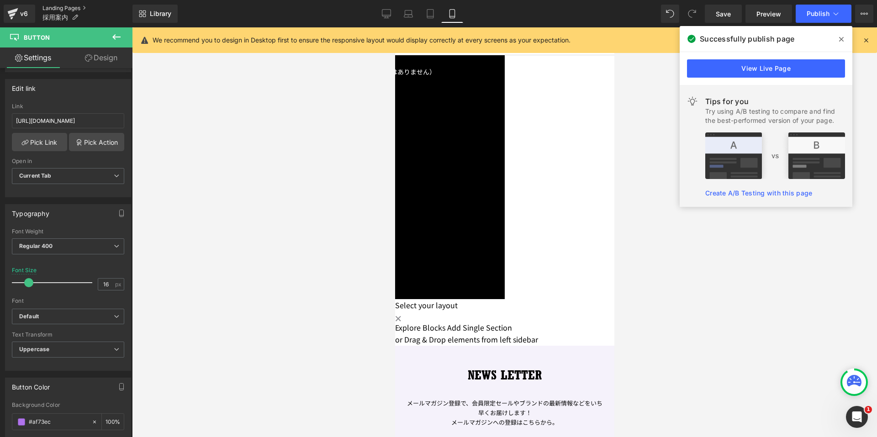
click at [52, 7] on link "Landing Pages" at bounding box center [87, 8] width 90 height 7
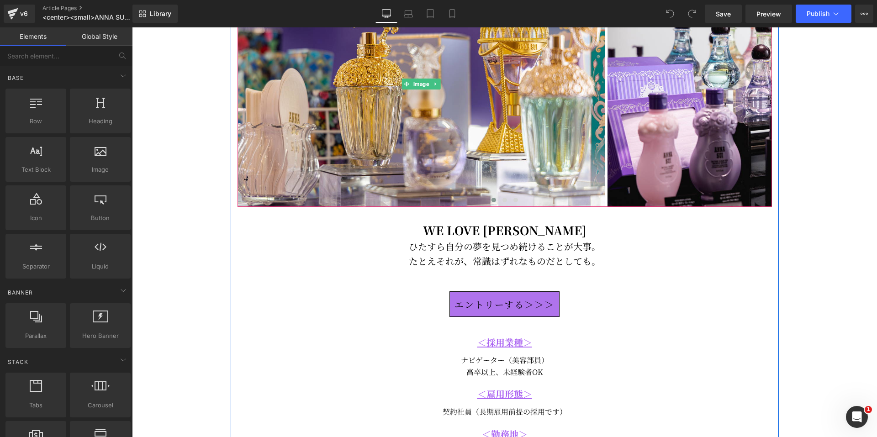
scroll to position [183, 0]
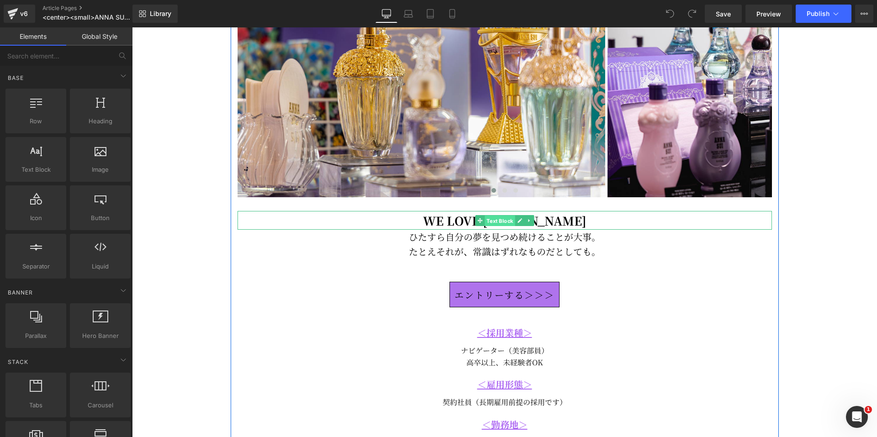
click at [510, 219] on span "Text Block" at bounding box center [499, 220] width 30 height 11
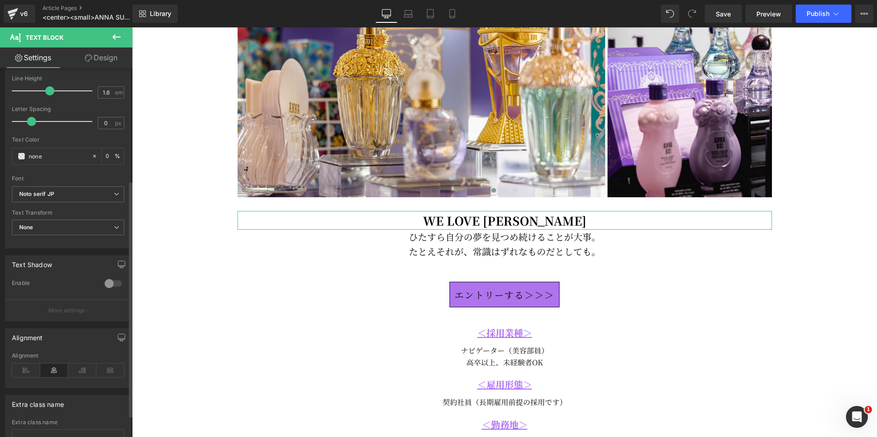
scroll to position [0, 0]
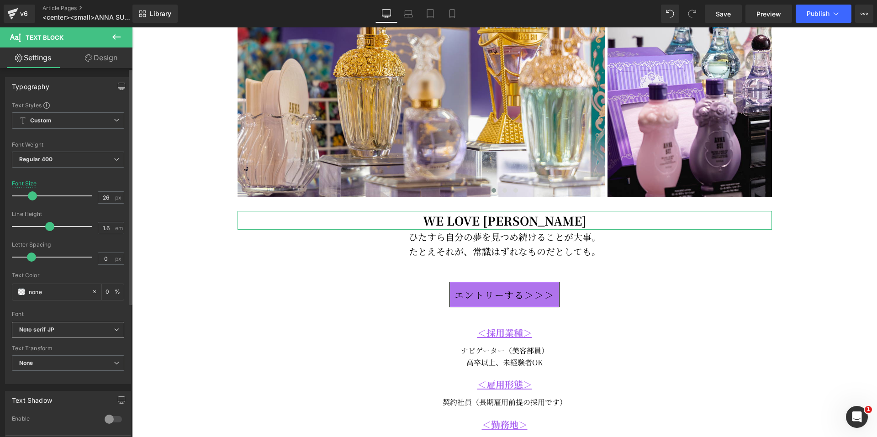
click at [74, 327] on b "Noto serif JP" at bounding box center [66, 330] width 95 height 8
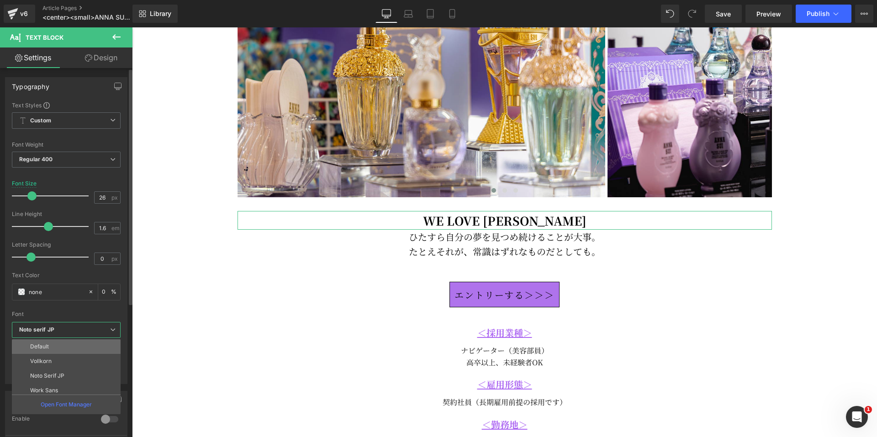
click at [69, 348] on li "Default" at bounding box center [68, 346] width 113 height 15
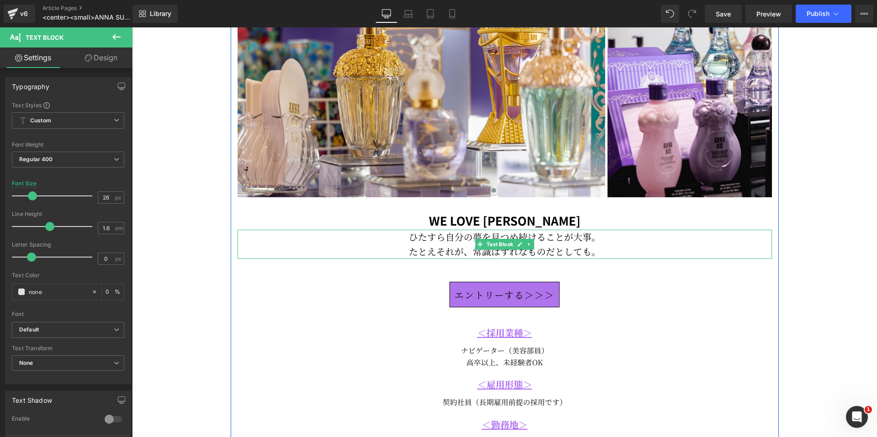
drag, startPoint x: 492, startPoint y: 241, endPoint x: 164, endPoint y: 366, distance: 351.1
click at [492, 241] on span "Text Block" at bounding box center [499, 244] width 30 height 11
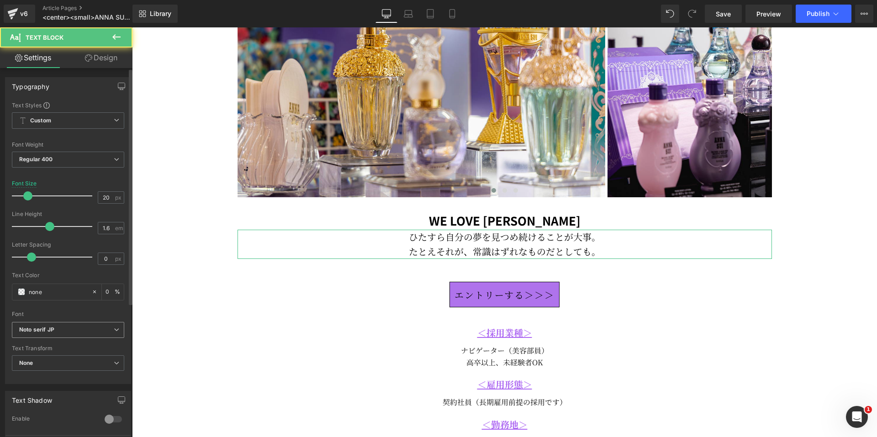
click at [54, 329] on icon "Noto serif JP" at bounding box center [36, 330] width 35 height 8
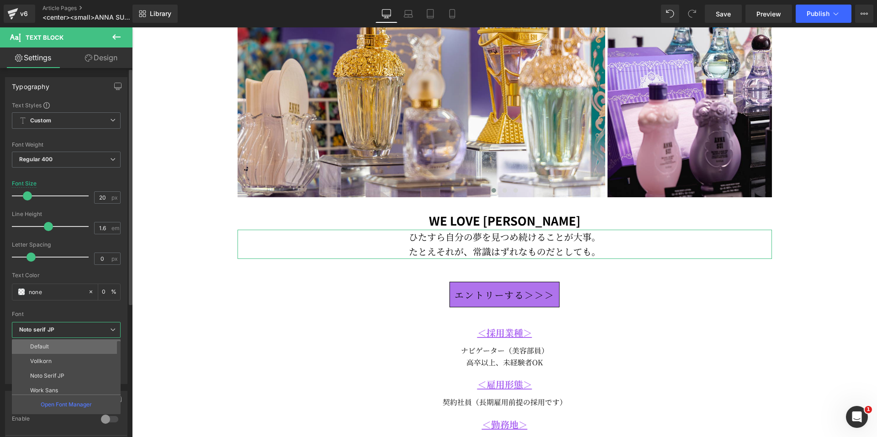
click at [52, 351] on li "Default" at bounding box center [68, 346] width 113 height 15
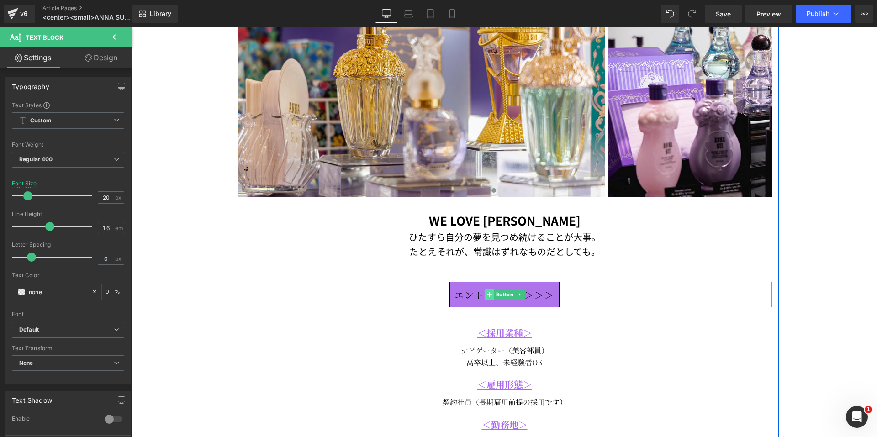
click at [489, 295] on span at bounding box center [489, 294] width 10 height 11
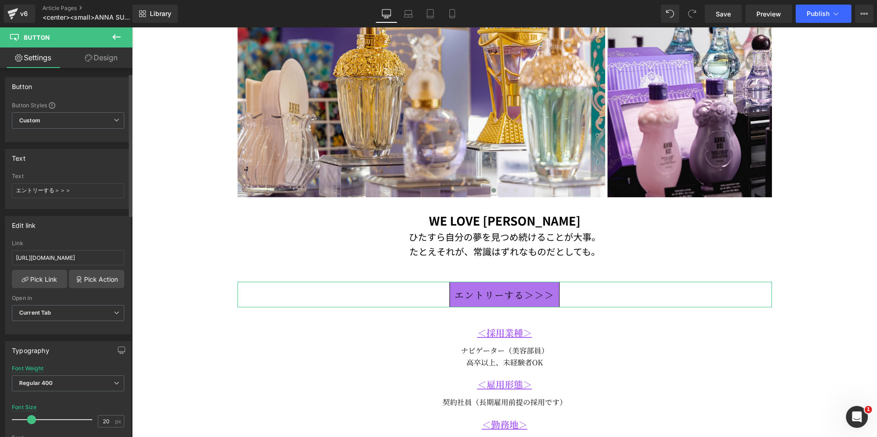
scroll to position [137, 0]
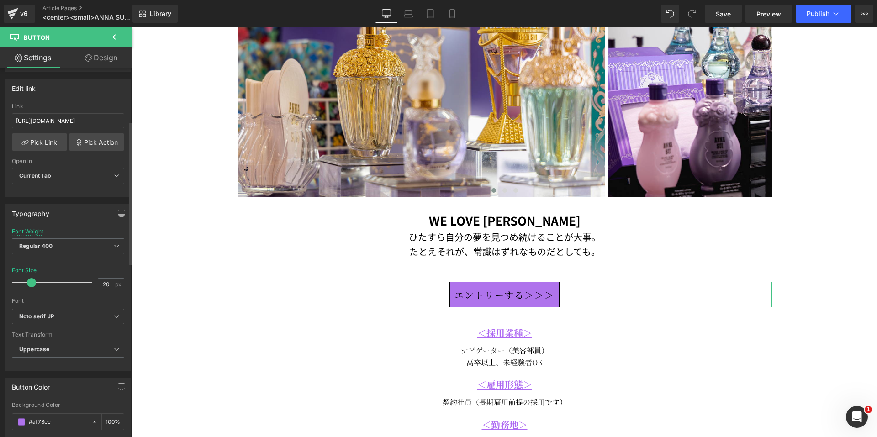
click at [90, 316] on b "Noto serif JP" at bounding box center [66, 317] width 95 height 8
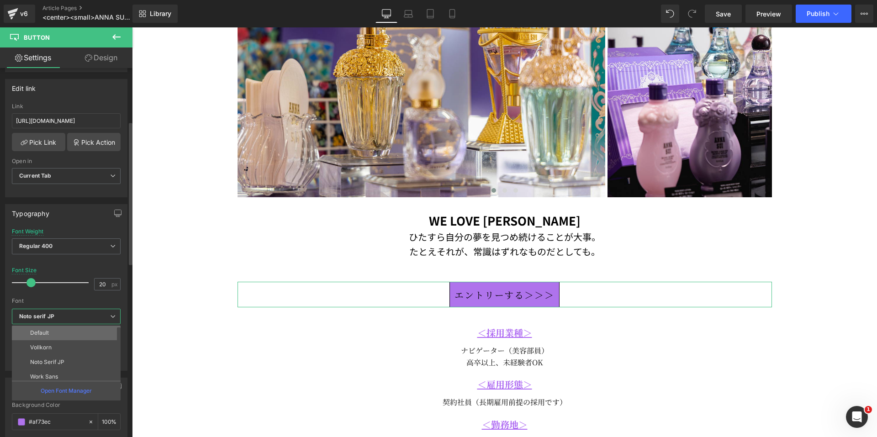
click at [79, 333] on li "Default" at bounding box center [68, 333] width 113 height 15
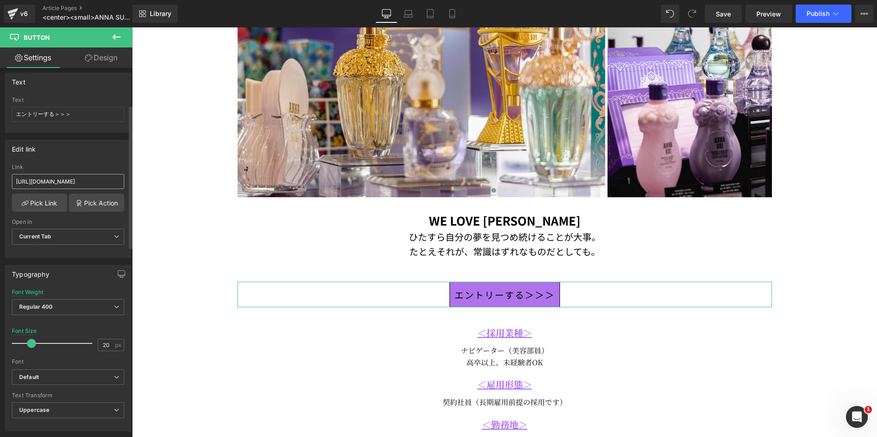
scroll to position [0, 0]
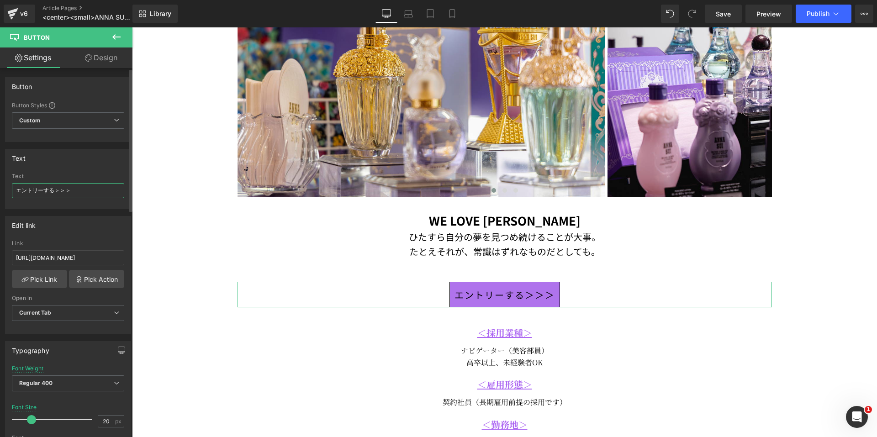
click at [20, 191] on input "エントリーする＞＞＞" at bounding box center [68, 190] width 112 height 15
click at [17, 190] on input "エントリーする＞＞＞" at bounding box center [68, 190] width 112 height 15
click at [101, 189] on input "エントリーする＞＞＞" at bounding box center [68, 190] width 112 height 15
click at [107, 56] on link "Design" at bounding box center [101, 57] width 66 height 21
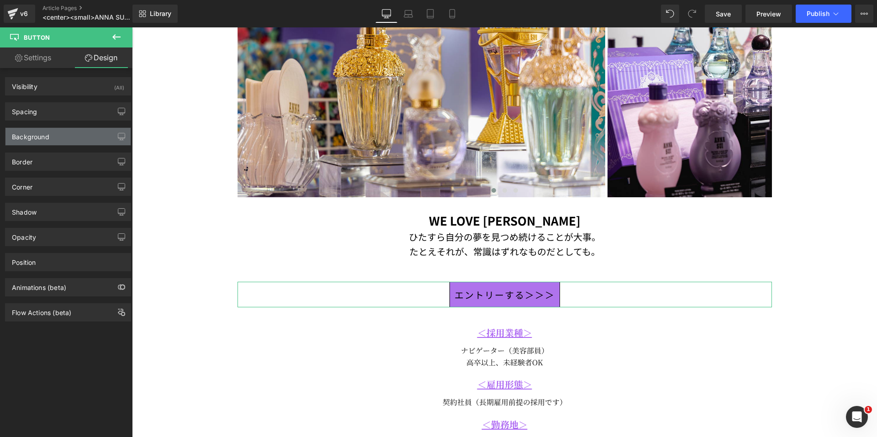
click at [38, 135] on div "Background" at bounding box center [30, 134] width 37 height 13
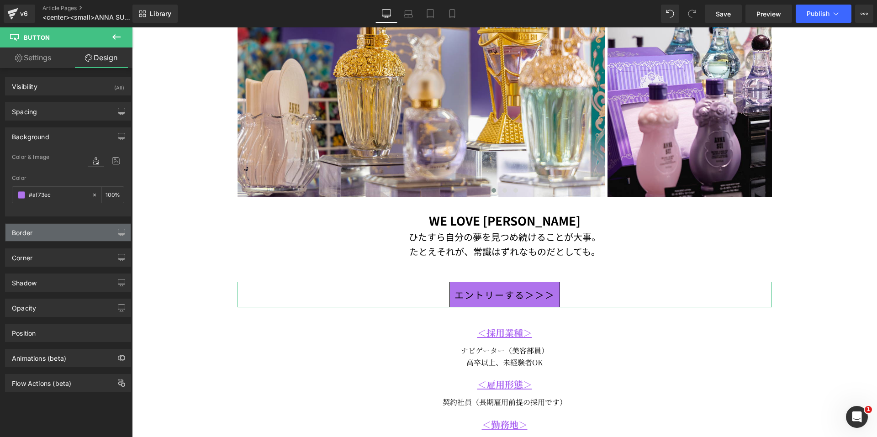
click at [42, 237] on div "Border" at bounding box center [67, 232] width 125 height 17
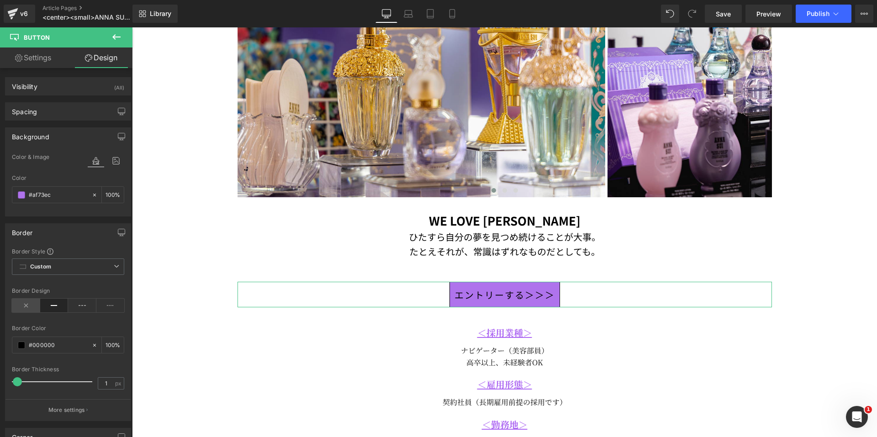
click at [24, 306] on icon at bounding box center [26, 306] width 28 height 14
click at [47, 116] on div "Spacing" at bounding box center [67, 111] width 125 height 17
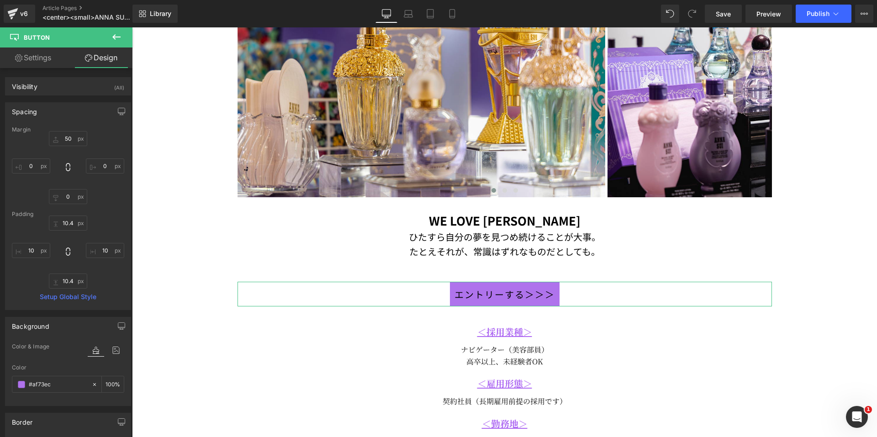
click at [27, 63] on link "Settings" at bounding box center [33, 57] width 66 height 21
type input "100"
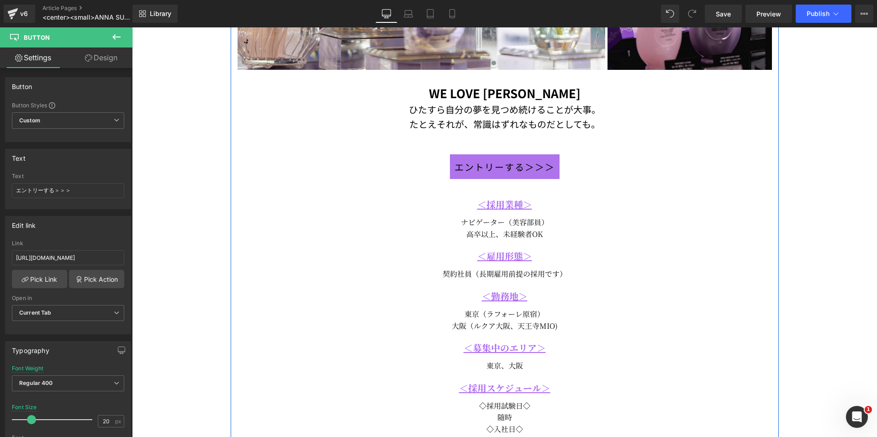
scroll to position [320, 0]
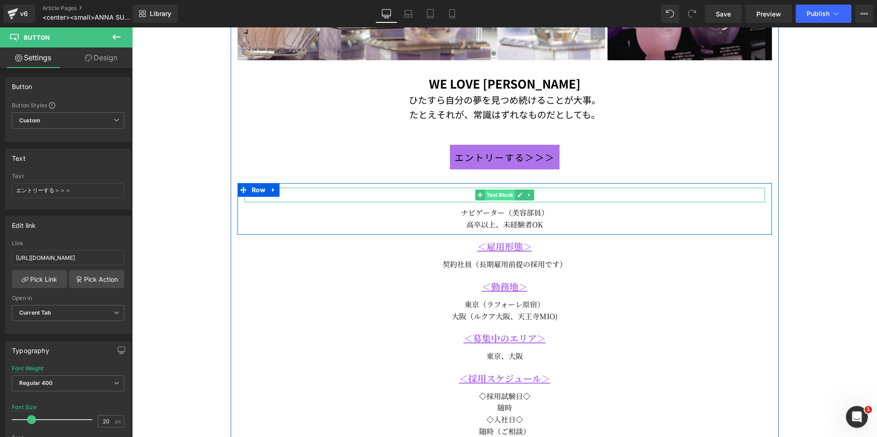
click at [493, 198] on span "Text Block" at bounding box center [499, 194] width 30 height 11
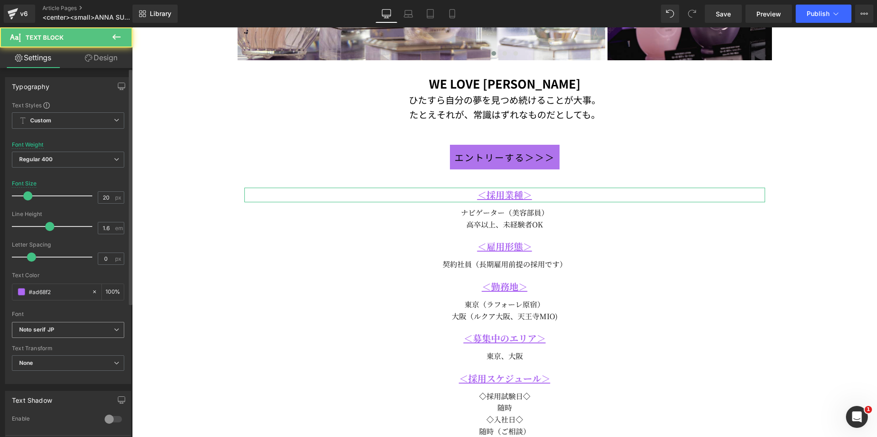
click at [71, 330] on b "Noto serif JP" at bounding box center [66, 330] width 95 height 8
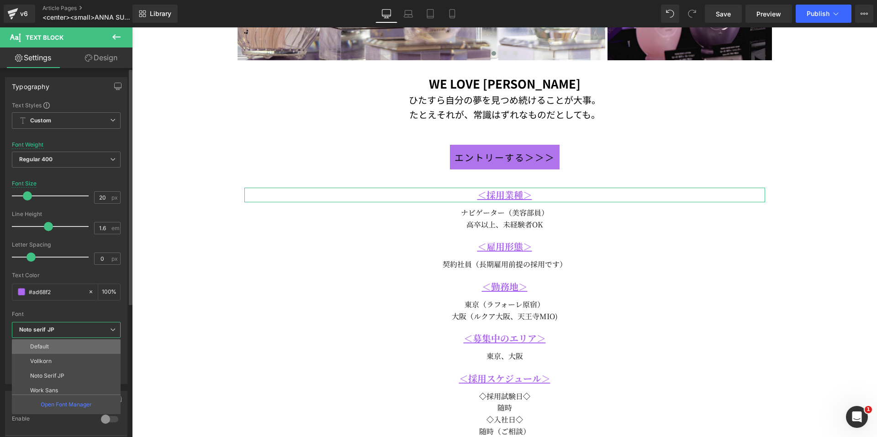
click at [63, 345] on li "Default" at bounding box center [68, 346] width 113 height 15
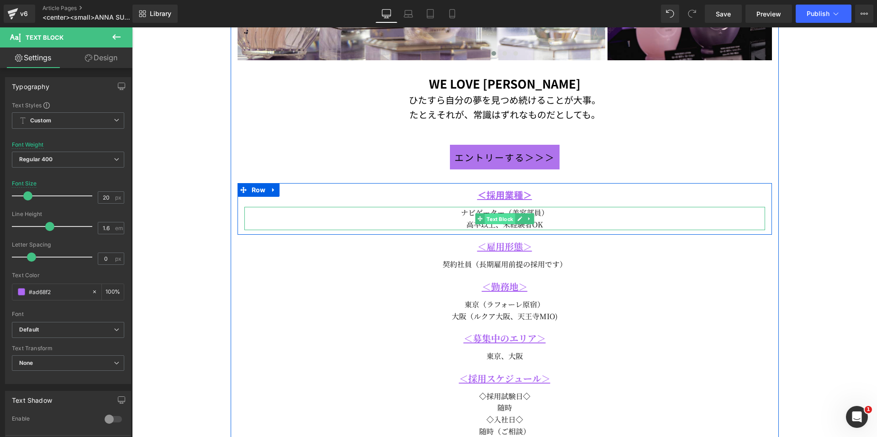
click at [487, 217] on span "Text Block" at bounding box center [499, 219] width 30 height 11
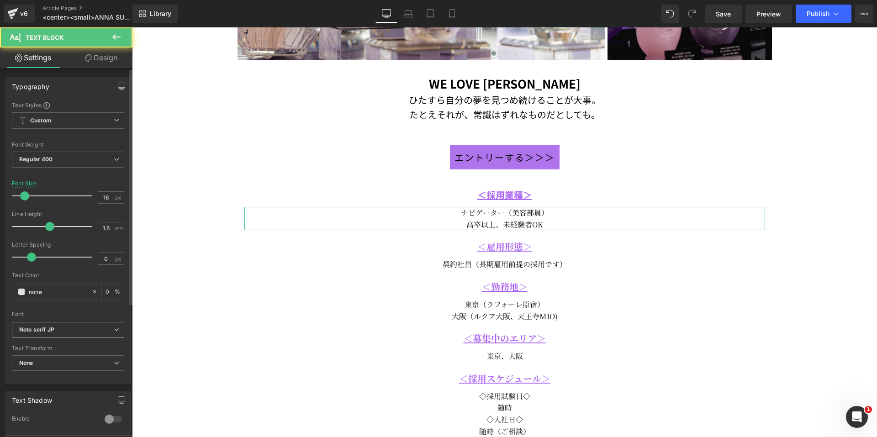
click at [86, 327] on b "Noto serif JP" at bounding box center [66, 330] width 95 height 8
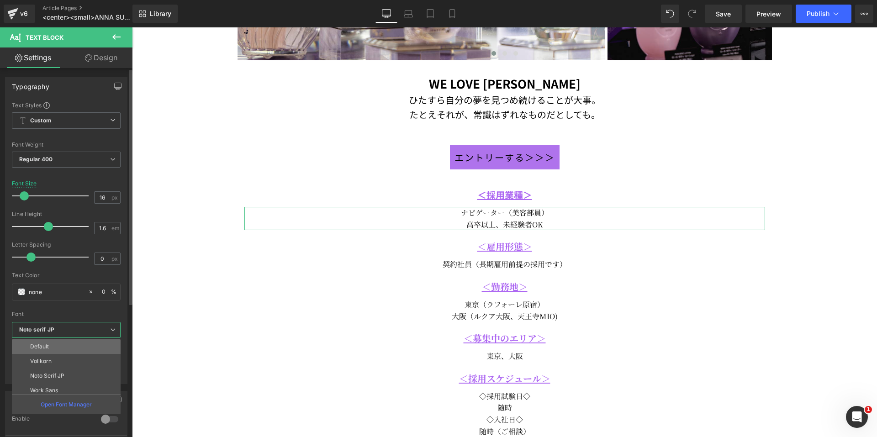
click at [65, 344] on li "Default" at bounding box center [68, 346] width 113 height 15
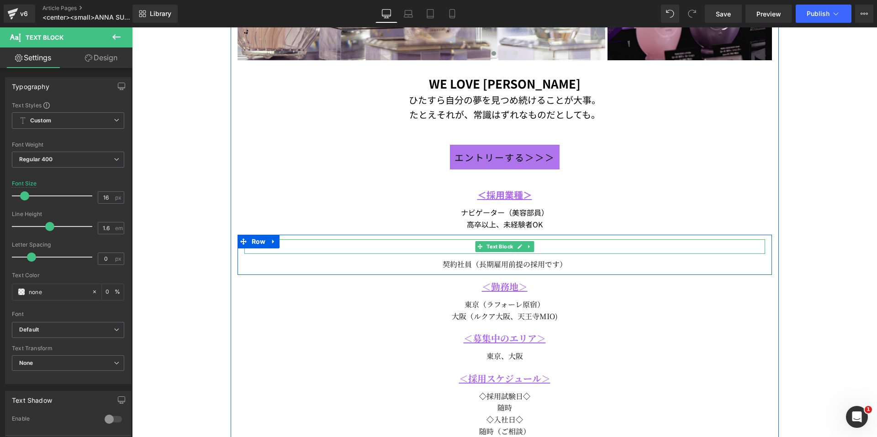
click at [497, 247] on span "Text Block" at bounding box center [499, 246] width 30 height 11
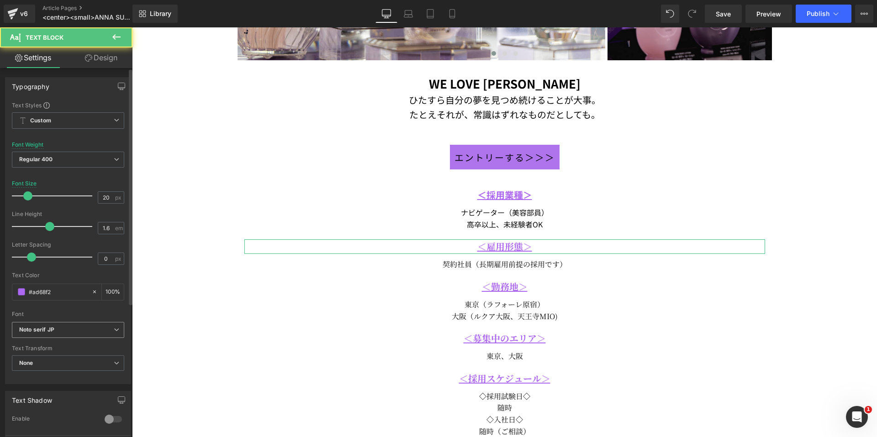
click at [86, 338] on div "Noto serif JP Default [GEOGRAPHIC_DATA] Noto Serif JP Work Sans PT Serif [GEOGR…" at bounding box center [68, 332] width 112 height 21
click at [87, 332] on b "Noto serif JP" at bounding box center [66, 330] width 95 height 8
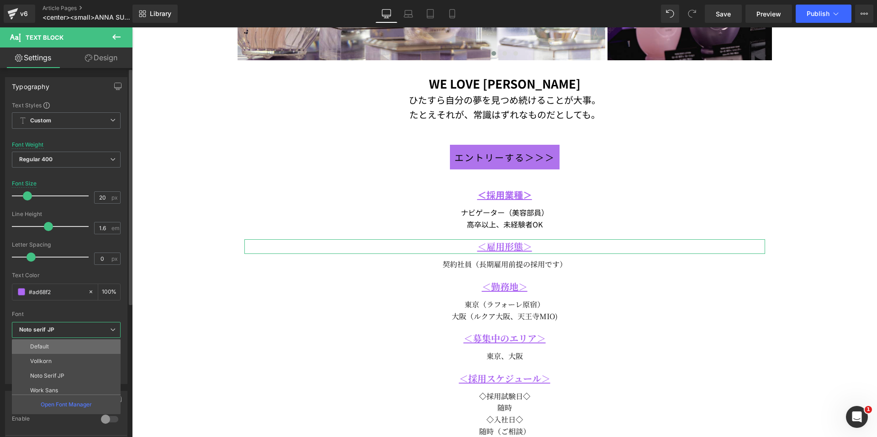
click at [75, 344] on li "Default" at bounding box center [68, 346] width 113 height 15
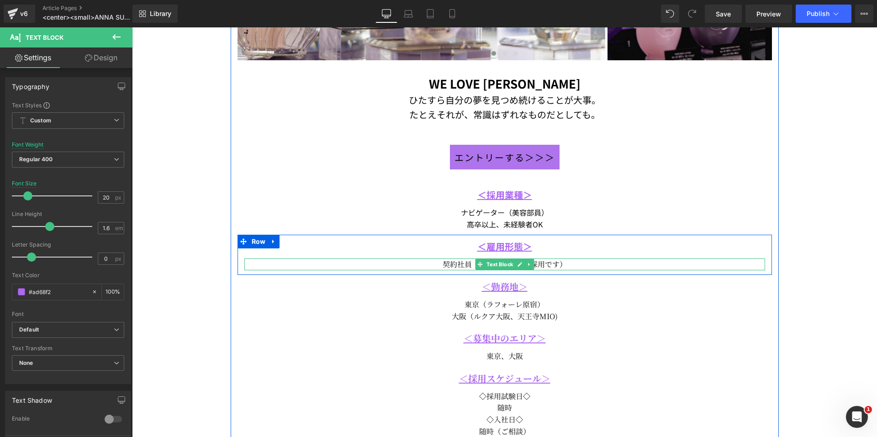
click at [493, 259] on span "Text Block" at bounding box center [499, 264] width 30 height 11
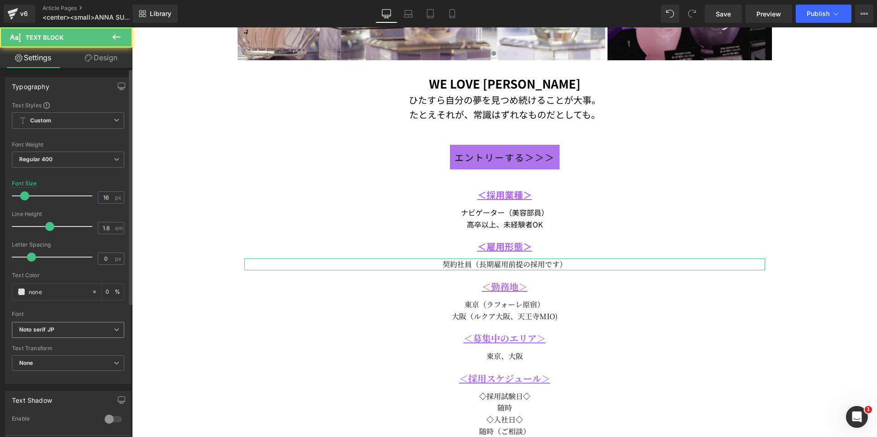
click at [89, 328] on b "Noto serif JP" at bounding box center [66, 330] width 95 height 8
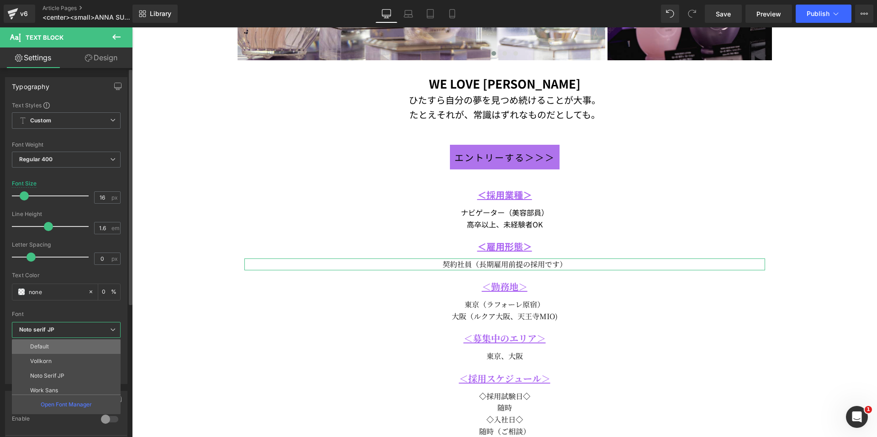
click at [80, 346] on li "Default" at bounding box center [68, 346] width 113 height 15
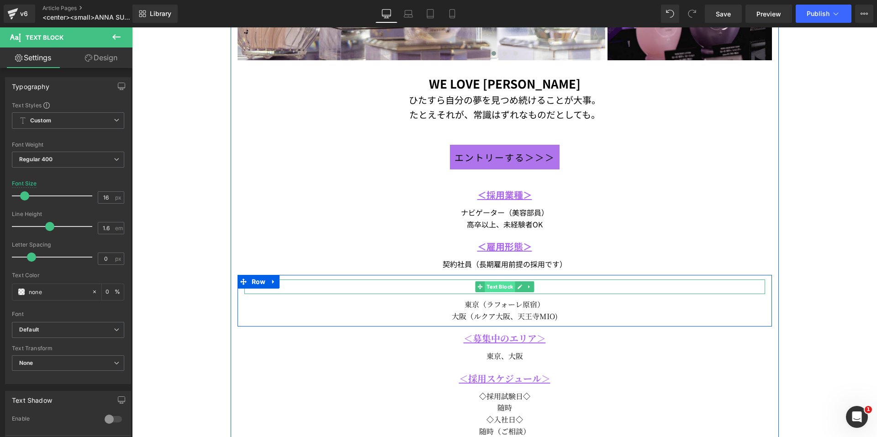
click at [497, 288] on span "Text Block" at bounding box center [499, 286] width 30 height 11
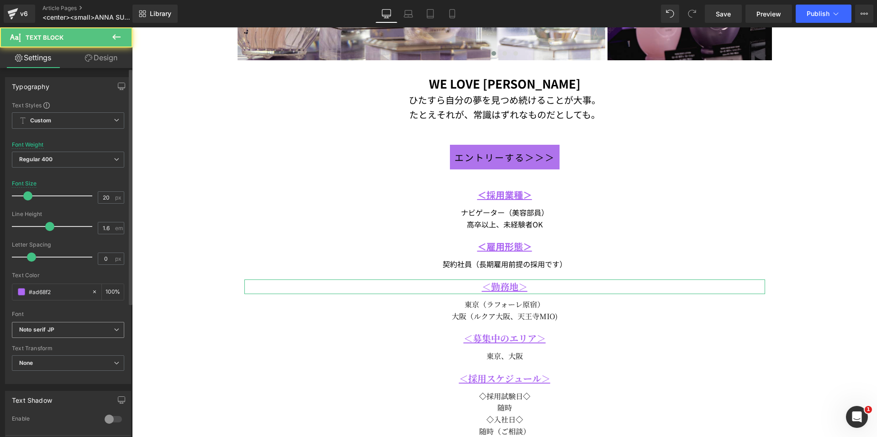
click at [76, 327] on b "Noto serif JP" at bounding box center [66, 330] width 95 height 8
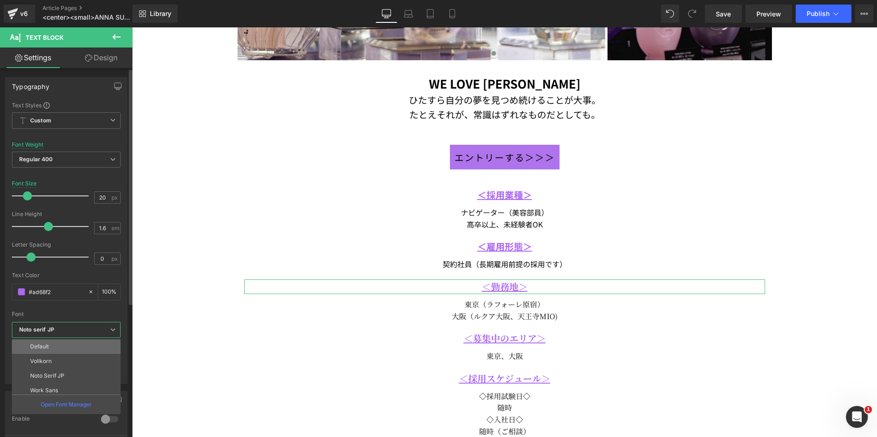
click at [68, 344] on li "Default" at bounding box center [68, 346] width 113 height 15
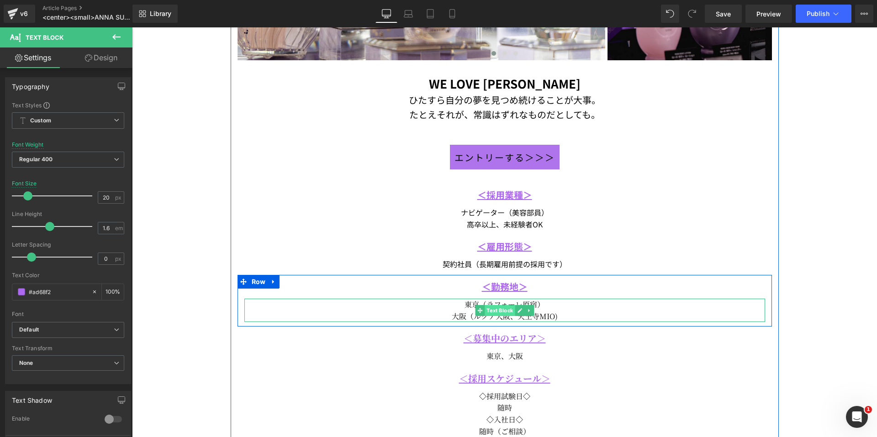
click at [491, 306] on span "Text Block" at bounding box center [499, 310] width 30 height 11
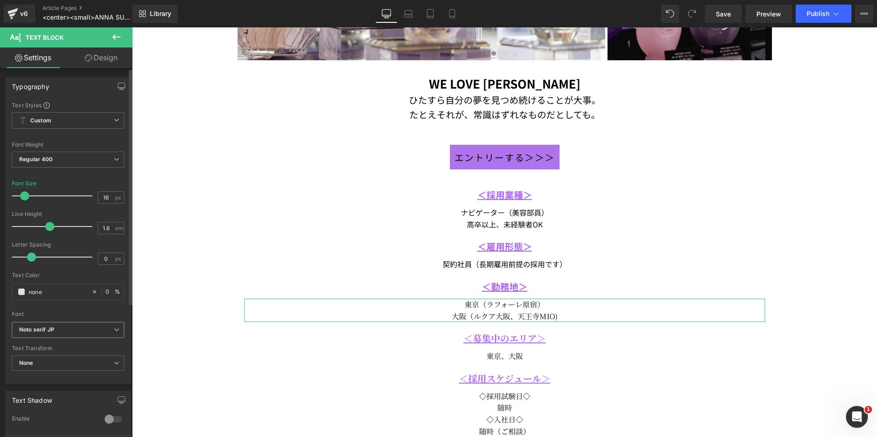
click at [111, 333] on span "Noto serif JP" at bounding box center [68, 330] width 112 height 16
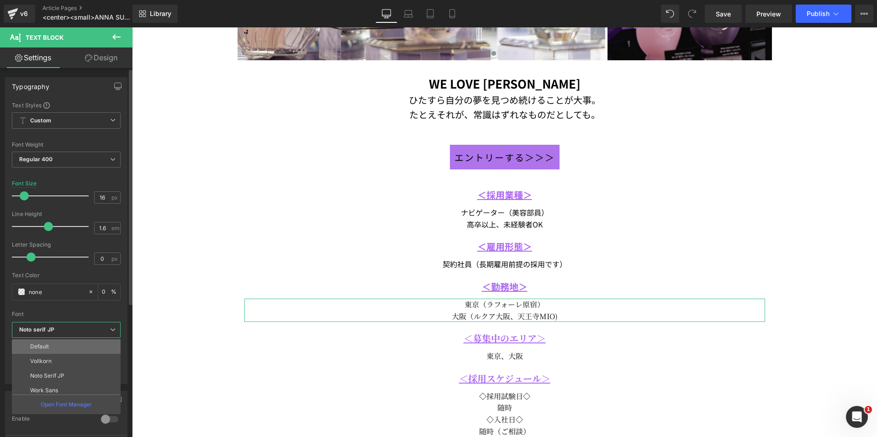
click at [96, 347] on li "Default" at bounding box center [68, 346] width 113 height 15
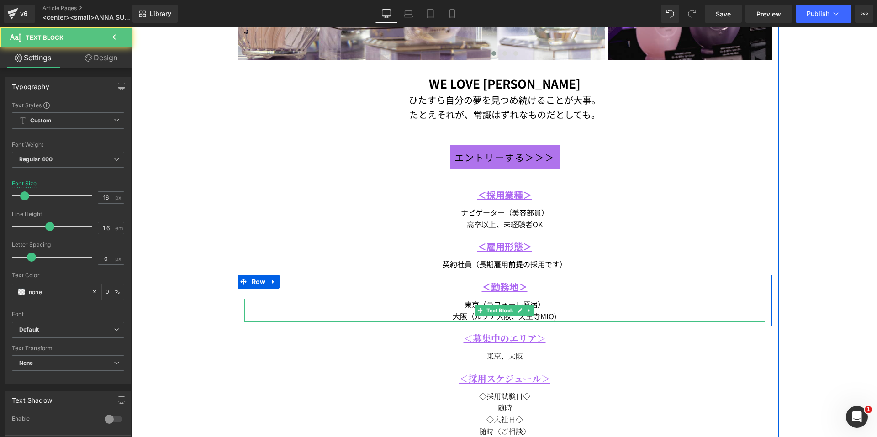
click at [546, 305] on div "東京（ラフォーレ原宿）" at bounding box center [504, 305] width 521 height 12
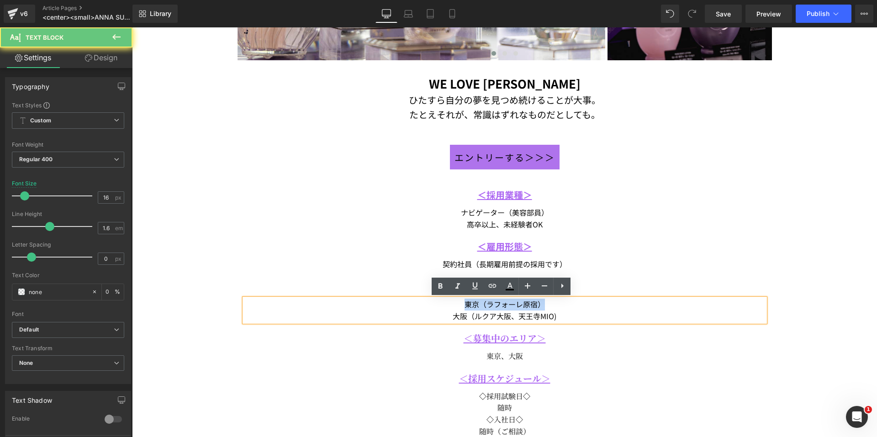
drag, startPoint x: 546, startPoint y: 305, endPoint x: 416, endPoint y: 307, distance: 129.7
click at [416, 307] on div "東京（ラフォーレ原宿）" at bounding box center [504, 305] width 521 height 12
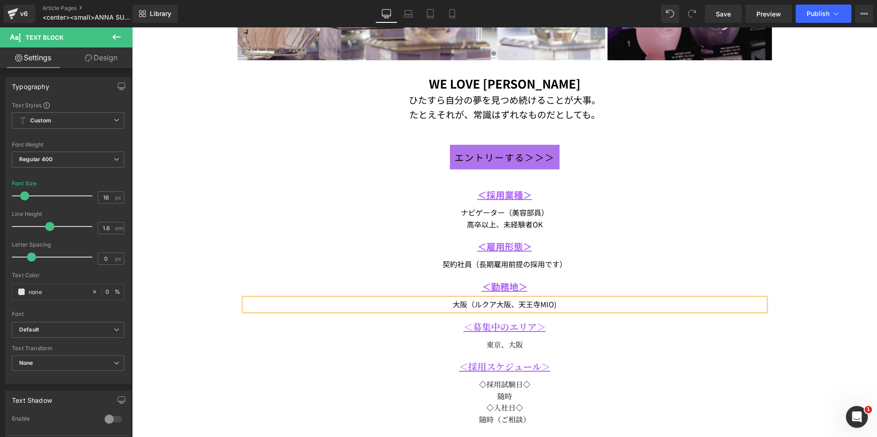
click at [469, 304] on span "大阪（ルクア大阪、天王寺MIO)" at bounding box center [505, 304] width 104 height 11
click at [553, 306] on div "ルクア大阪、天王寺MIO)" at bounding box center [504, 305] width 521 height 12
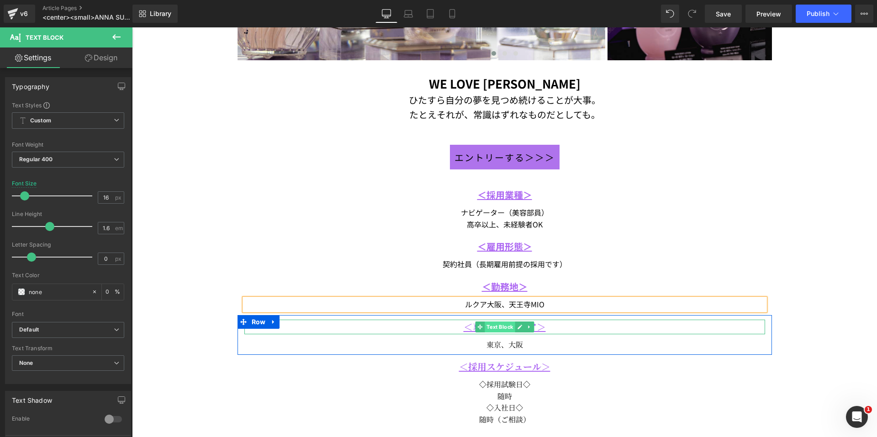
click at [505, 327] on span "Text Block" at bounding box center [499, 326] width 30 height 11
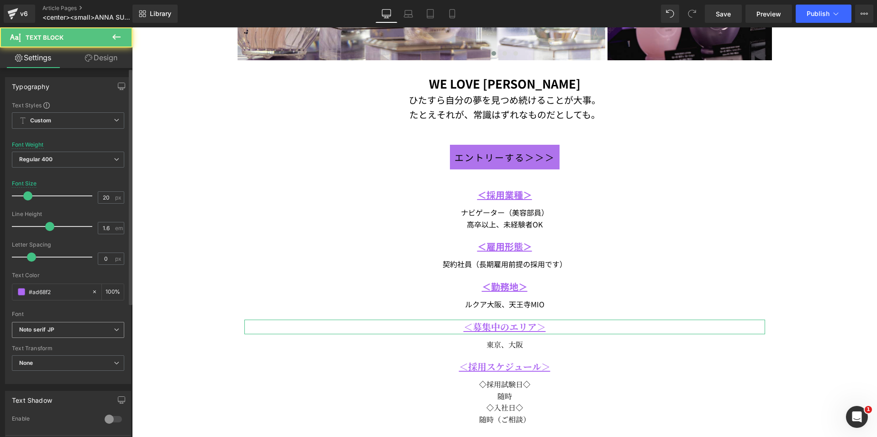
click at [93, 333] on b "Noto serif JP" at bounding box center [66, 330] width 95 height 8
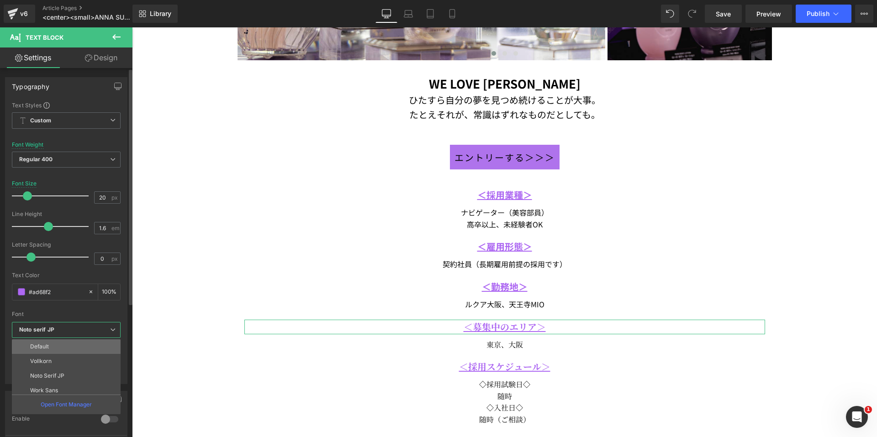
click at [83, 345] on li "Default" at bounding box center [68, 346] width 113 height 15
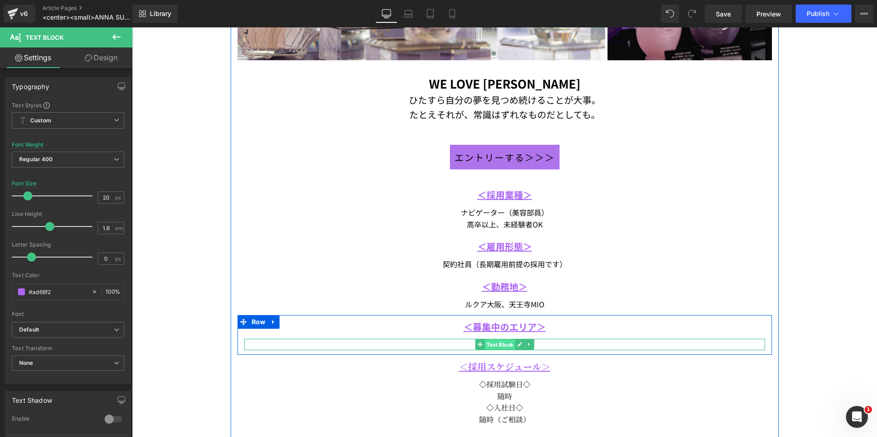
click at [487, 346] on span "Text Block" at bounding box center [499, 344] width 30 height 11
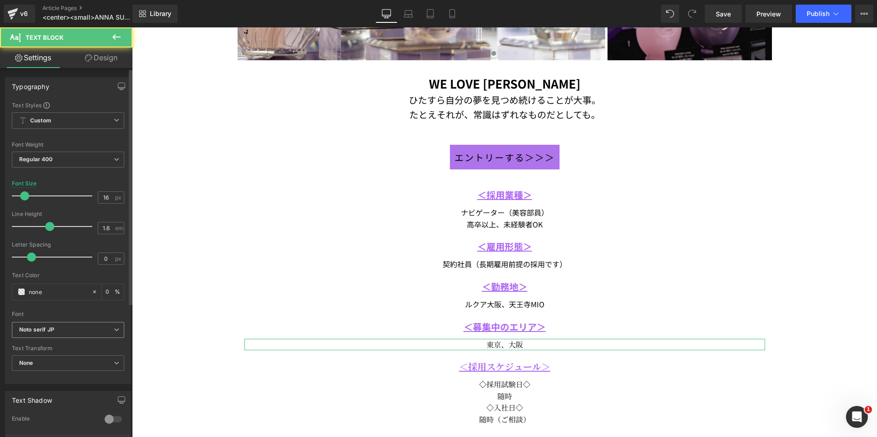
click at [63, 333] on b "Noto serif JP" at bounding box center [66, 330] width 95 height 8
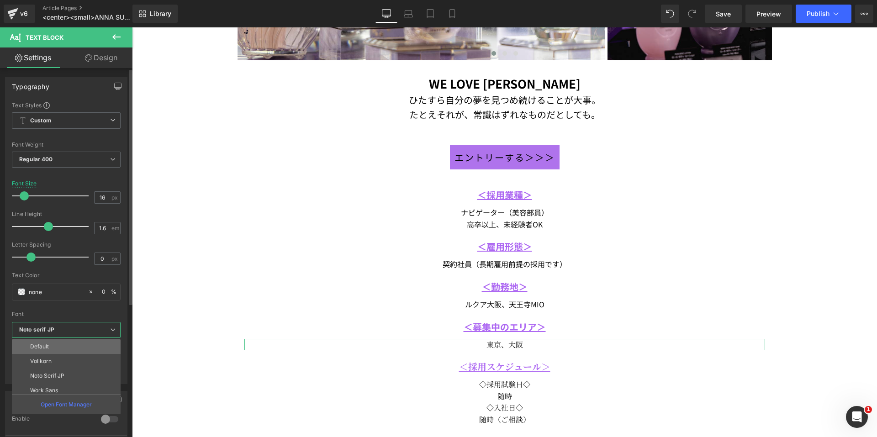
click at [63, 346] on li "Default" at bounding box center [68, 346] width 113 height 15
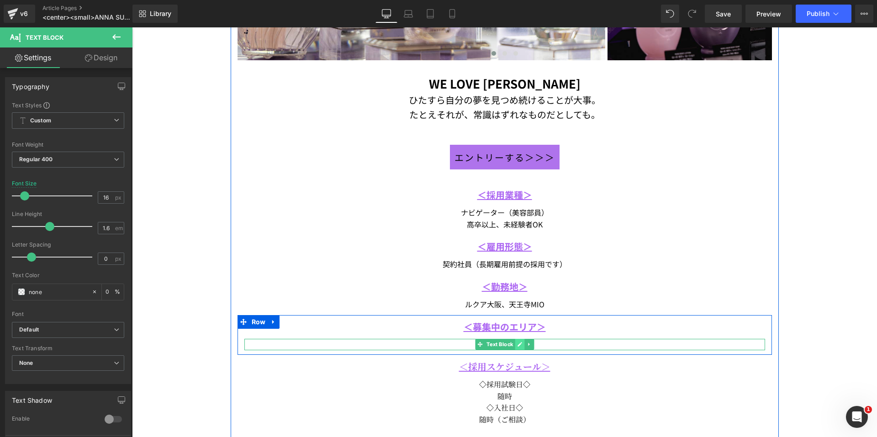
click at [515, 345] on link at bounding box center [520, 344] width 10 height 11
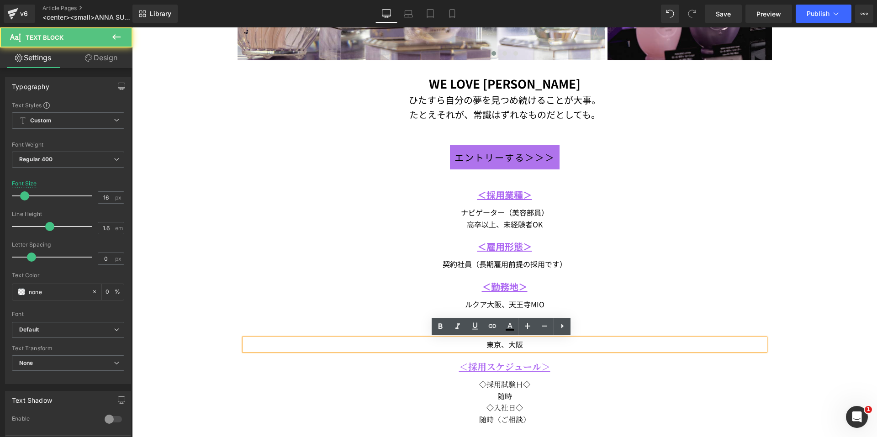
click at [505, 346] on div "東京、大阪" at bounding box center [504, 345] width 521 height 12
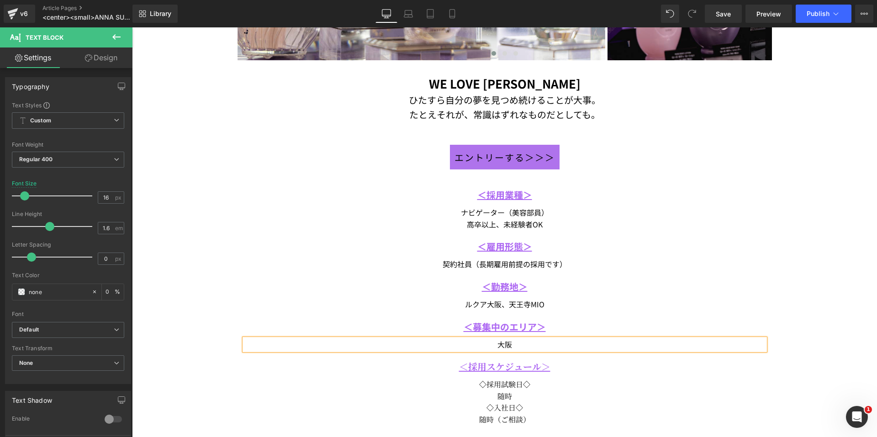
scroll to position [411, 0]
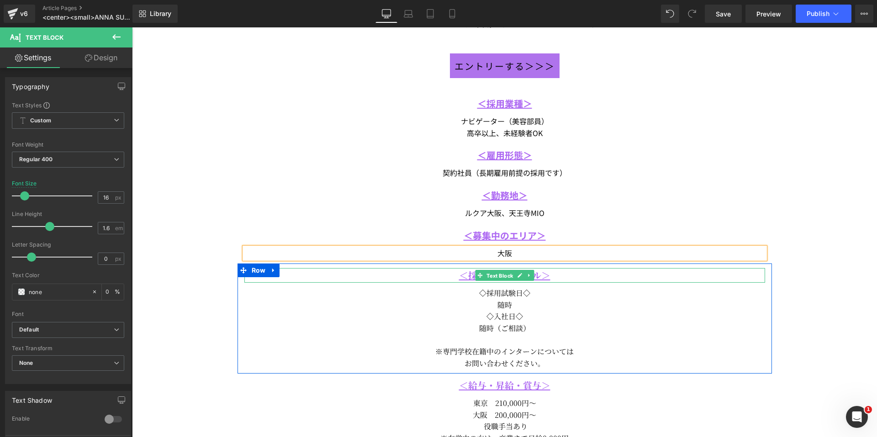
click at [485, 278] on span "Text Block" at bounding box center [499, 275] width 30 height 11
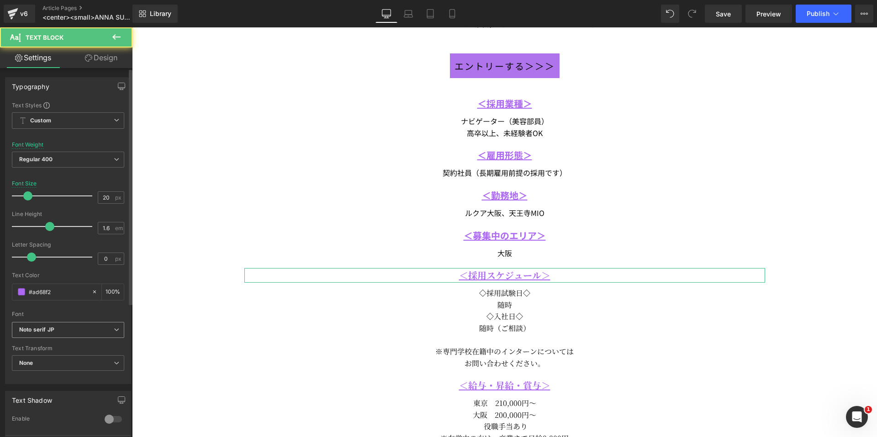
click at [81, 326] on b "Noto serif JP" at bounding box center [66, 330] width 95 height 8
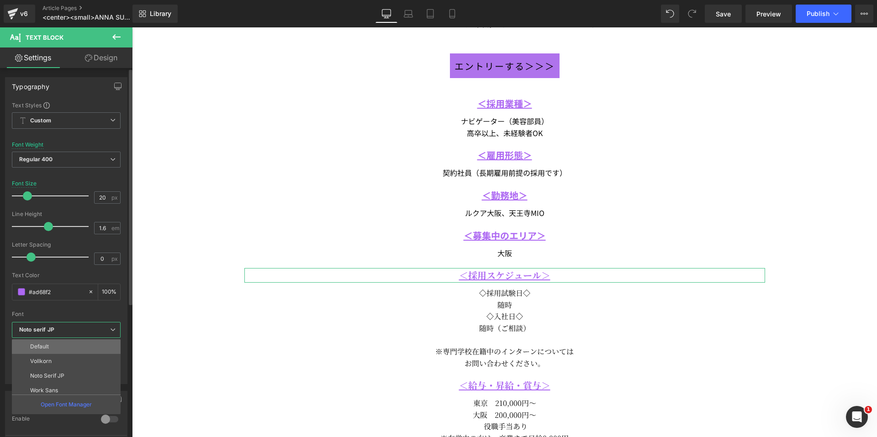
click at [75, 348] on li "Default" at bounding box center [68, 346] width 113 height 15
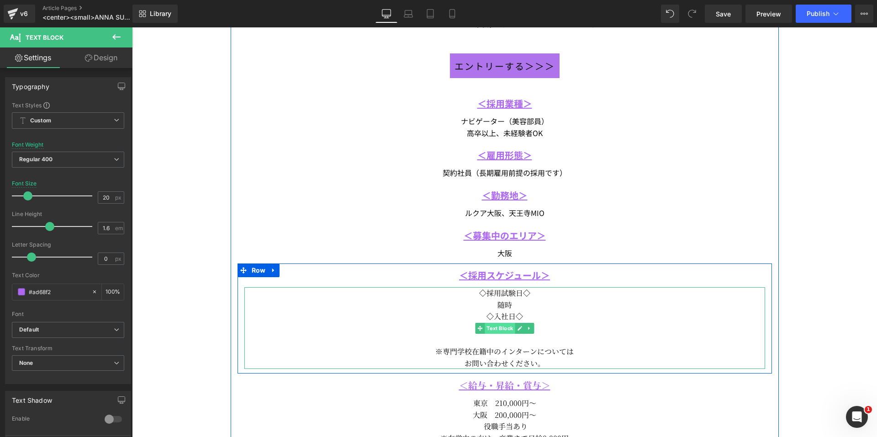
click at [500, 324] on span "Text Block" at bounding box center [499, 328] width 30 height 11
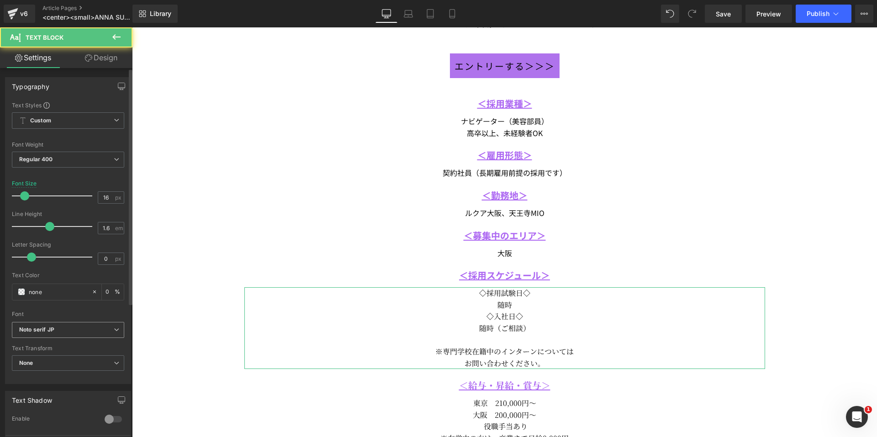
click at [46, 333] on icon "Noto serif JP" at bounding box center [36, 330] width 35 height 8
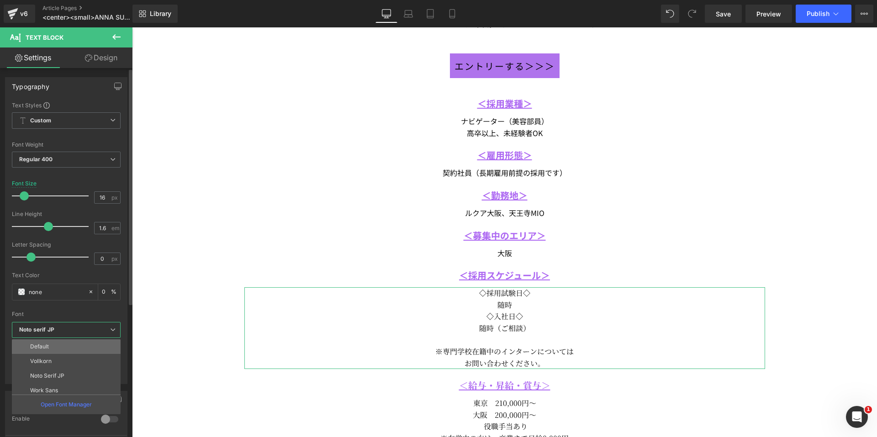
click at [56, 347] on li "Default" at bounding box center [68, 346] width 113 height 15
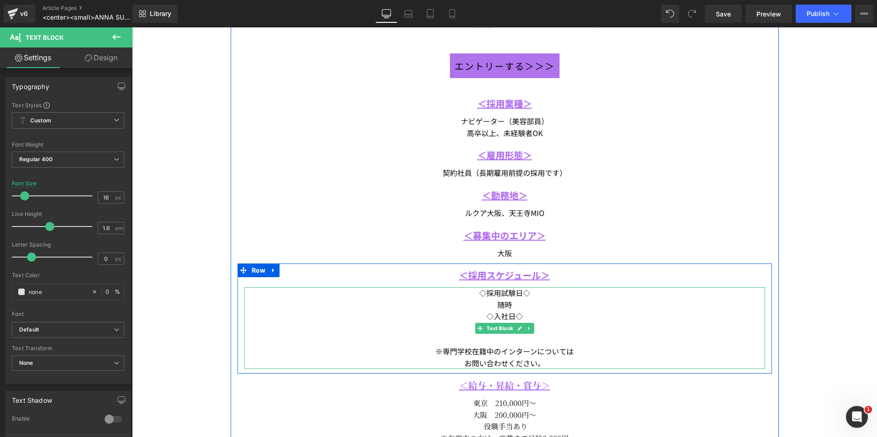
drag, startPoint x: 516, startPoint y: 325, endPoint x: 530, endPoint y: 325, distance: 13.7
click at [516, 325] on link at bounding box center [520, 328] width 10 height 11
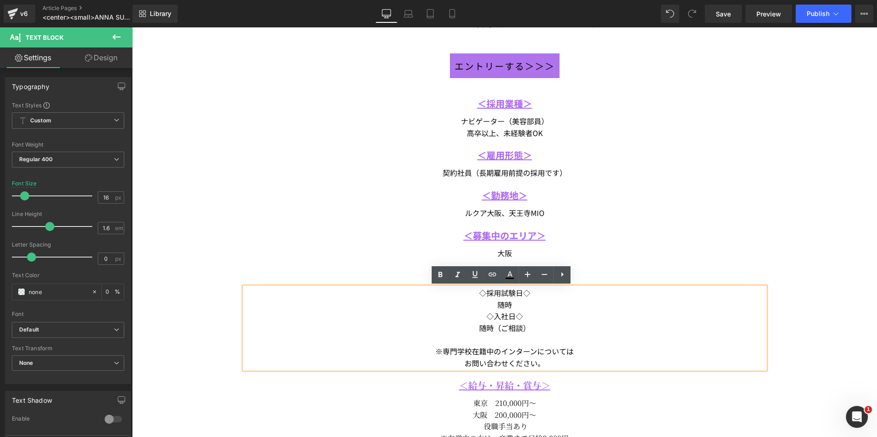
click at [532, 325] on div "随時（ご相談）" at bounding box center [504, 328] width 521 height 12
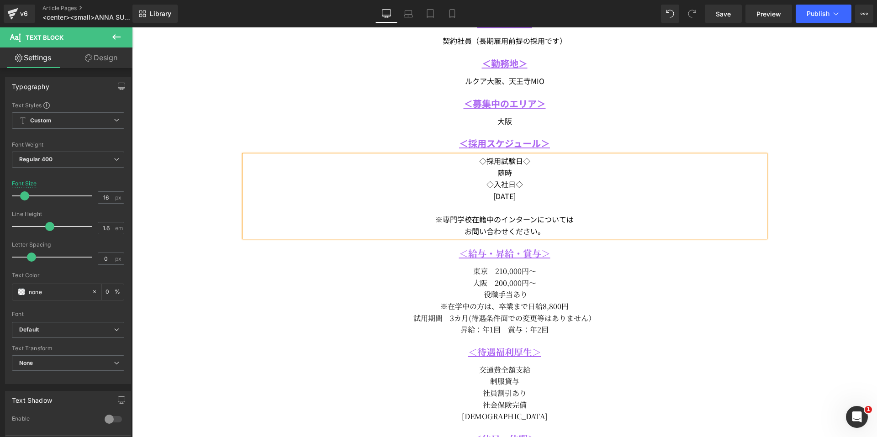
scroll to position [548, 0]
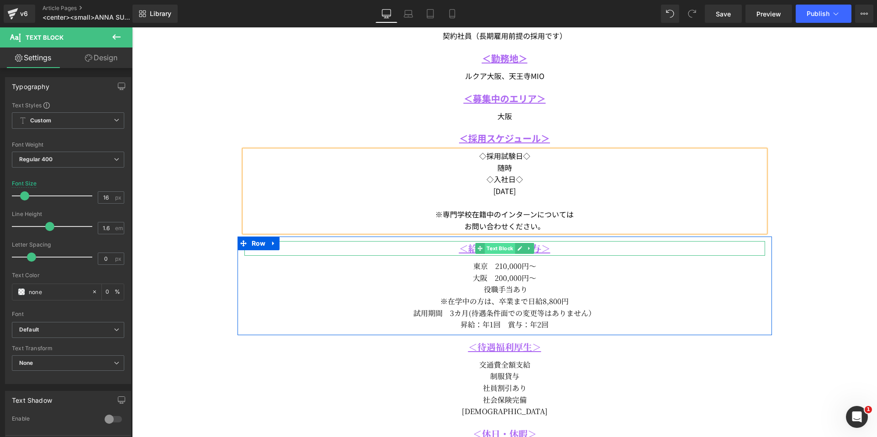
click at [489, 247] on span "Text Block" at bounding box center [499, 248] width 30 height 11
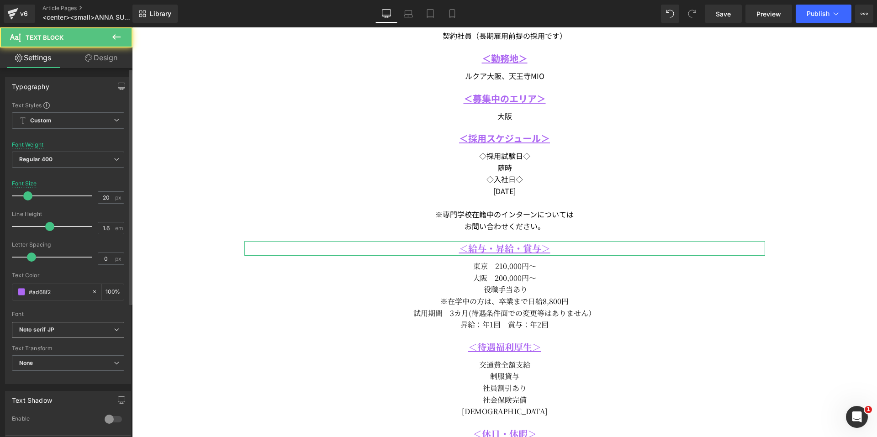
click at [78, 329] on b "Noto serif JP" at bounding box center [66, 330] width 95 height 8
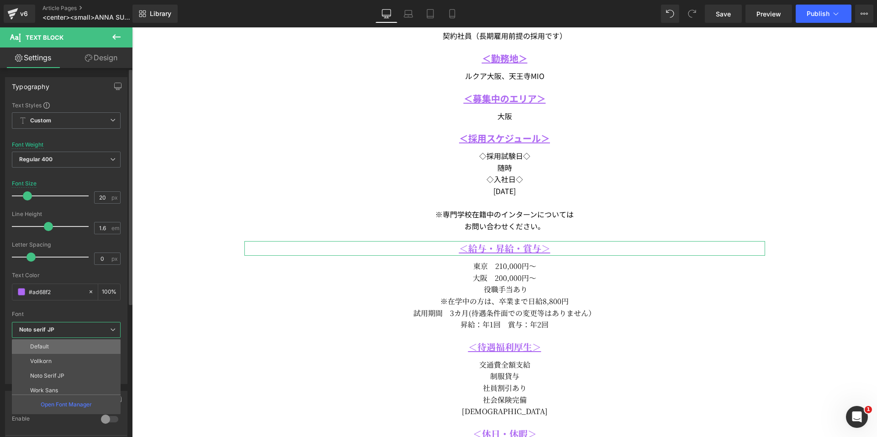
click at [73, 343] on li "Default" at bounding box center [68, 346] width 113 height 15
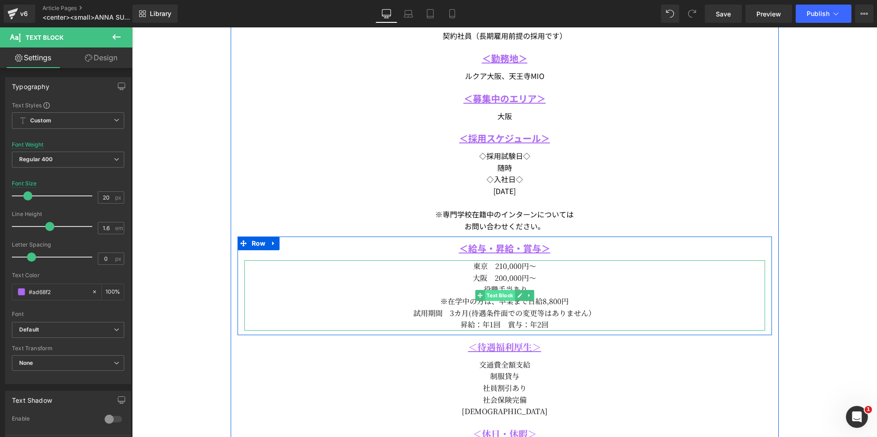
click at [502, 292] on span "Text Block" at bounding box center [499, 295] width 30 height 11
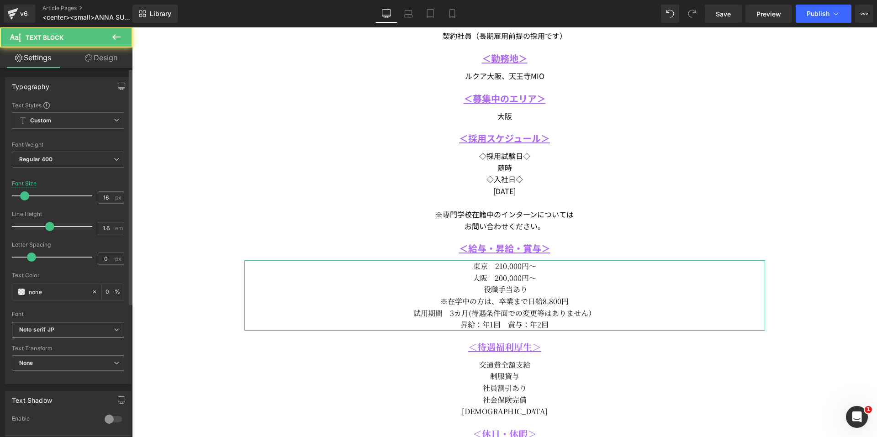
click at [71, 332] on b "Noto serif JP" at bounding box center [66, 330] width 95 height 8
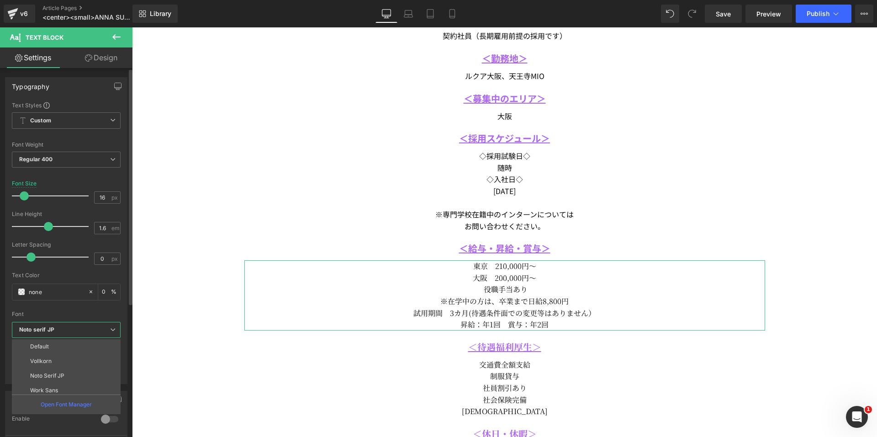
click at [63, 350] on li "Default" at bounding box center [68, 346] width 113 height 15
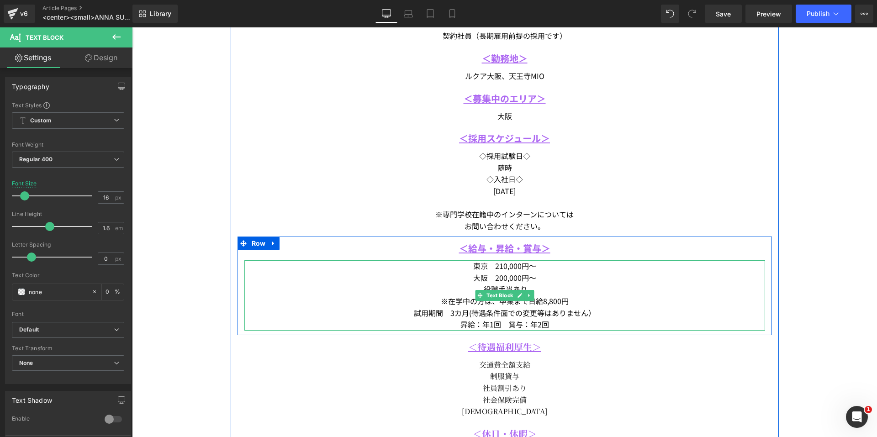
click at [549, 309] on div "試用期間　3カ月(待遇条件面での変更等はありません）" at bounding box center [504, 313] width 521 height 12
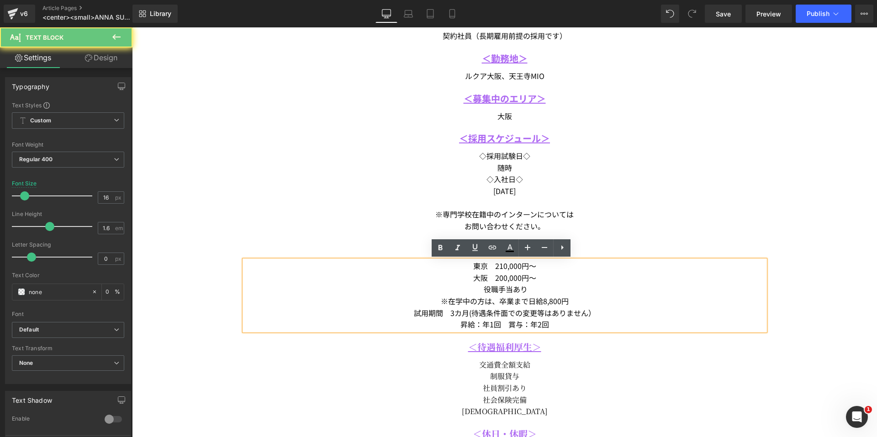
click at [549, 305] on div "※在学中の方は、卒業まで日給8,800円" at bounding box center [504, 301] width 521 height 12
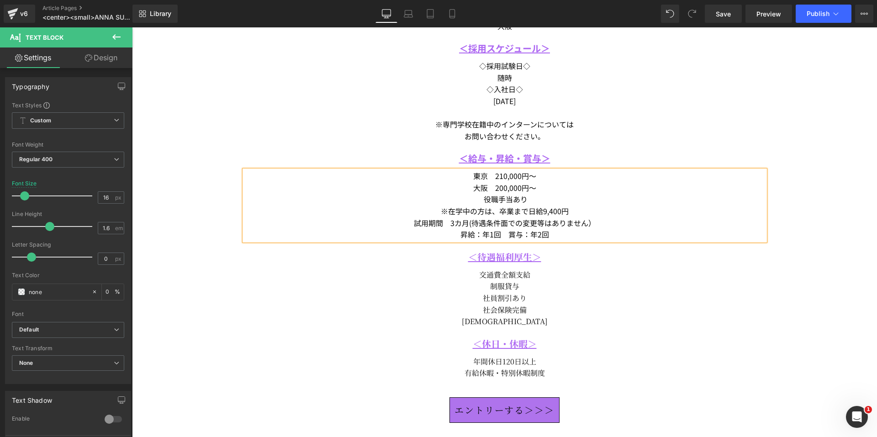
scroll to position [639, 0]
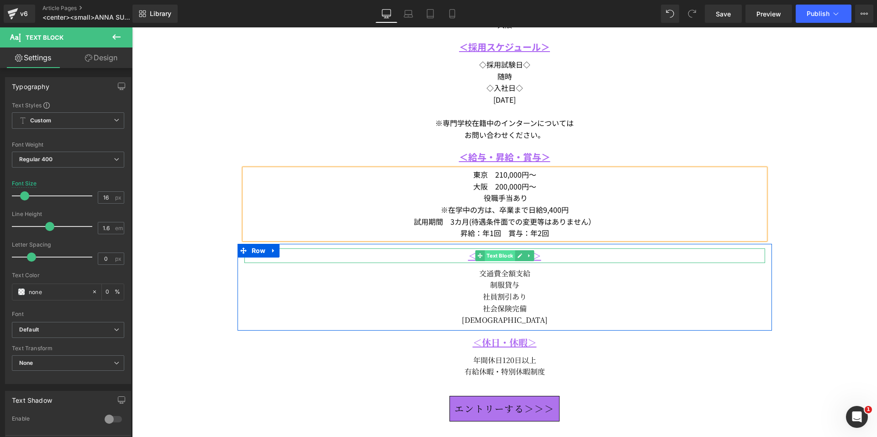
click at [487, 250] on span "Text Block" at bounding box center [499, 255] width 30 height 11
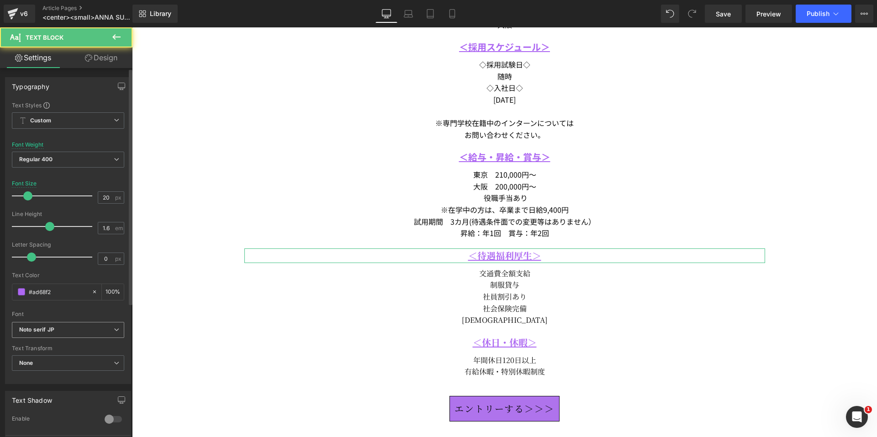
click at [84, 326] on b "Noto serif JP" at bounding box center [66, 330] width 95 height 8
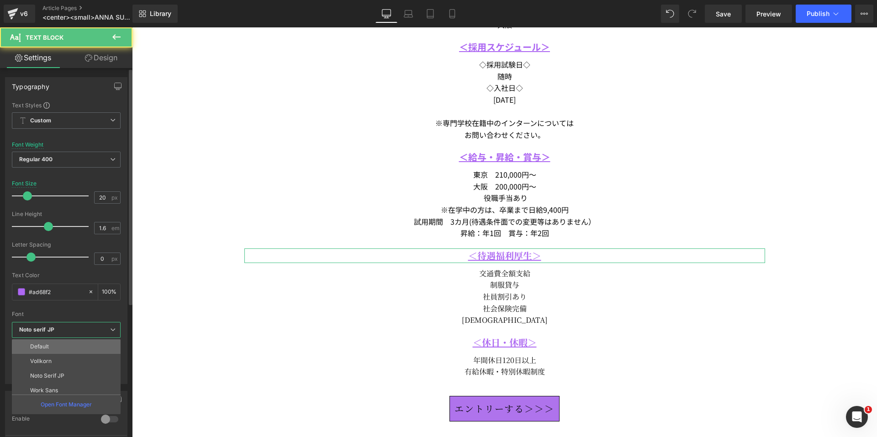
click at [79, 347] on li "Default" at bounding box center [68, 346] width 113 height 15
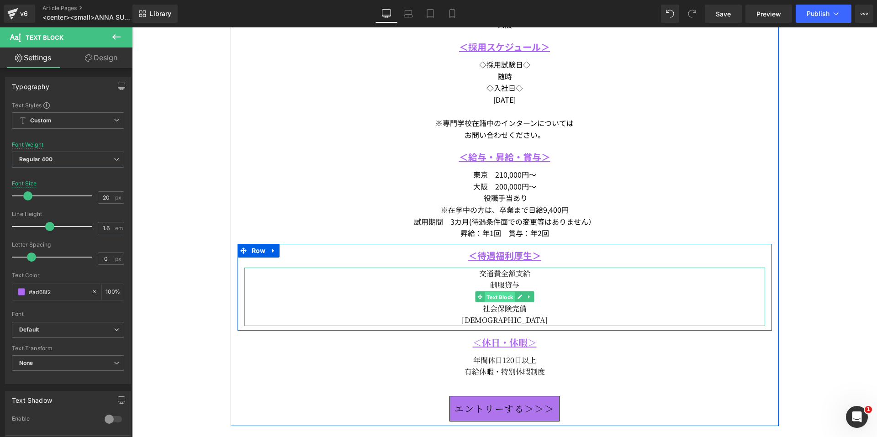
click at [484, 300] on span "Text Block" at bounding box center [499, 297] width 30 height 11
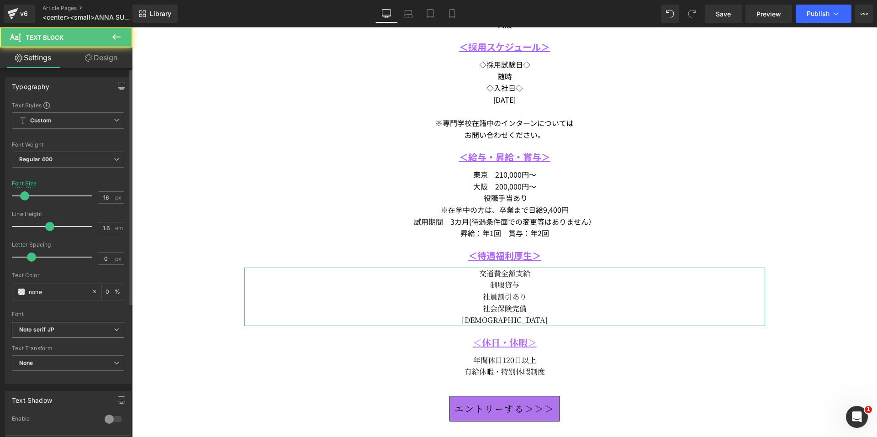
click at [93, 336] on span "Noto serif JP" at bounding box center [68, 330] width 112 height 16
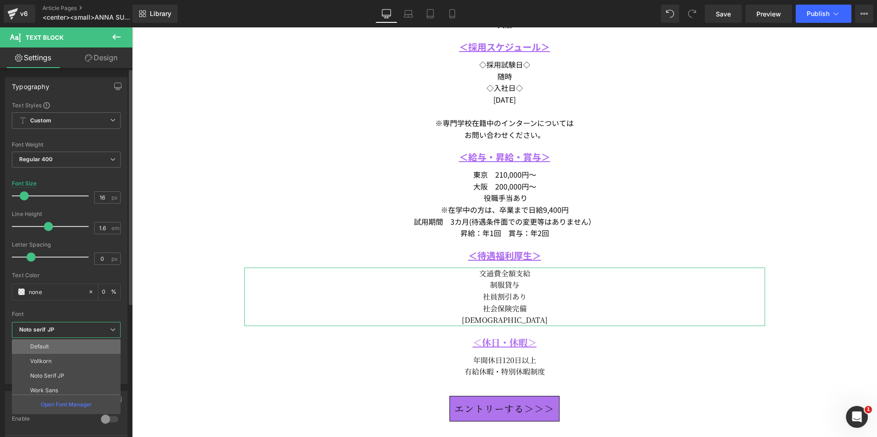
click at [85, 347] on li "Default" at bounding box center [68, 346] width 113 height 15
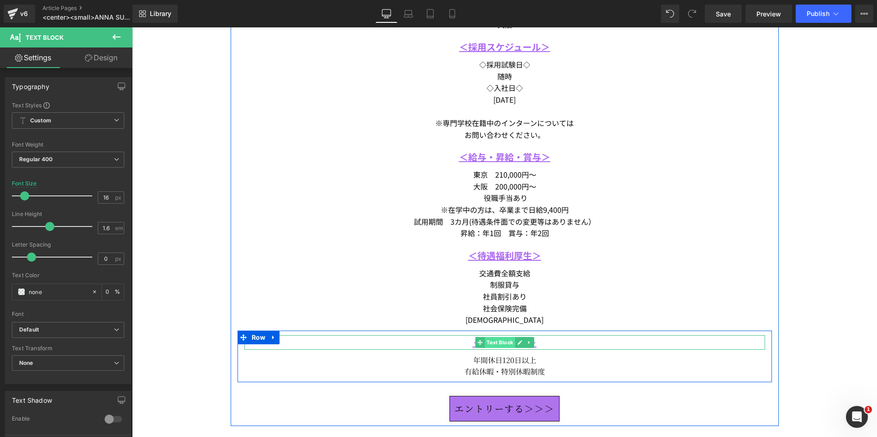
click at [488, 339] on span "Text Block" at bounding box center [499, 342] width 30 height 11
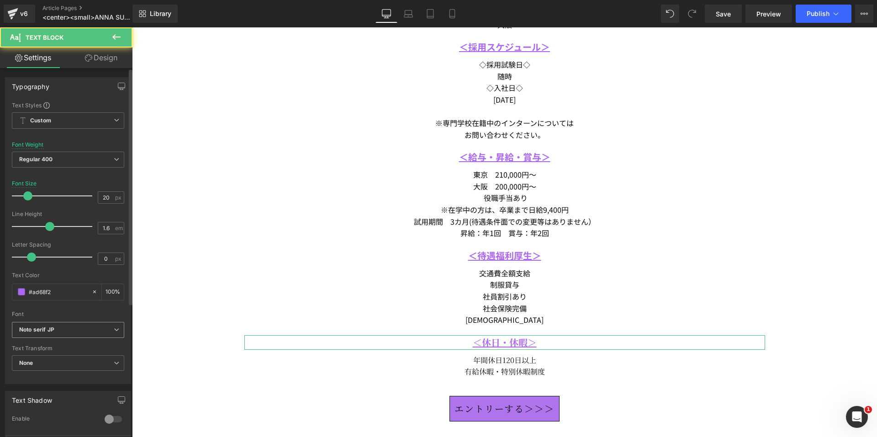
click at [111, 325] on span "Noto serif JP" at bounding box center [68, 330] width 112 height 16
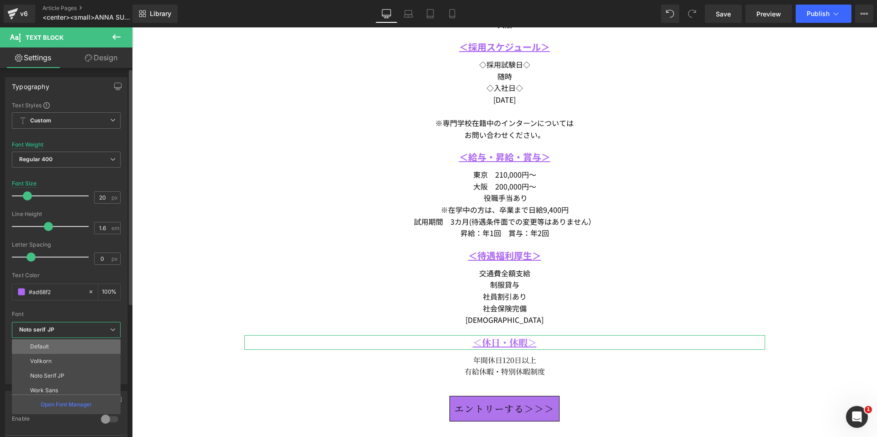
click at [102, 345] on li "Default" at bounding box center [68, 346] width 113 height 15
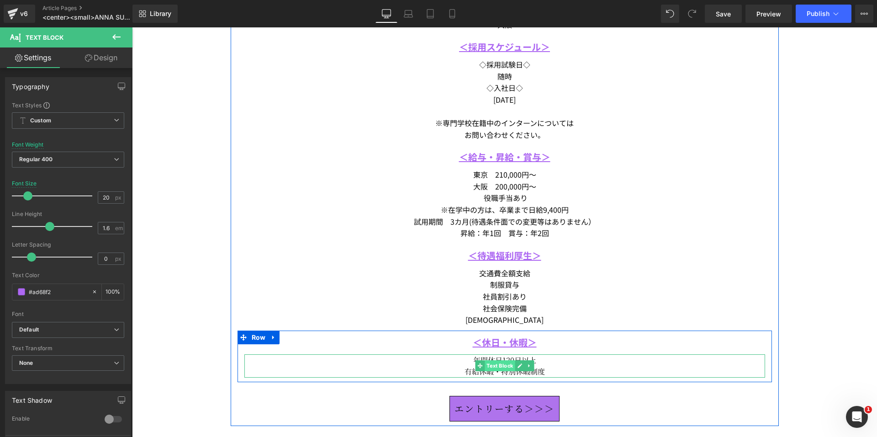
click at [498, 363] on span "Text Block" at bounding box center [499, 365] width 30 height 11
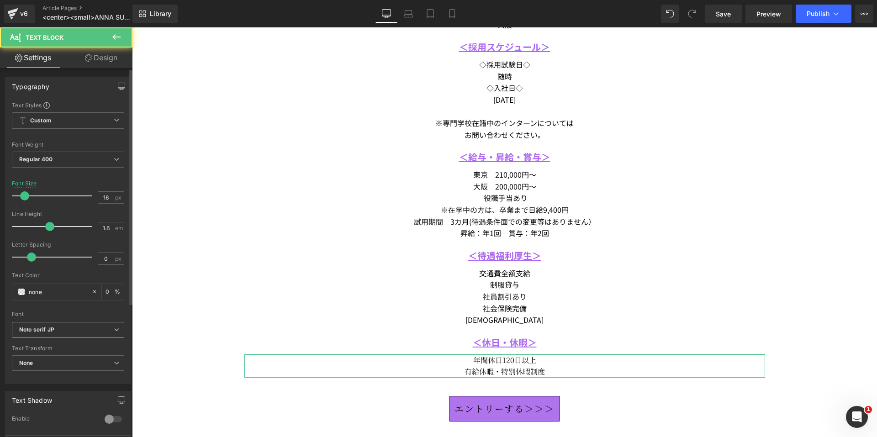
drag, startPoint x: 85, startPoint y: 329, endPoint x: 82, endPoint y: 333, distance: 5.3
click at [85, 329] on b "Noto serif JP" at bounding box center [66, 330] width 95 height 8
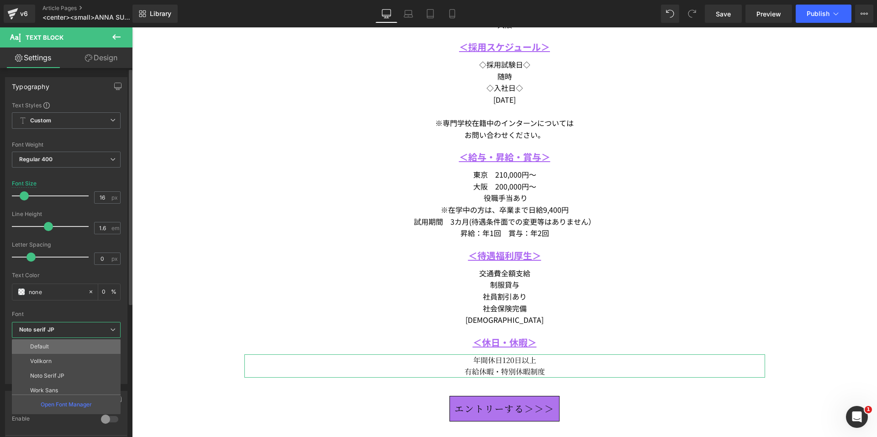
click at [73, 350] on li "Default" at bounding box center [68, 346] width 113 height 15
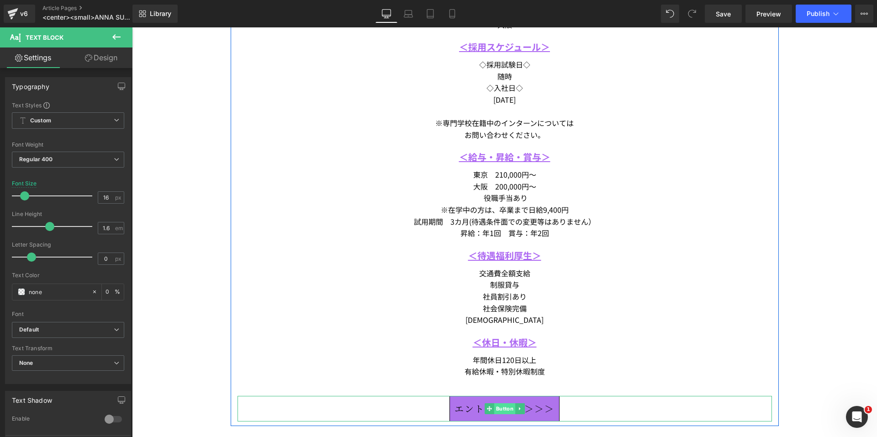
click at [495, 403] on span "Button" at bounding box center [504, 408] width 21 height 11
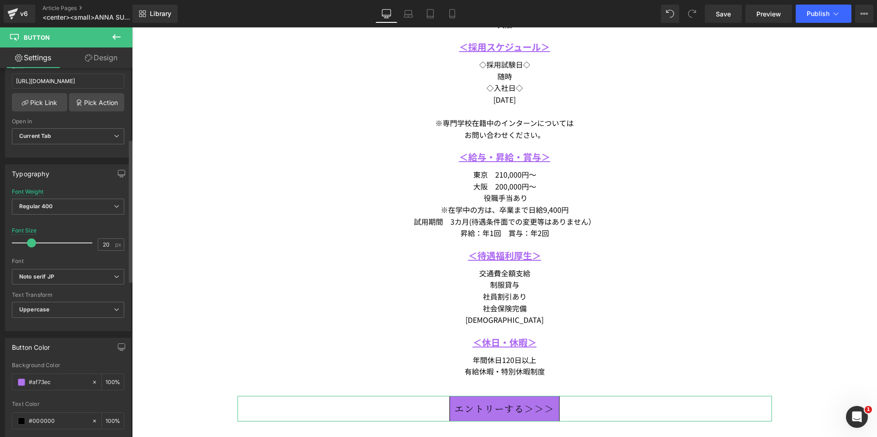
scroll to position [183, 0]
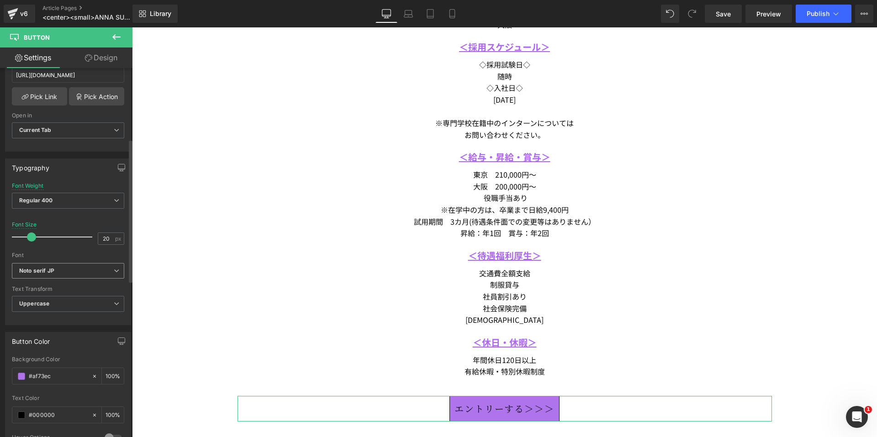
click at [95, 272] on b "Noto serif JP" at bounding box center [66, 271] width 95 height 8
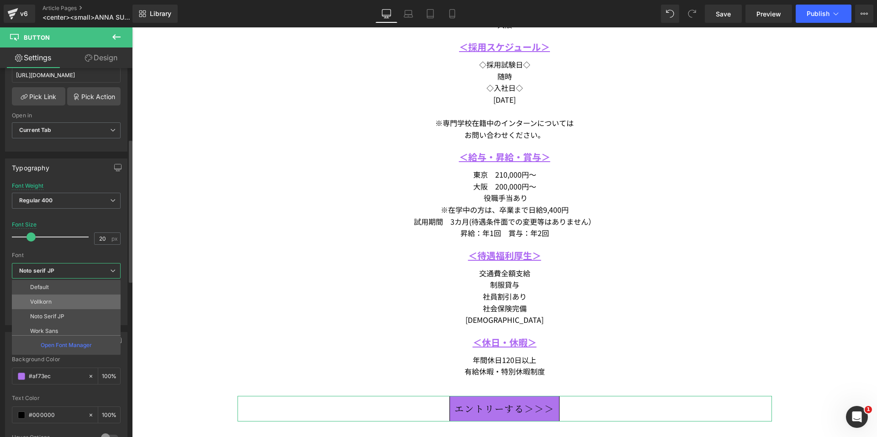
click at [83, 298] on li "Vollkorn" at bounding box center [68, 302] width 113 height 15
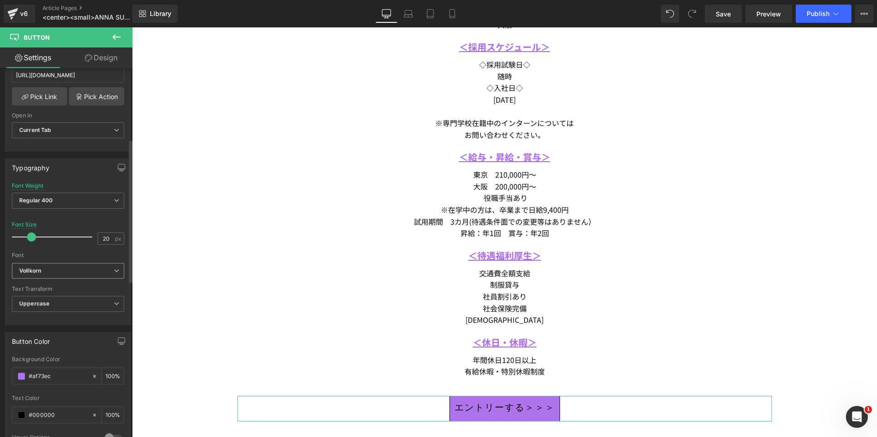
click at [96, 270] on b "Vollkorn" at bounding box center [66, 271] width 95 height 8
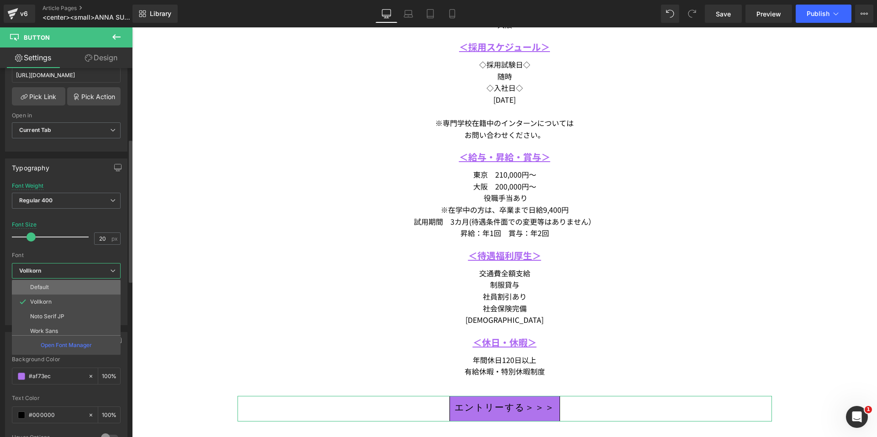
click at [89, 286] on li "Default" at bounding box center [68, 287] width 113 height 15
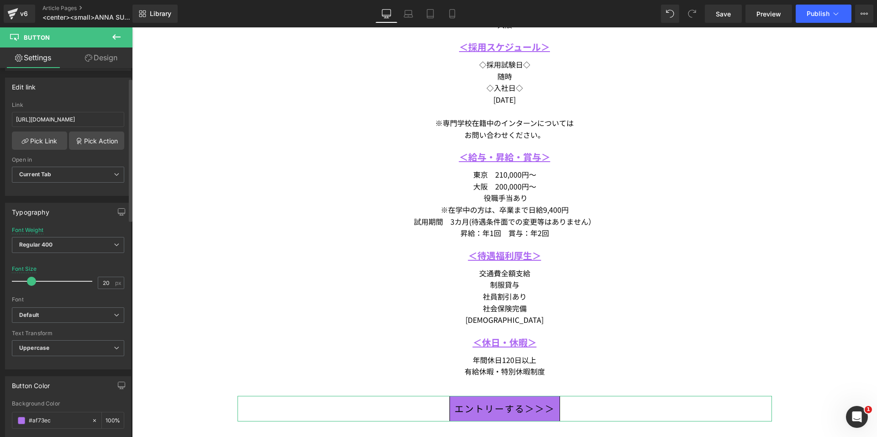
scroll to position [0, 0]
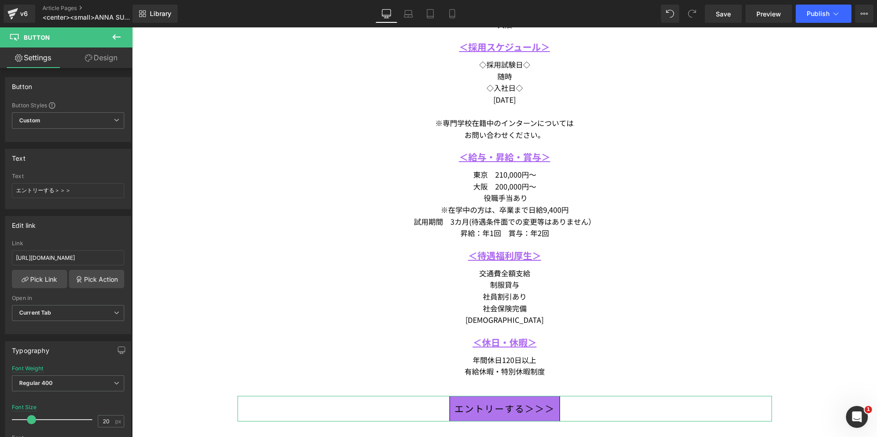
click at [88, 62] on link "Design" at bounding box center [101, 57] width 66 height 21
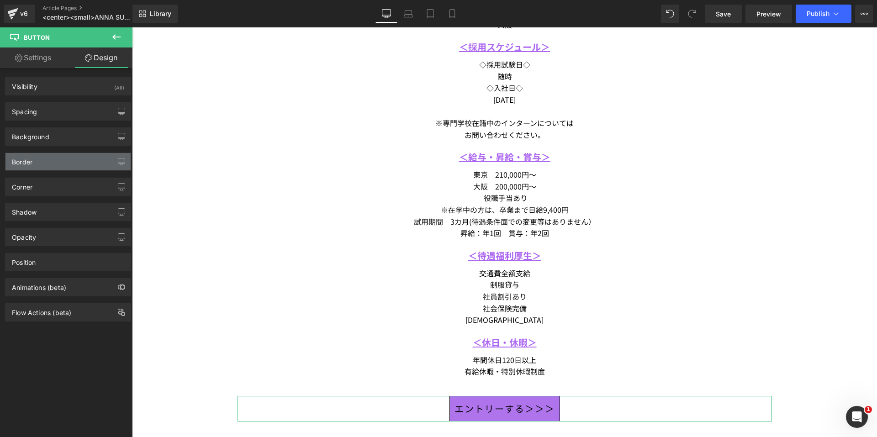
click at [51, 161] on div "Border" at bounding box center [67, 161] width 125 height 17
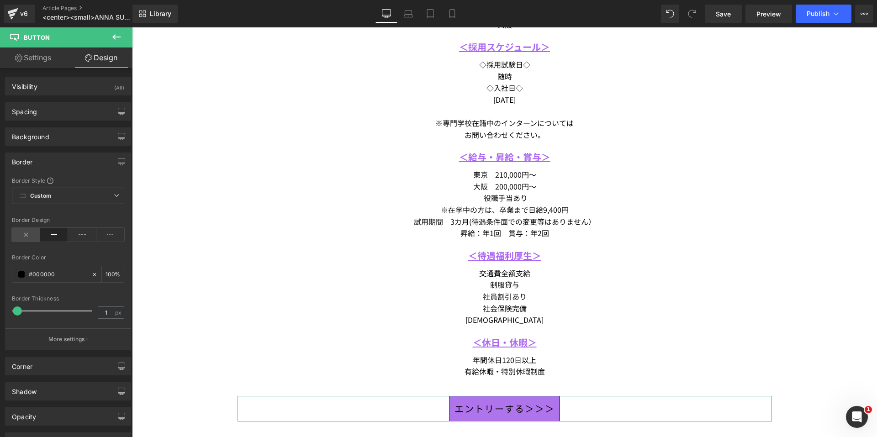
click at [23, 232] on icon at bounding box center [26, 235] width 28 height 14
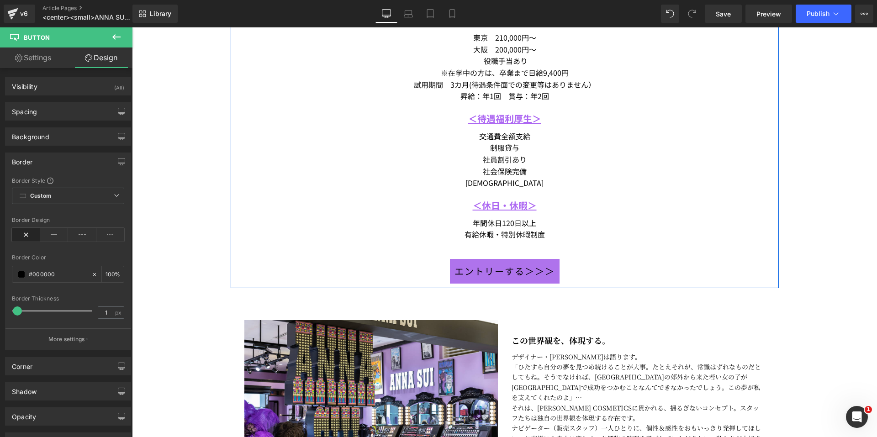
scroll to position [913, 0]
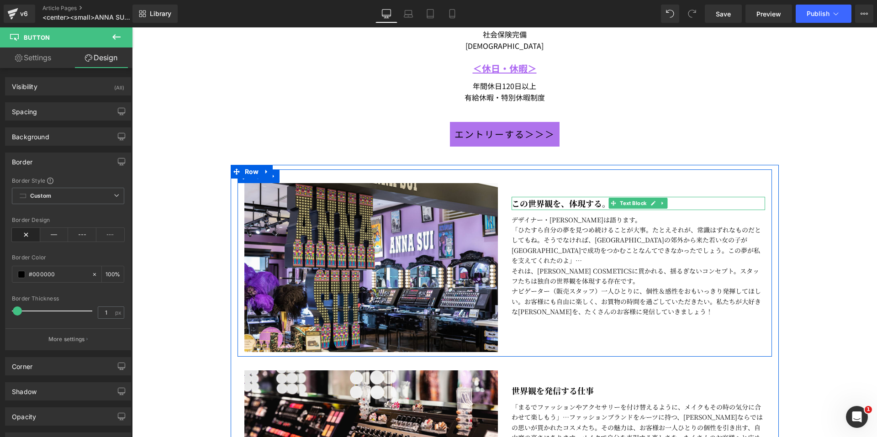
click at [551, 206] on strong "この世界観を、体現する。" at bounding box center [560, 203] width 99 height 12
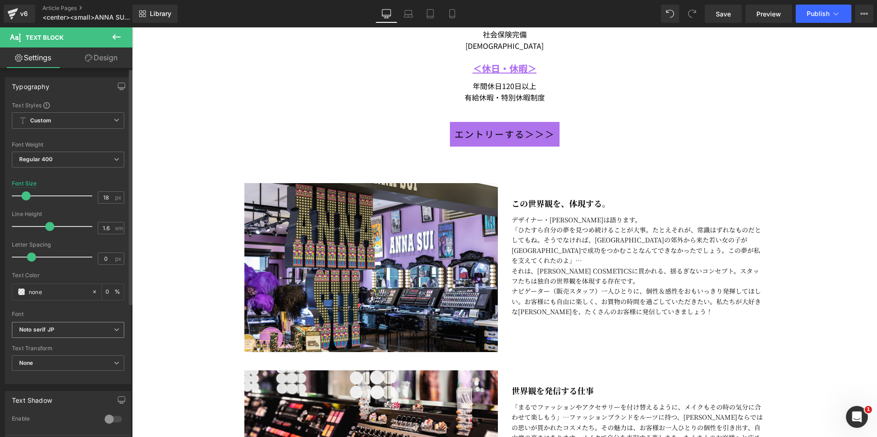
click at [72, 328] on b "Noto serif JP" at bounding box center [66, 330] width 95 height 8
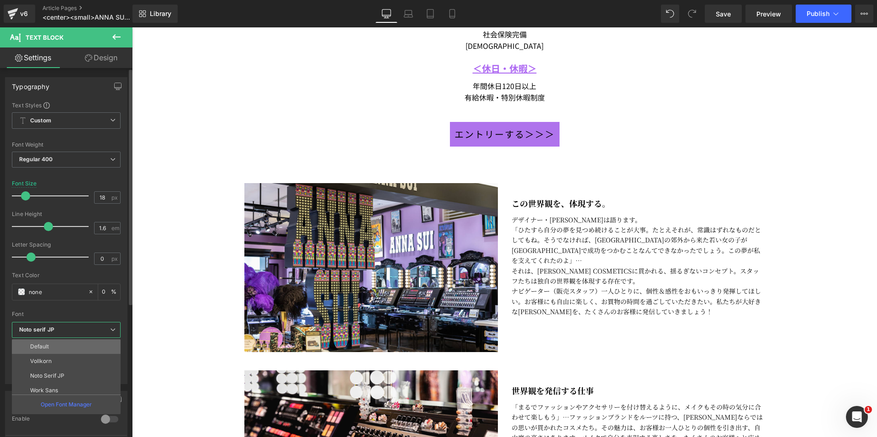
click at [72, 347] on li "Default" at bounding box center [68, 346] width 113 height 15
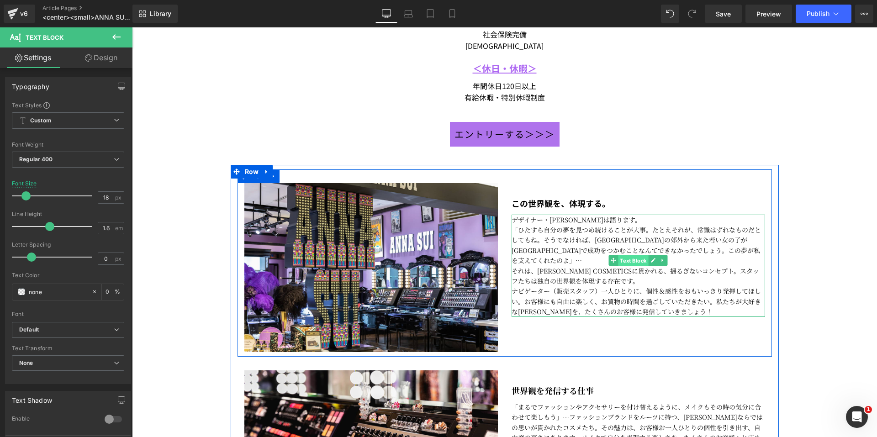
click at [636, 261] on span "Text Block" at bounding box center [633, 260] width 30 height 11
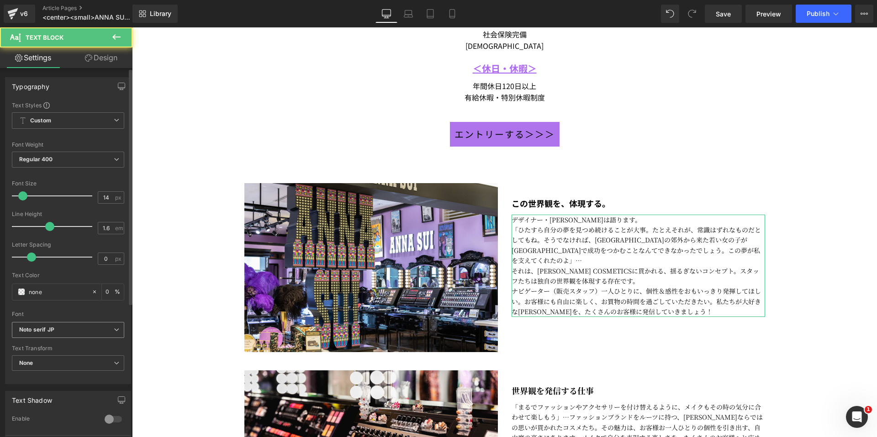
click at [43, 333] on icon "Noto serif JP" at bounding box center [36, 330] width 35 height 8
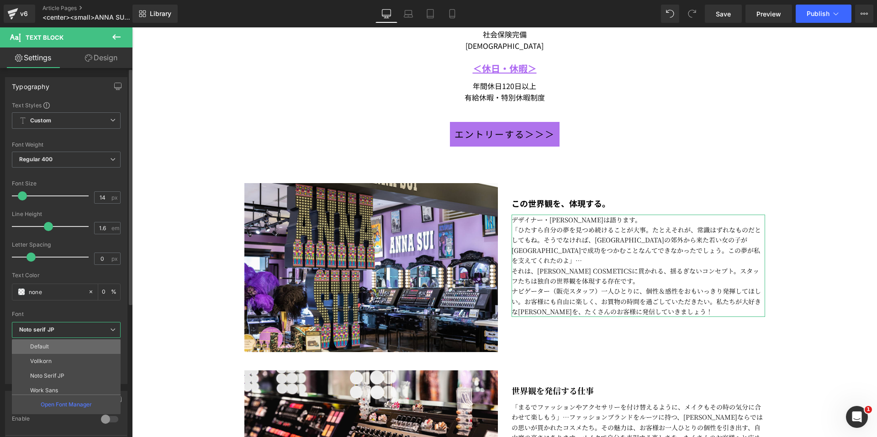
click at [47, 348] on p "Default" at bounding box center [39, 346] width 19 height 6
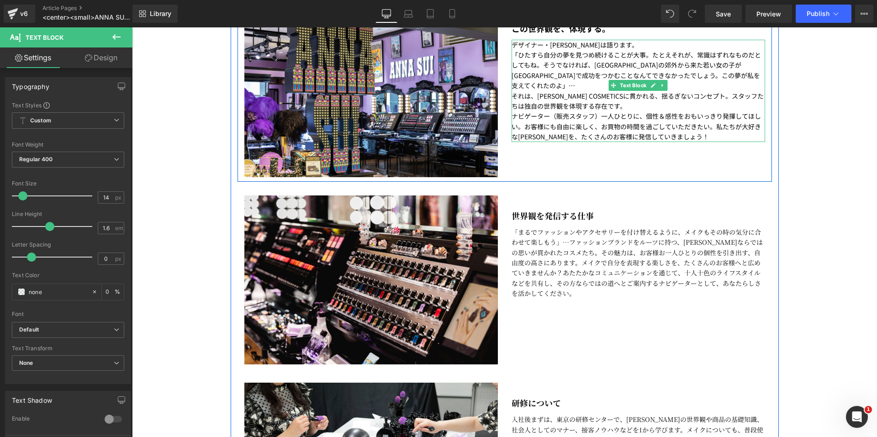
scroll to position [1096, 0]
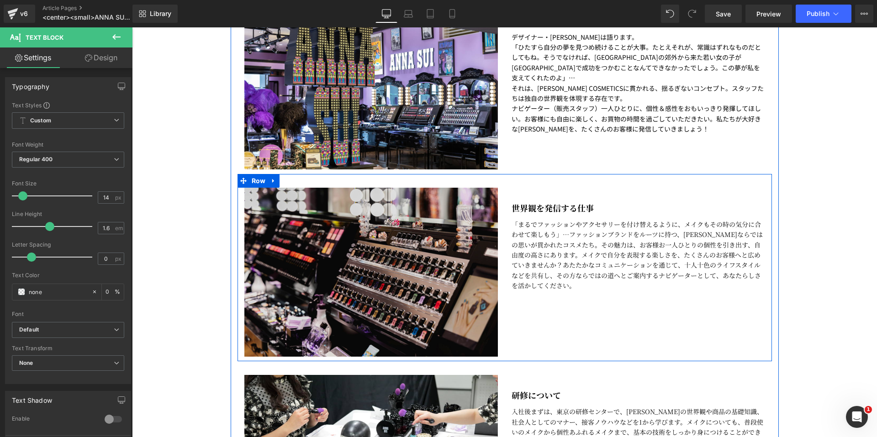
click at [551, 206] on b "世界観を発信する仕事" at bounding box center [552, 208] width 82 height 12
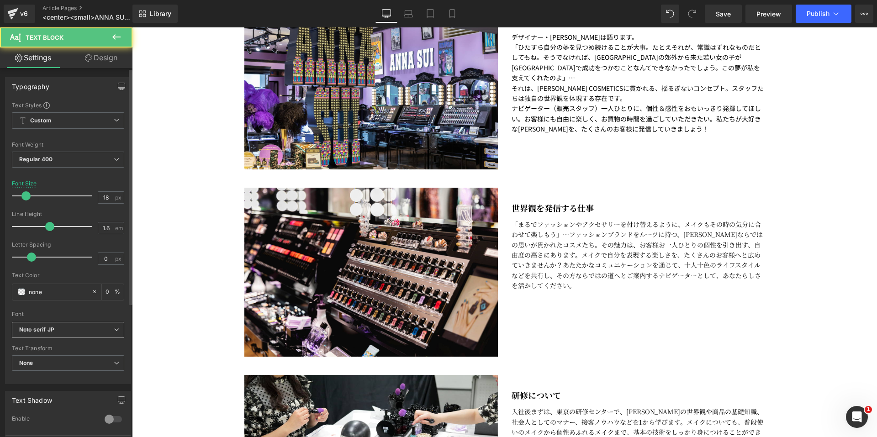
click at [72, 326] on b "Noto serif JP" at bounding box center [66, 330] width 95 height 8
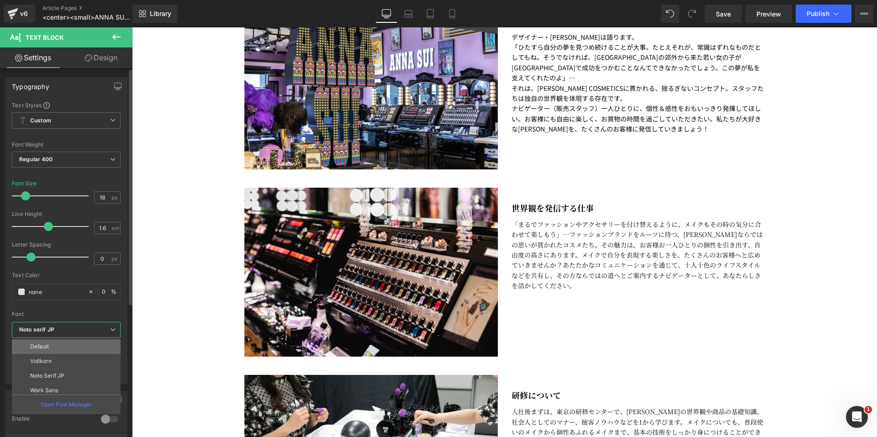
click at [67, 346] on li "Default" at bounding box center [68, 346] width 113 height 15
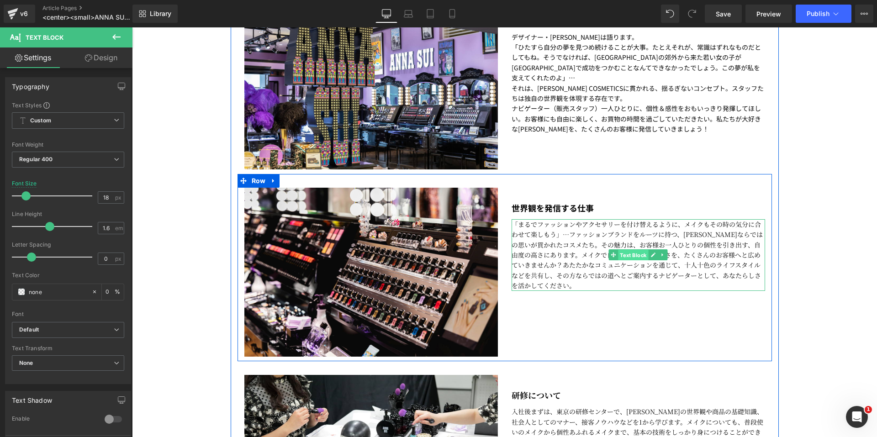
click at [618, 254] on span "Text Block" at bounding box center [633, 255] width 30 height 11
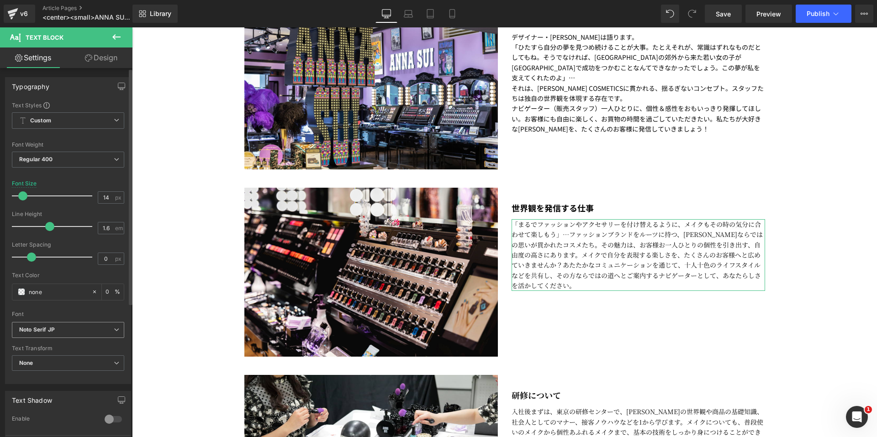
click at [97, 332] on b "Noto Serif JP" at bounding box center [66, 330] width 95 height 8
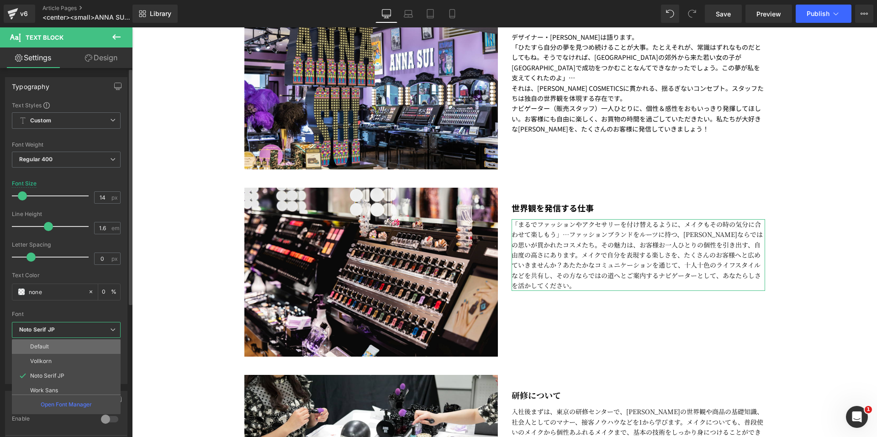
click at [80, 345] on li "Default" at bounding box center [68, 346] width 113 height 15
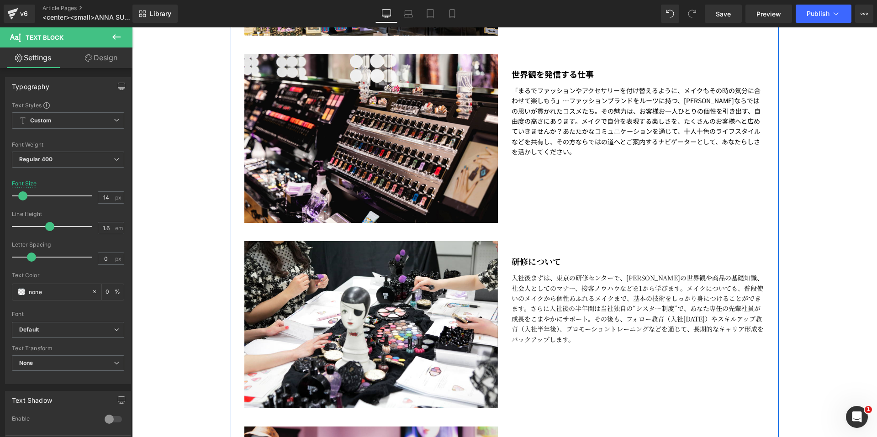
scroll to position [1233, 0]
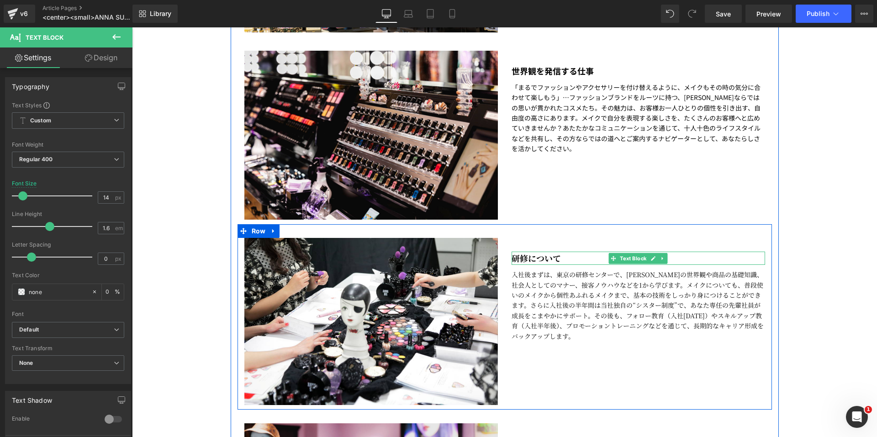
click at [536, 256] on b "研修について" at bounding box center [535, 258] width 49 height 12
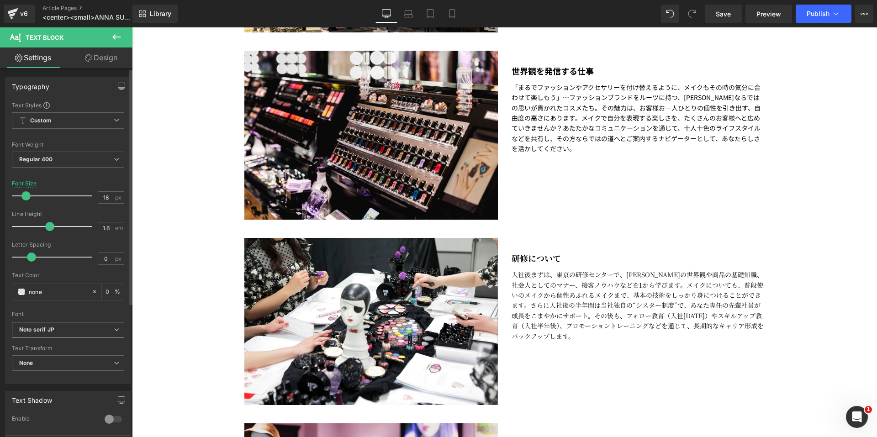
click at [110, 332] on b "Noto serif JP" at bounding box center [66, 330] width 95 height 8
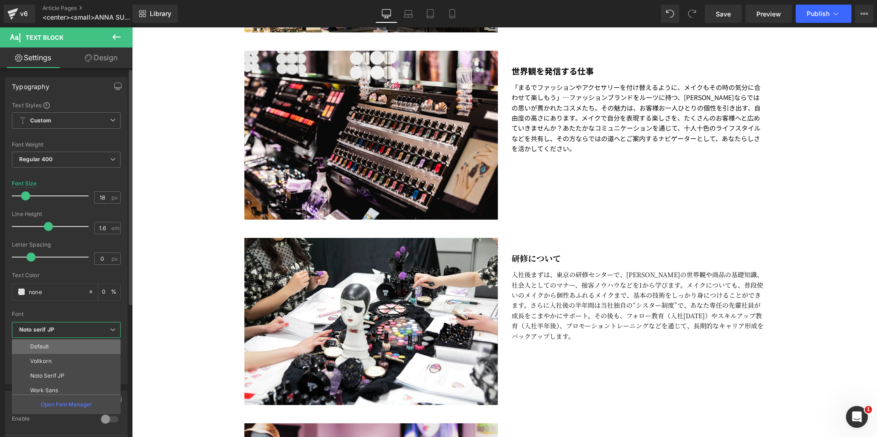
click at [100, 342] on li "Default" at bounding box center [68, 346] width 113 height 15
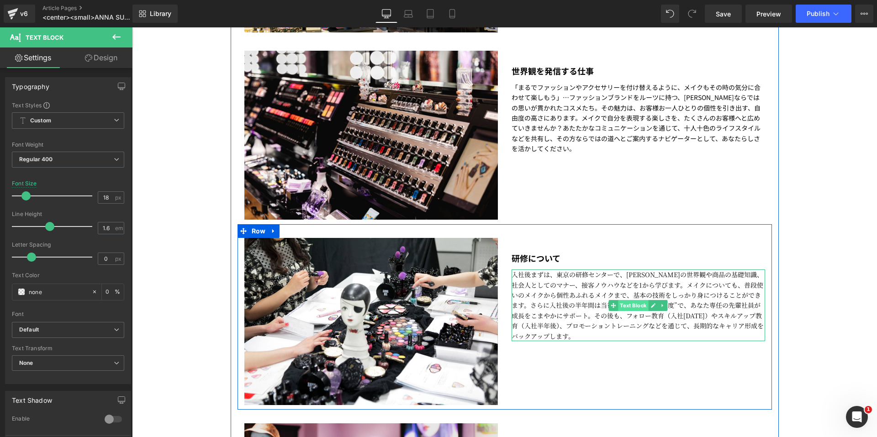
click at [618, 301] on span "Text Block" at bounding box center [633, 305] width 30 height 11
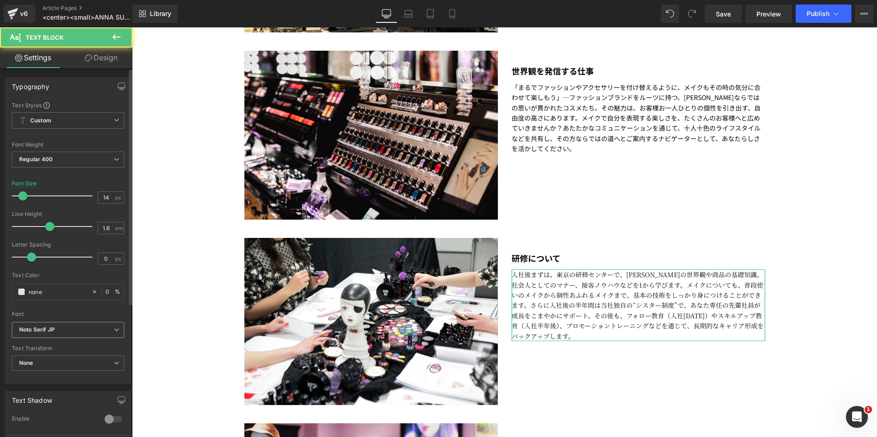
click at [104, 330] on b "Noto Serif JP" at bounding box center [66, 330] width 95 height 8
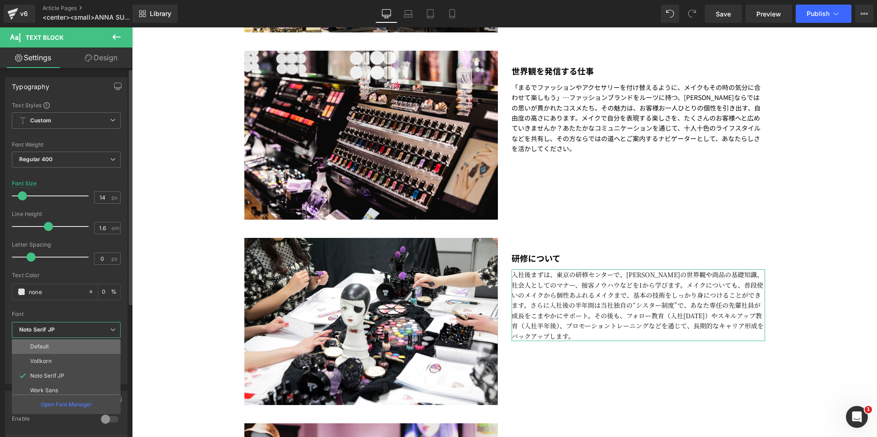
click at [90, 347] on li "Default" at bounding box center [68, 346] width 113 height 15
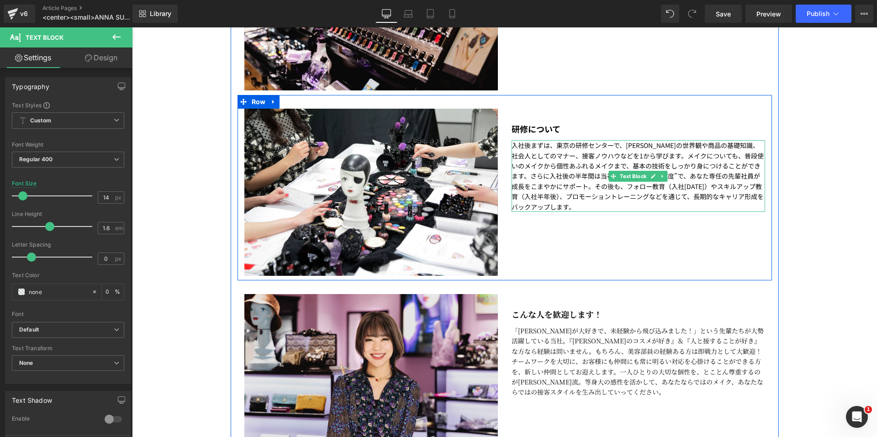
scroll to position [1370, 0]
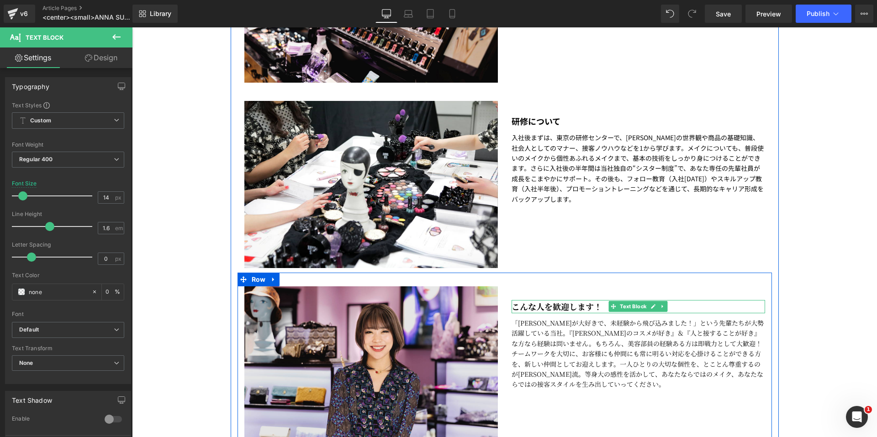
click at [543, 304] on b "こんな人を歓迎します！" at bounding box center [556, 306] width 90 height 12
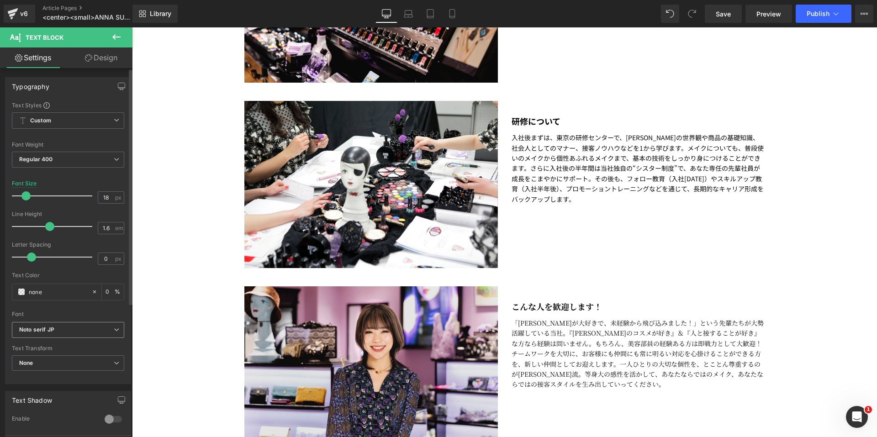
click at [79, 325] on span "Noto serif JP" at bounding box center [68, 330] width 112 height 16
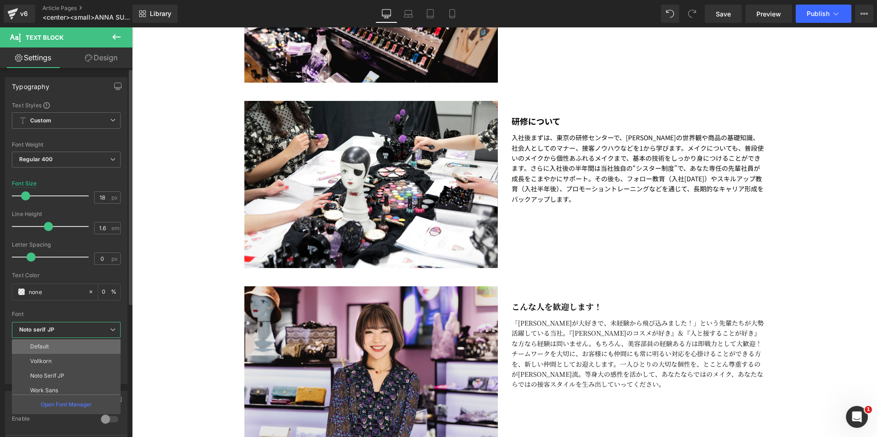
click at [80, 345] on li "Default" at bounding box center [68, 346] width 113 height 15
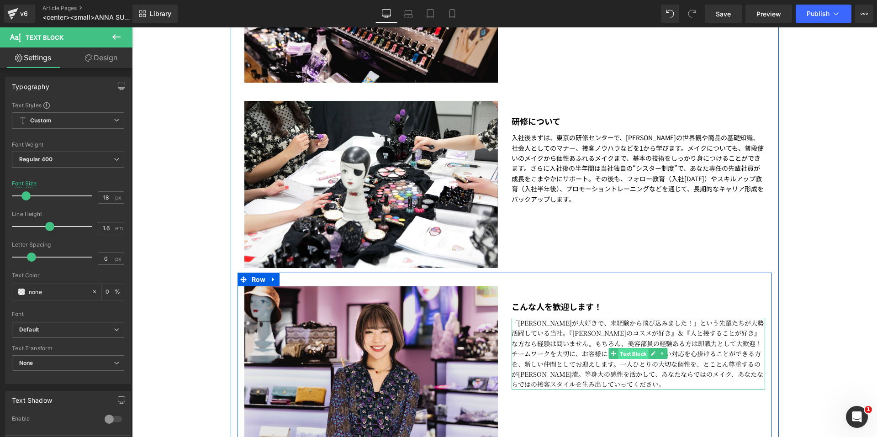
click at [620, 355] on span "Text Block" at bounding box center [633, 353] width 30 height 11
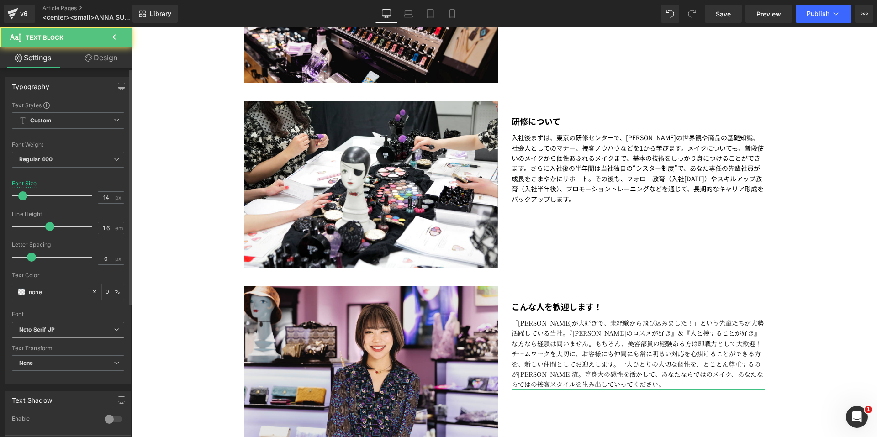
click at [93, 330] on b "Noto Serif JP" at bounding box center [66, 330] width 95 height 8
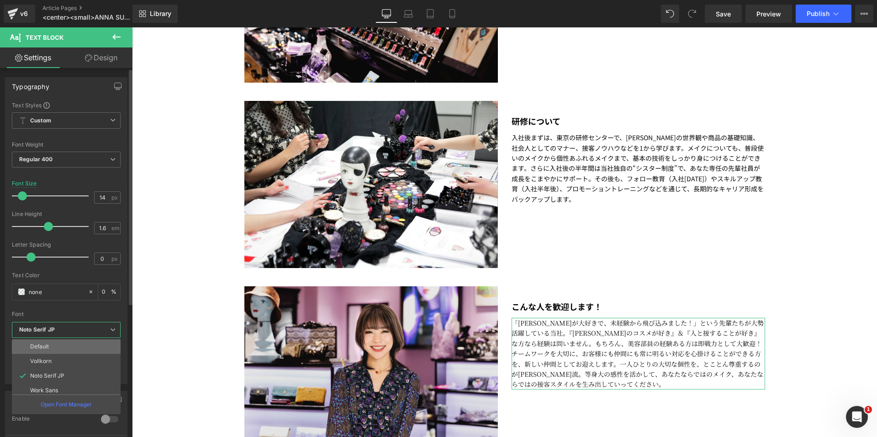
click at [85, 350] on li "Default" at bounding box center [68, 346] width 113 height 15
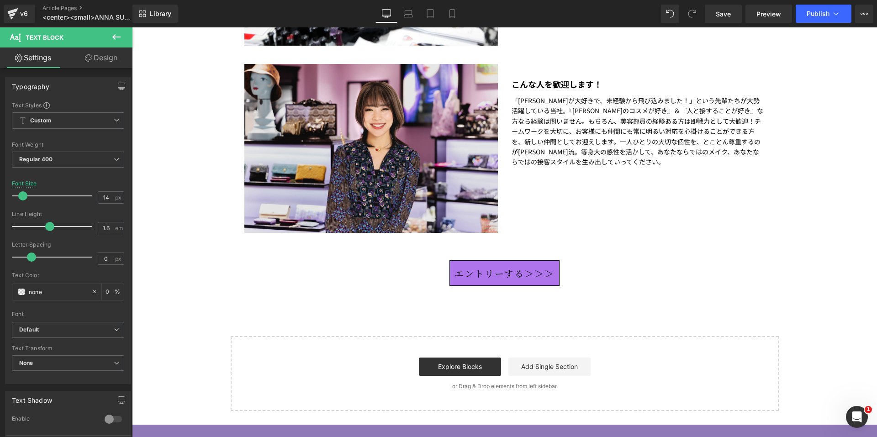
scroll to position [1598, 0]
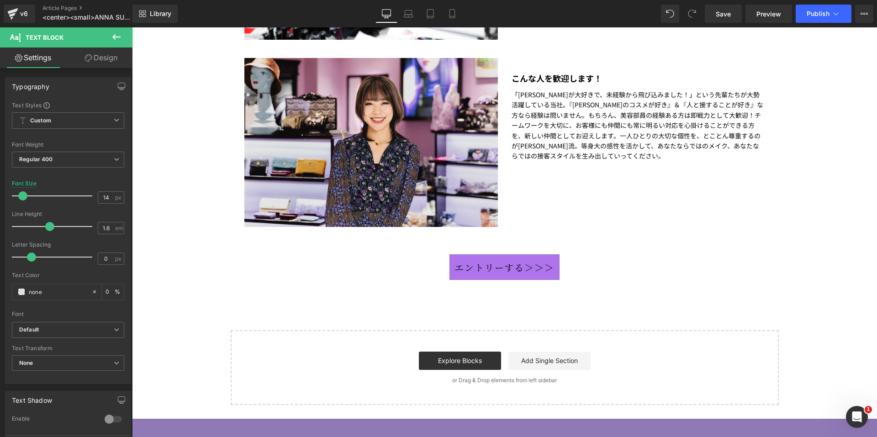
click at [477, 266] on span "エントリーする＞＞＞" at bounding box center [504, 267] width 100 height 13
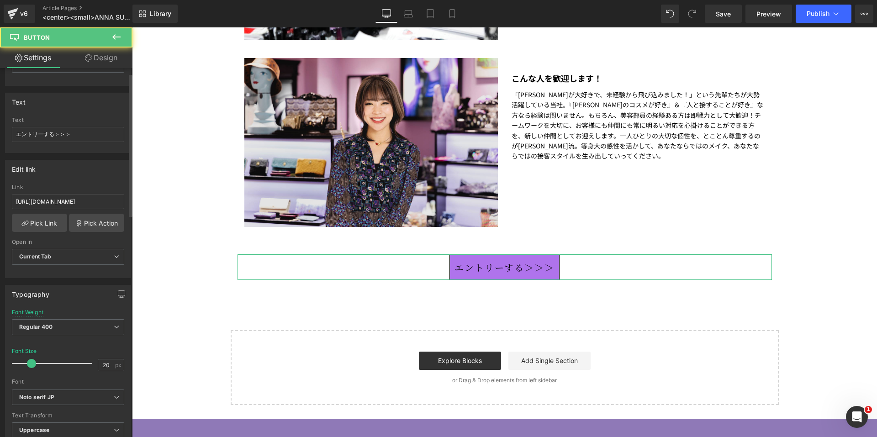
scroll to position [137, 0]
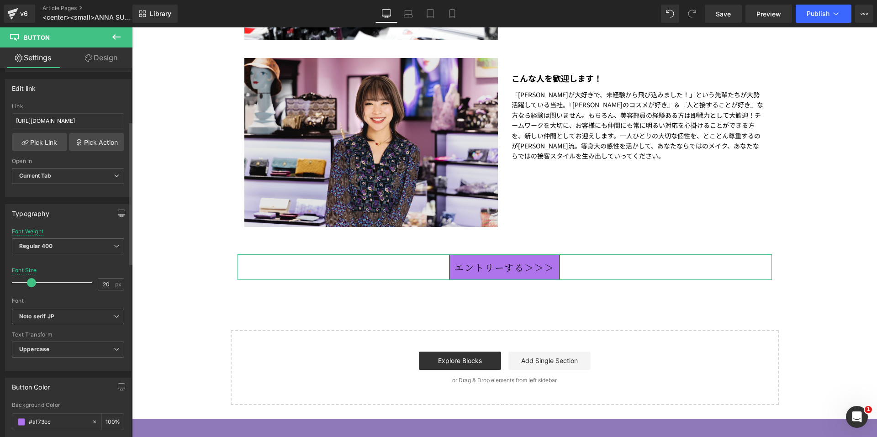
click at [73, 320] on b "Noto serif JP" at bounding box center [66, 317] width 95 height 8
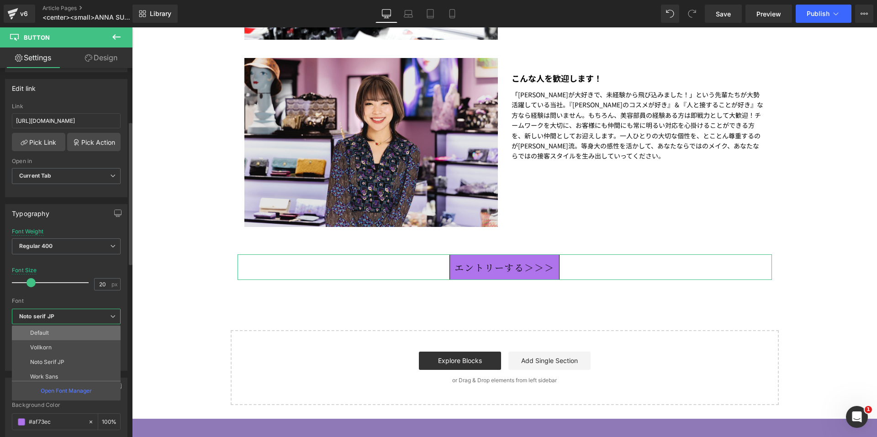
click at [73, 335] on li "Default" at bounding box center [68, 333] width 113 height 15
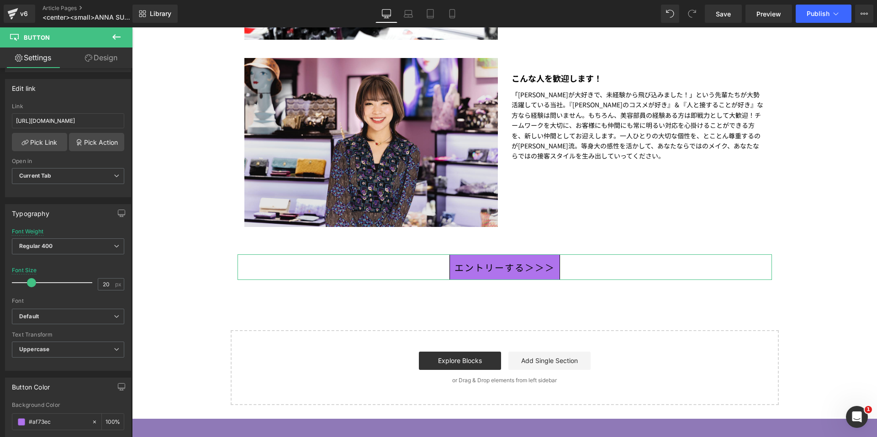
click at [102, 62] on link "Design" at bounding box center [101, 57] width 66 height 21
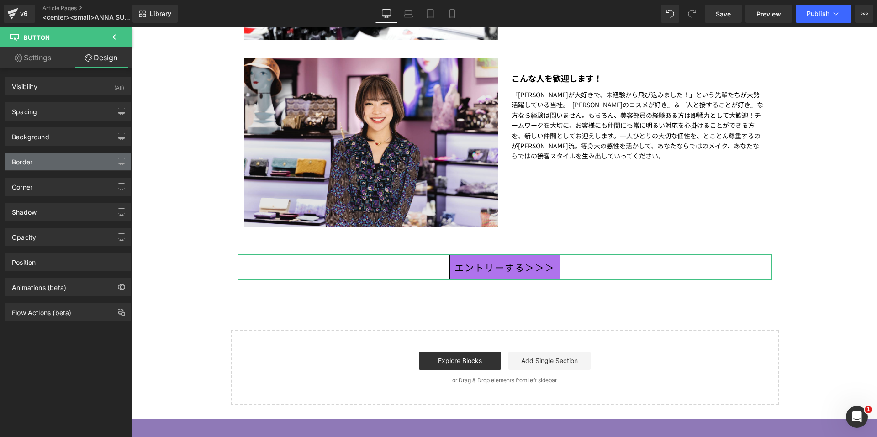
click at [46, 166] on div "Border" at bounding box center [67, 161] width 125 height 17
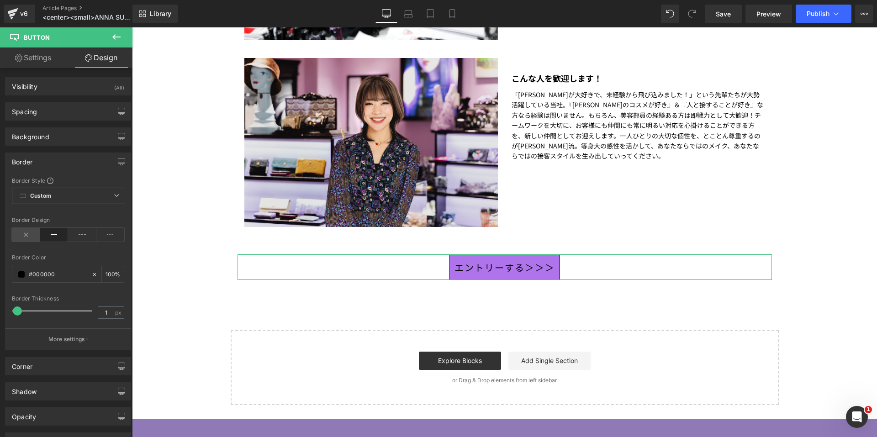
click at [30, 230] on icon at bounding box center [26, 235] width 28 height 14
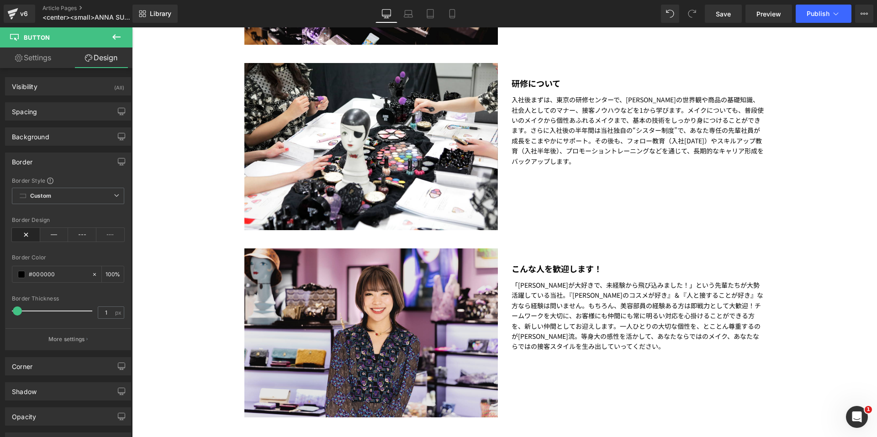
scroll to position [1507, 0]
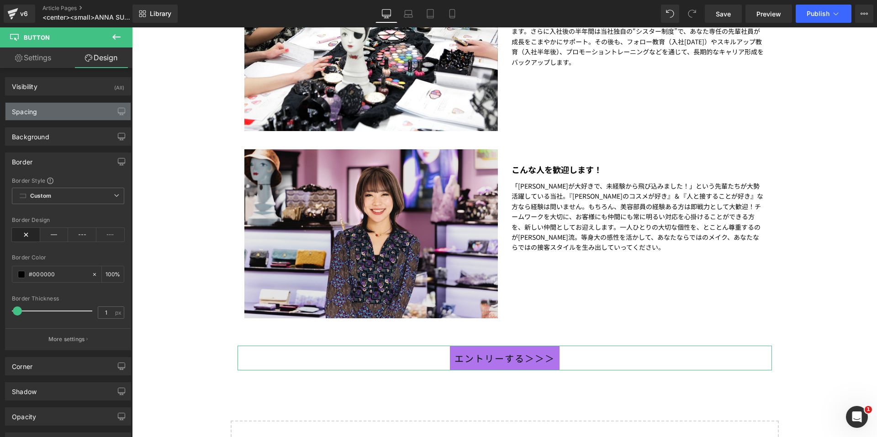
click at [67, 110] on div "Spacing" at bounding box center [67, 111] width 125 height 17
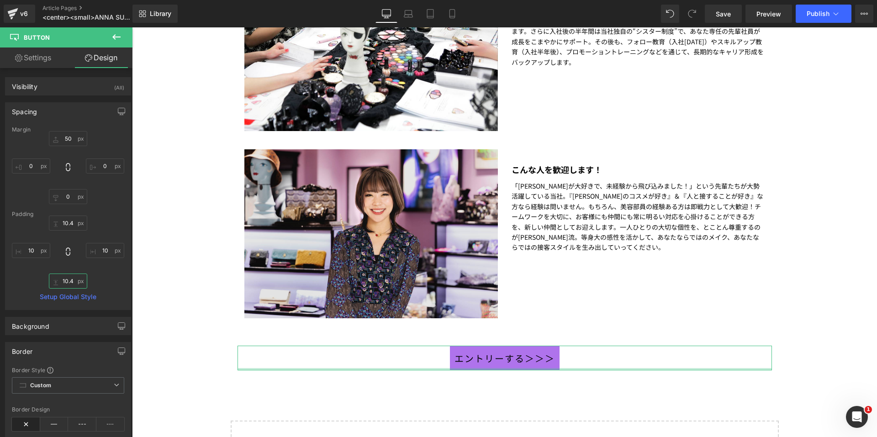
click at [63, 278] on input "10.4" at bounding box center [68, 281] width 38 height 15
type input "0"
click at [69, 220] on input "10.4" at bounding box center [68, 223] width 38 height 15
type input "0"
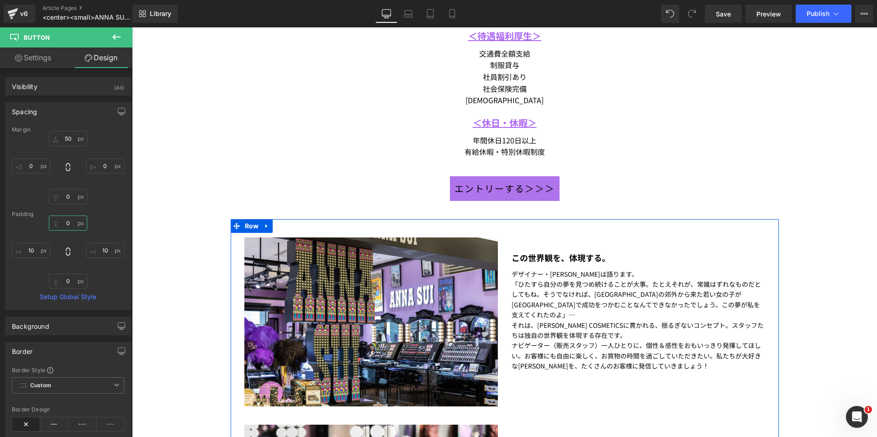
scroll to position [822, 0]
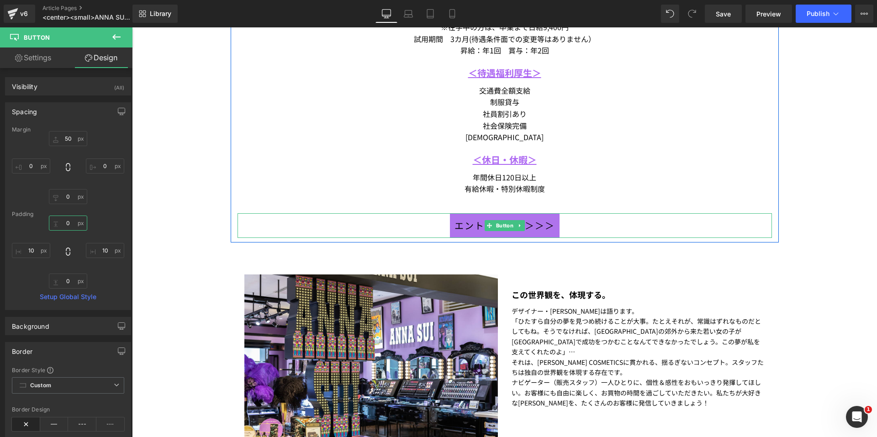
drag, startPoint x: 487, startPoint y: 228, endPoint x: 164, endPoint y: 104, distance: 345.5
click at [487, 228] on icon at bounding box center [488, 225] width 5 height 5
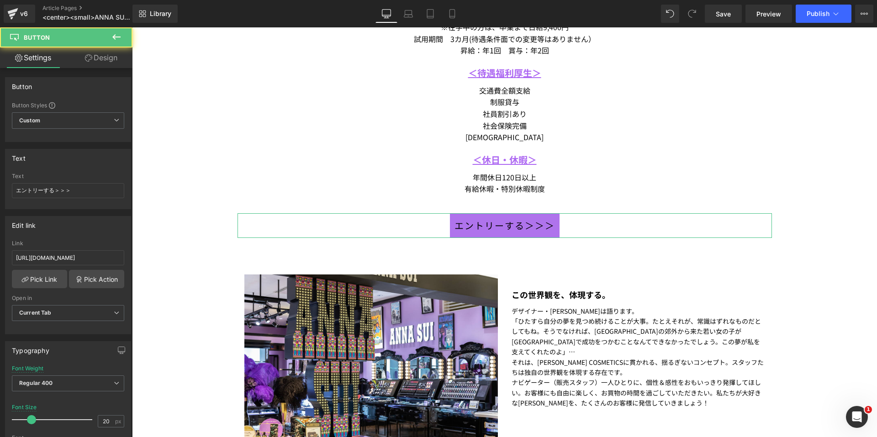
click at [108, 63] on link "Design" at bounding box center [101, 57] width 66 height 21
click at [0, 0] on div "Spacing" at bounding box center [0, 0] width 0 height 0
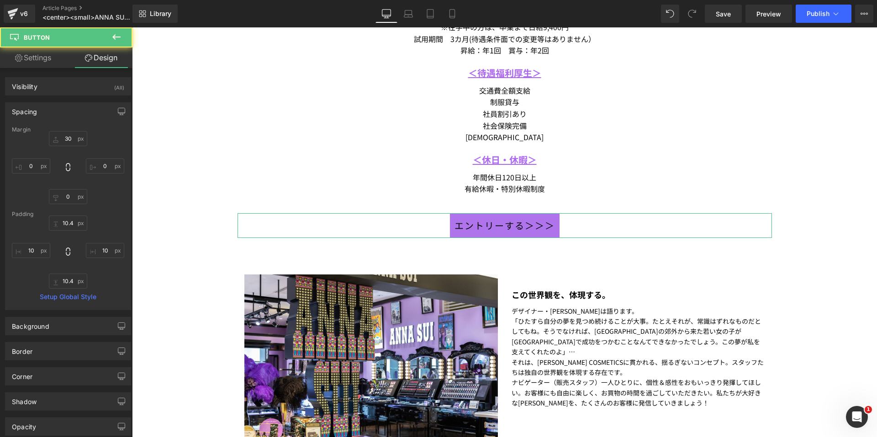
type input "30"
type input "0"
type input "10.4"
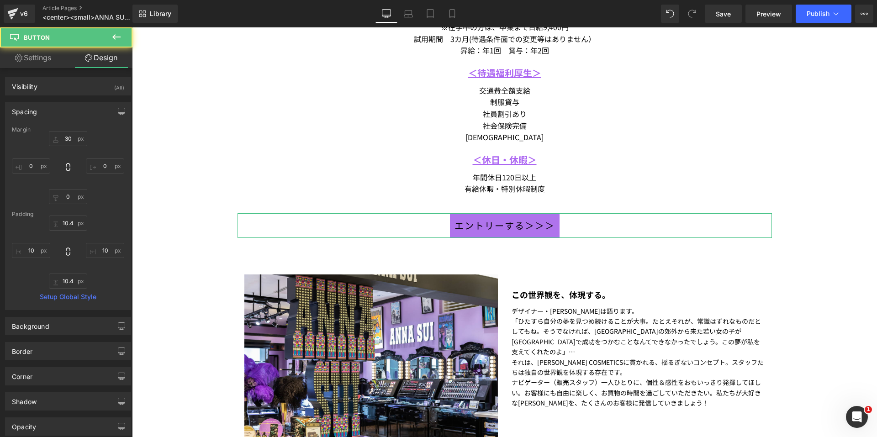
type input "10"
type input "10.4"
type input "10"
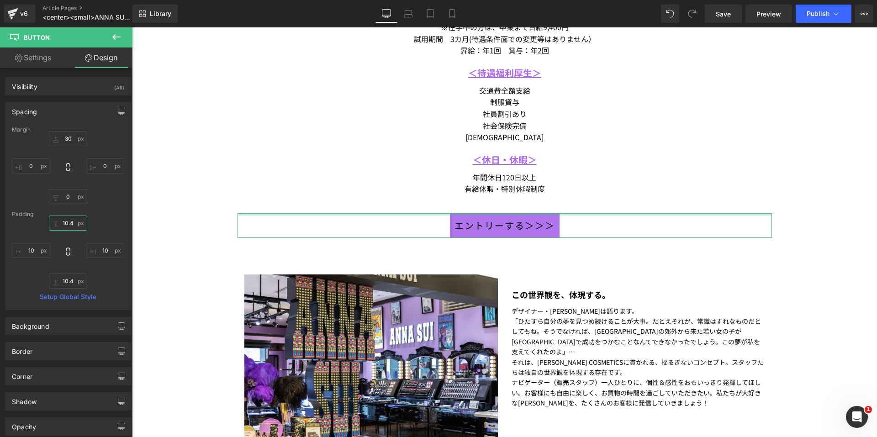
click at [66, 220] on input "10.4" at bounding box center [68, 223] width 38 height 15
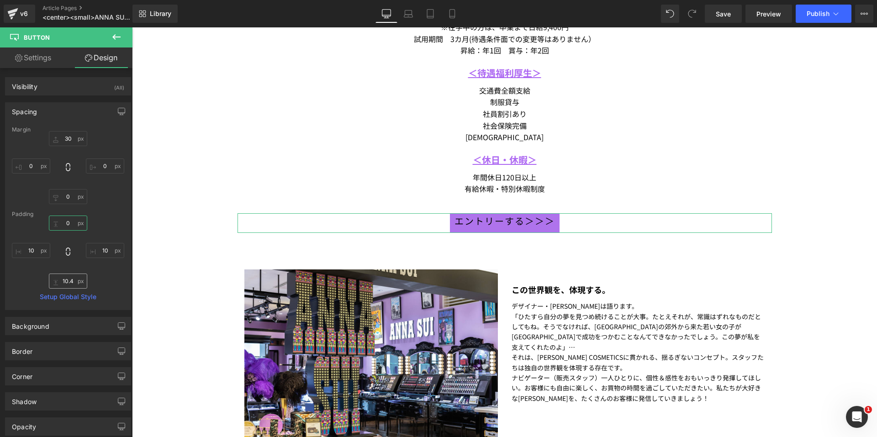
type input "0"
click at [64, 279] on input "10.4" at bounding box center [68, 281] width 38 height 15
type input "0"
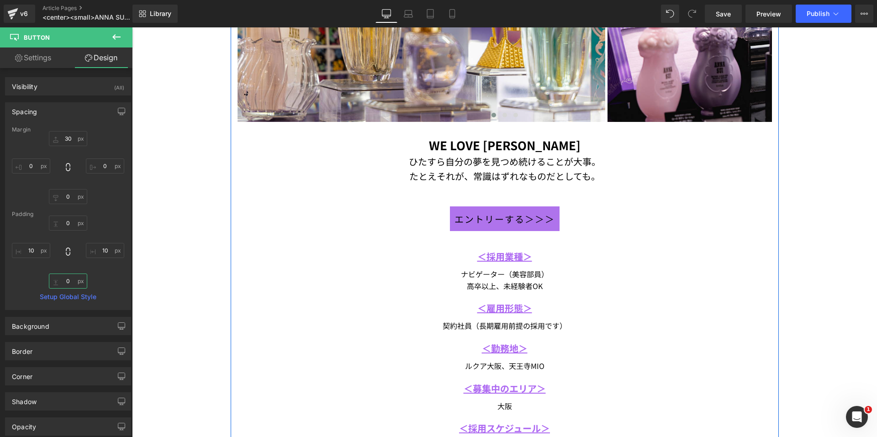
scroll to position [183, 0]
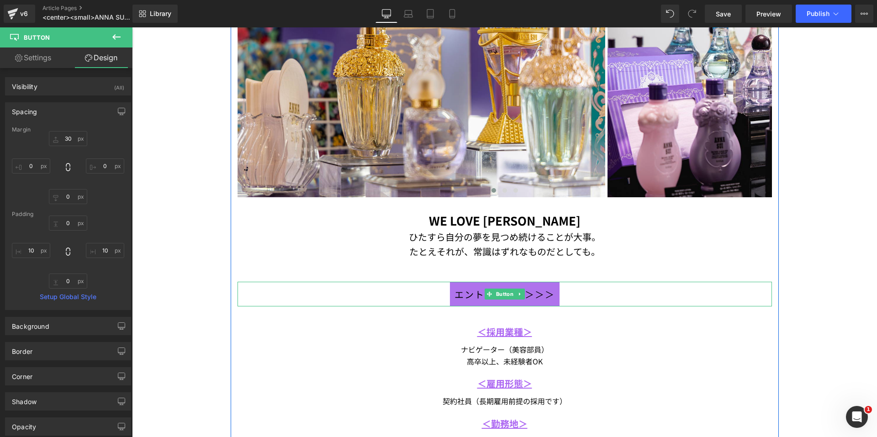
click at [486, 295] on icon at bounding box center [488, 293] width 5 height 5
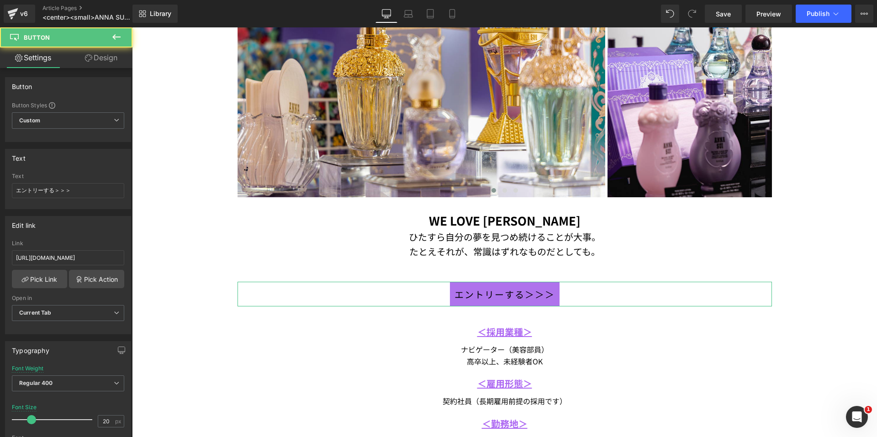
click at [102, 56] on link "Design" at bounding box center [101, 57] width 66 height 21
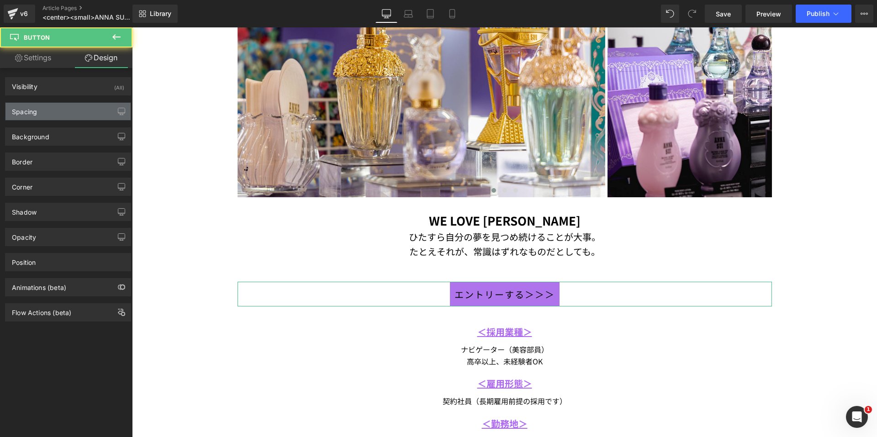
click at [54, 110] on div "Spacing" at bounding box center [67, 111] width 125 height 17
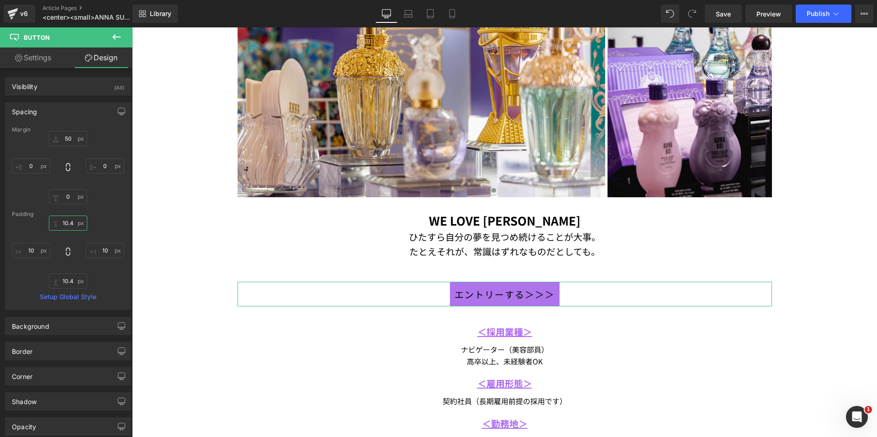
click at [61, 221] on input "10.4" at bounding box center [68, 223] width 38 height 15
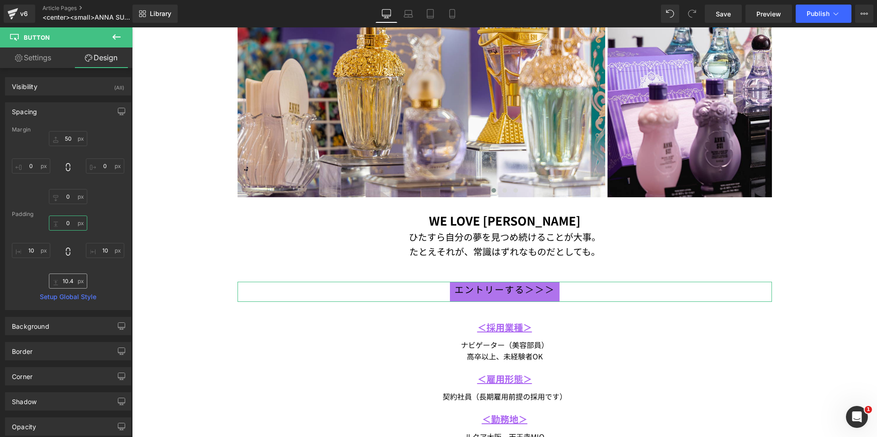
type input "0"
click at [65, 279] on input "10.4" at bounding box center [68, 281] width 38 height 15
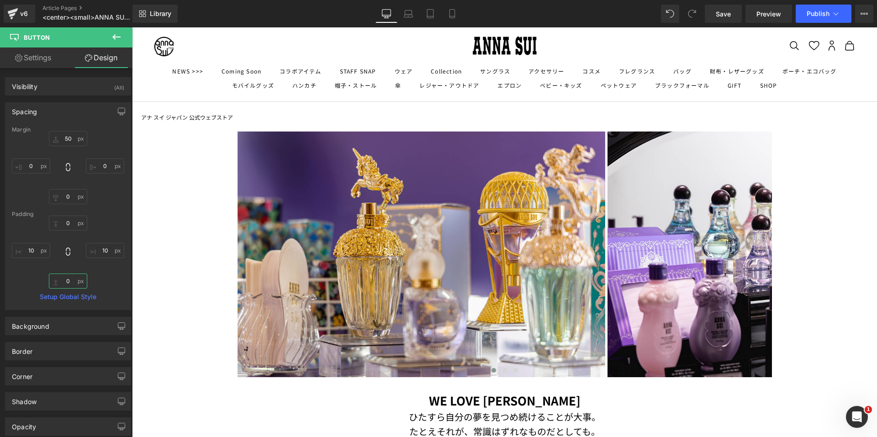
scroll to position [0, 0]
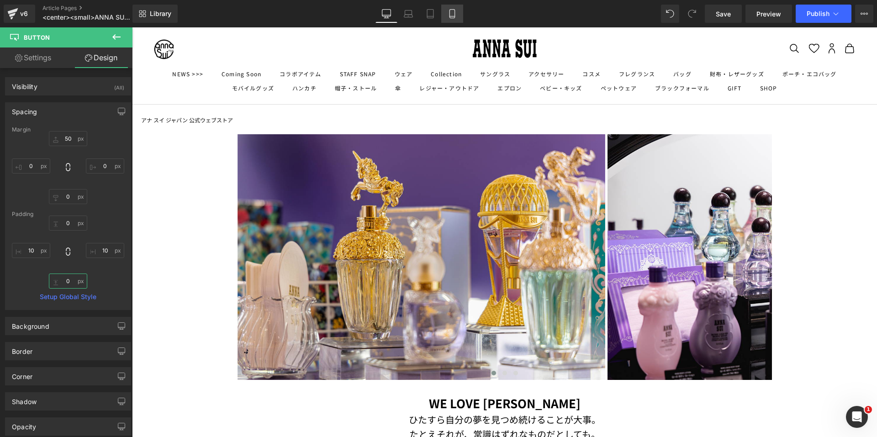
type input "0"
click at [450, 11] on icon at bounding box center [451, 14] width 5 height 9
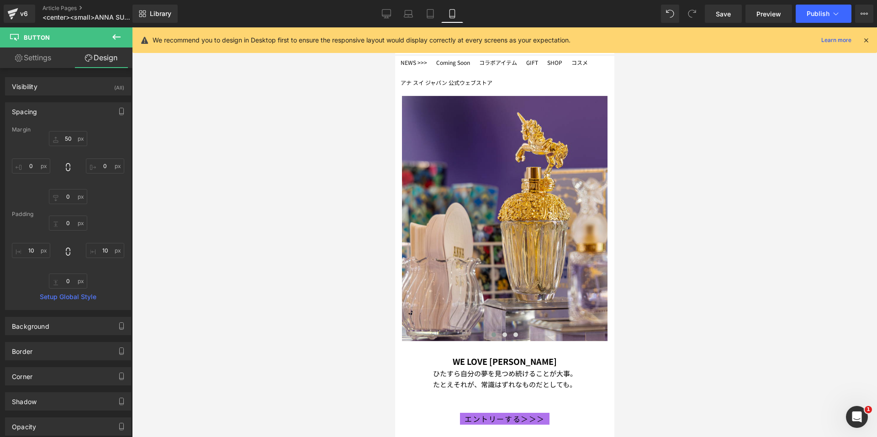
type input "50"
type input "0"
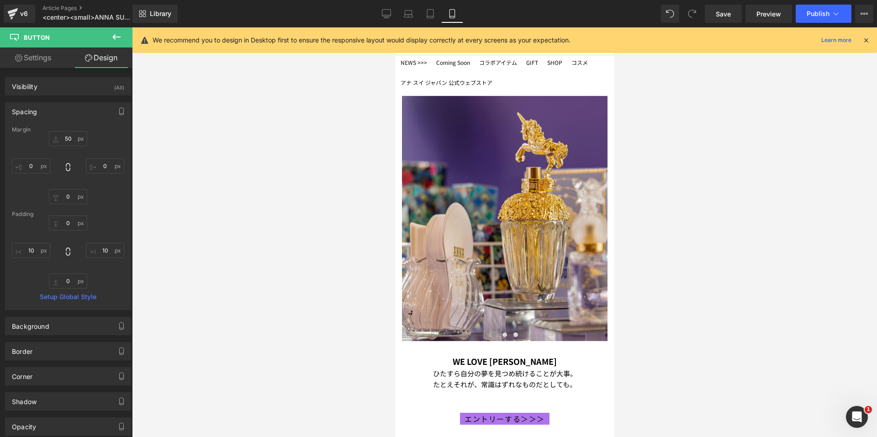
type input "10"
type input "0"
type input "10"
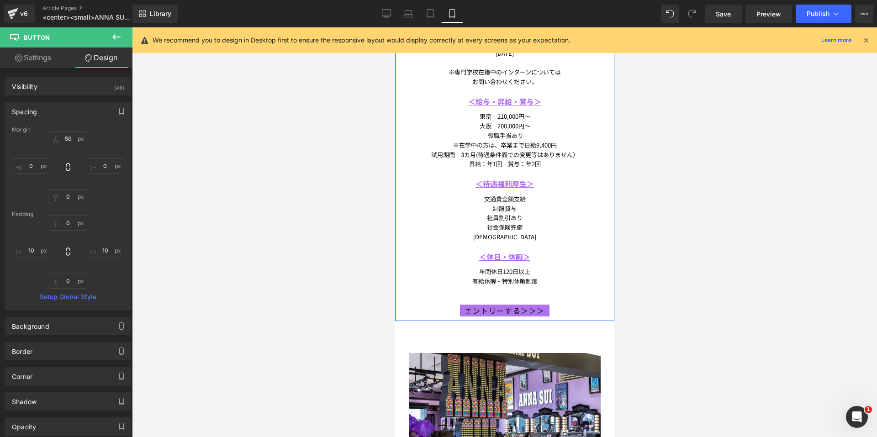
scroll to position [476, 0]
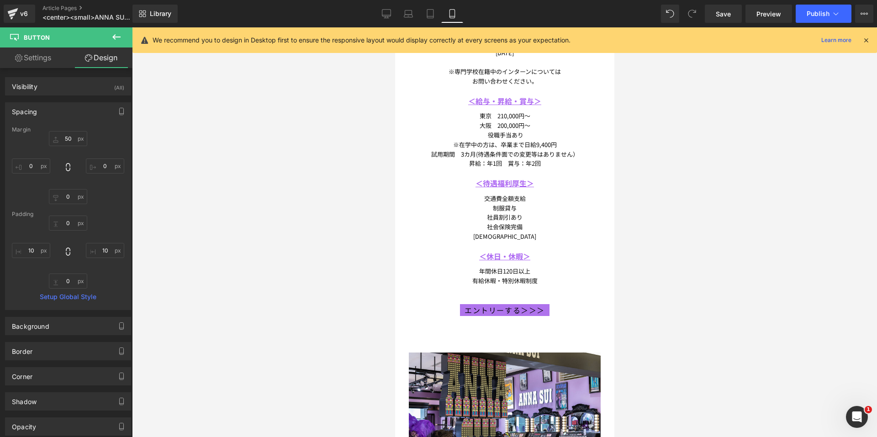
click at [375, 12] on div "Library Mobile Desktop Laptop Tablet Mobile Save Preview Publish Scheduled View…" at bounding box center [504, 14] width 744 height 18
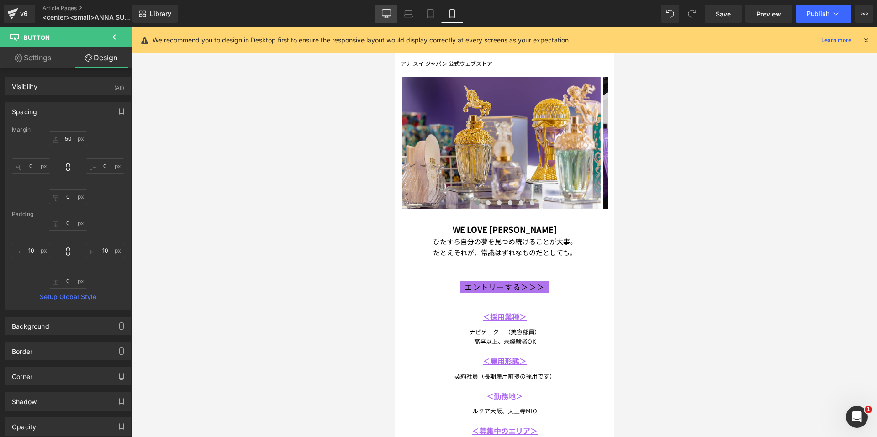
click at [391, 12] on link "Desktop" at bounding box center [386, 14] width 22 height 18
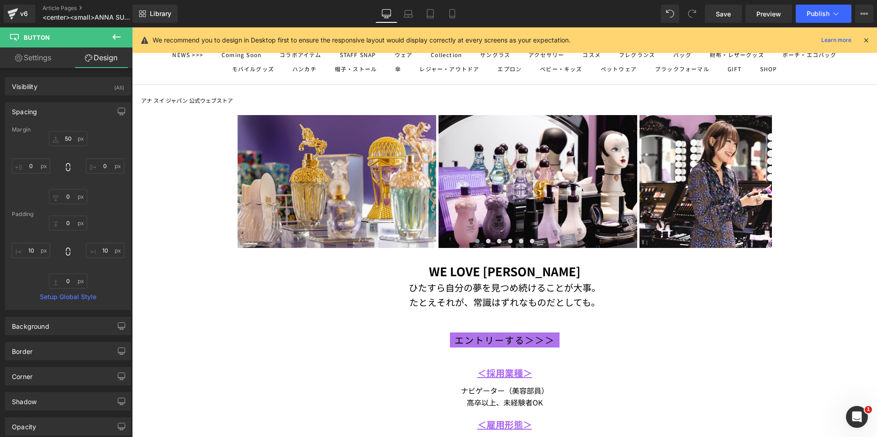
type input "50"
type input "0"
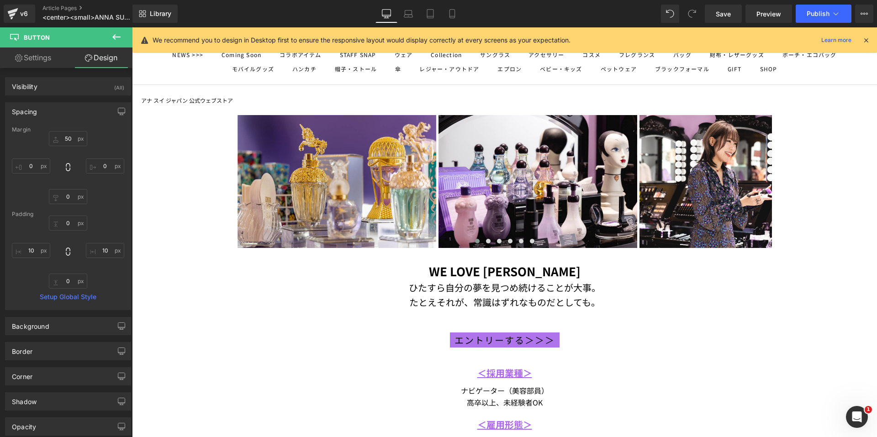
type input "10"
type input "0"
type input "10"
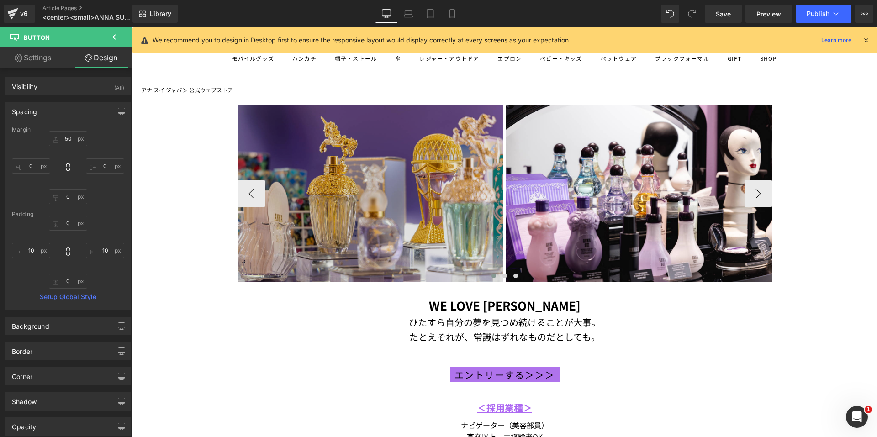
scroll to position [0, 0]
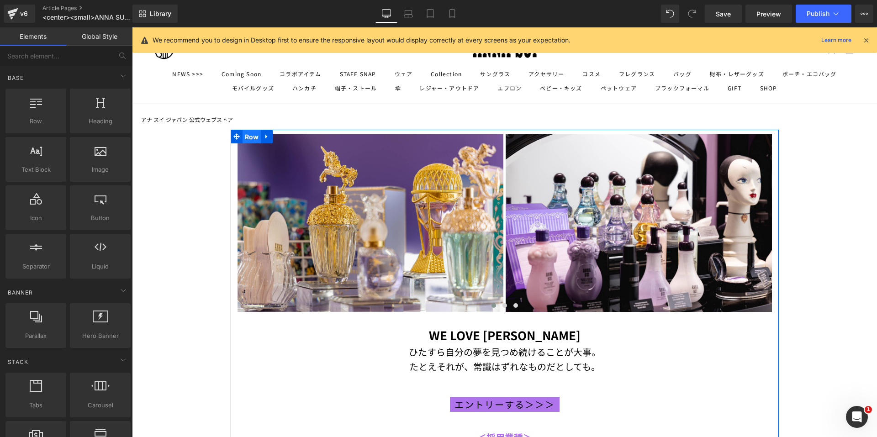
click at [246, 137] on span "Row" at bounding box center [251, 137] width 19 height 14
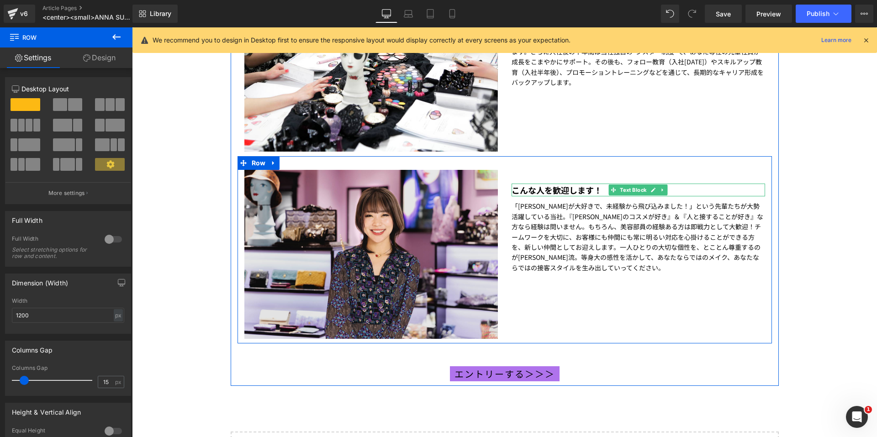
scroll to position [1416, 0]
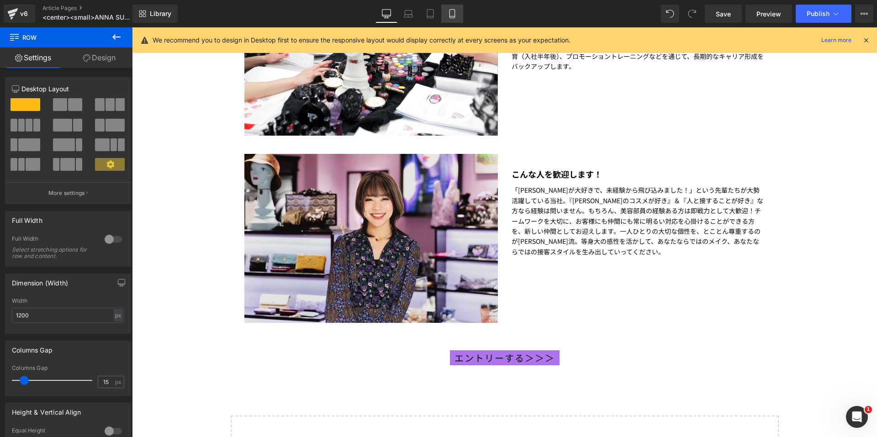
click at [456, 14] on icon at bounding box center [451, 13] width 9 height 9
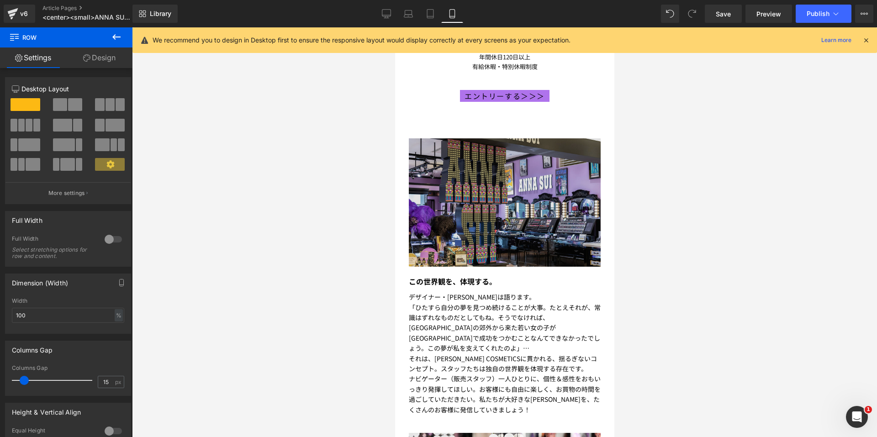
scroll to position [685, 0]
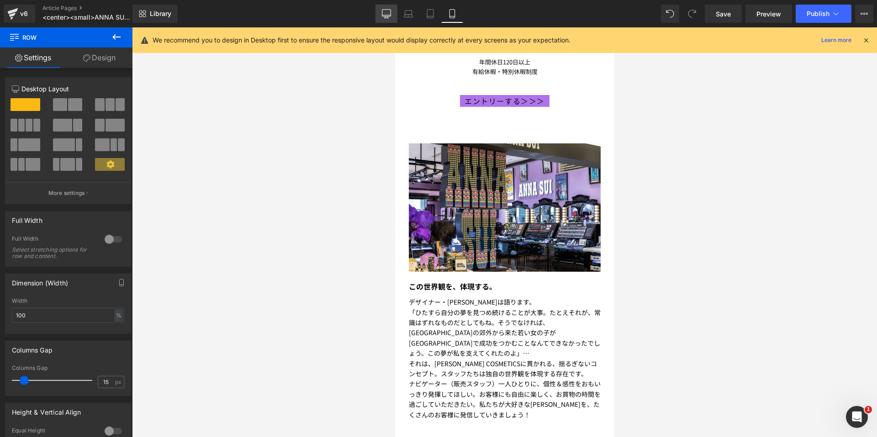
click at [385, 16] on icon at bounding box center [386, 13] width 9 height 7
type input "1200"
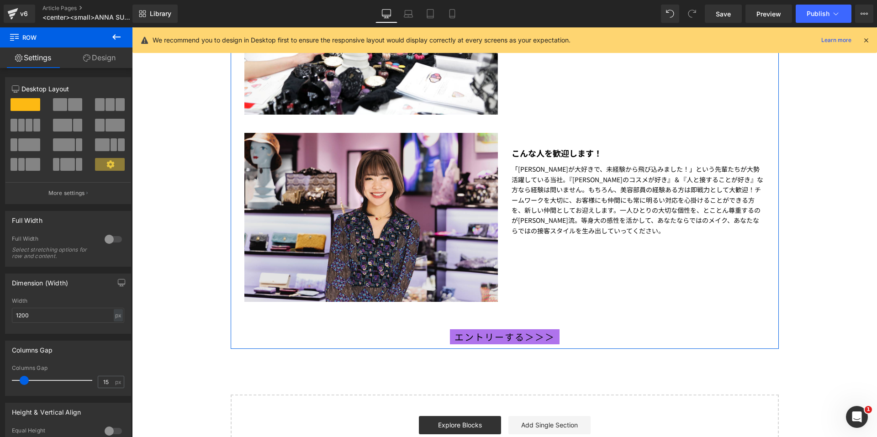
scroll to position [1507, 0]
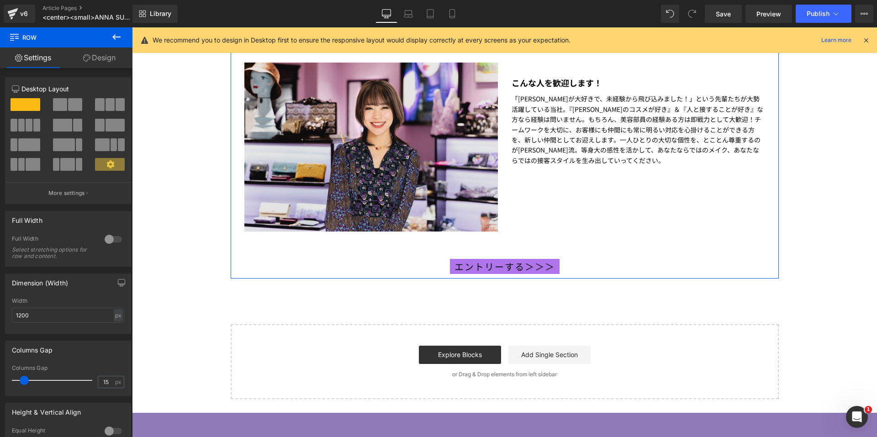
click at [84, 64] on link "Design" at bounding box center [99, 57] width 66 height 21
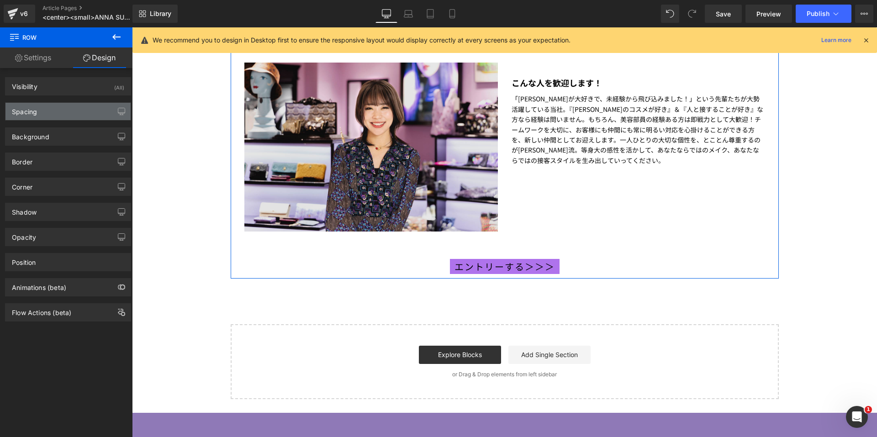
click at [53, 109] on div "Spacing" at bounding box center [67, 111] width 125 height 17
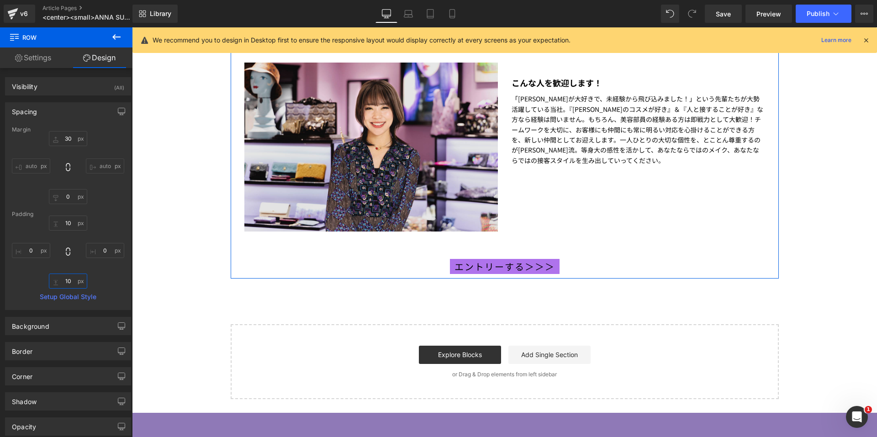
click at [62, 281] on input "10" at bounding box center [68, 281] width 38 height 15
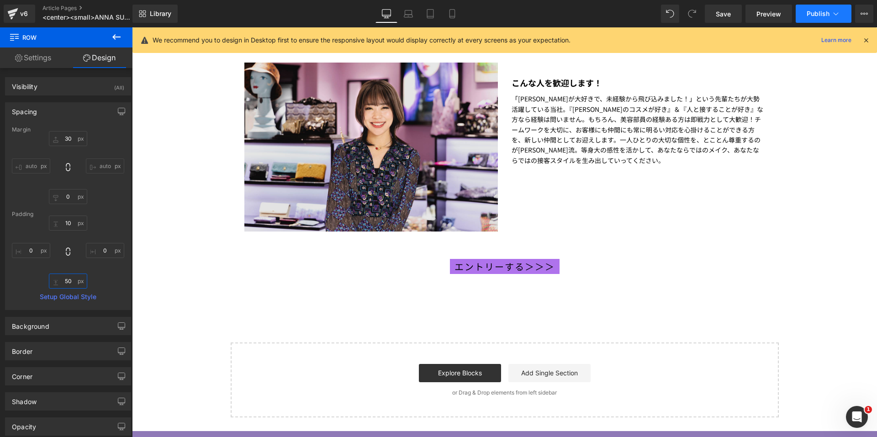
type input "50"
click at [812, 12] on span "Publish" at bounding box center [817, 13] width 23 height 7
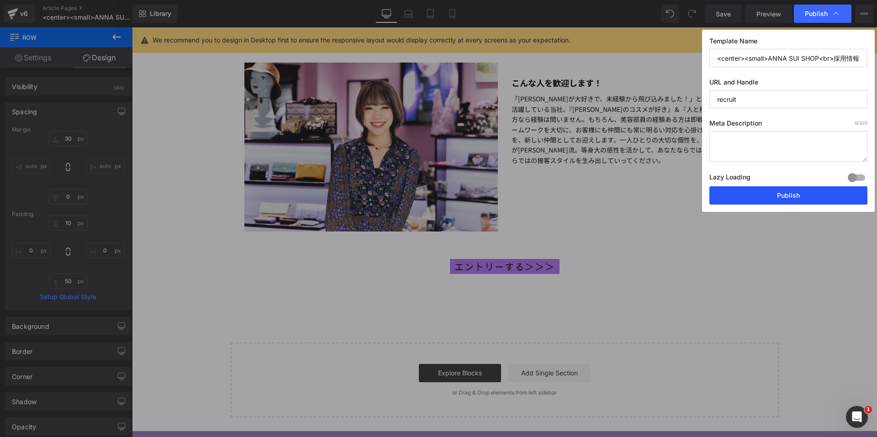
click at [743, 195] on button "Publish" at bounding box center [788, 195] width 158 height 18
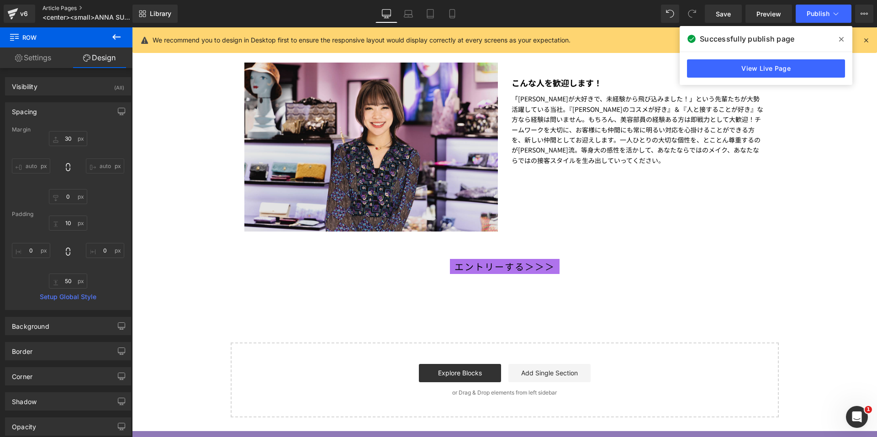
click at [61, 6] on link "Article Pages" at bounding box center [94, 8] width 105 height 7
